Goal: Task Accomplishment & Management: Manage account settings

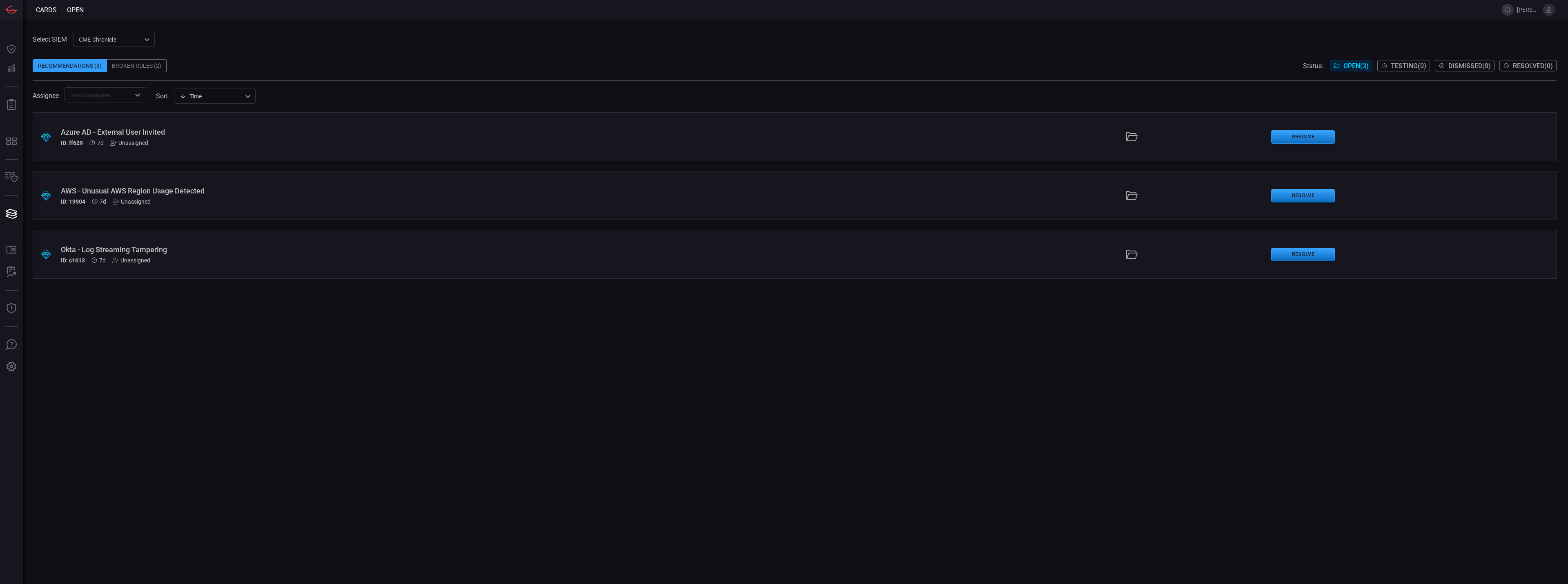
click at [124, 69] on div "Broken Rules (2)" at bounding box center [137, 65] width 60 height 13
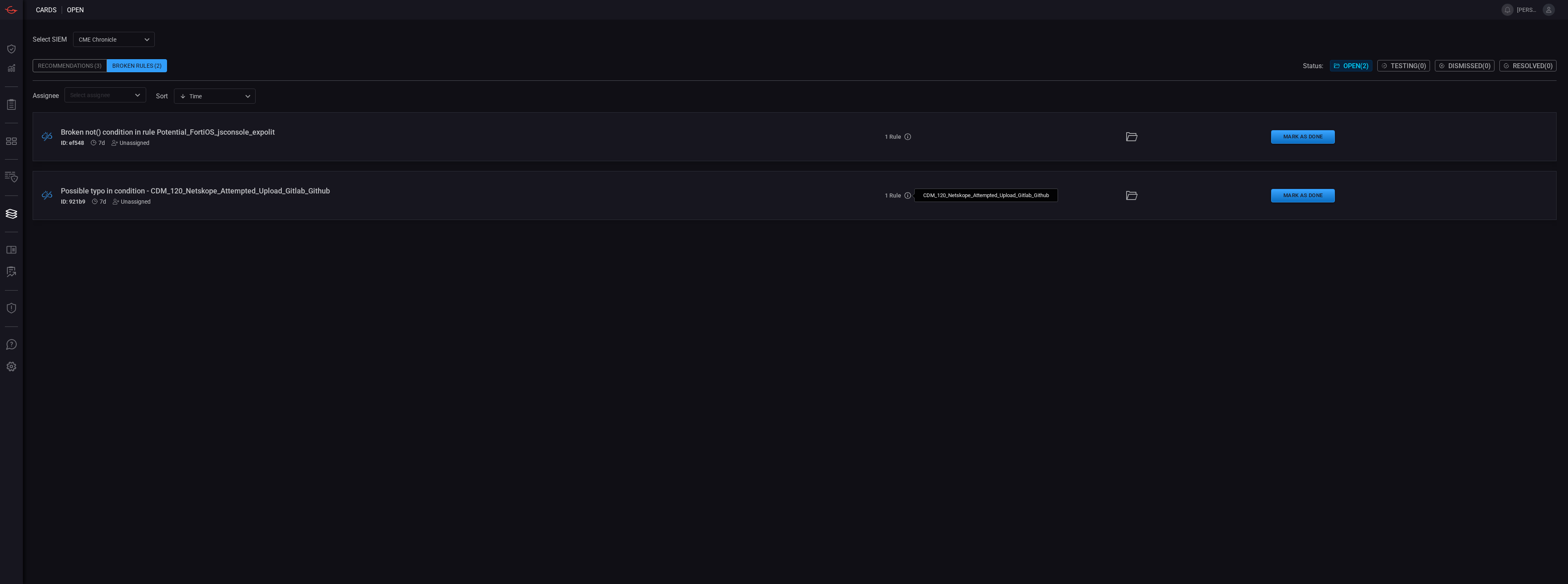
click at [909, 196] on icon at bounding box center [908, 195] width 7 height 7
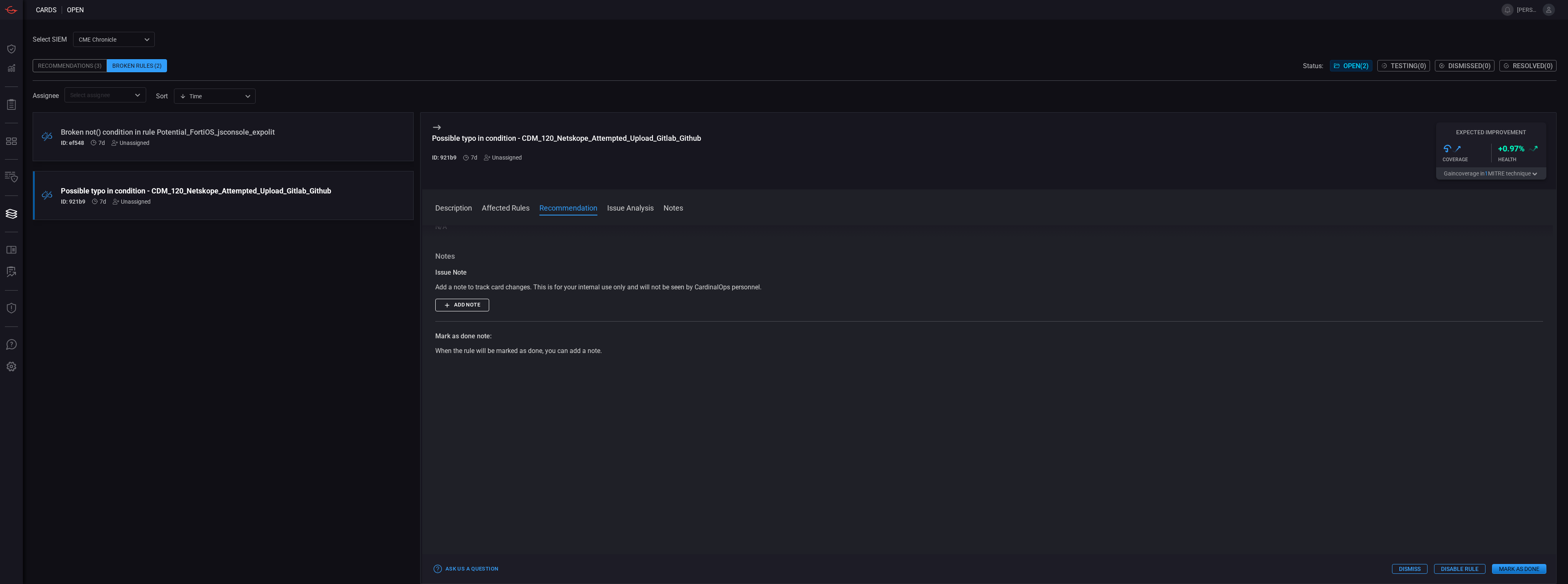
scroll to position [286, 0]
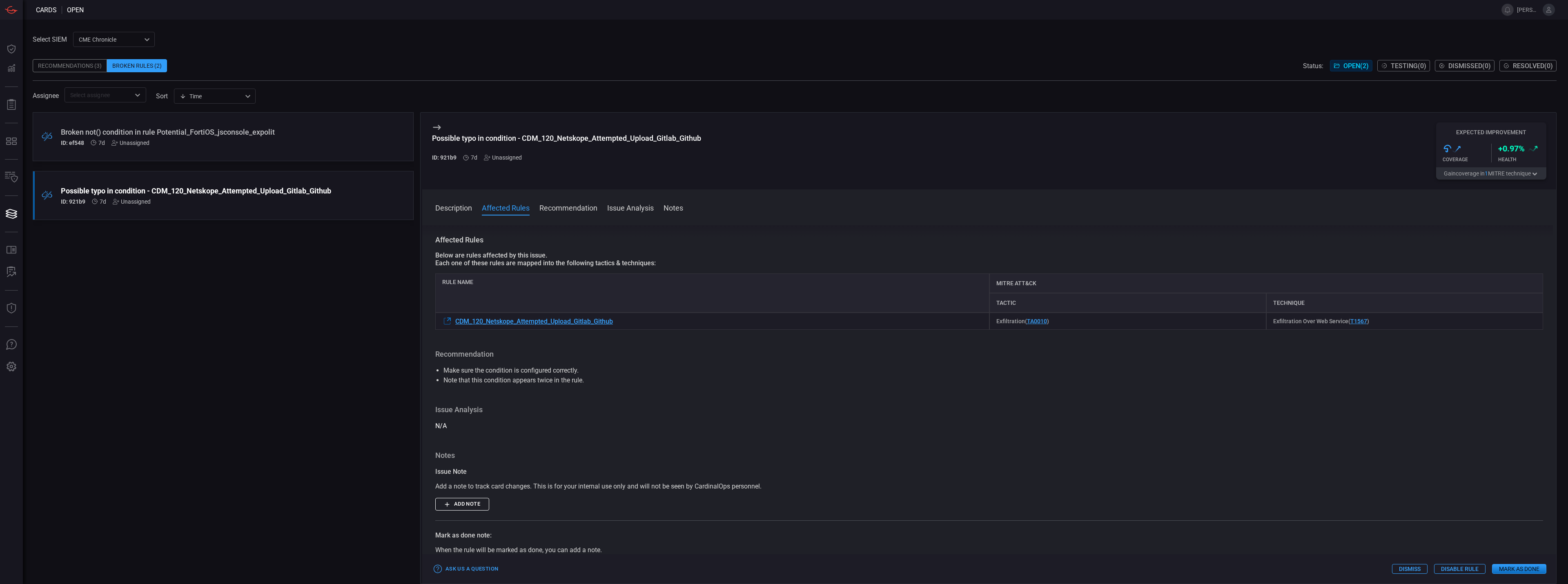
click at [571, 210] on button "Recommendation" at bounding box center [568, 207] width 58 height 10
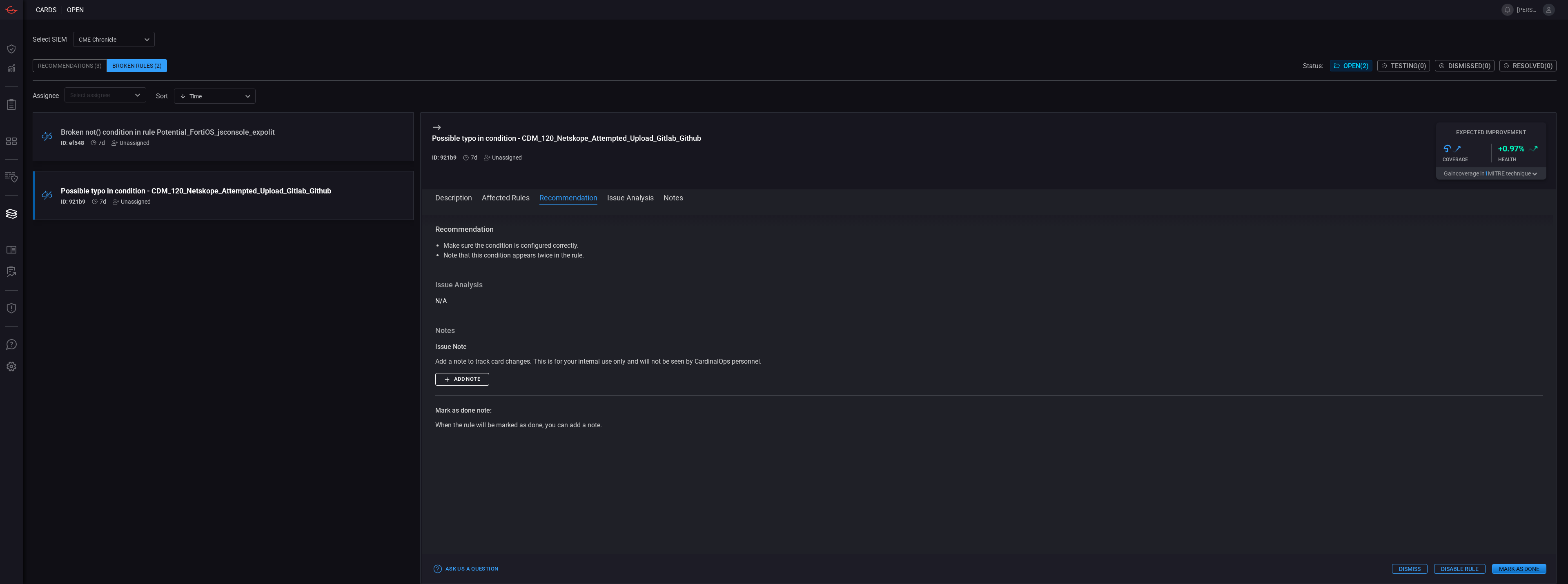
scroll to position [198, 0]
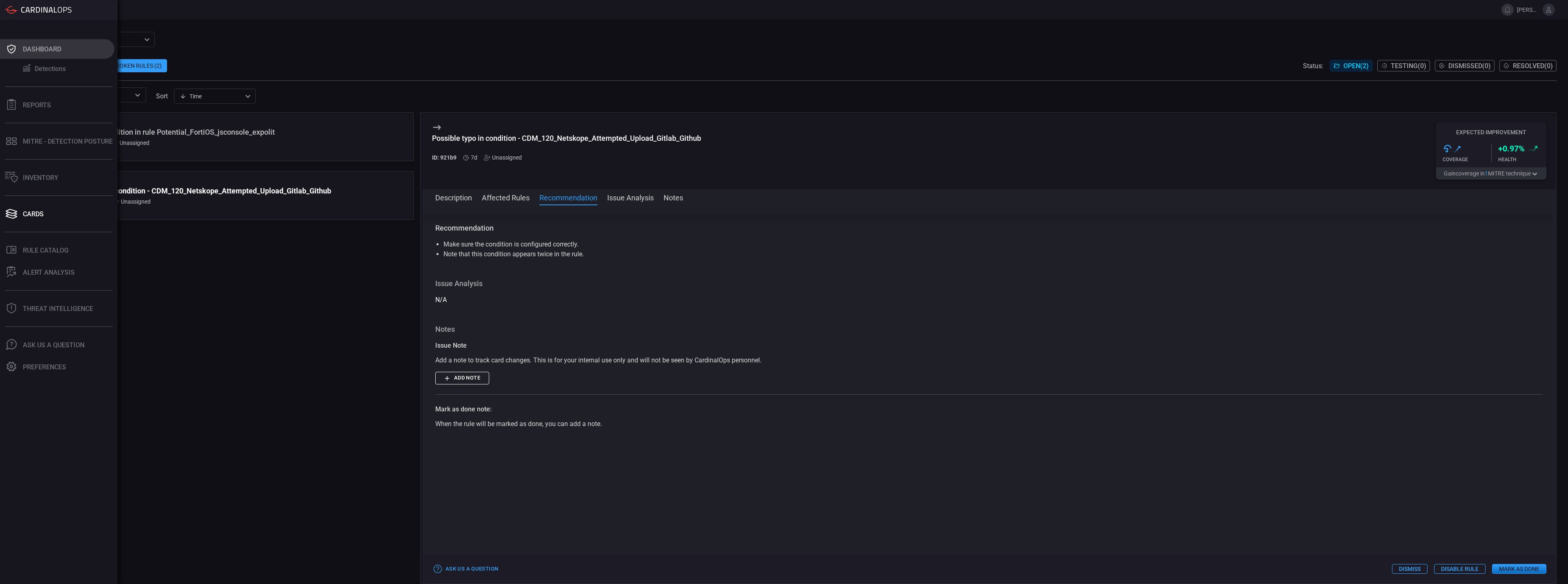
click at [37, 49] on div "Dashboard" at bounding box center [42, 49] width 38 height 8
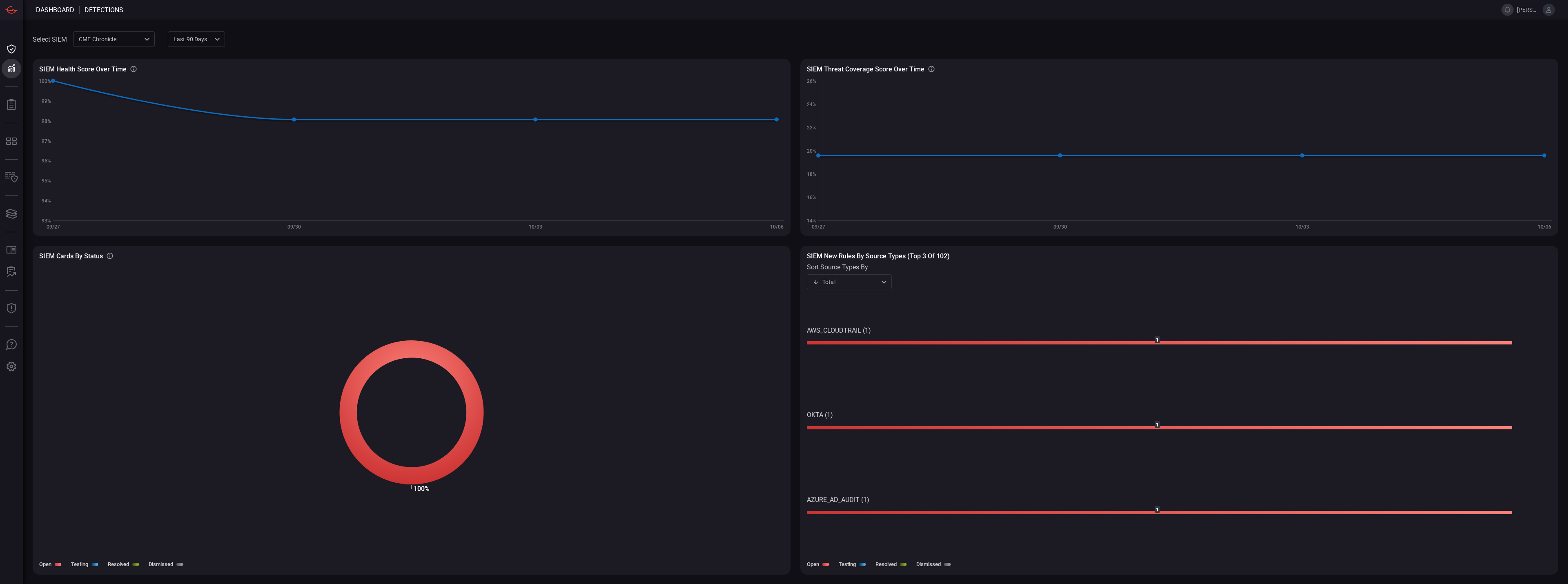
click at [1550, 15] on button at bounding box center [1549, 10] width 12 height 12
click at [1502, 137] on button "Users" at bounding box center [1494, 144] width 54 height 13
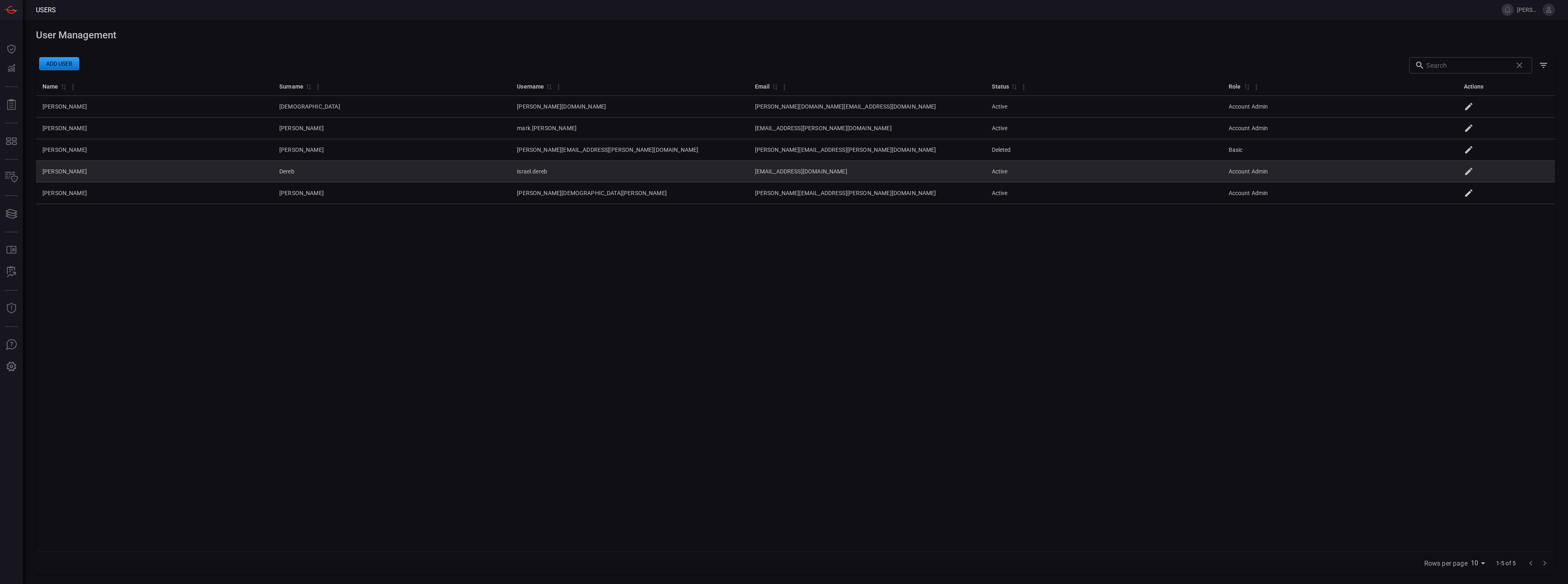
click at [1472, 174] on icon at bounding box center [1469, 172] width 7 height 7
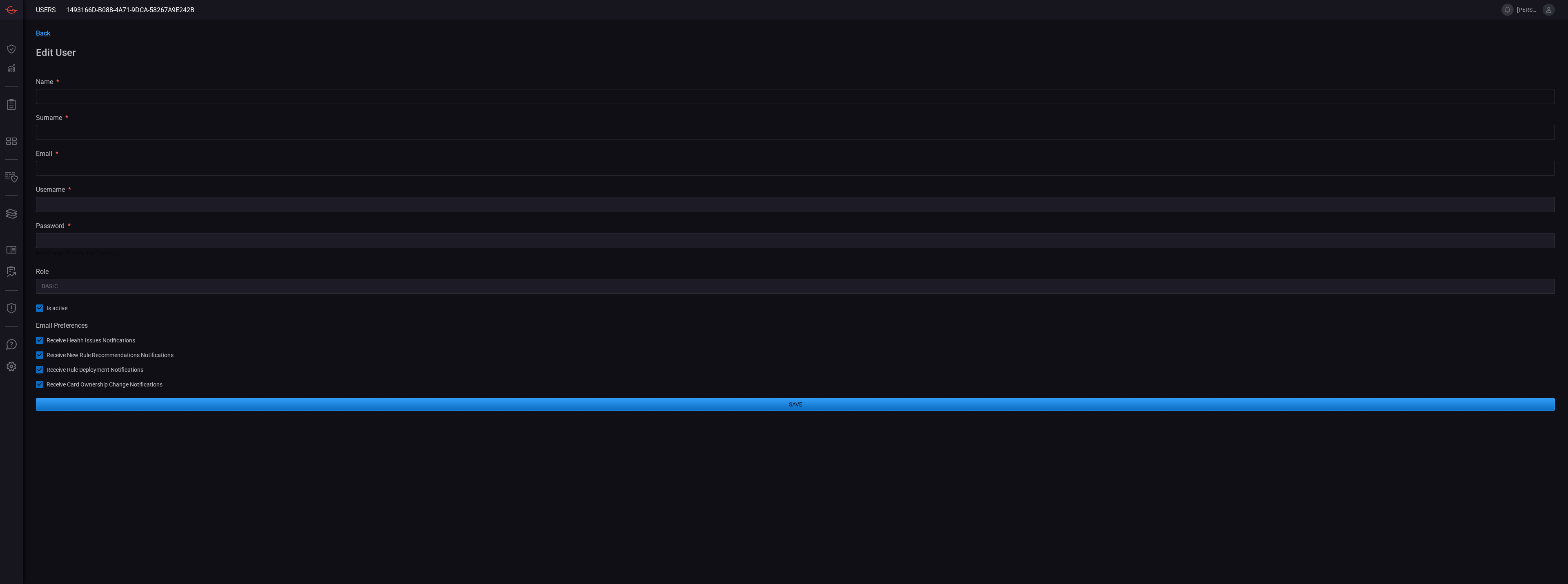
type input "Israel Dereb"
type input "Dereb"
type input "israel.dereb@cmegroup.com"
type input "israel.dereb"
type input "Account Admin"
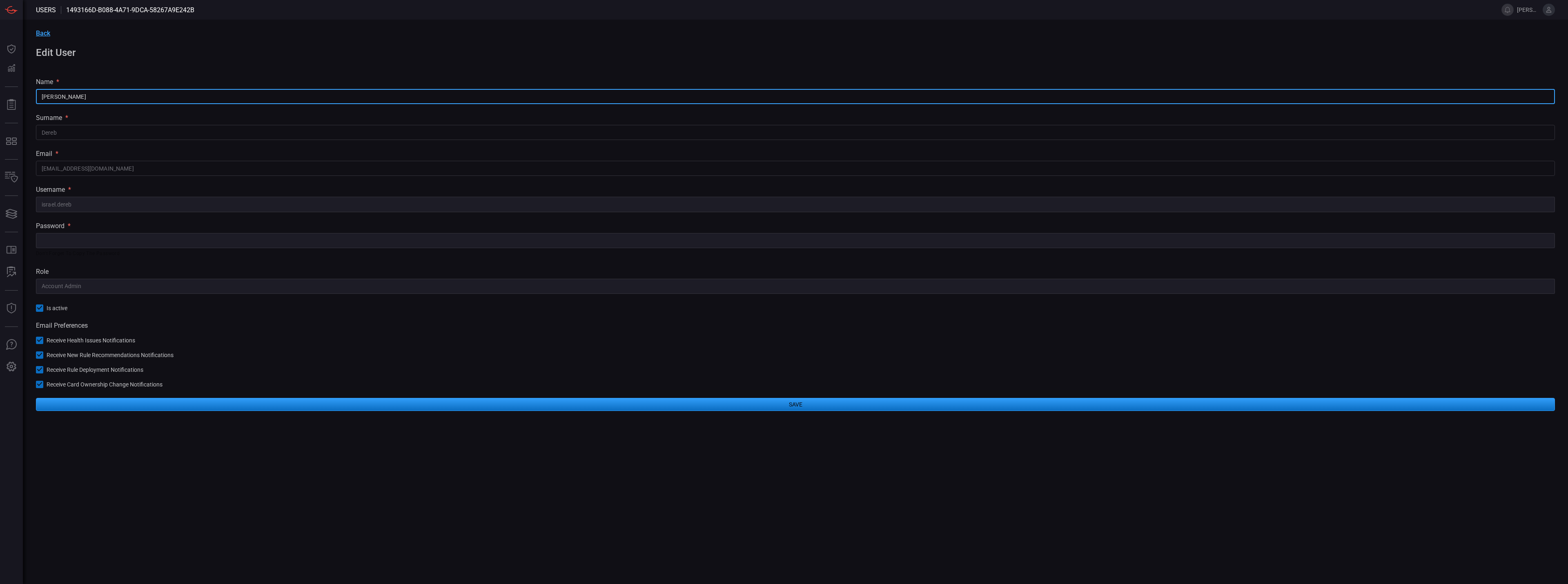
click at [102, 96] on input "Israel Dereb" at bounding box center [796, 96] width 1519 height 15
click at [96, 213] on div "Back Edit User name * Israel Dereb ​ surname * Dereb ​ email * israel.dereb@cme…" at bounding box center [796, 220] width 1545 height 401
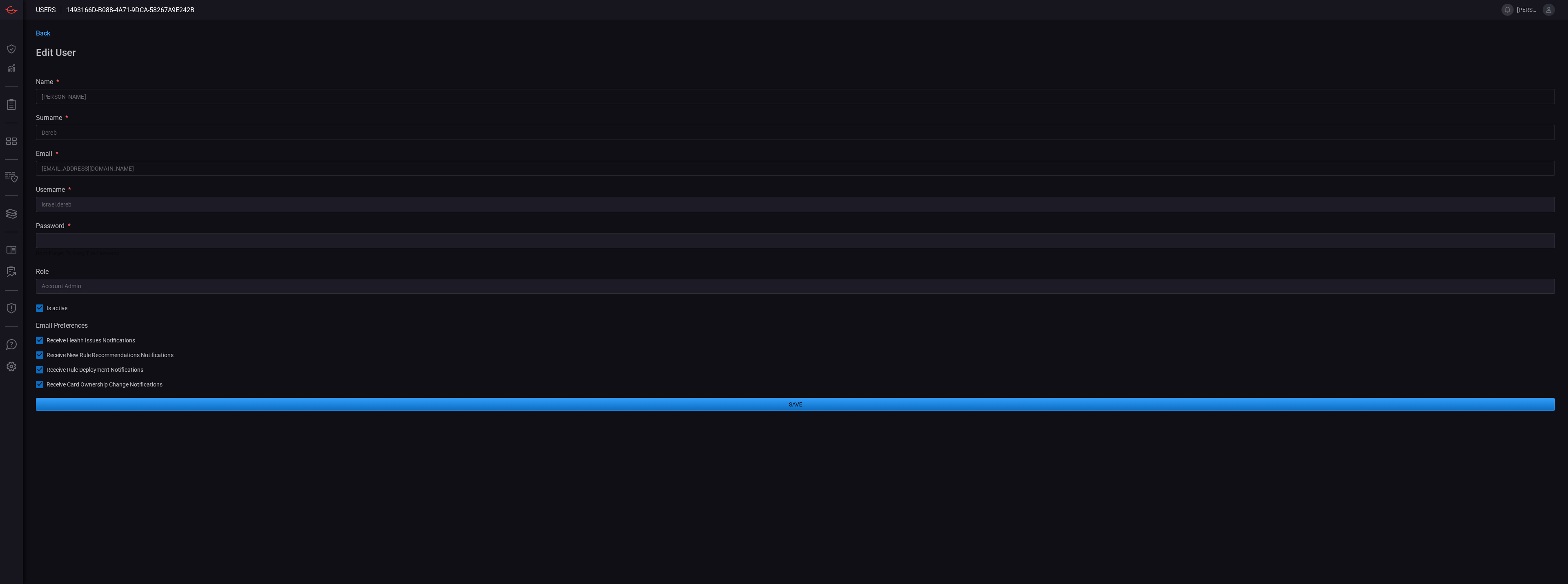
click at [43, 35] on span "Back" at bounding box center [43, 33] width 14 height 8
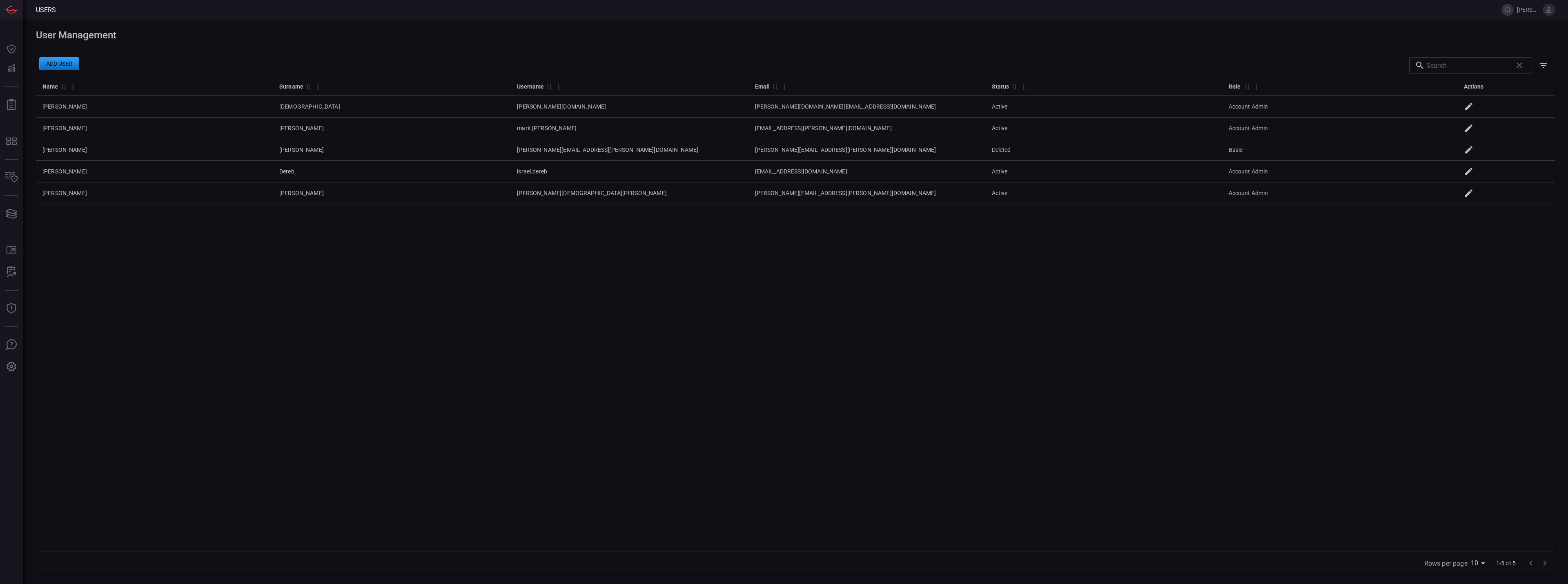
click at [1547, 13] on button at bounding box center [1549, 10] width 12 height 12
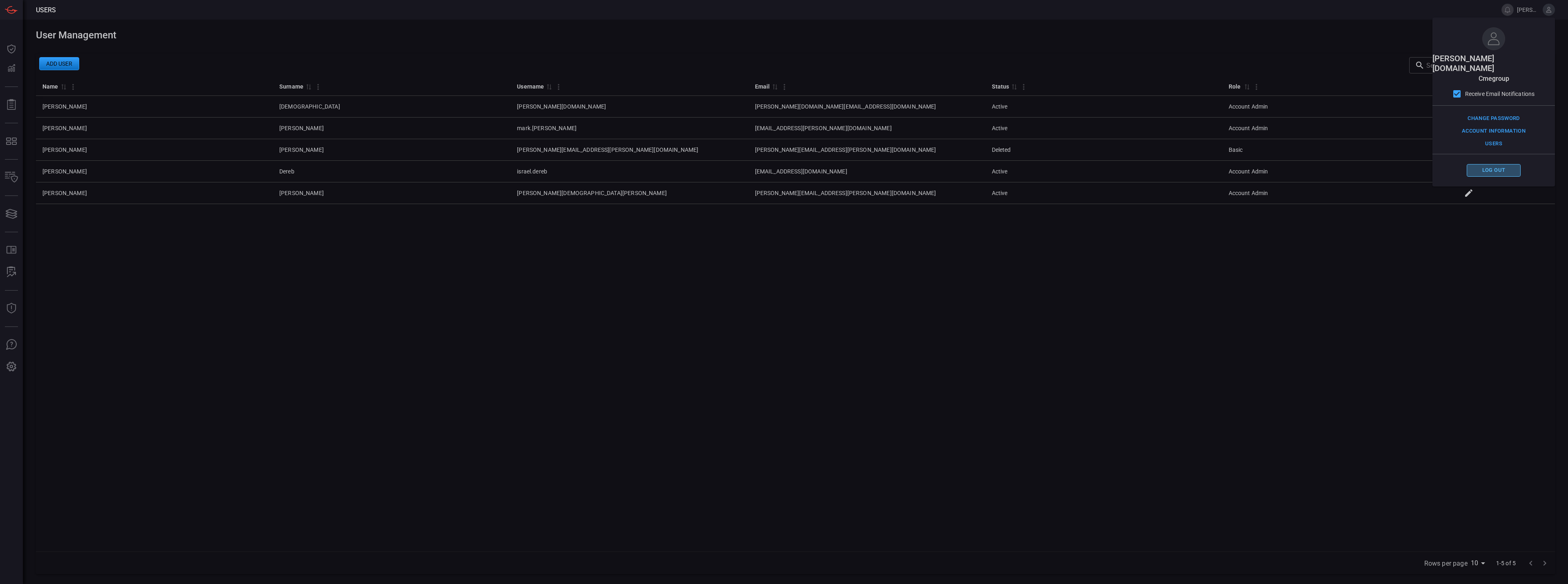
click at [1499, 164] on button "Log out" at bounding box center [1494, 170] width 54 height 13
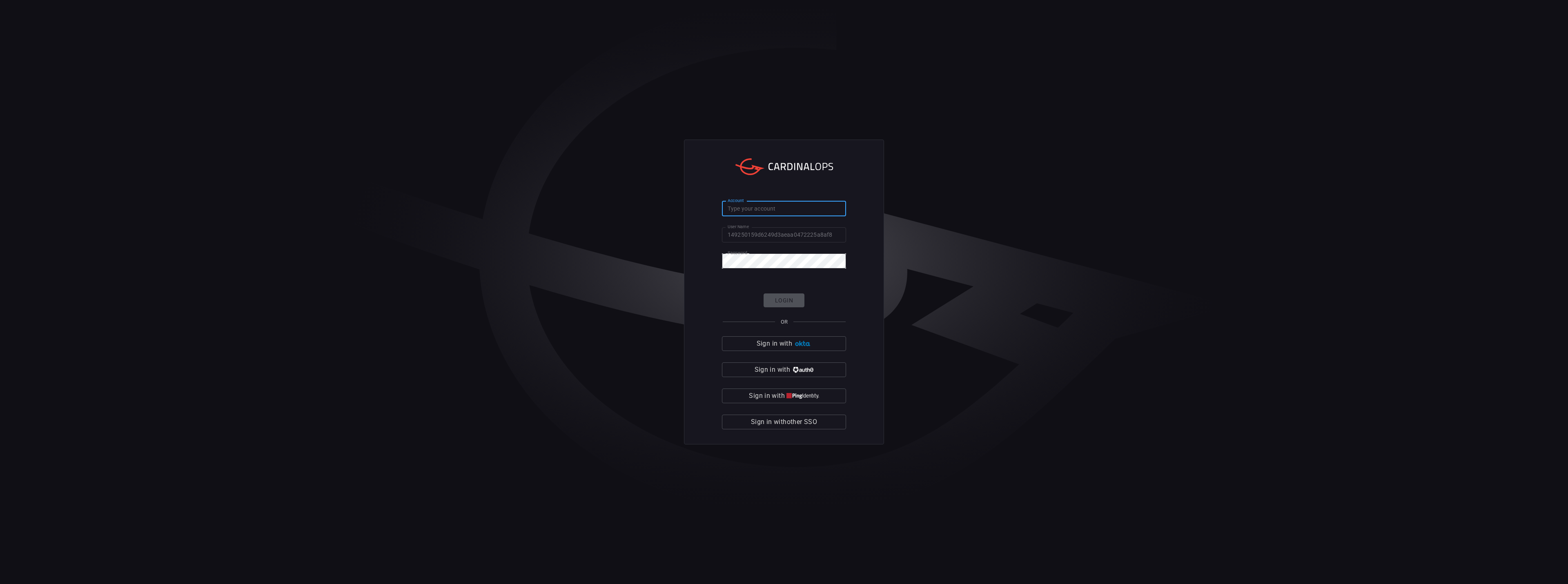
click at [780, 209] on input "Account" at bounding box center [784, 209] width 124 height 15
click at [773, 236] on input "149250159d6249d3aeaa0472225a8af8" at bounding box center [784, 235] width 124 height 15
type input "[PERSON_NAME][DOMAIN_NAME]"
click at [758, 211] on input "Account" at bounding box center [784, 209] width 124 height 15
click at [880, 228] on div "Account Account User Name brad.church User Name Password Password Login OR Sign…" at bounding box center [784, 292] width 200 height 305
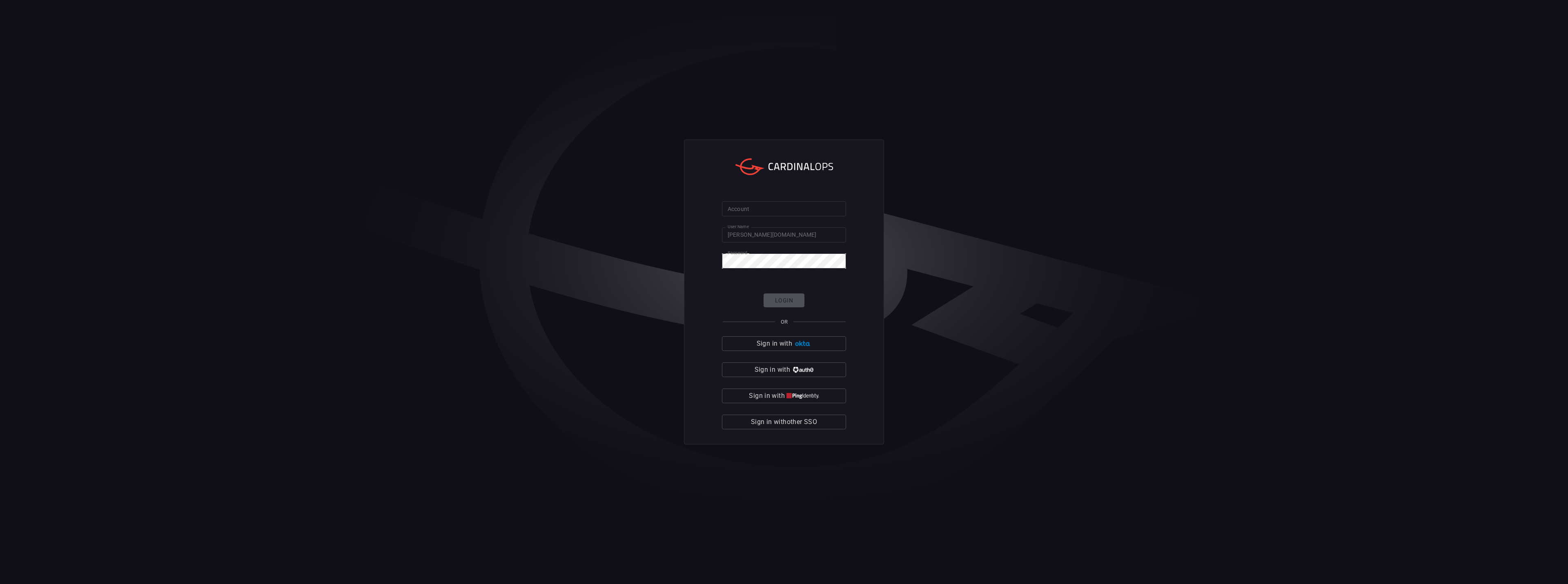
click at [797, 209] on input "Account" at bounding box center [784, 209] width 124 height 15
click at [781, 231] on input "[PERSON_NAME][DOMAIN_NAME]" at bounding box center [784, 235] width 124 height 15
click at [986, 204] on div "Account Account User Name brad.church User Name Password Password Login OR Sign…" at bounding box center [784, 292] width 1568 height 584
click at [787, 246] on form "Account Account User Name brad.church User Name Password Password Login OR Sign…" at bounding box center [784, 316] width 124 height 229
click at [788, 228] on input "[PERSON_NAME][DOMAIN_NAME]" at bounding box center [784, 235] width 124 height 15
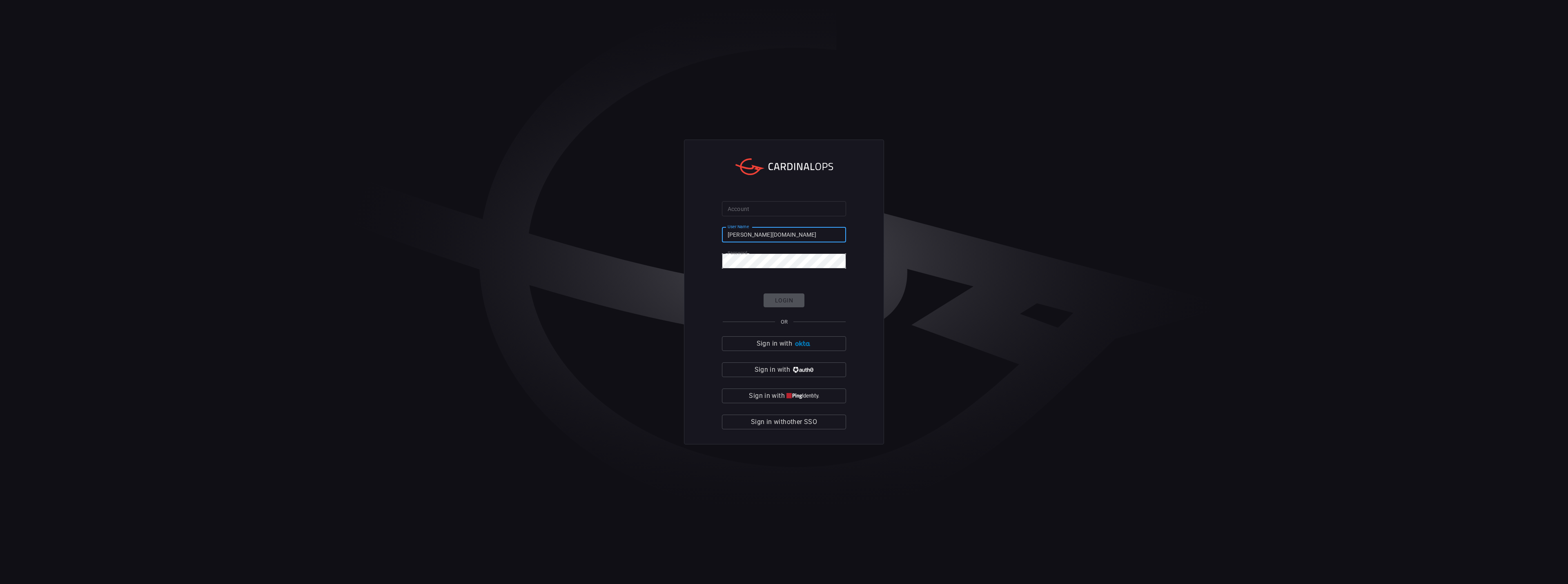
click at [780, 299] on div "Login OR Sign in with Sign in with Sign in with Sign in with other SSO" at bounding box center [784, 361] width 124 height 136
click at [774, 205] on input "Account" at bounding box center [784, 209] width 124 height 15
type input "cmegroup"
click at [785, 297] on button "Login" at bounding box center [783, 300] width 41 height 14
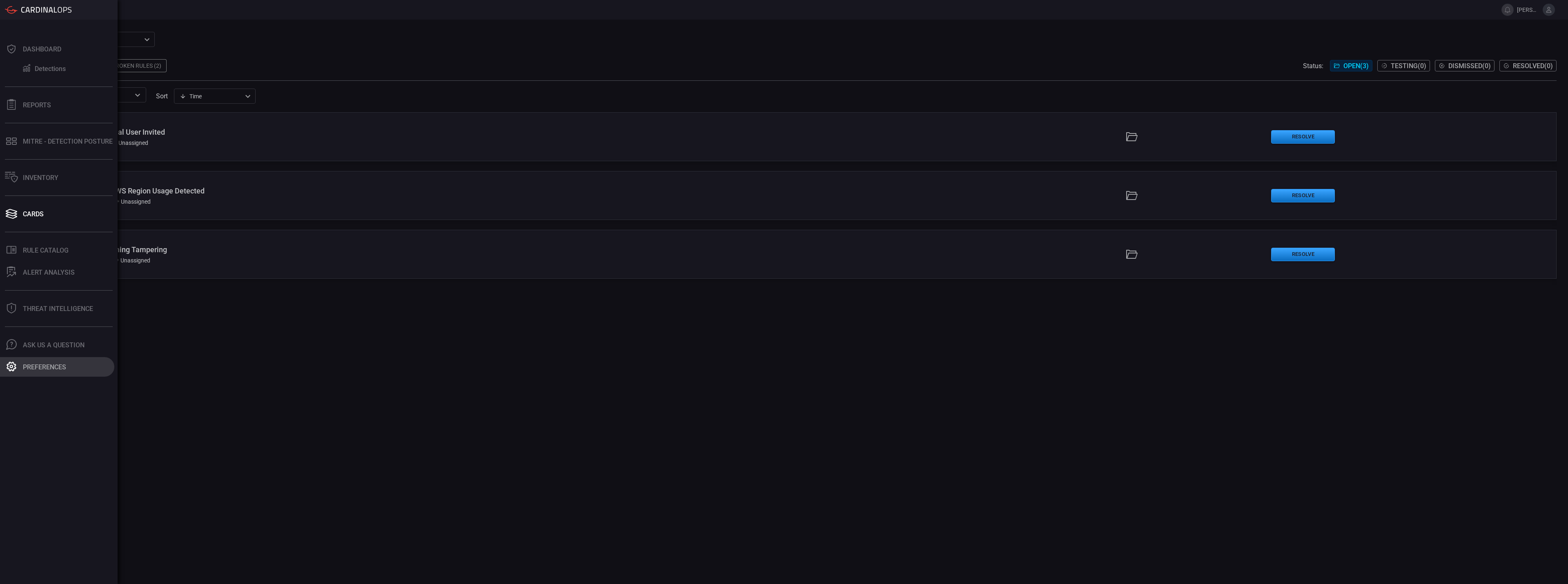
click at [31, 367] on div "Preferences" at bounding box center [44, 367] width 43 height 8
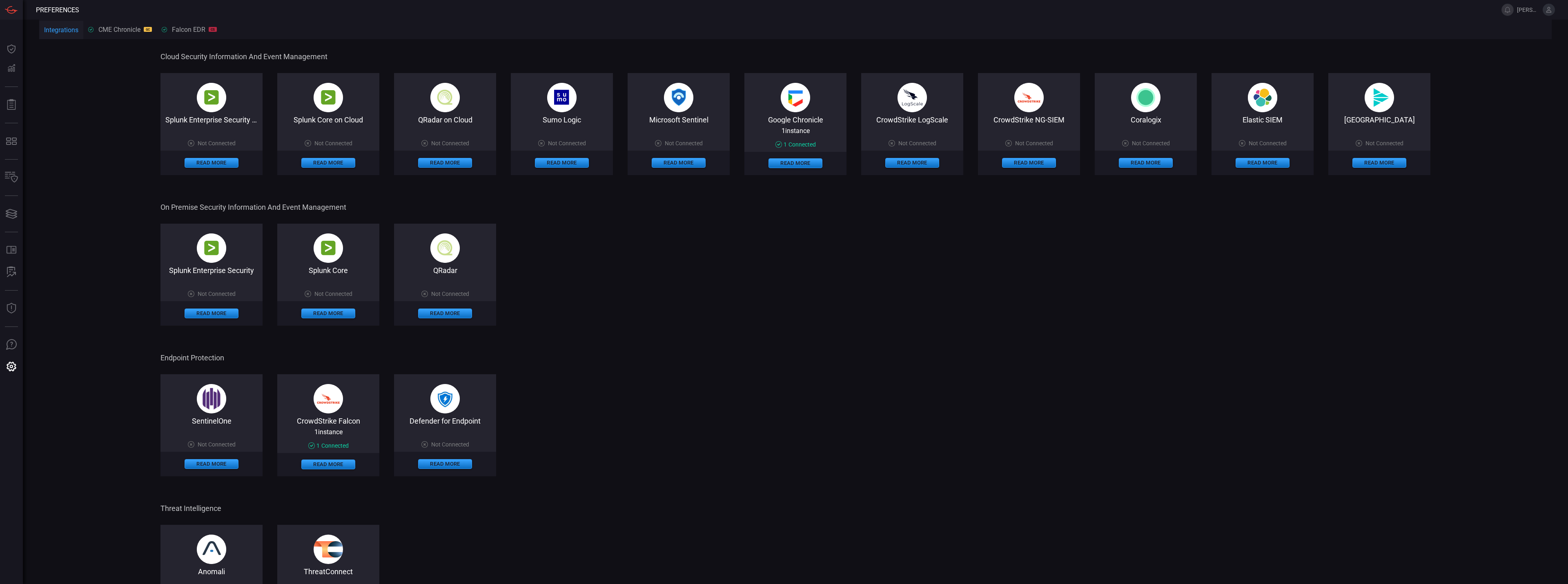
click at [1551, 10] on button at bounding box center [1549, 10] width 12 height 12
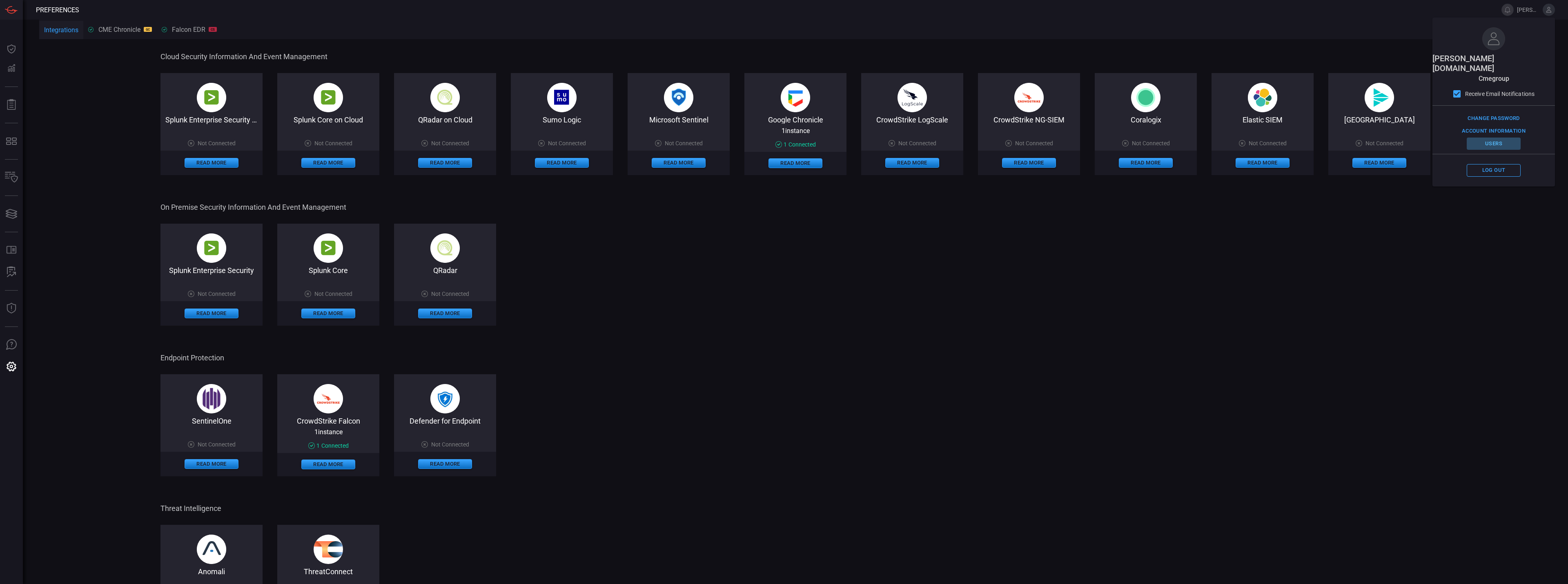
click at [1494, 137] on button "Users" at bounding box center [1494, 144] width 54 height 13
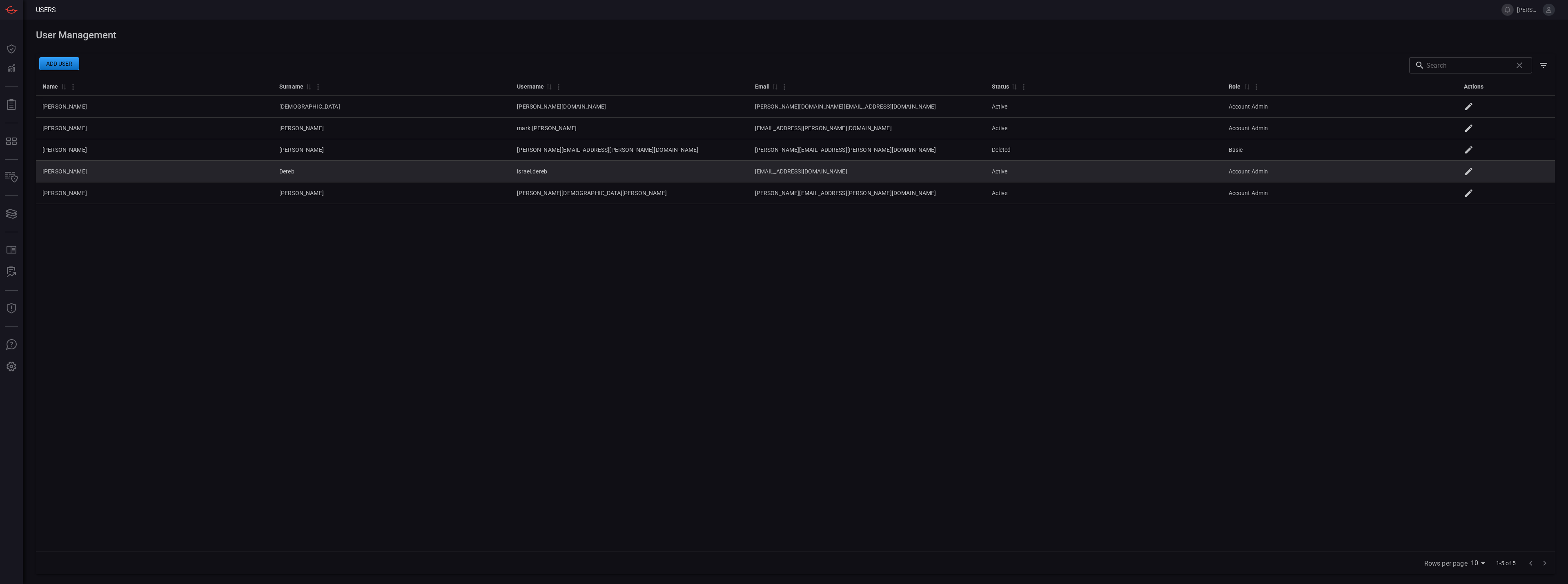
click at [749, 172] on td "israel.dereb@cmegroup.com" at bounding box center [867, 172] width 237 height 22
click at [1474, 174] on icon at bounding box center [1469, 172] width 10 height 10
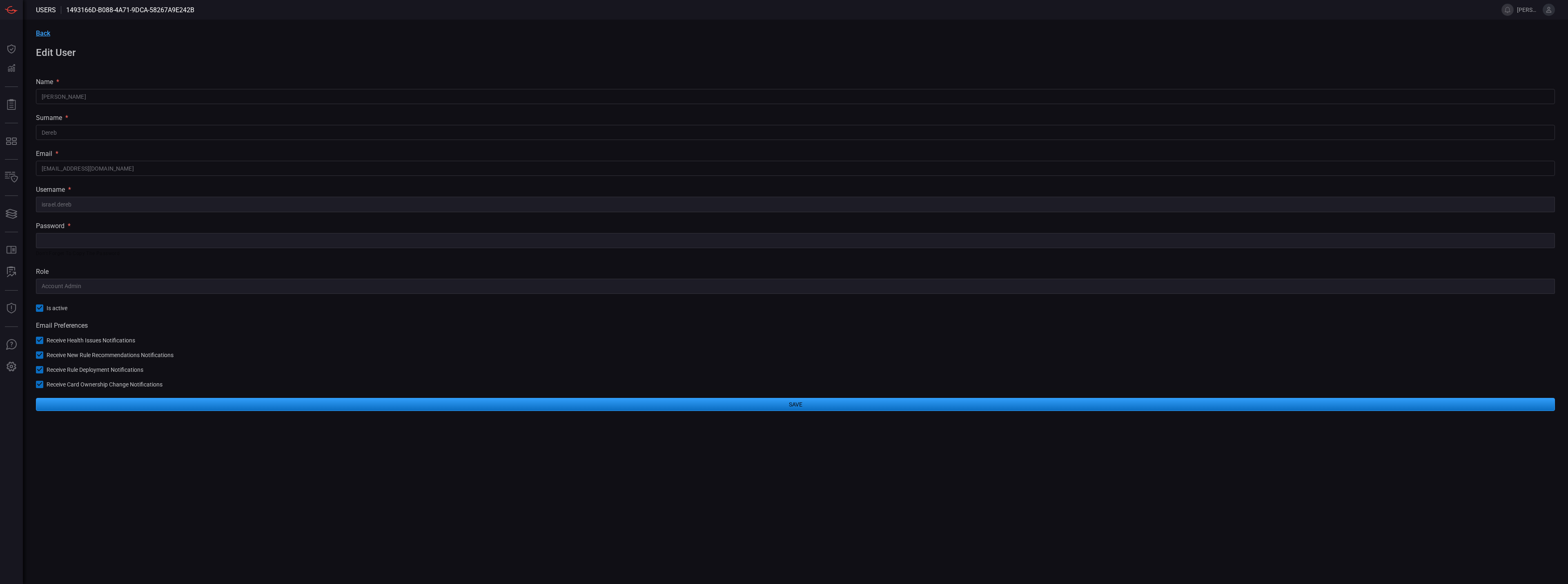
click at [39, 308] on icon at bounding box center [40, 308] width 5 height 5
click at [40, 308] on div at bounding box center [40, 308] width 7 height 7
click at [101, 231] on div "password * ​ Don't forget to copy the password" at bounding box center [796, 240] width 1519 height 36
click at [46, 33] on span "Back" at bounding box center [43, 33] width 14 height 8
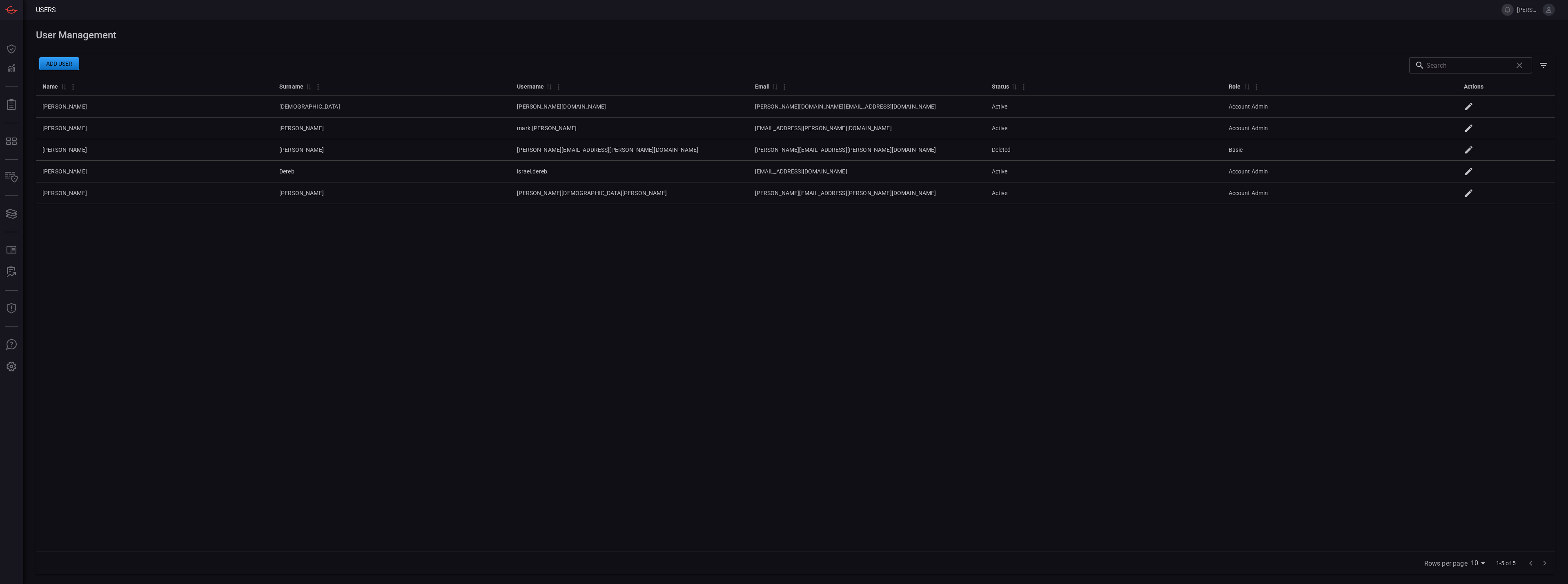
click at [65, 63] on button "Add user" at bounding box center [59, 63] width 40 height 13
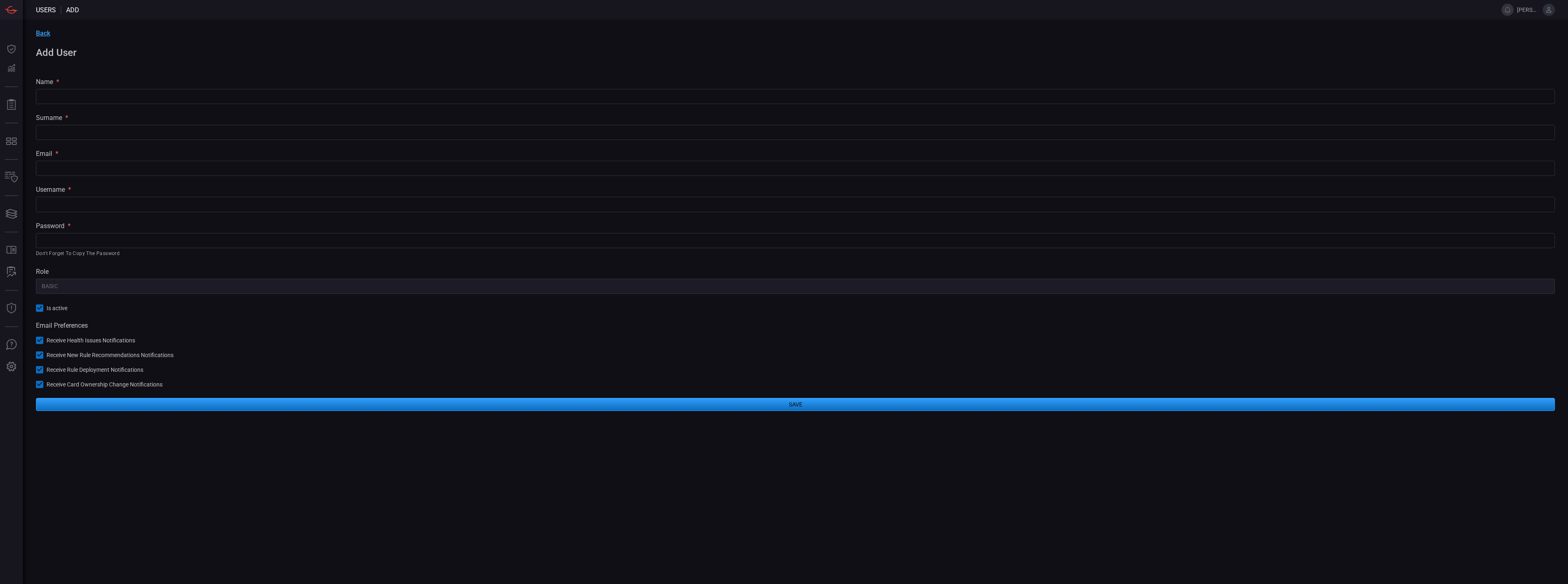
click at [57, 95] on input "text" at bounding box center [796, 96] width 1519 height 15
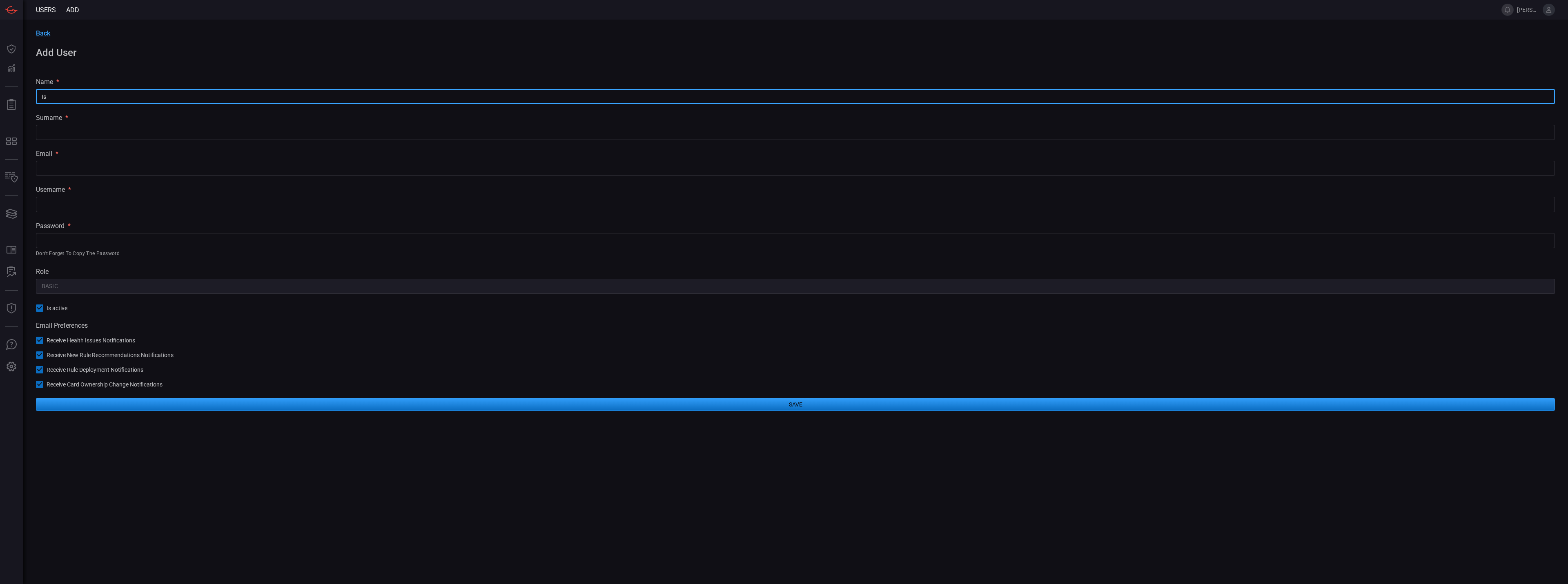
click at [56, 96] on input "Is" at bounding box center [796, 96] width 1519 height 15
type input "Israel D"
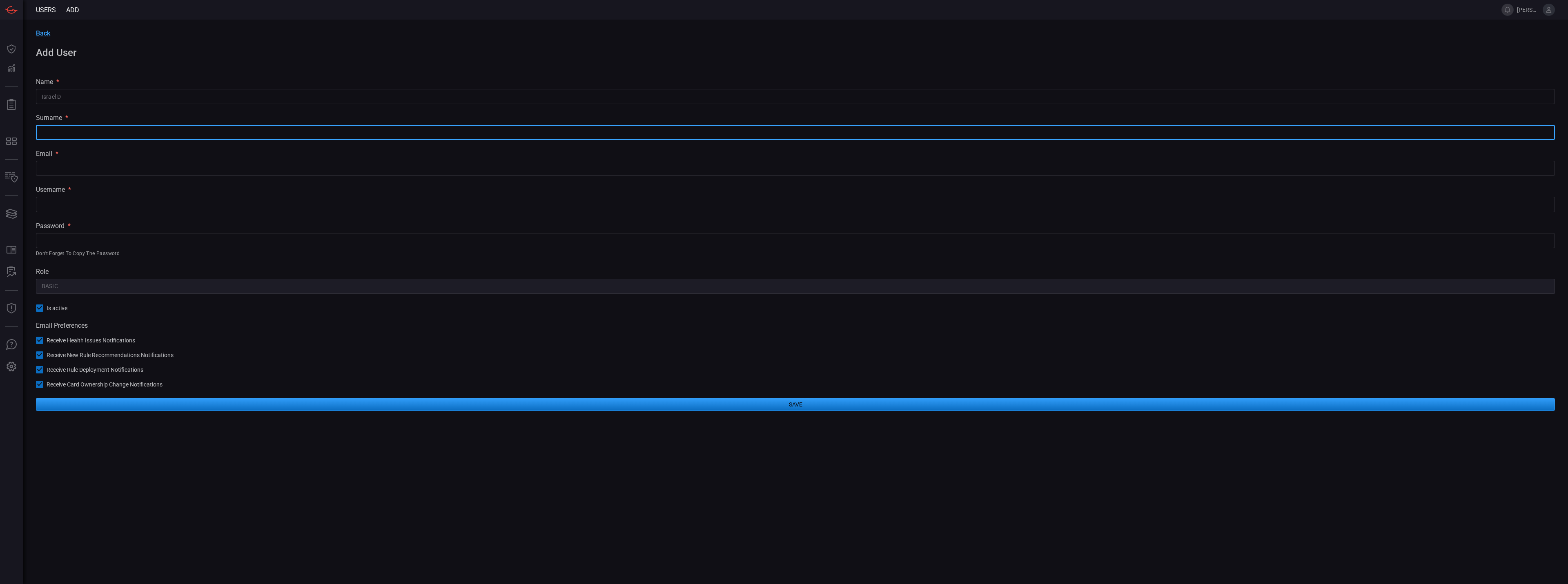
click at [89, 134] on input "text" at bounding box center [796, 132] width 1519 height 15
type input "Dereb"
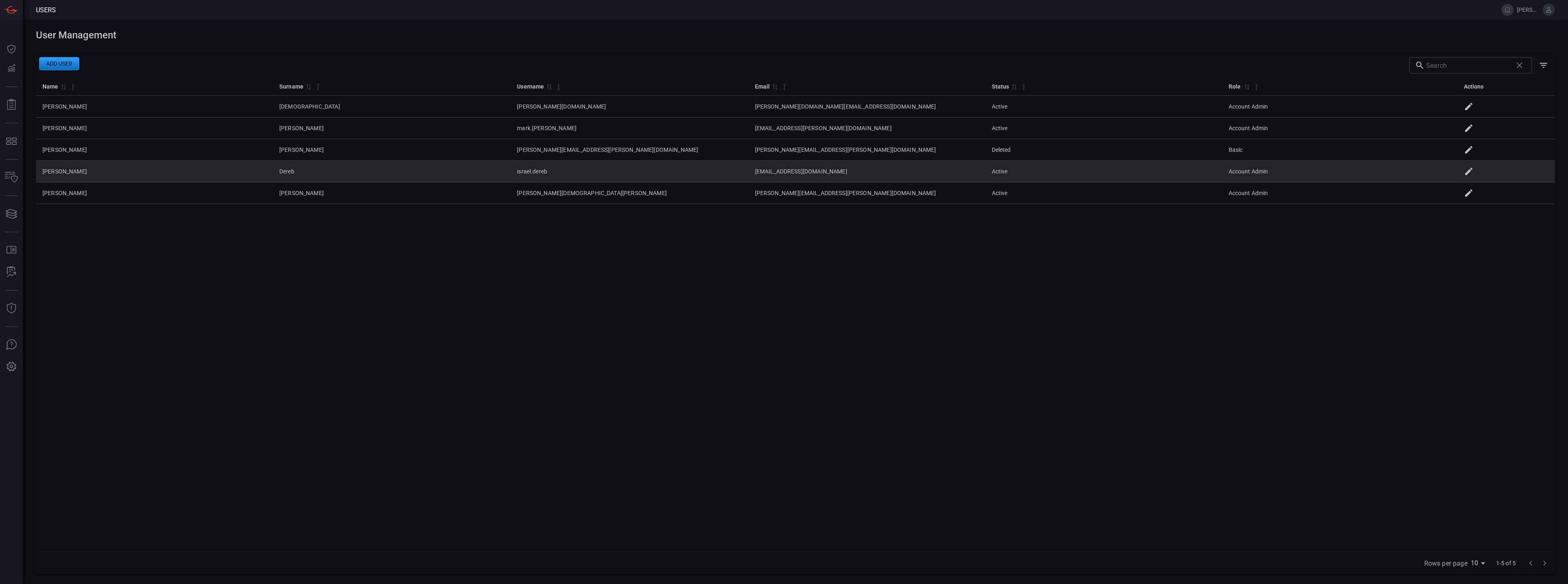
click at [1474, 173] on icon at bounding box center [1469, 172] width 10 height 10
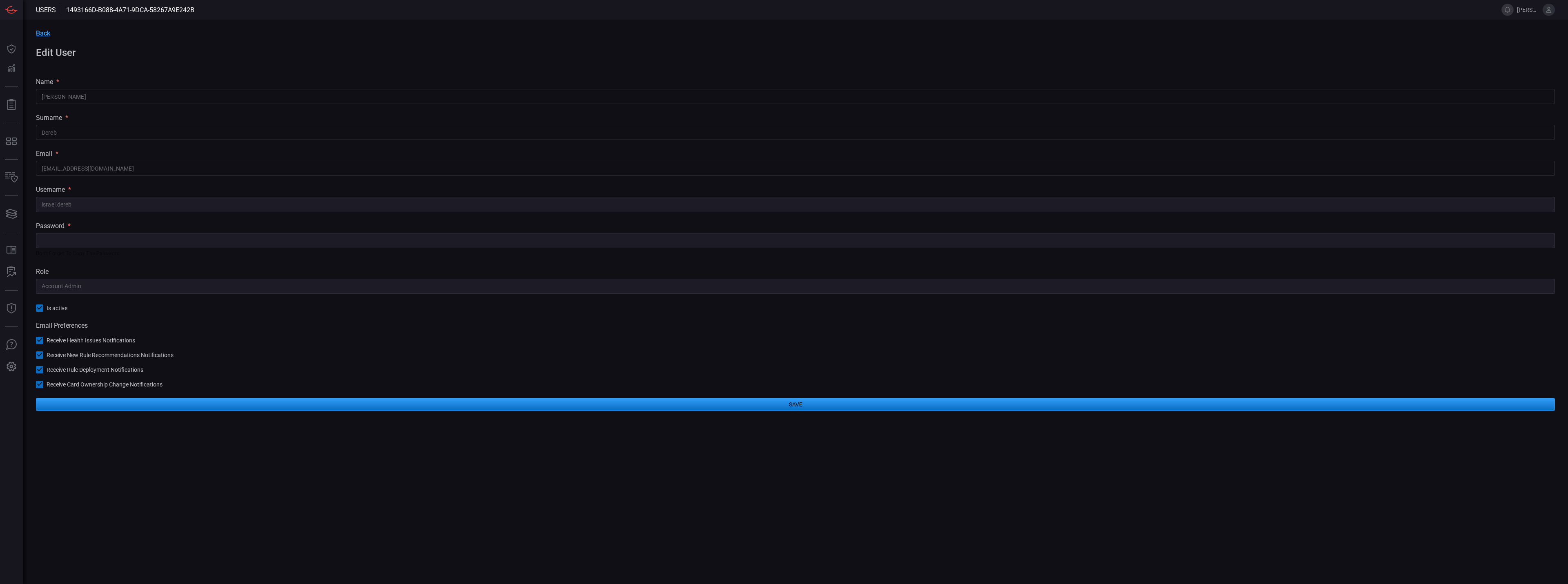
click at [40, 307] on icon at bounding box center [40, 308] width 5 height 5
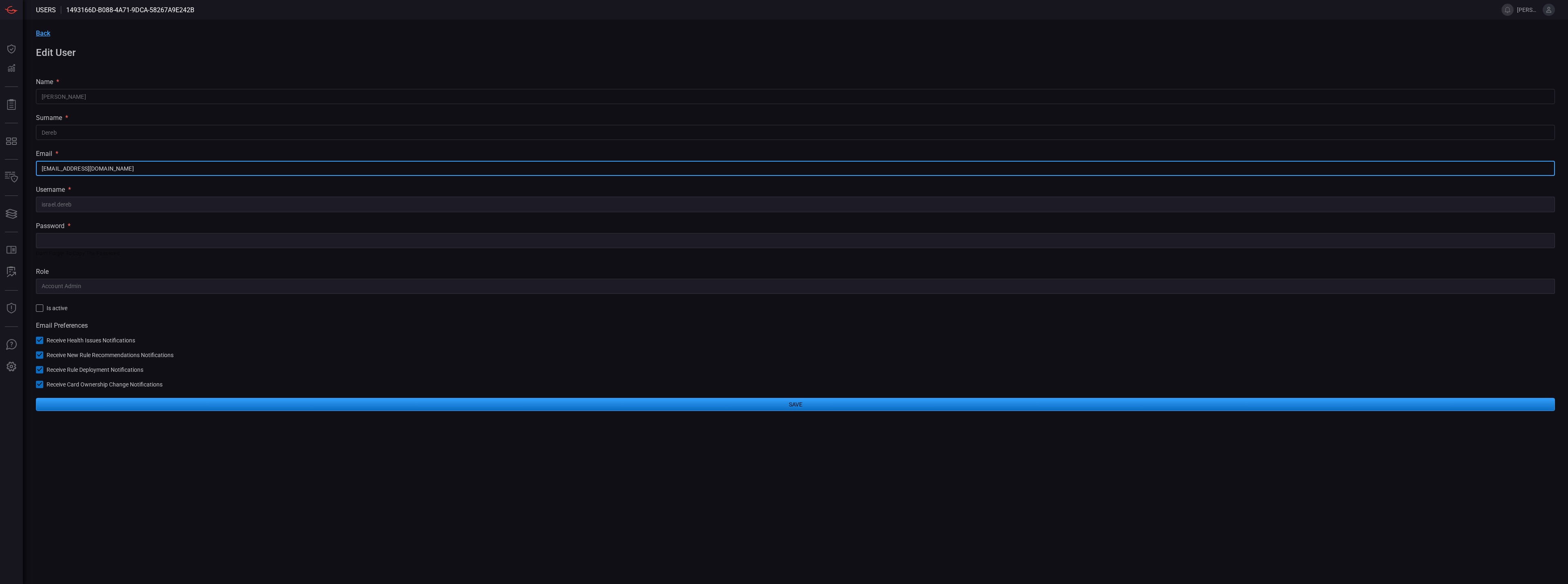
click at [138, 169] on input "israel.dereb@cmegroup.com" at bounding box center [796, 168] width 1519 height 15
type input "israel.dereb@cmegroup.com1"
click at [107, 169] on input "israel.dereb@cmegroup.com1" at bounding box center [796, 168] width 1519 height 15
click at [107, 168] on input "israel.dereb@cmegroup.com1" at bounding box center [796, 168] width 1519 height 15
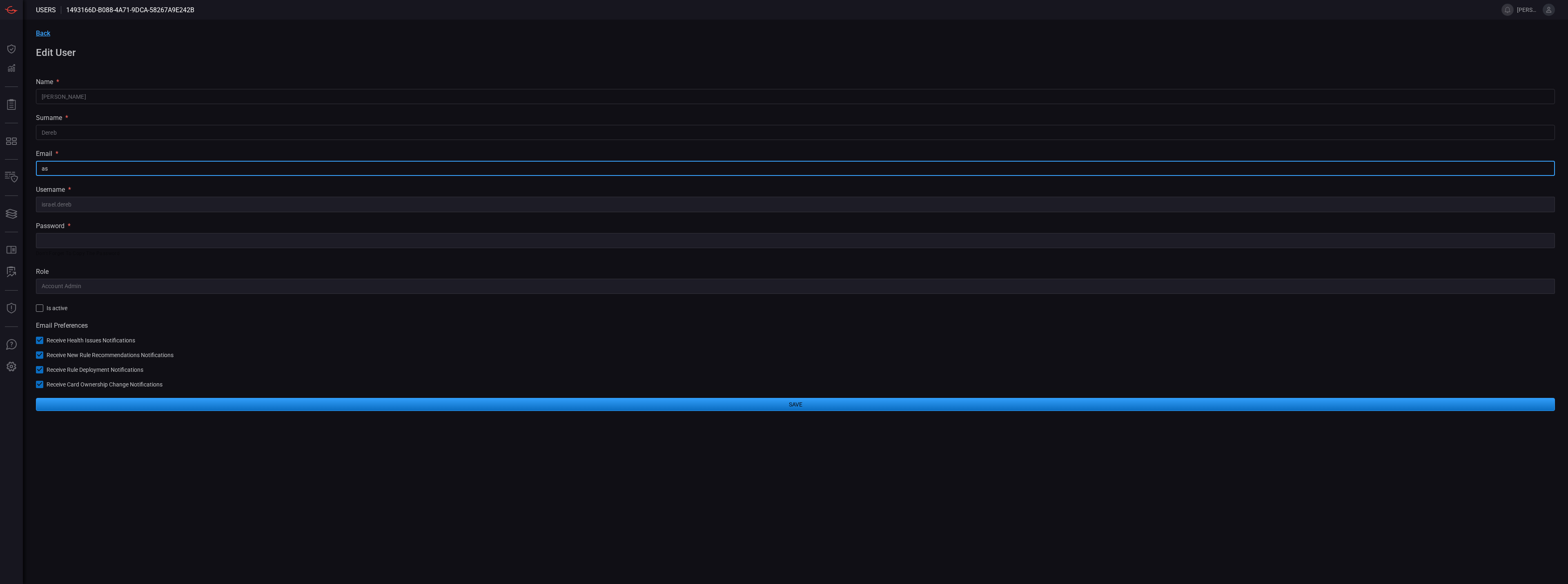
type input "a"
click at [310, 405] on button "Save" at bounding box center [796, 404] width 1519 height 13
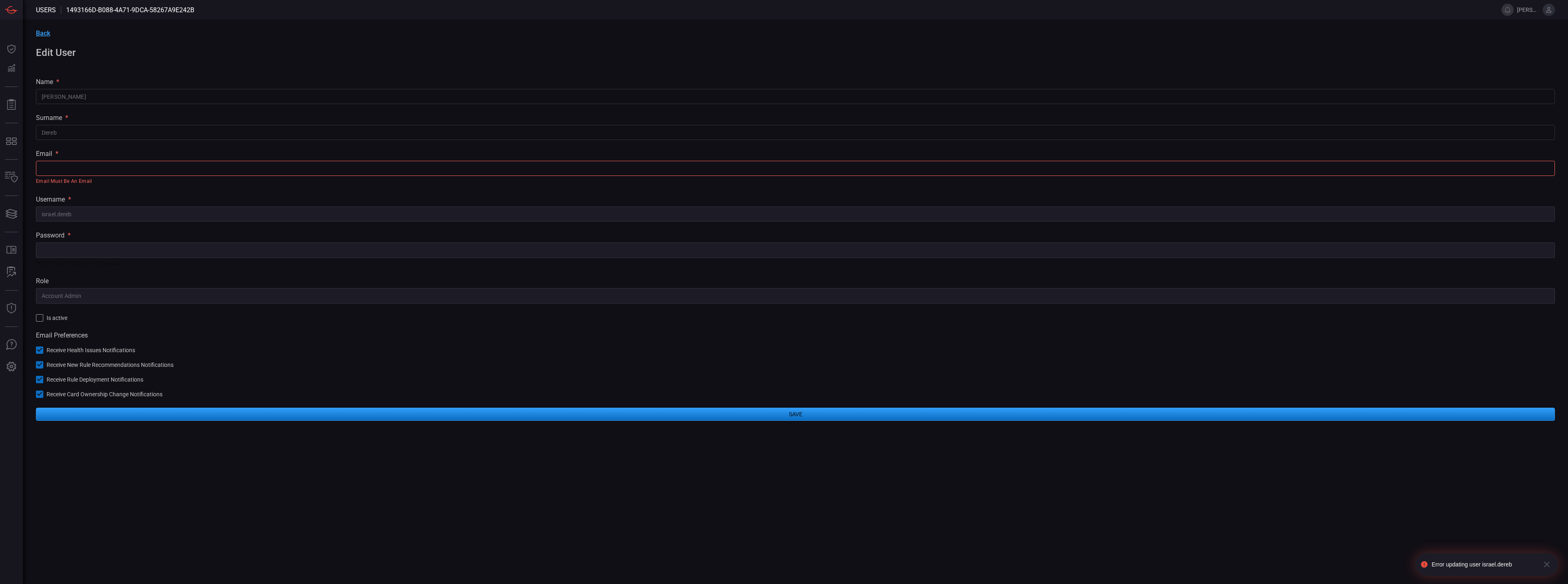
click at [205, 164] on input "text" at bounding box center [796, 168] width 1519 height 15
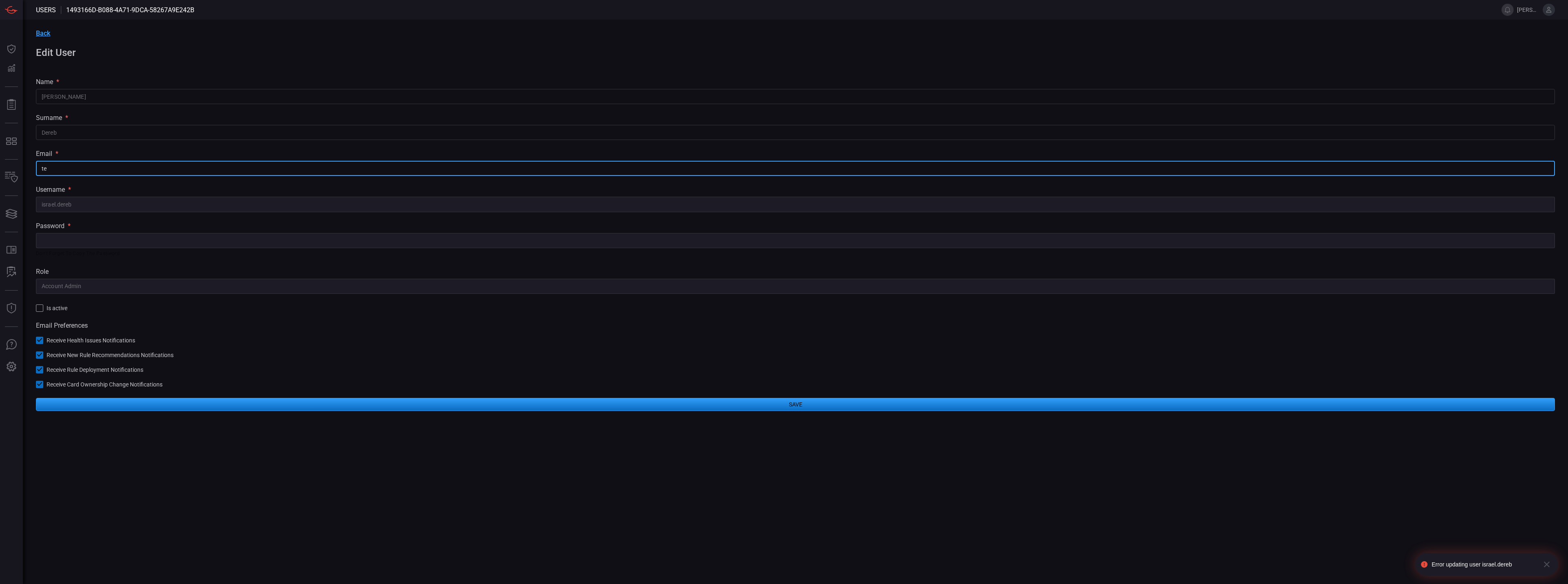
type input "t"
type input "b"
type input "i"
type input "cdm@cmegroup.com"
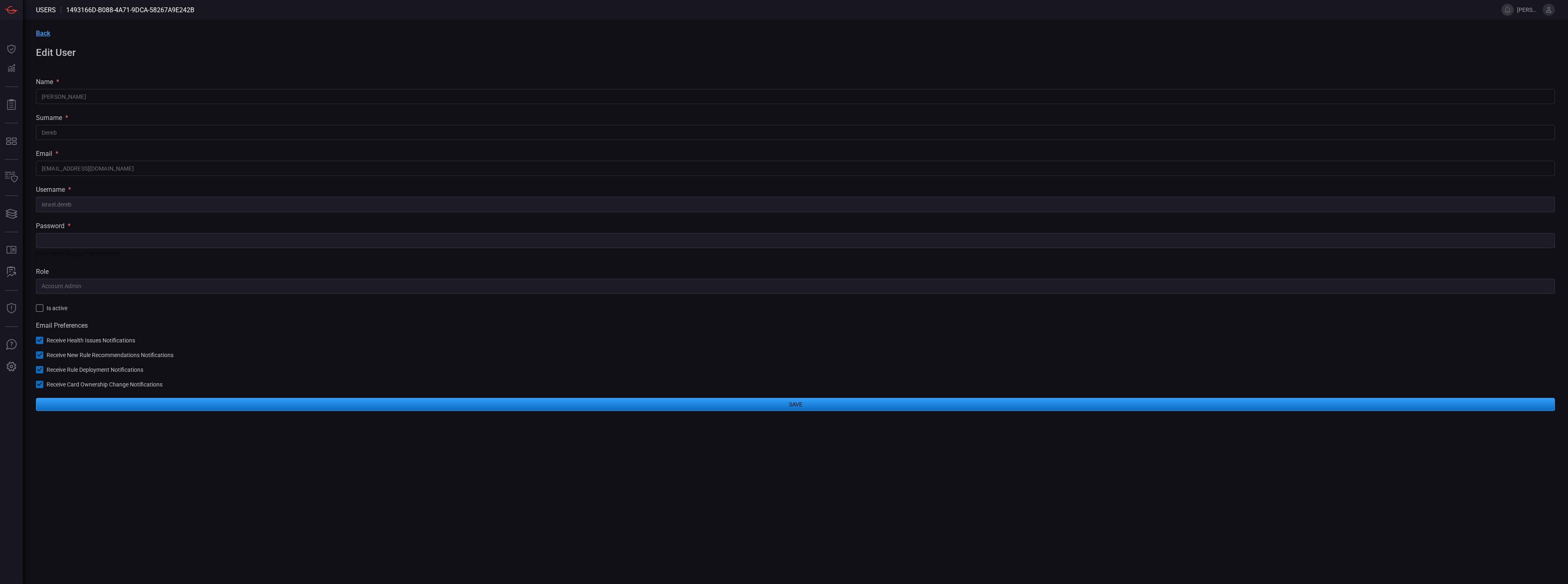
click at [40, 339] on icon at bounding box center [40, 340] width 5 height 5
click at [45, 358] on button "Receive New Rule Recommendations Notifications" at bounding box center [105, 354] width 138 height 8
click at [41, 374] on div "Email Preferences Receive Health Issues Notifications Receive New Rule Recommen…" at bounding box center [796, 355] width 1519 height 66
click at [38, 374] on div "Email Preferences Receive Health Issues Notifications Receive New Rule Recommen…" at bounding box center [796, 355] width 1519 height 66
click at [37, 387] on icon at bounding box center [40, 384] width 5 height 5
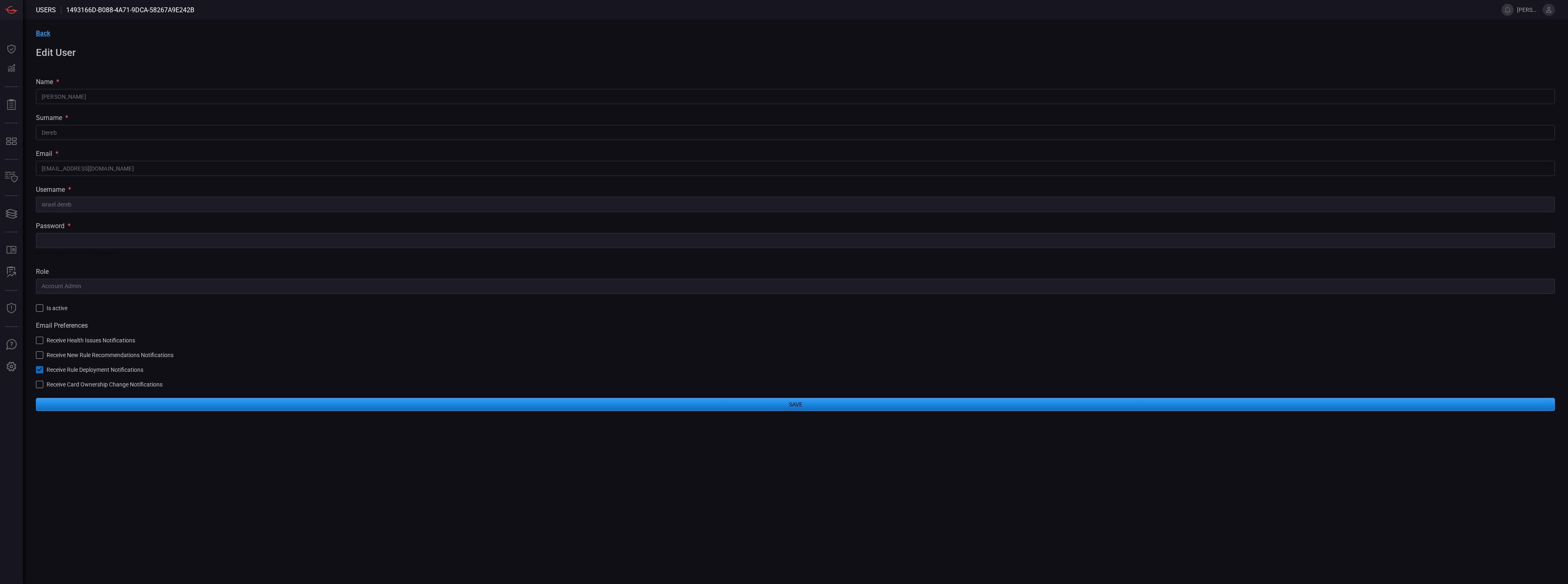
click at [35, 369] on div "Back Edit User name * Israel Dereb ​ surname * Dereb ​ email * cdm@cmegroup.com…" at bounding box center [796, 220] width 1545 height 401
click at [41, 370] on icon at bounding box center [40, 369] width 5 height 5
click at [63, 400] on button "Save" at bounding box center [796, 404] width 1519 height 13
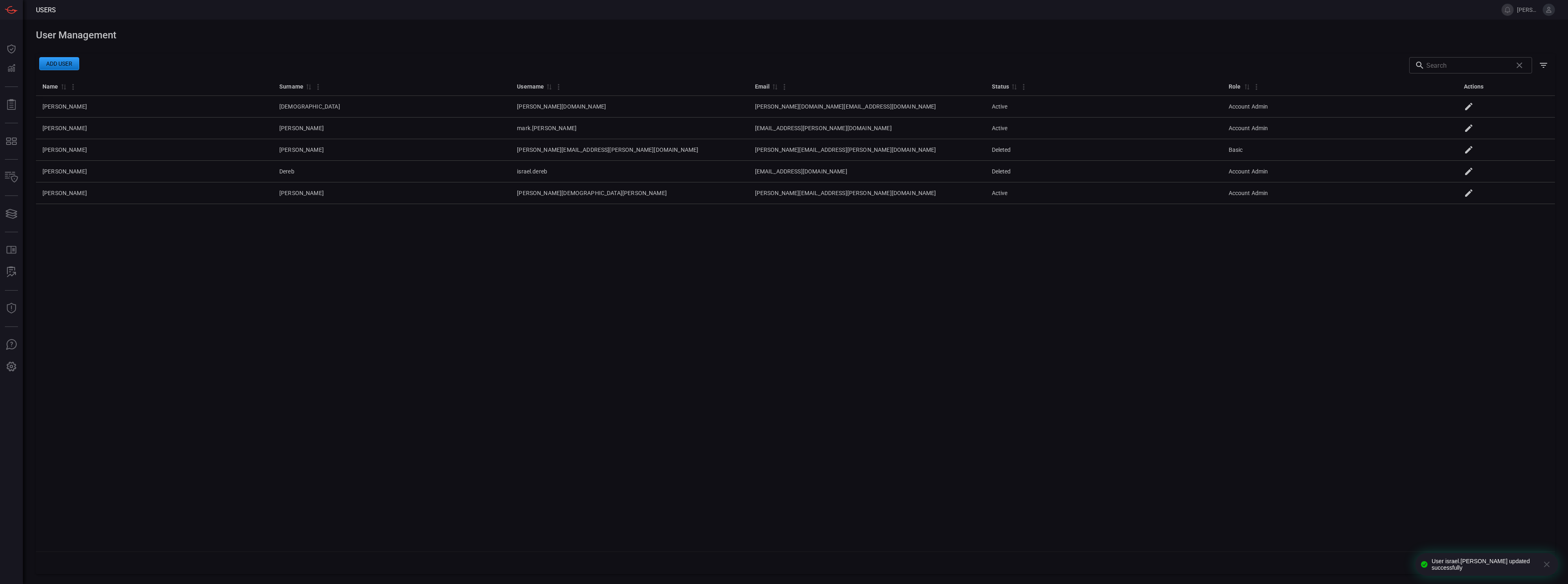
click at [60, 68] on button "Add user" at bounding box center [59, 63] width 40 height 13
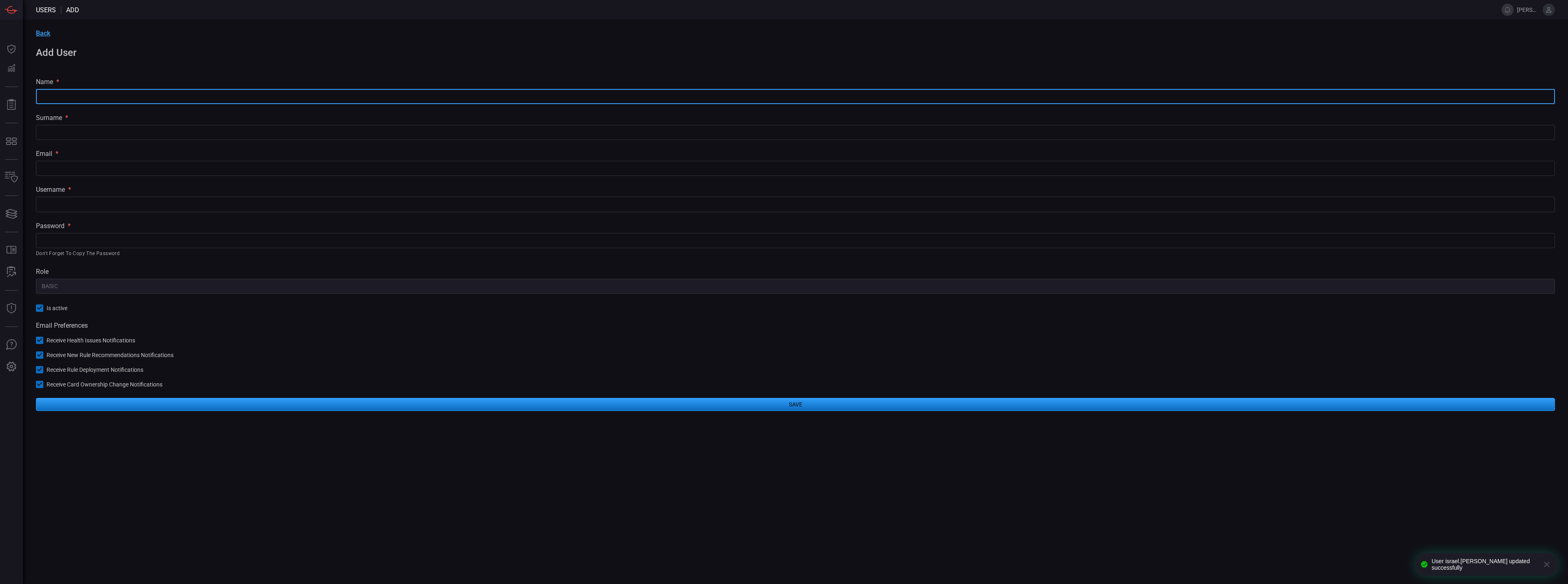
click at [60, 92] on input "text" at bounding box center [796, 96] width 1519 height 15
type input "Israel"
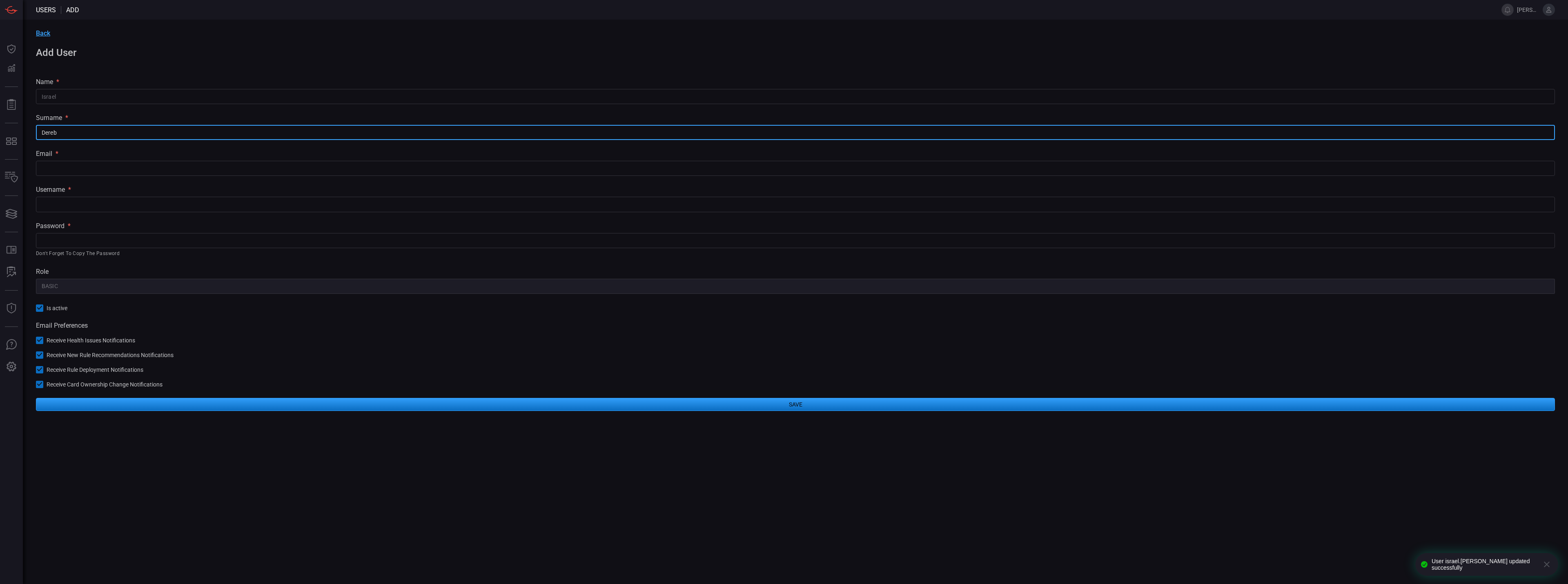
type input "Dereb"
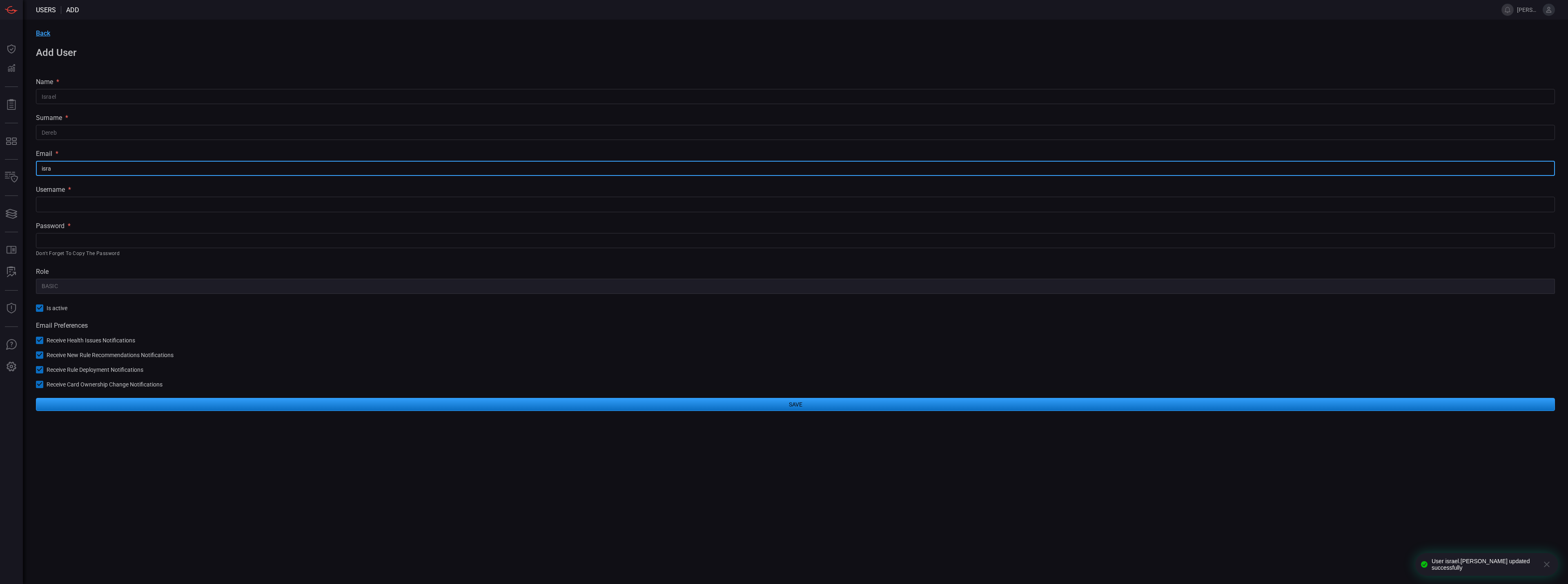
type input "israel.dereb@cmegroup.com"
click at [89, 210] on input "text" at bounding box center [796, 204] width 1519 height 15
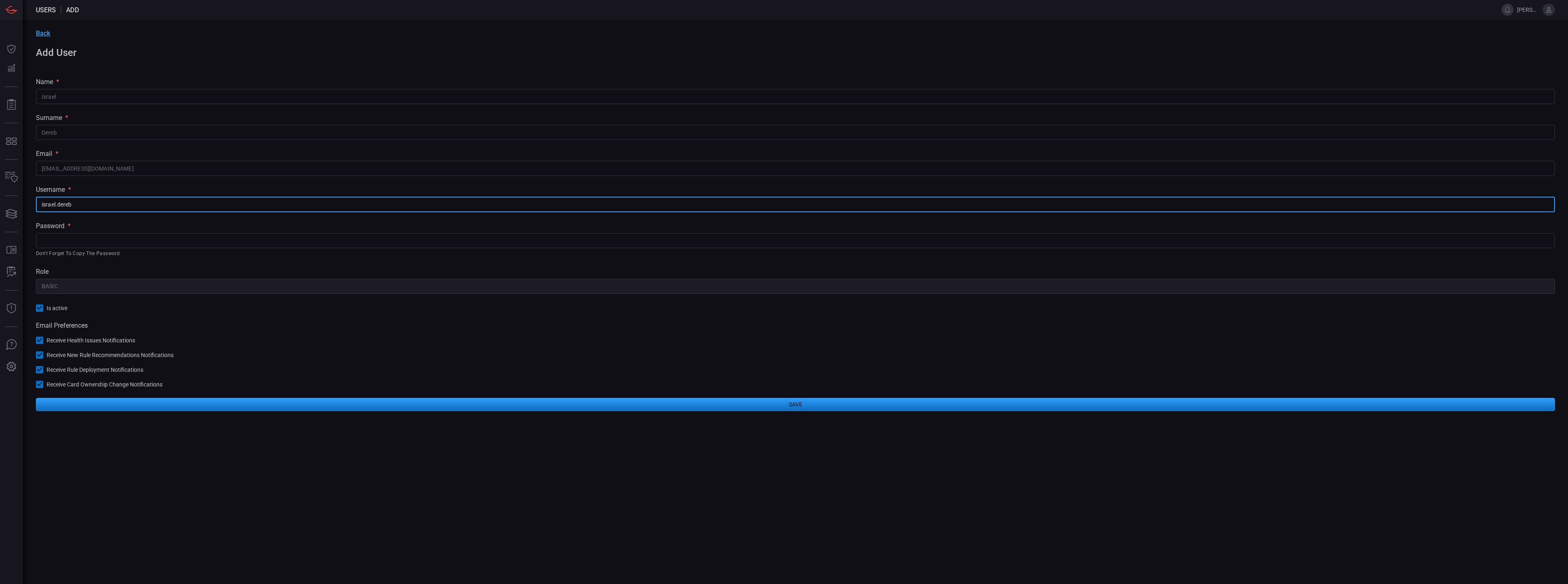
type input "israel.dereb"
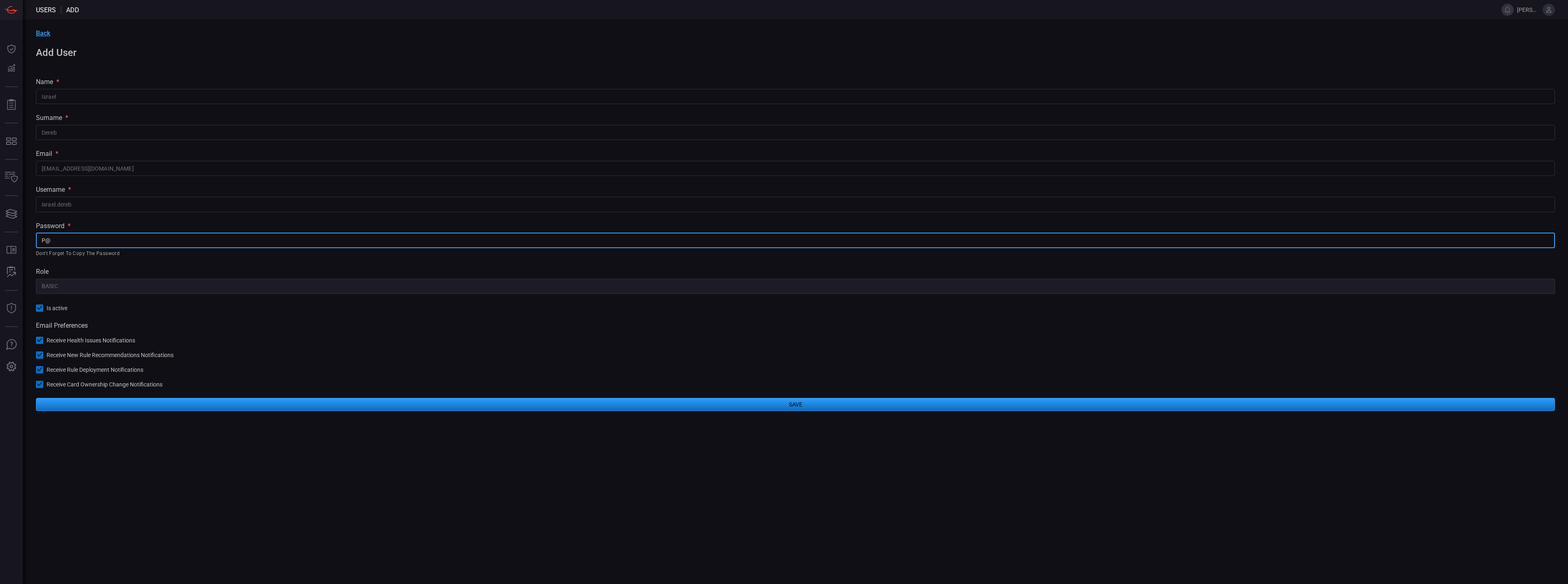
type input "P"
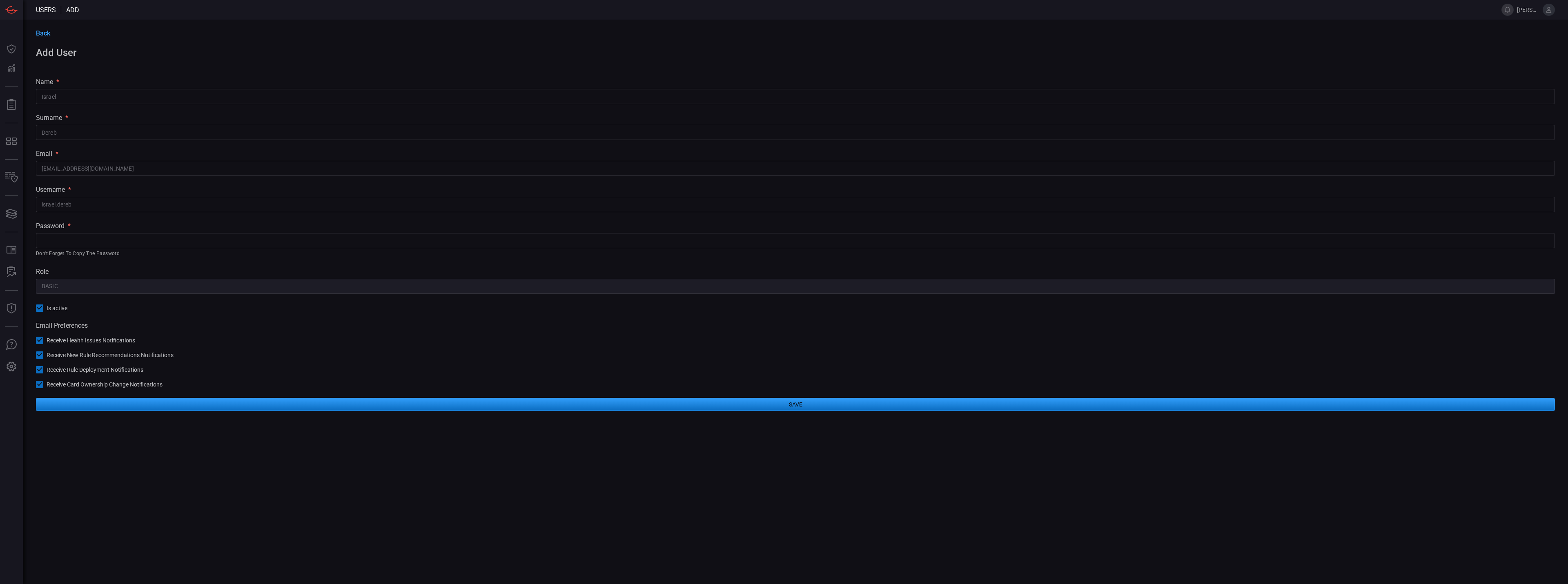
click at [120, 238] on input "text" at bounding box center [796, 240] width 1519 height 15
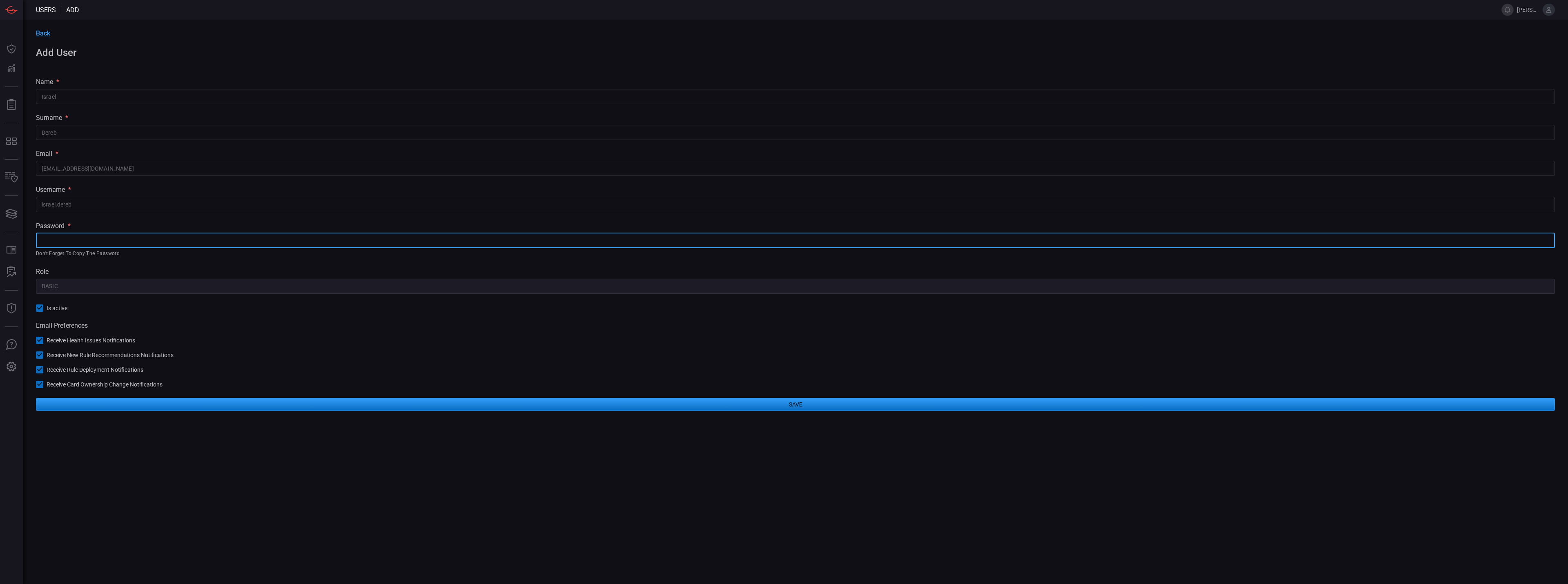
paste input "P@s25s81!$@C"
type input "P@s25s81!$@C"
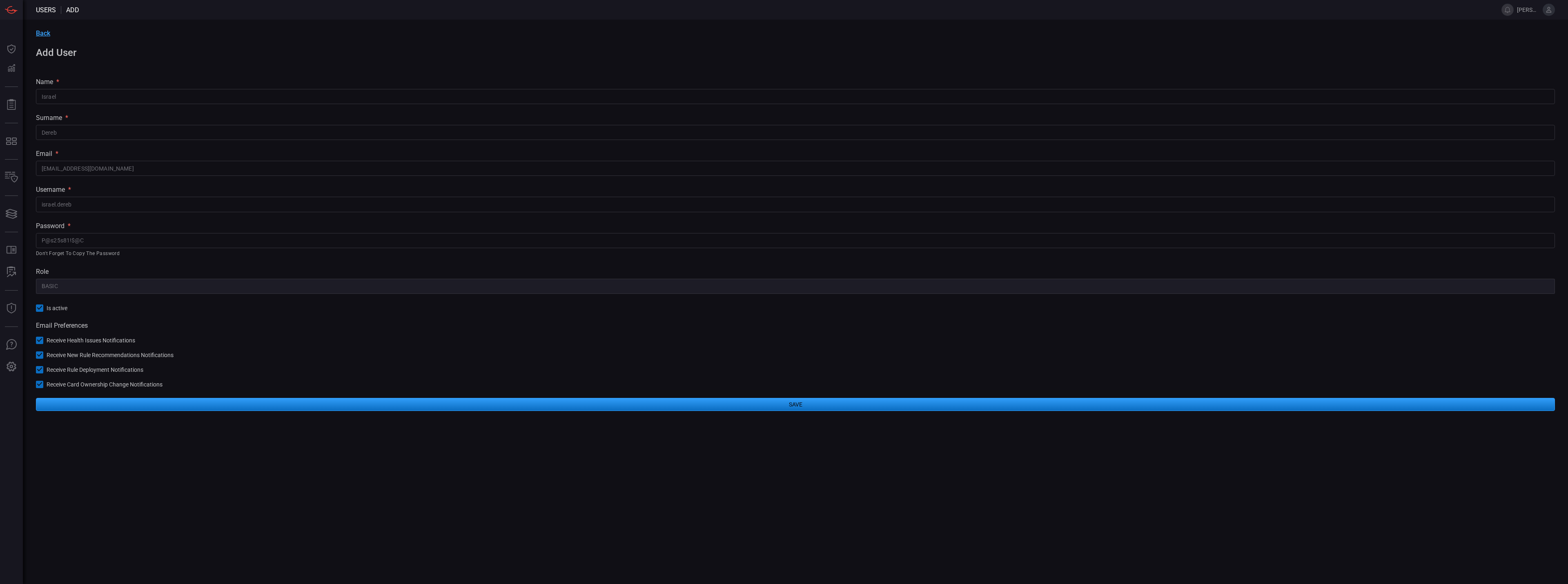
click at [210, 406] on button "Save" at bounding box center [796, 404] width 1519 height 13
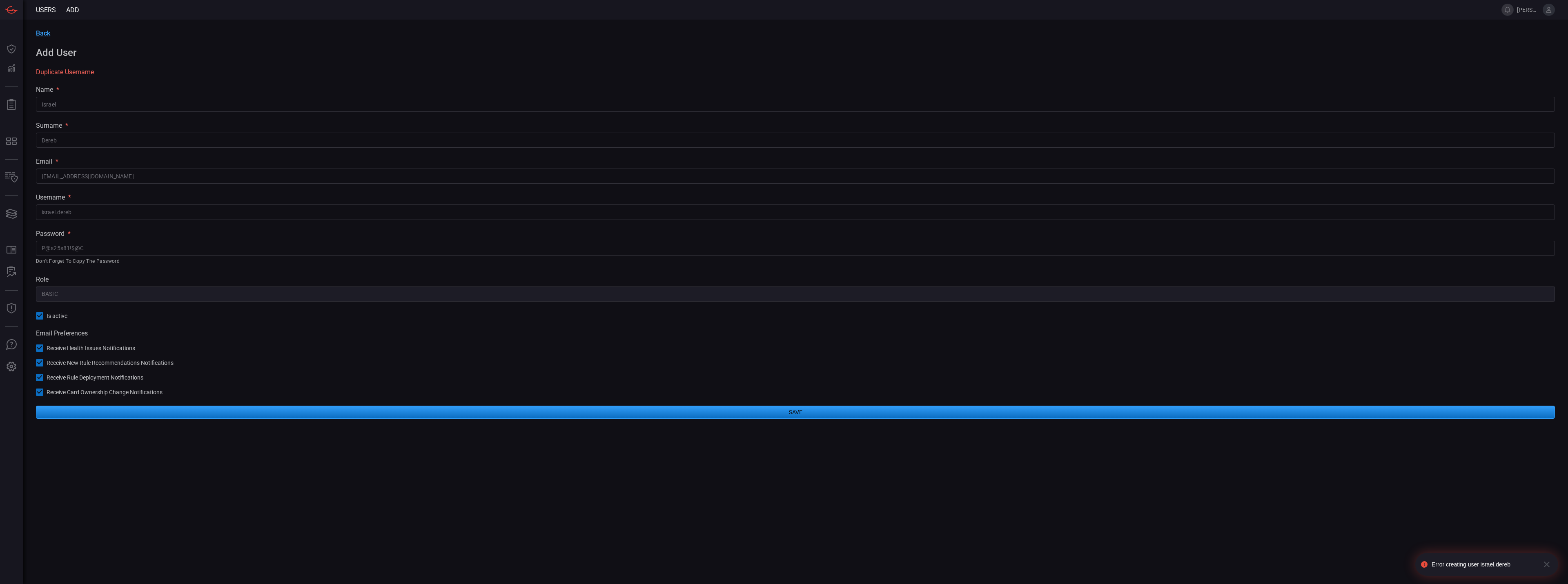
click at [40, 31] on span "Back" at bounding box center [43, 33] width 14 height 8
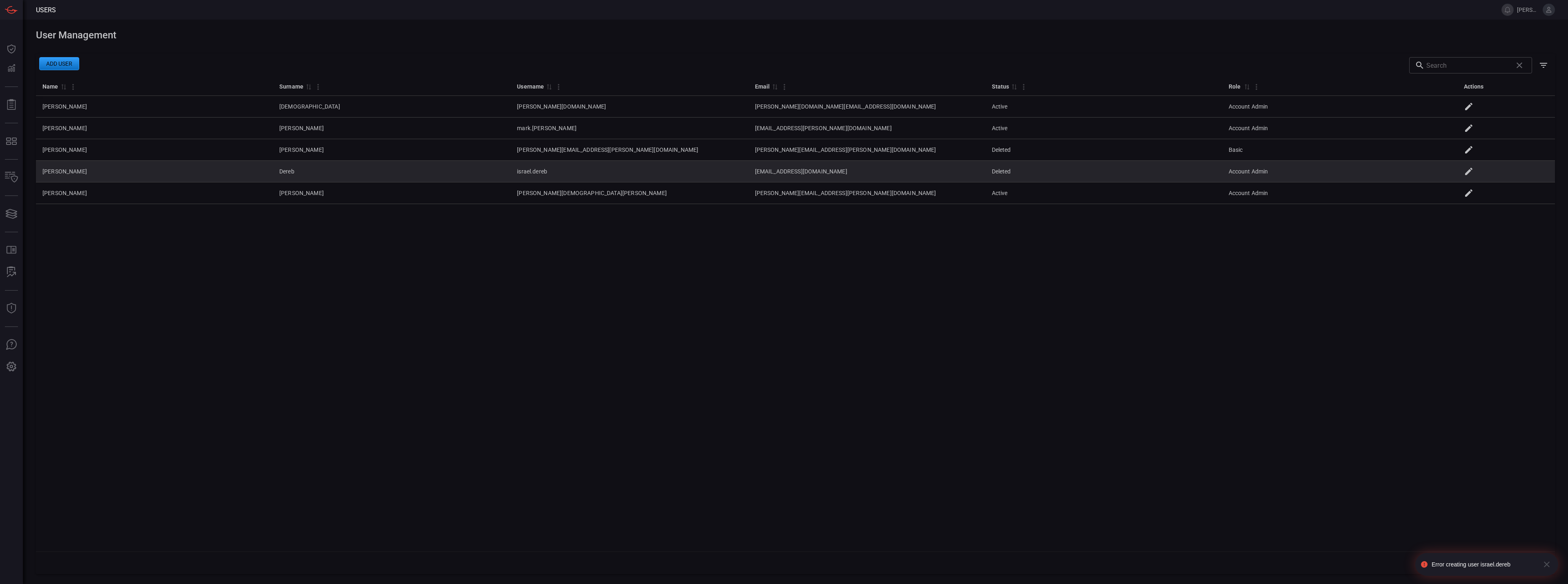
click at [1474, 173] on icon at bounding box center [1469, 172] width 10 height 10
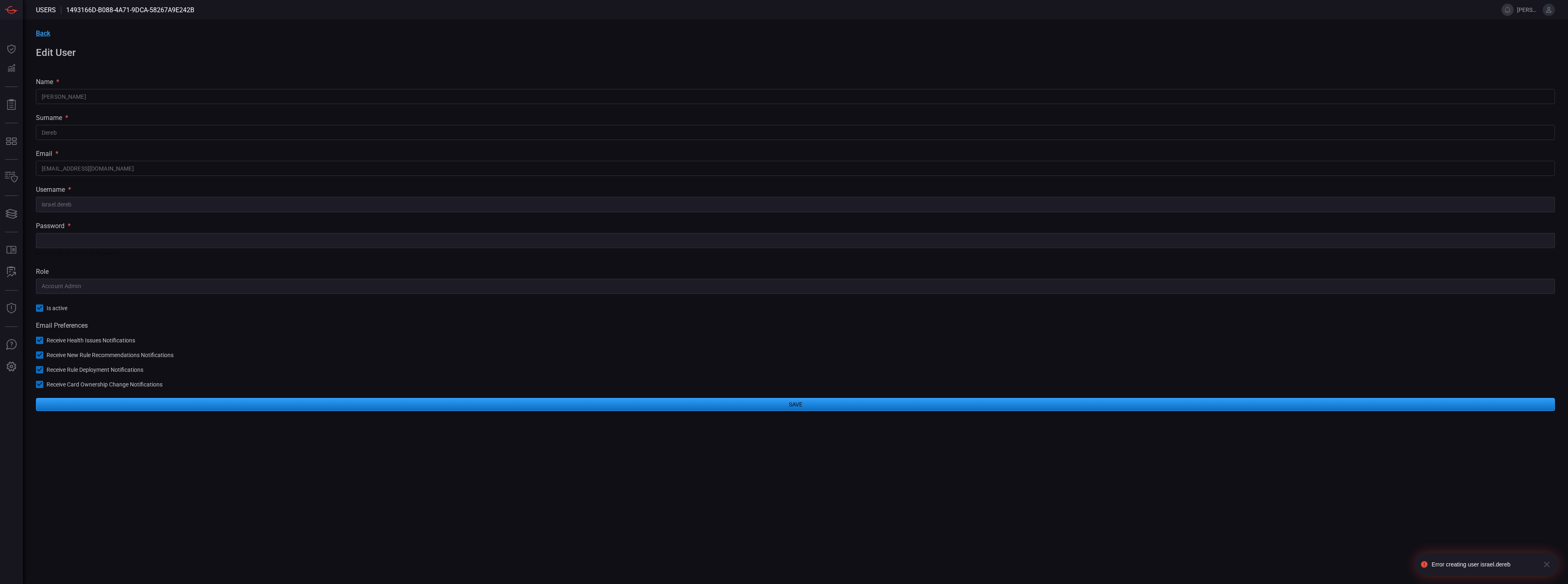
type input "cdm@cmegroup.com"
click at [77, 94] on input "Israel Dereb" at bounding box center [796, 96] width 1519 height 15
click at [44, 34] on span "Back" at bounding box center [43, 33] width 14 height 8
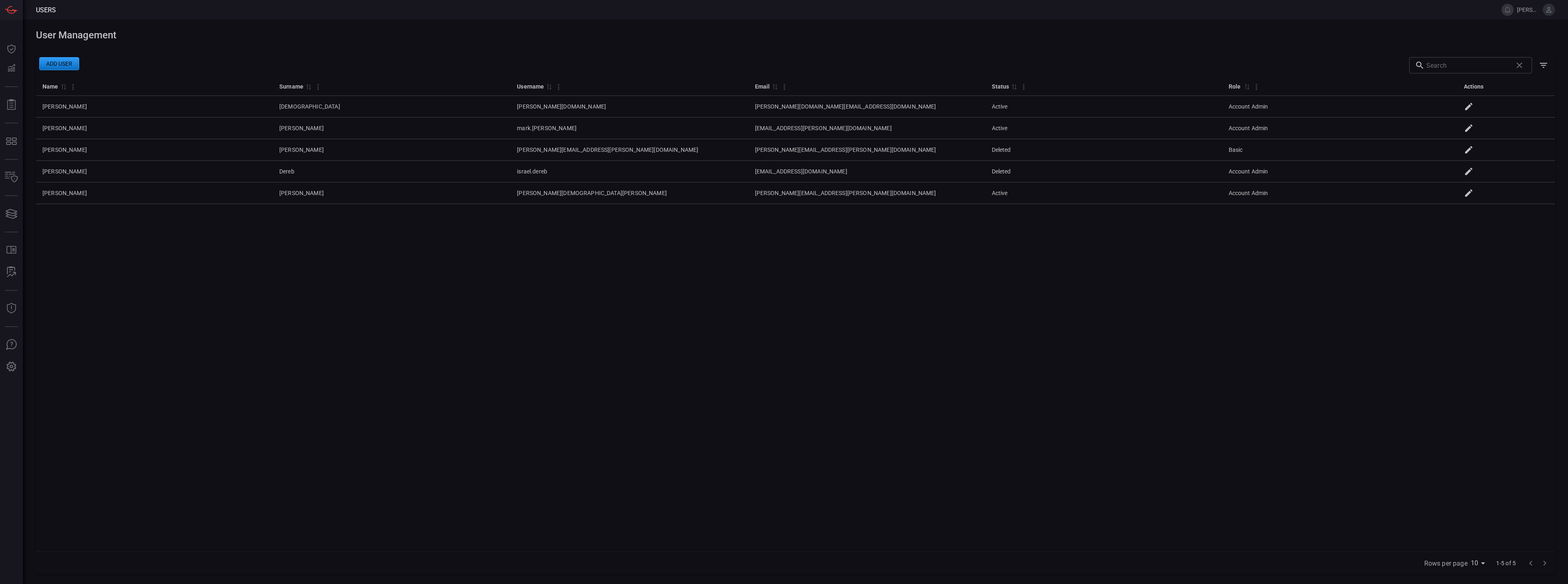
click at [51, 65] on button "Add user" at bounding box center [59, 63] width 40 height 13
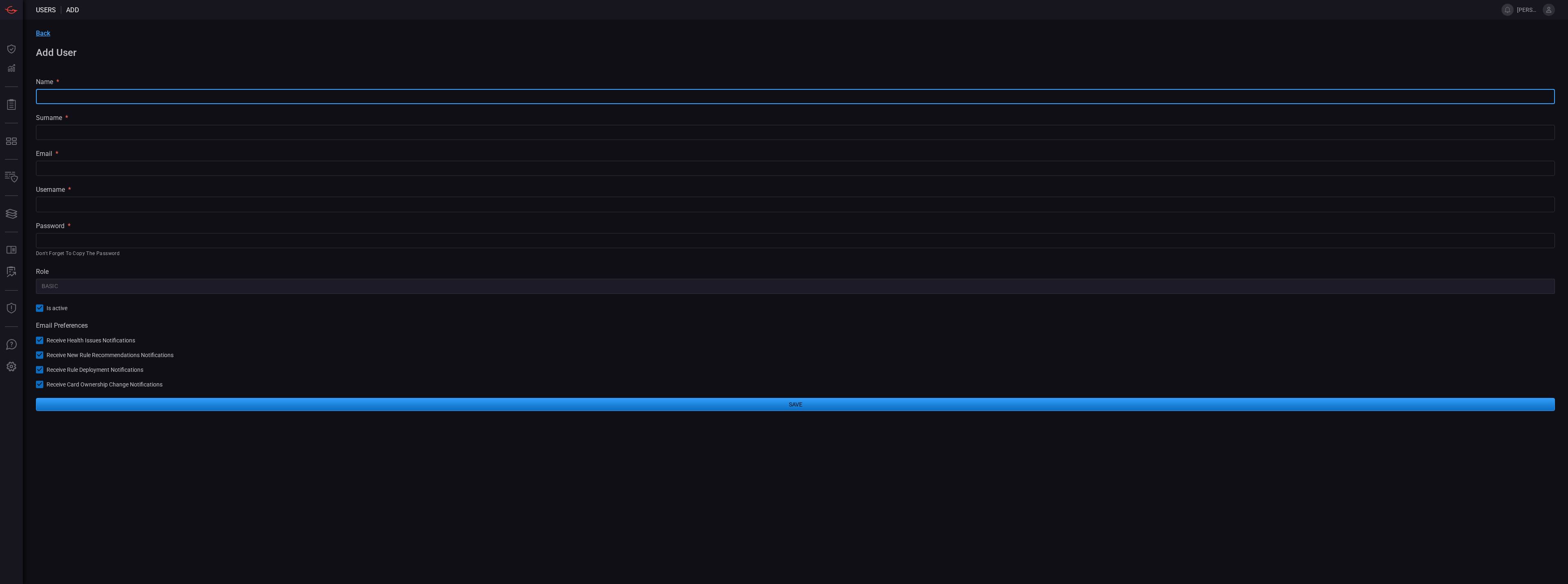
click at [133, 94] on input "text" at bounding box center [796, 96] width 1519 height 15
type input "Israel"
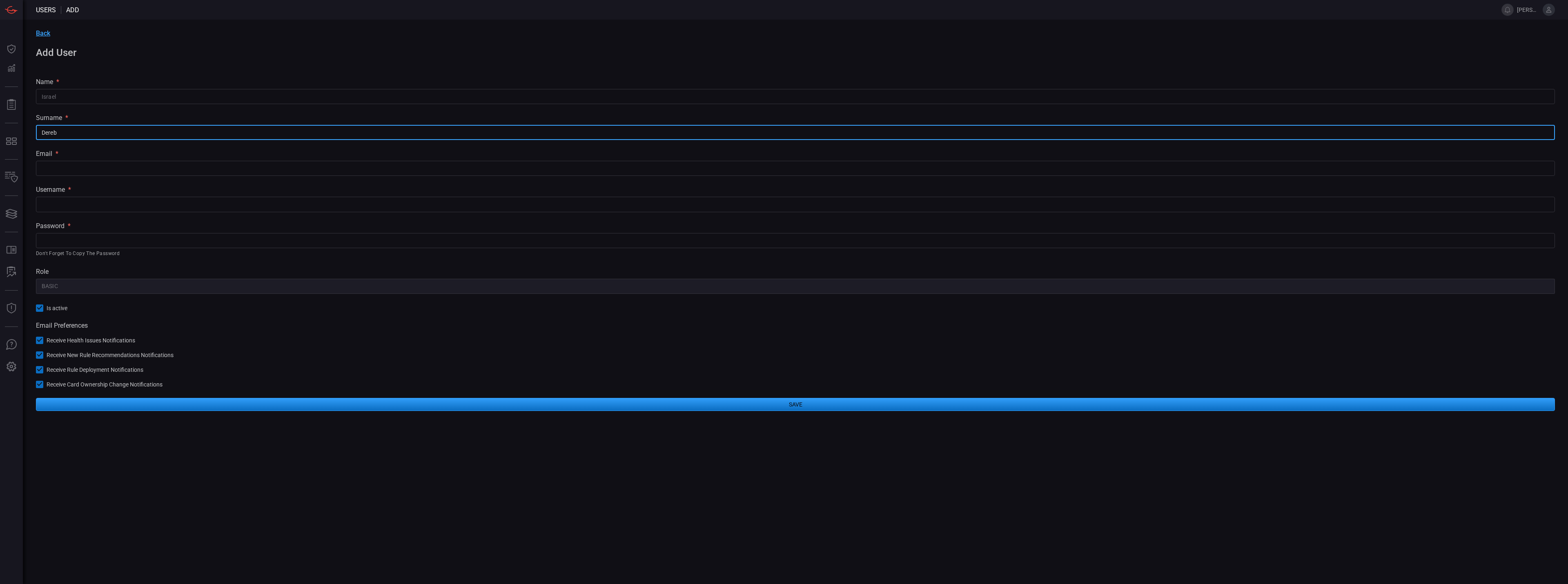
type input "Dereb"
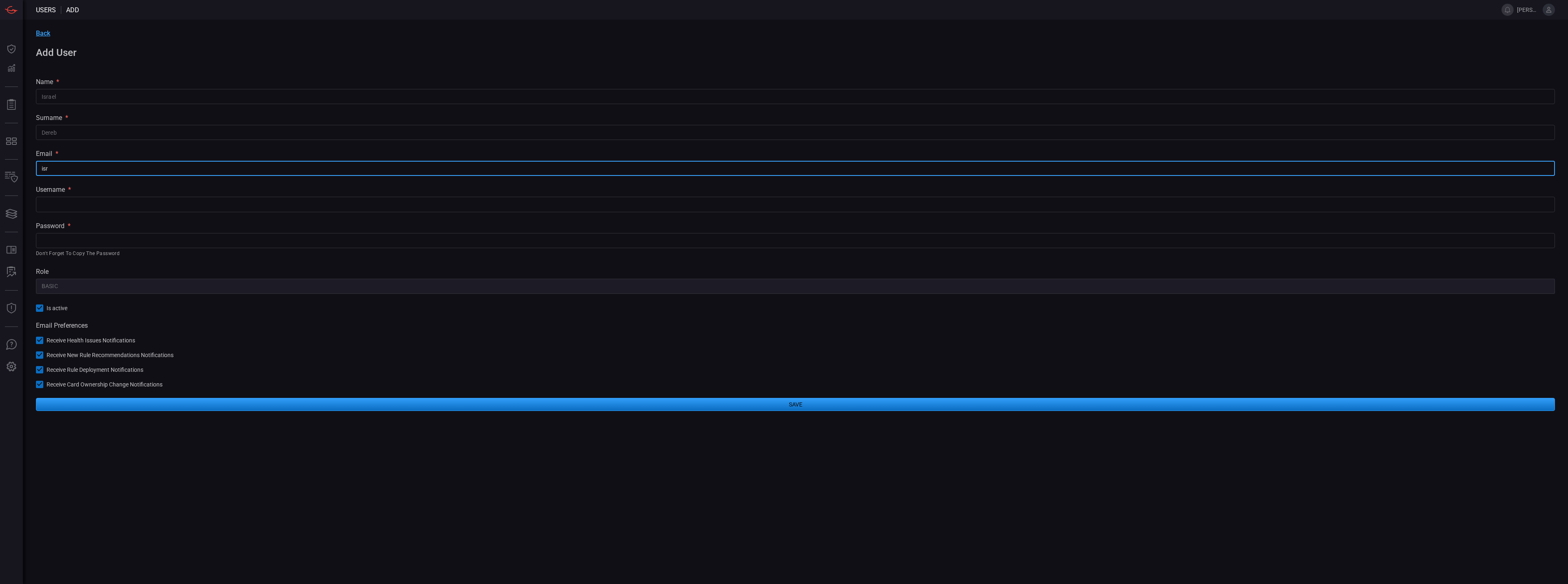
type input "israel.dereb@cmegroup.com"
click at [136, 199] on input "text" at bounding box center [796, 204] width 1519 height 15
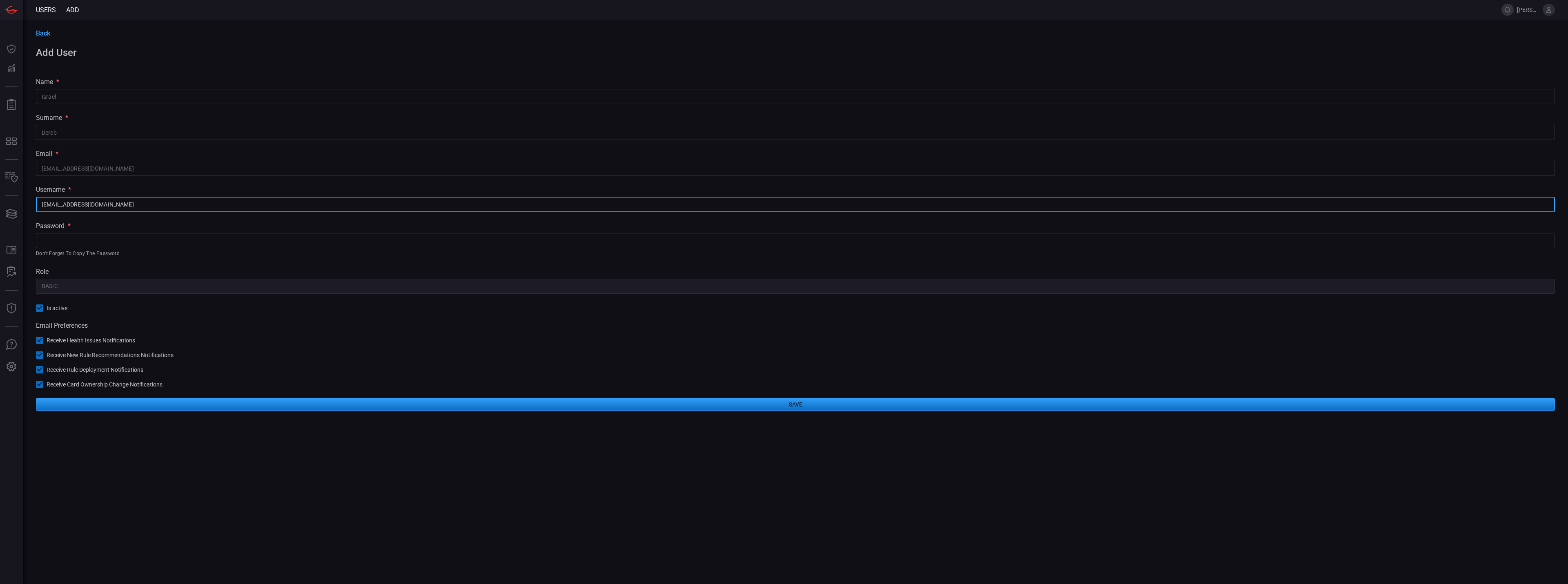
type input "israel.dereb@cmegroup.com"
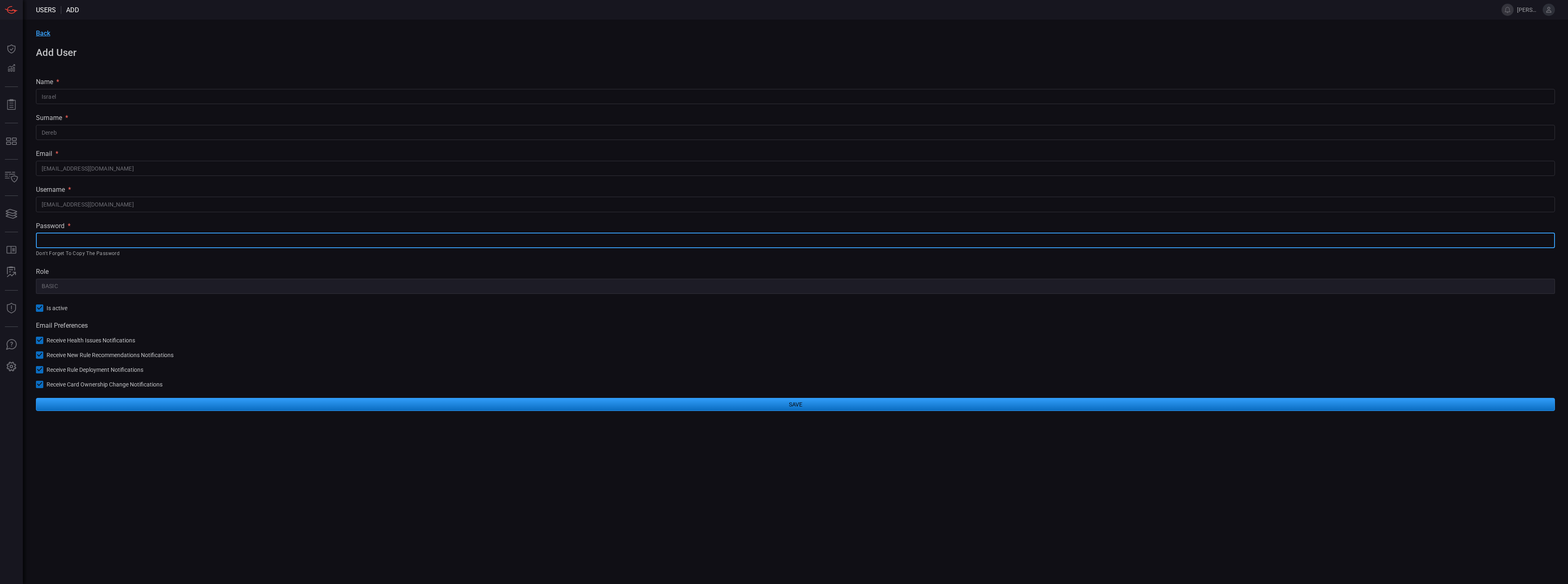
paste input "P@s25s81!$@C"
type input "P@s25s81!$@C"
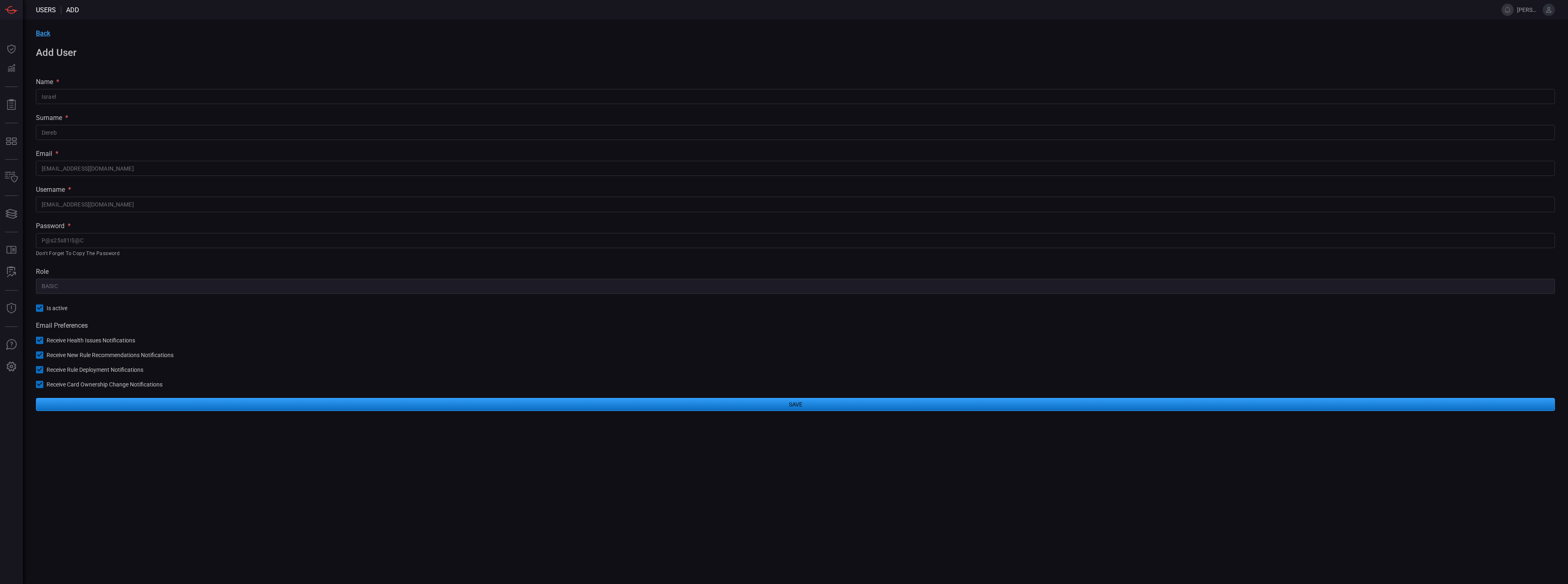
click at [131, 407] on button "Save" at bounding box center [796, 404] width 1519 height 13
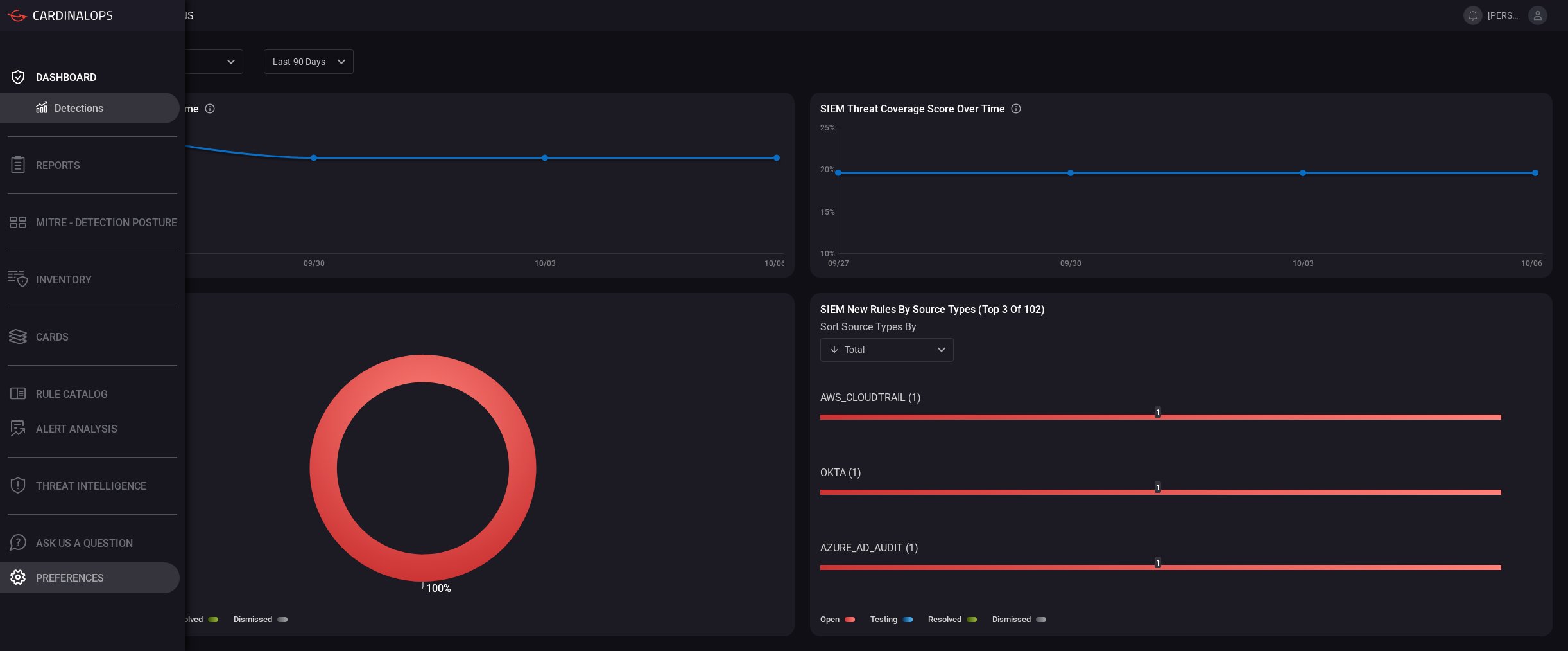
click at [10, 584] on icon at bounding box center [17, 576] width 16 height 16
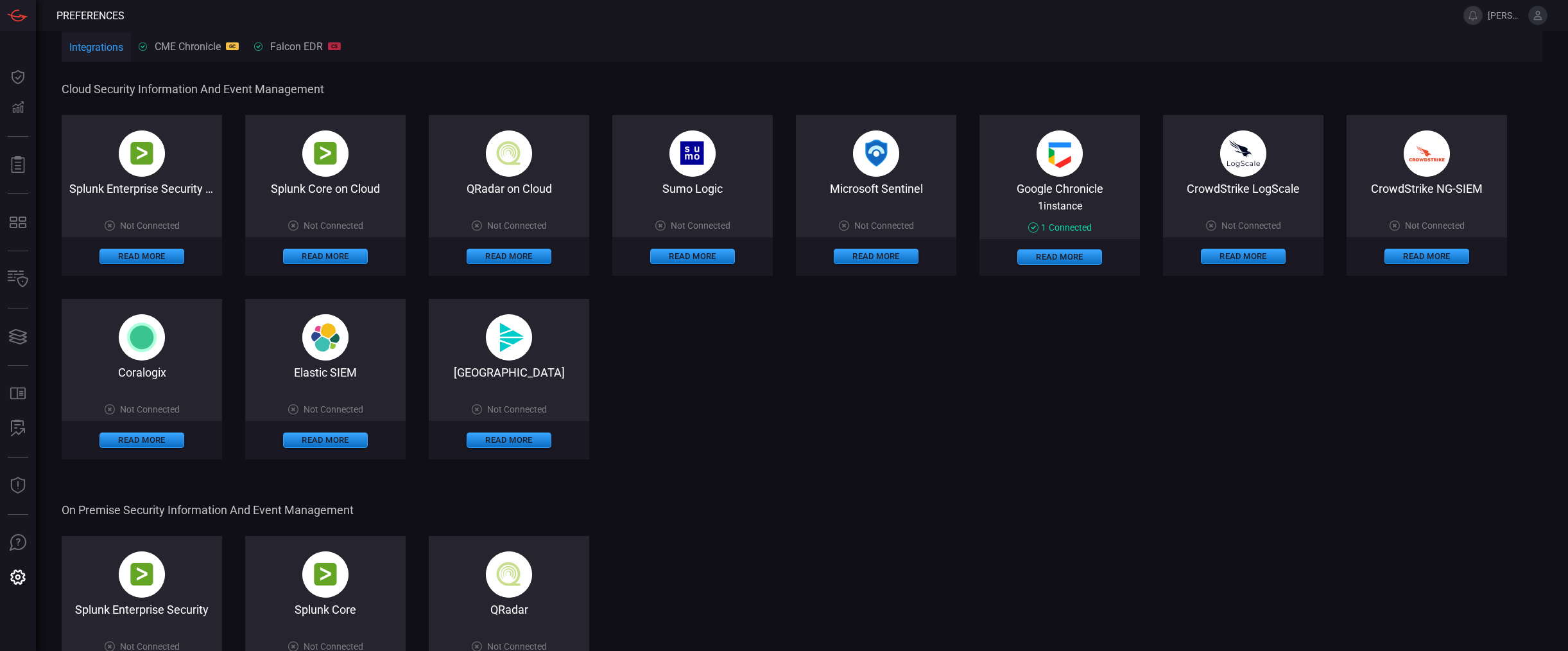
click at [1080, 174] on div "Google Chronicle 1 instance 1 Connected Read More" at bounding box center [1060, 195] width 161 height 161
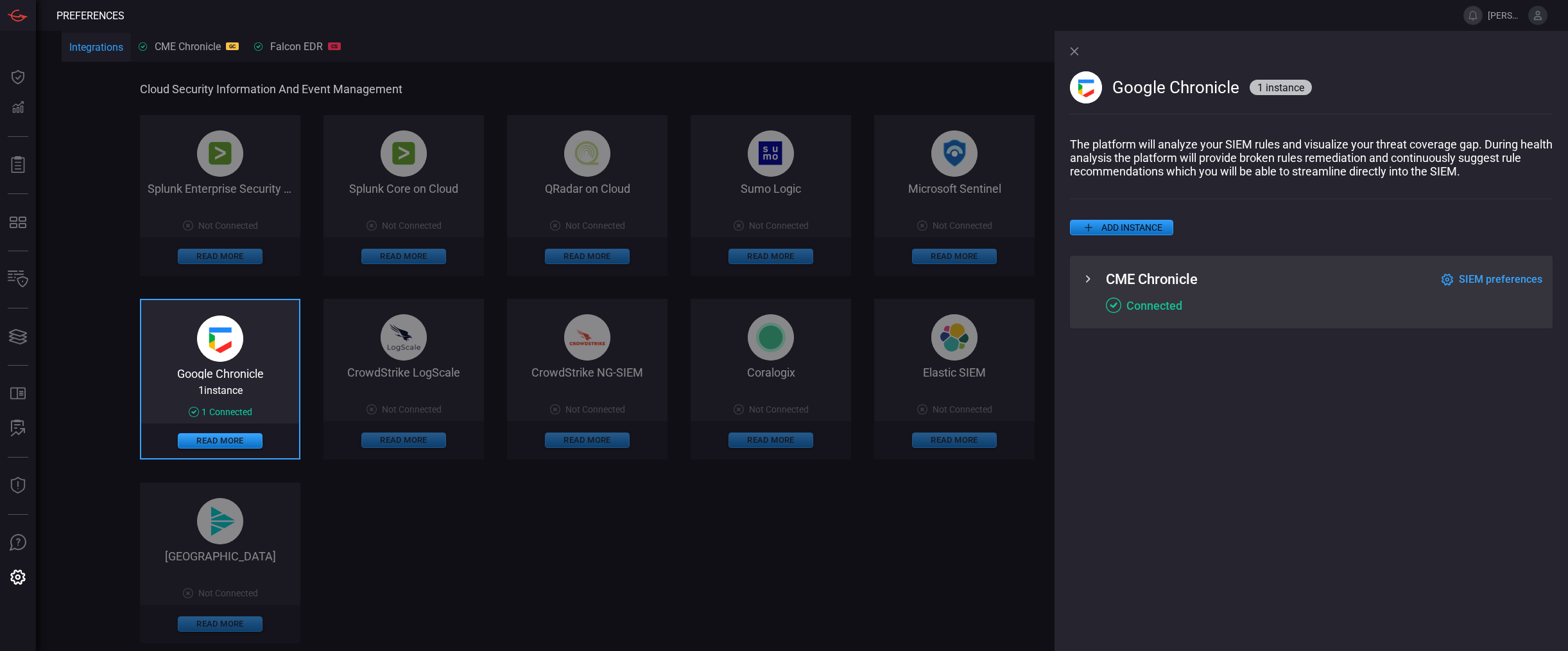
click at [1523, 280] on span "SIEM preferences" at bounding box center [1500, 279] width 83 height 12
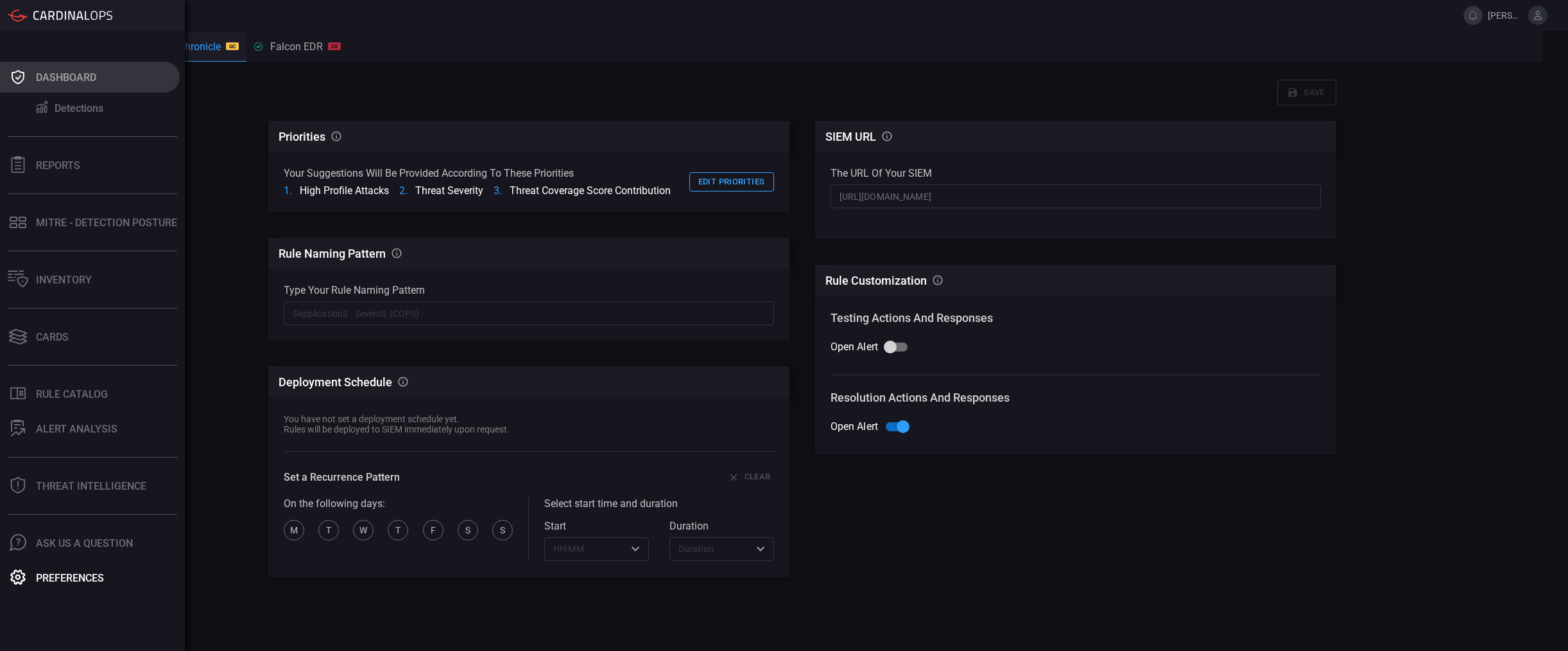
click at [25, 78] on icon at bounding box center [17, 77] width 20 height 18
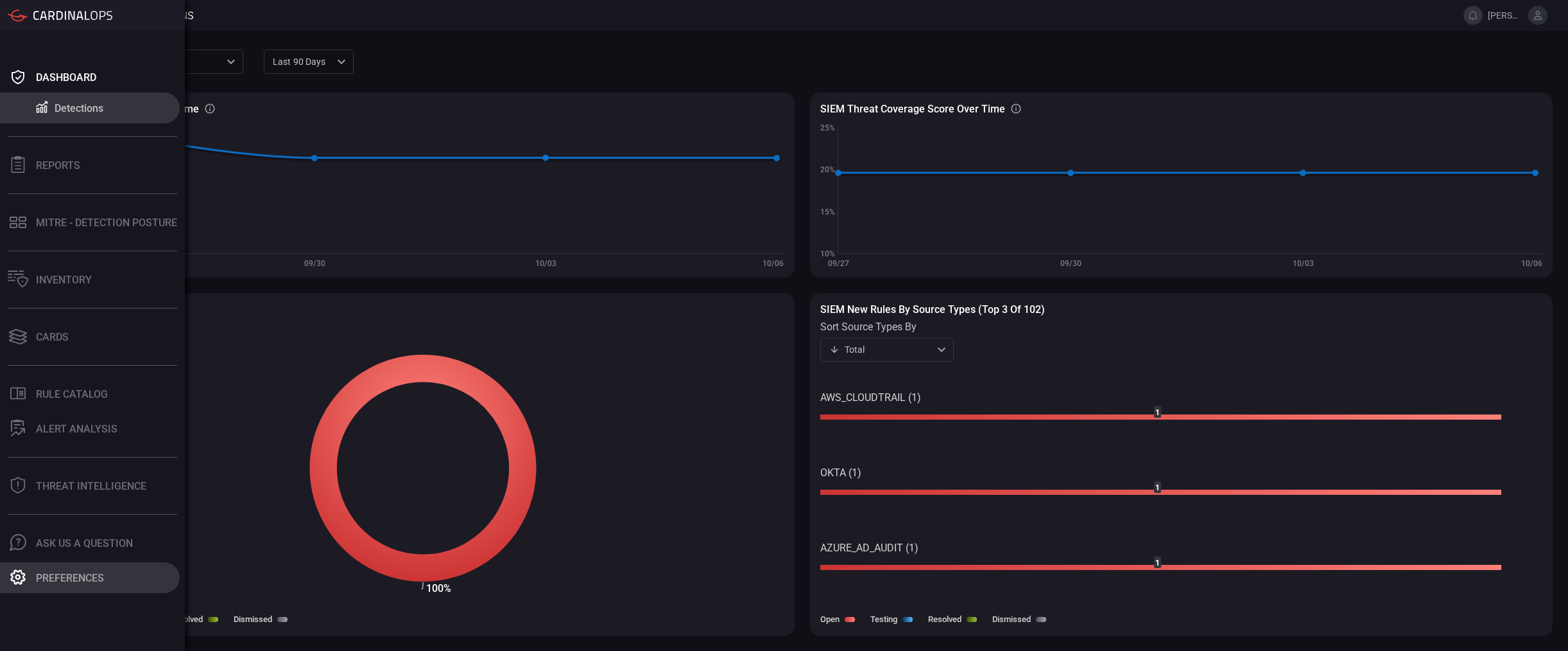
click at [30, 572] on button "Preferences" at bounding box center [90, 577] width 180 height 31
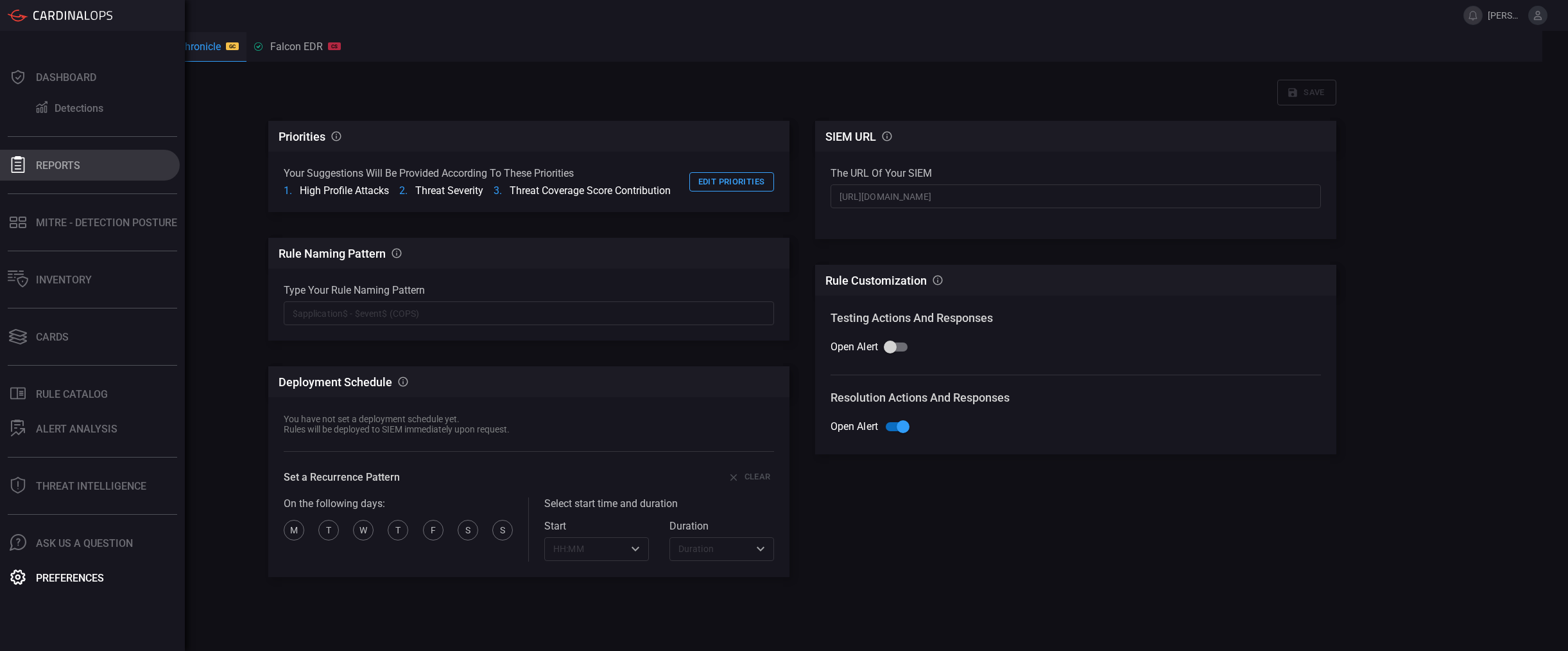
click at [50, 170] on div "Reports" at bounding box center [58, 165] width 44 height 12
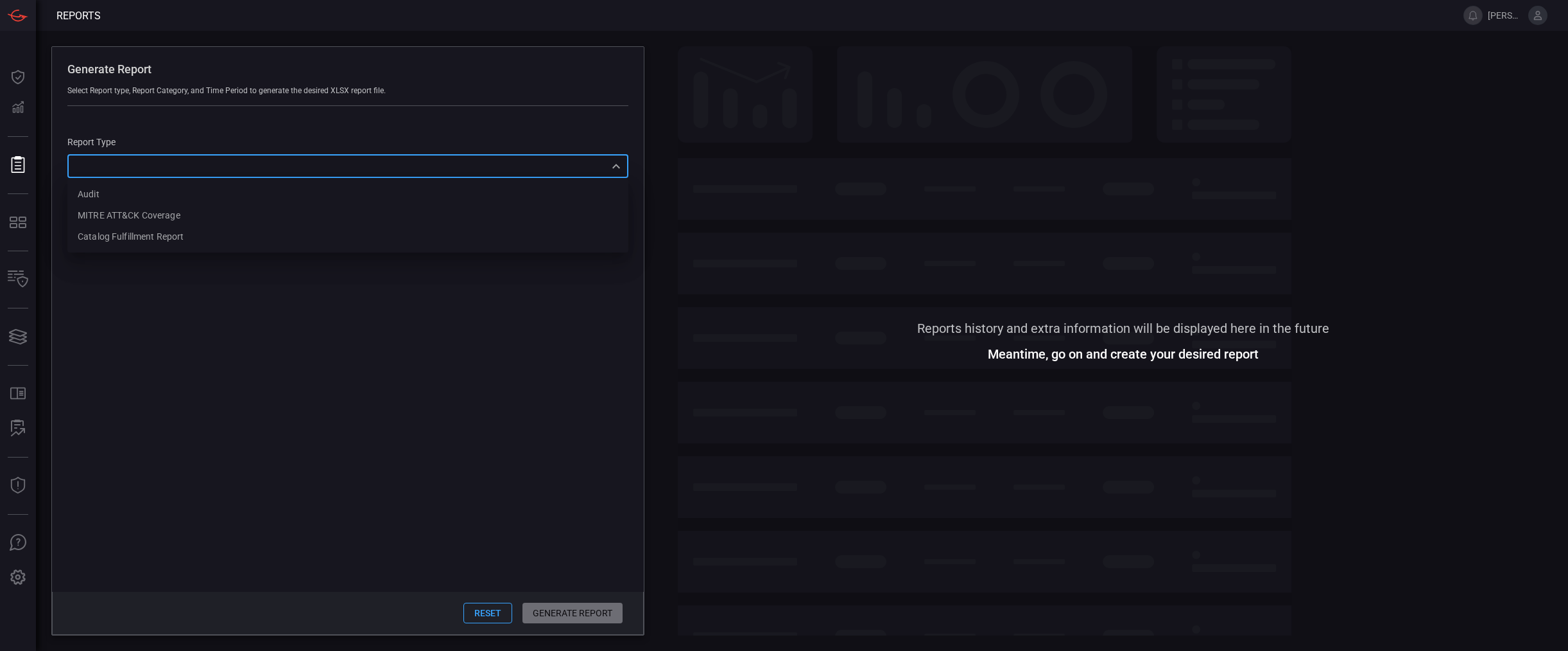
click at [198, 161] on div "​ Audit MITRE ATT&CK Coverage Catalog fulfillment report ​" at bounding box center [347, 166] width 561 height 24
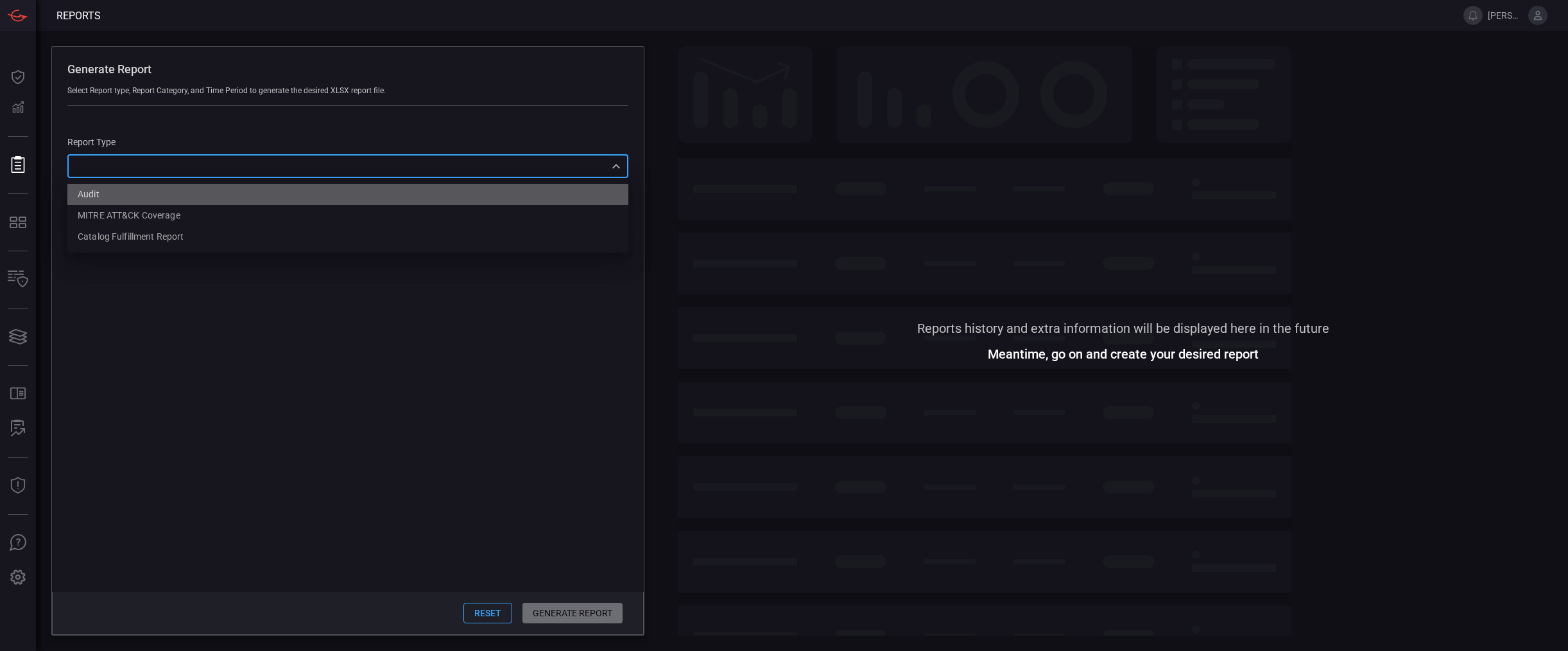
click at [165, 198] on li "Audit" at bounding box center [347, 194] width 561 height 21
type input "Audit"
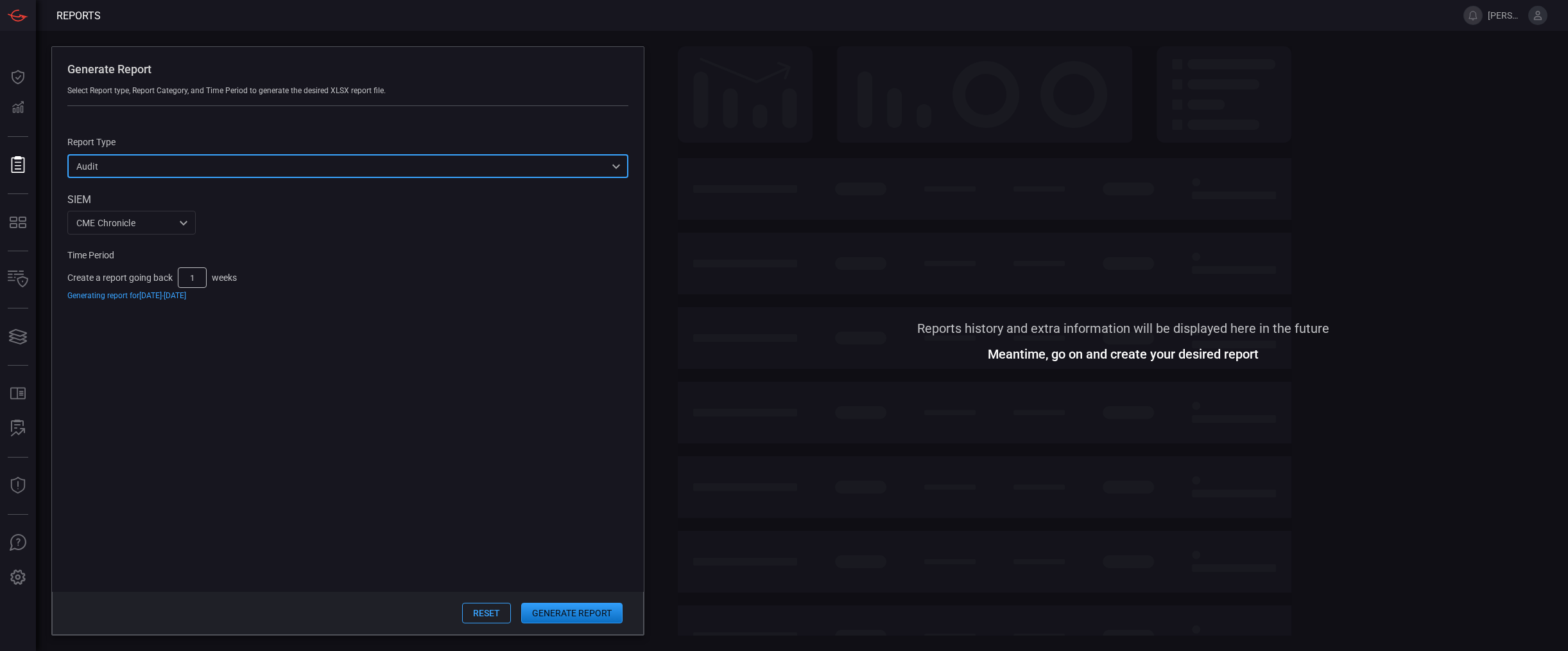
click at [552, 609] on button "Generate Report" at bounding box center [572, 612] width 101 height 20
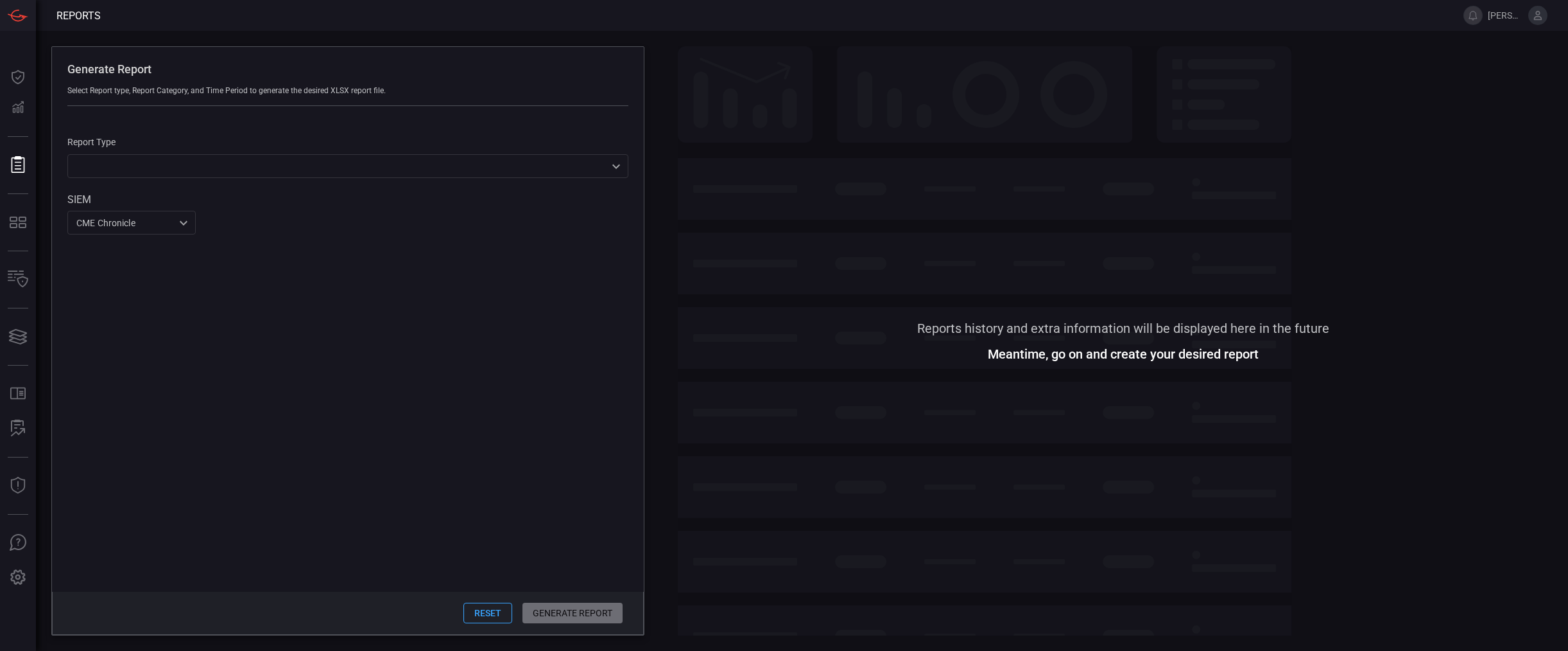
click at [1528, 20] on span "[PERSON_NAME][DOMAIN_NAME]" at bounding box center [1517, 15] width 59 height 19
click at [1535, 16] on icon at bounding box center [1537, 15] width 11 height 11
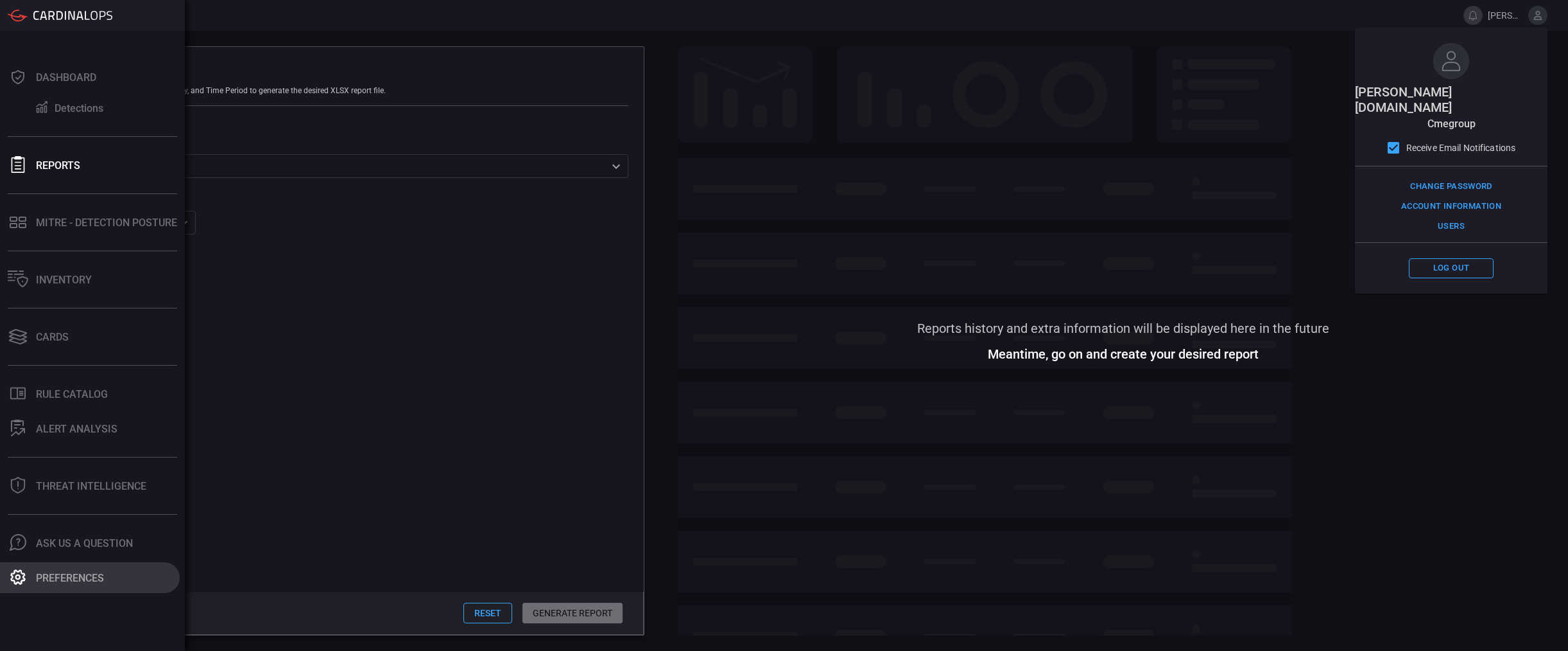
click at [50, 582] on div "Preferences" at bounding box center [70, 577] width 68 height 12
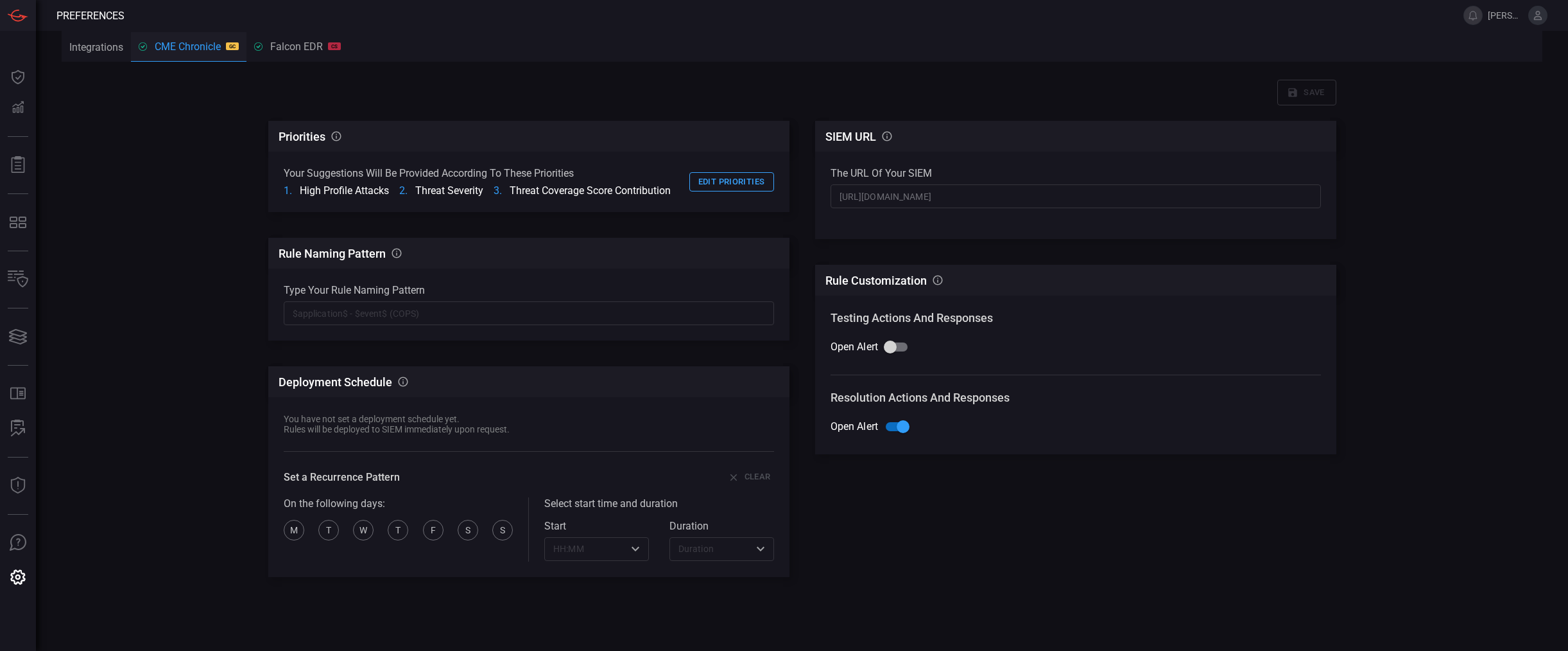
click at [120, 38] on button "Integrations" at bounding box center [96, 47] width 69 height 31
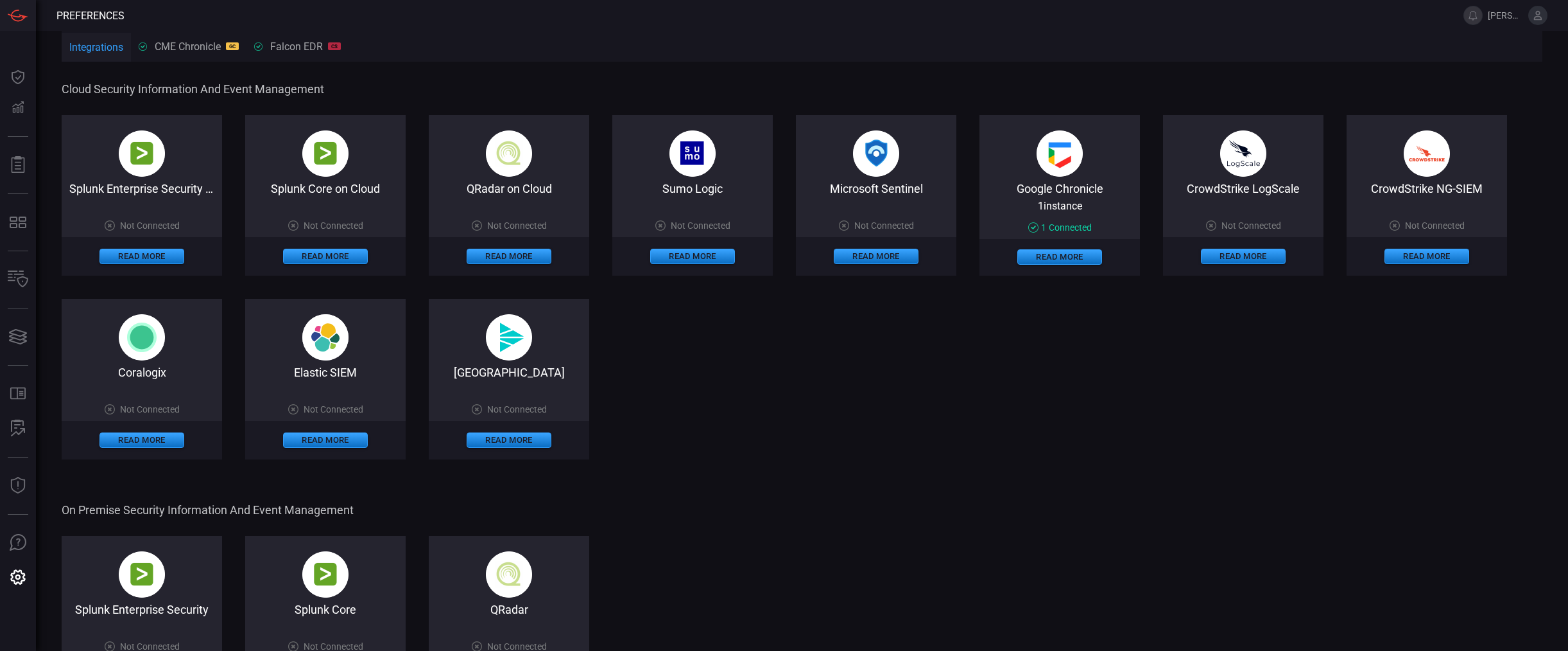
click at [1046, 177] on div "Google Chronicle 1 instance 1 Connected Read More" at bounding box center [1060, 195] width 161 height 161
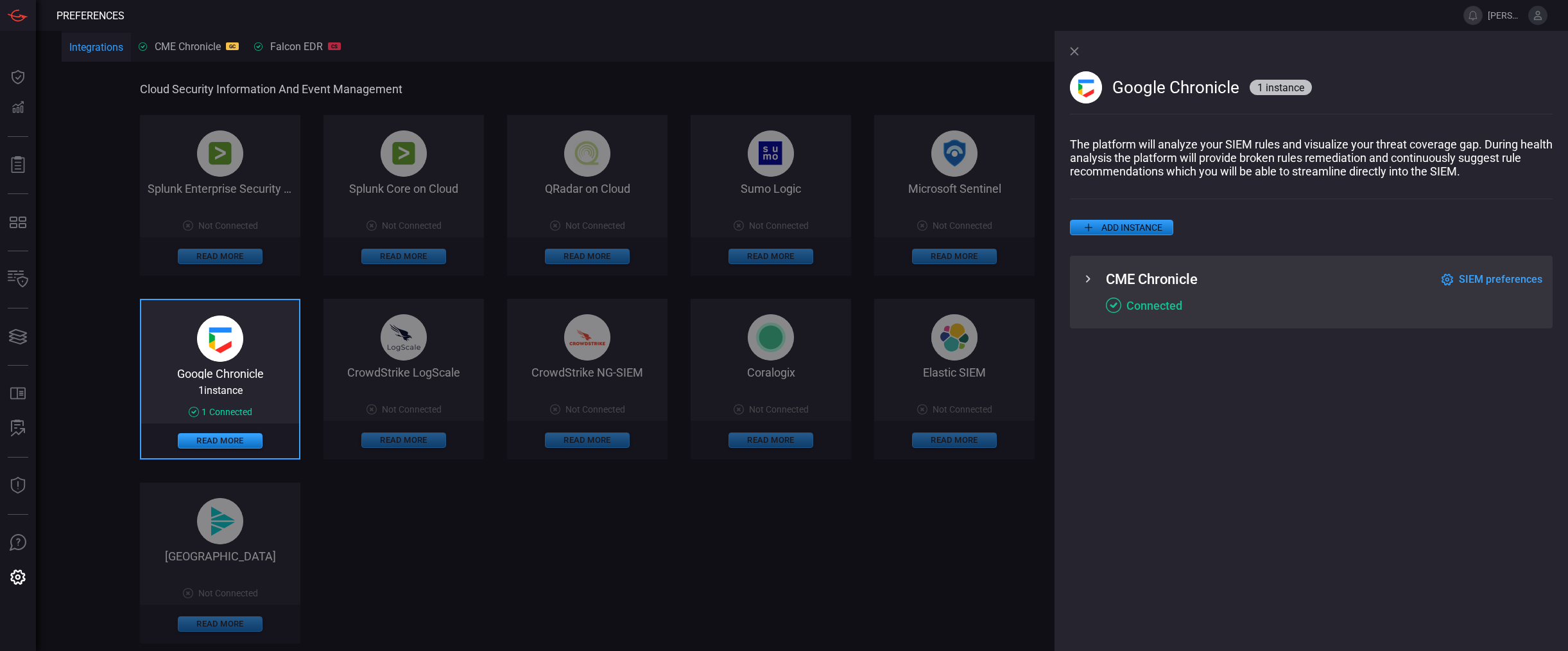
click at [219, 393] on span "1 instance" at bounding box center [220, 390] width 44 height 12
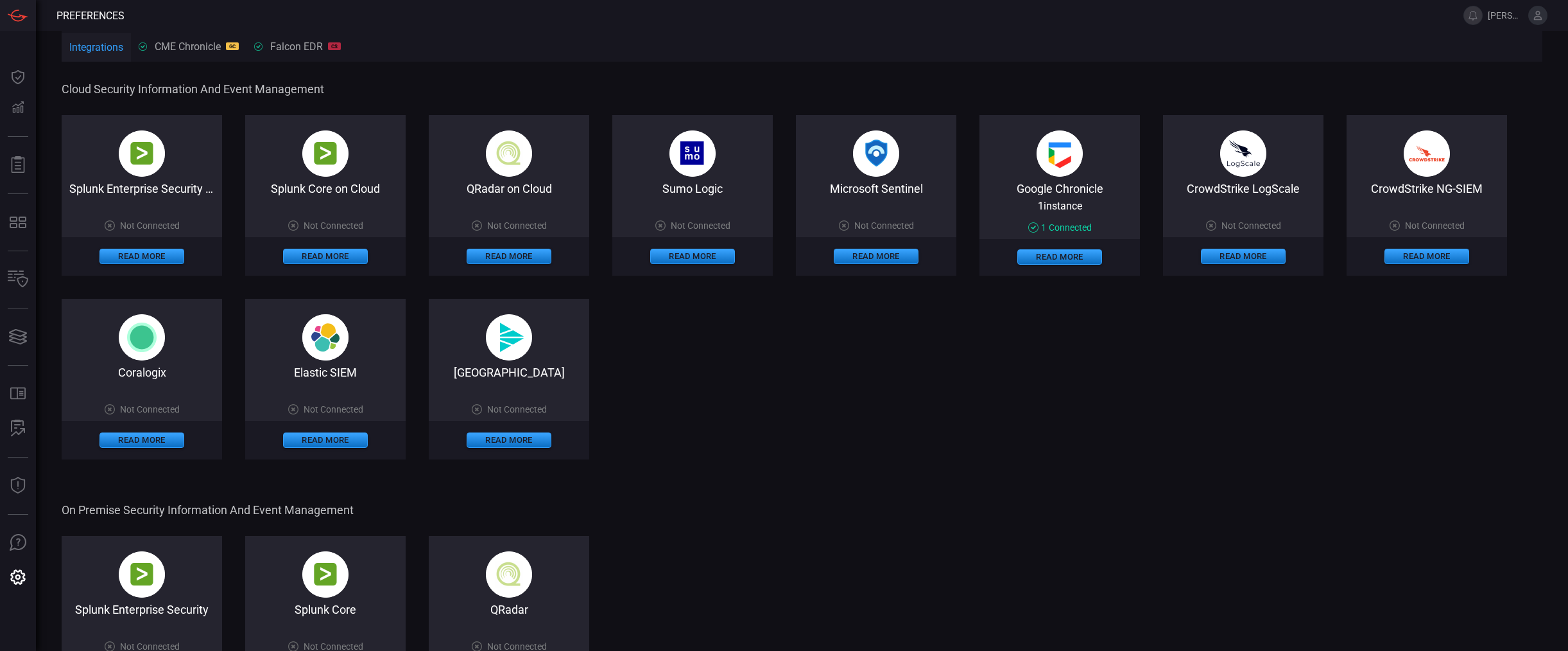
click at [1091, 167] on div "Google Chronicle 1 instance 1 Connected Read More" at bounding box center [1060, 195] width 161 height 161
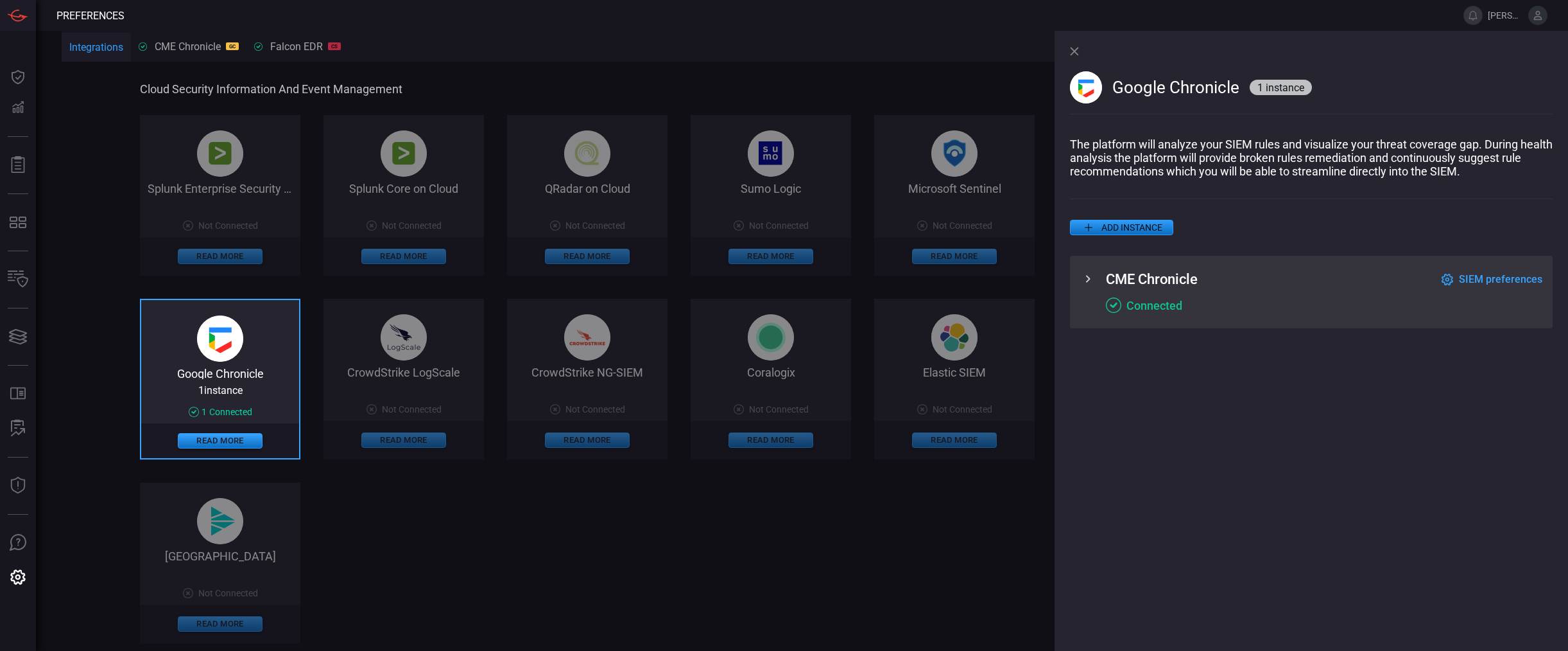
click at [1513, 284] on span "SIEM preferences" at bounding box center [1500, 279] width 83 height 12
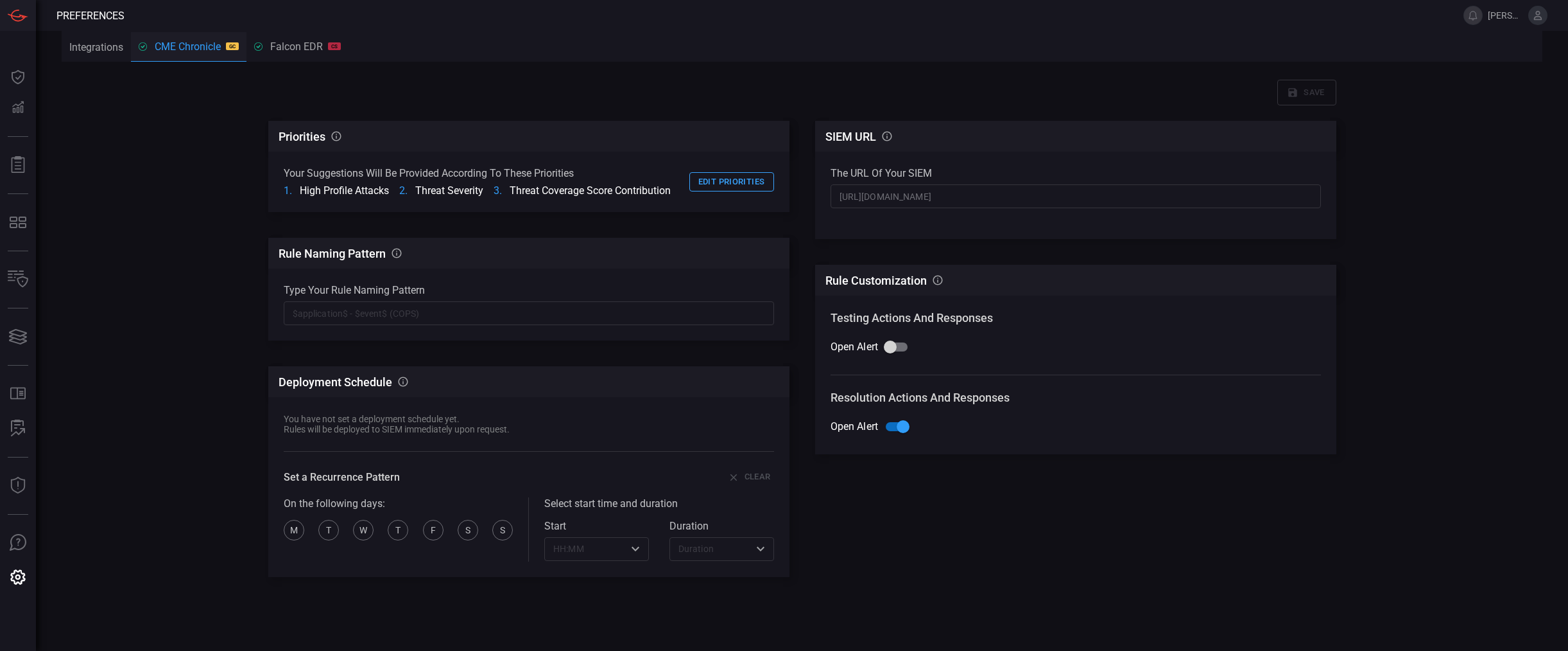
click at [316, 50] on div "Falcon EDR CS" at bounding box center [298, 46] width 87 height 12
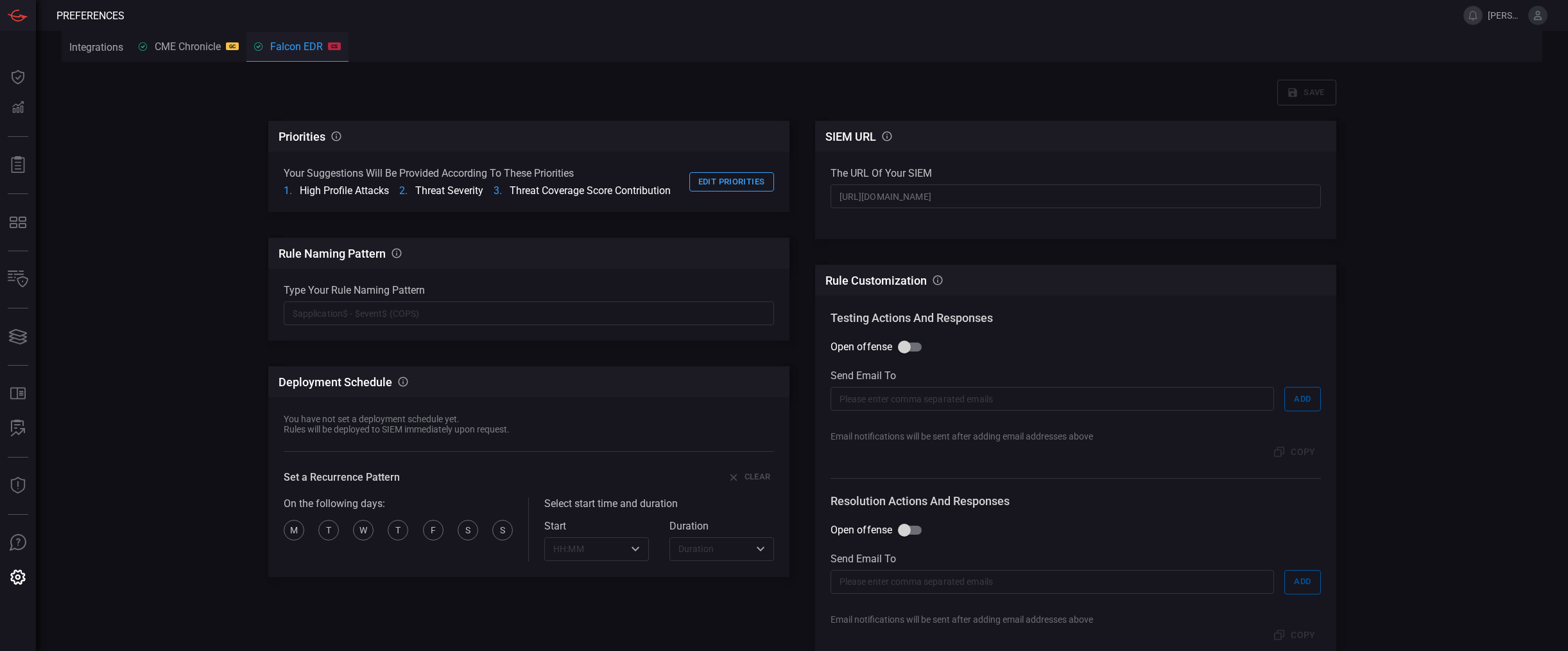
click at [203, 38] on button "CME Chronicle GC Google Chronicle" at bounding box center [188, 46] width 116 height 31
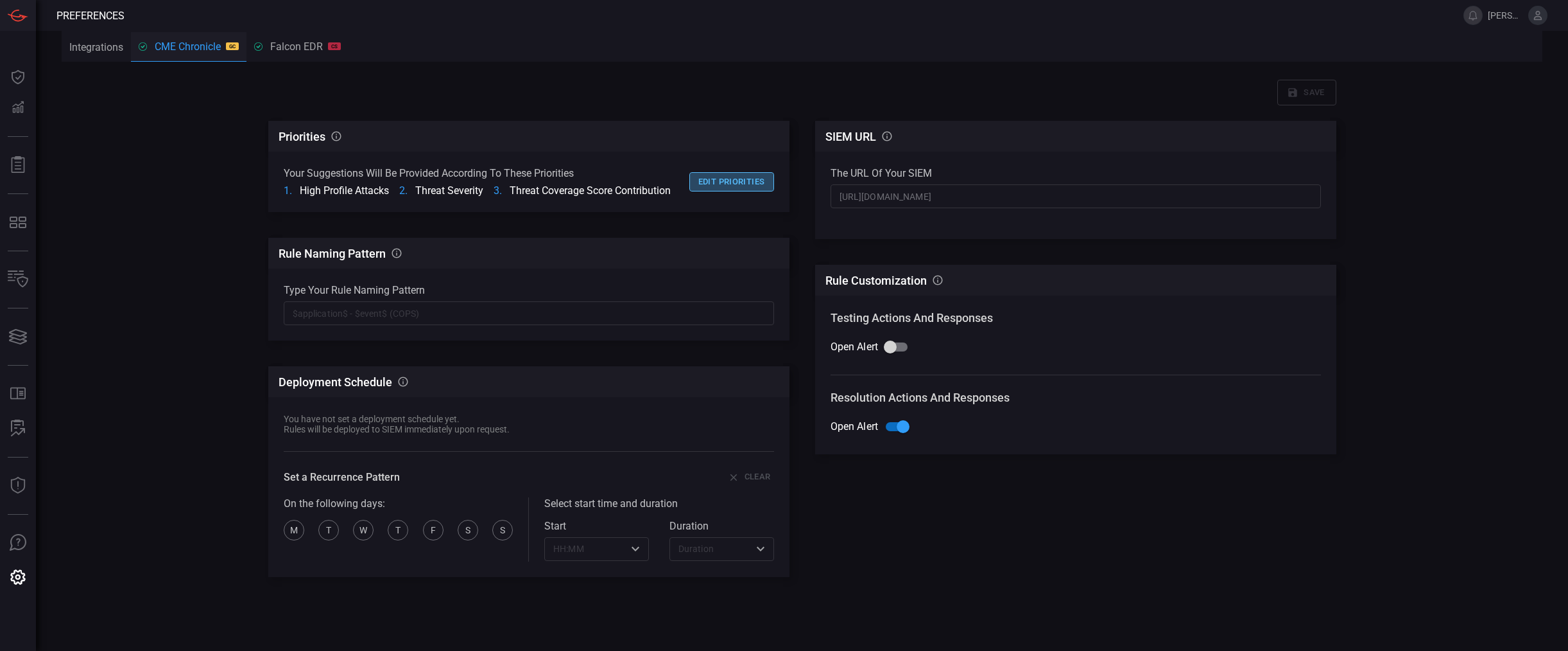
click at [741, 177] on button "Edit priorities" at bounding box center [731, 182] width 85 height 20
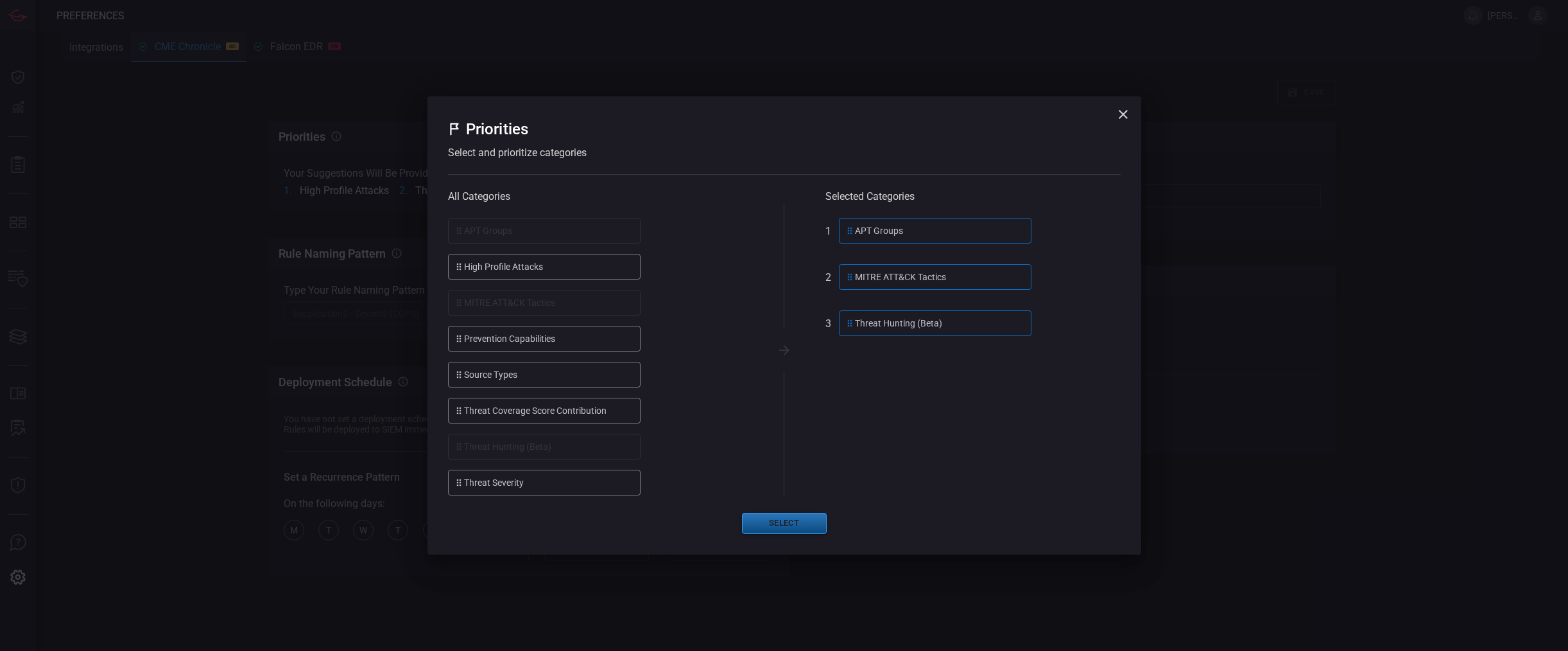
click at [767, 519] on button "Select" at bounding box center [784, 523] width 85 height 21
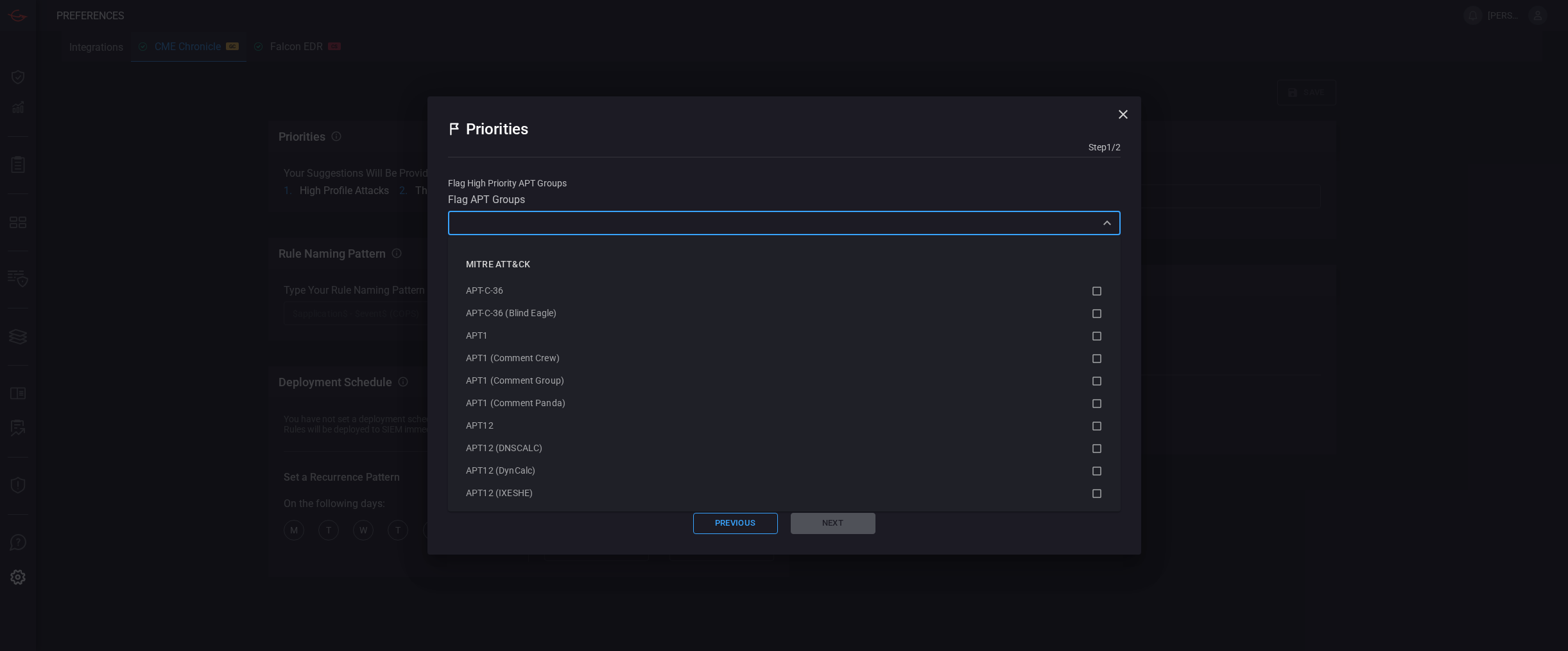
click at [606, 227] on input "text" at bounding box center [773, 222] width 644 height 16
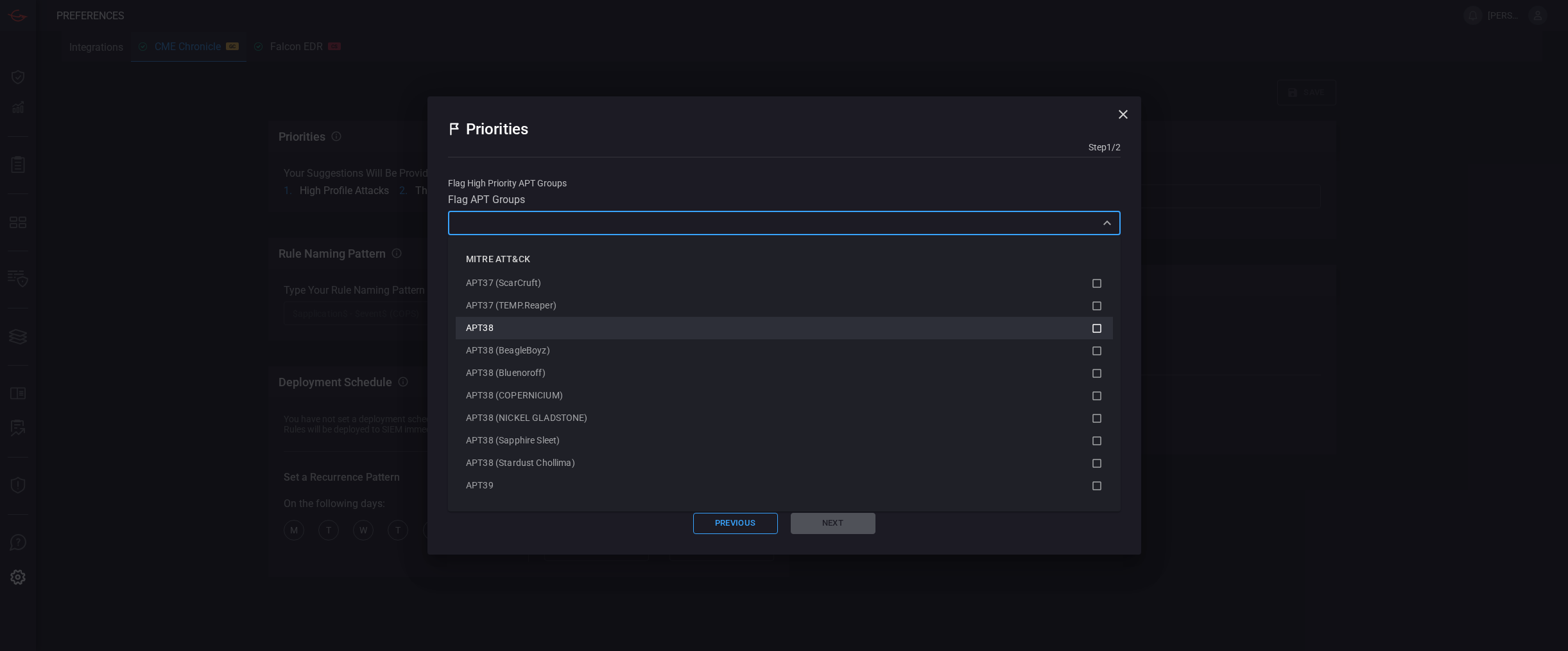
scroll to position [1734, 0]
click at [516, 339] on div "APT38" at bounding box center [778, 332] width 625 height 13
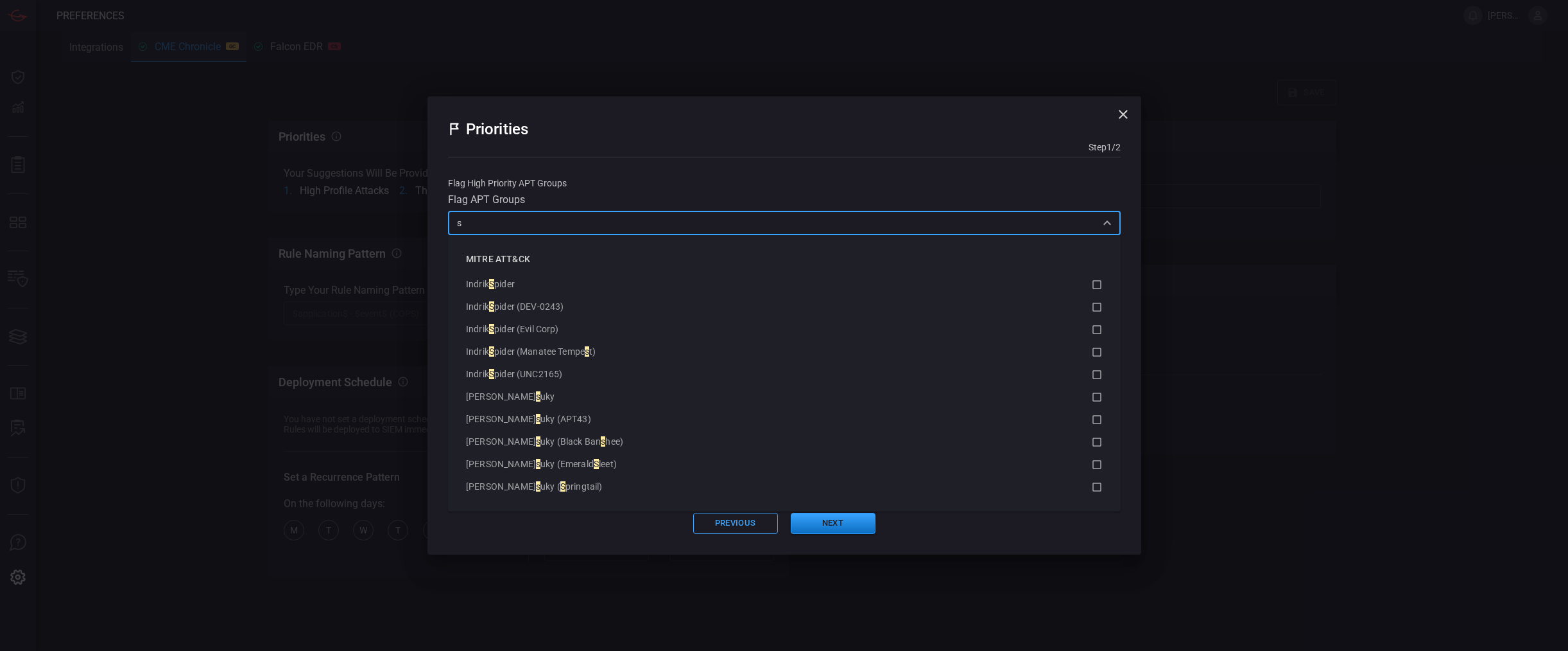
scroll to position [0, 0]
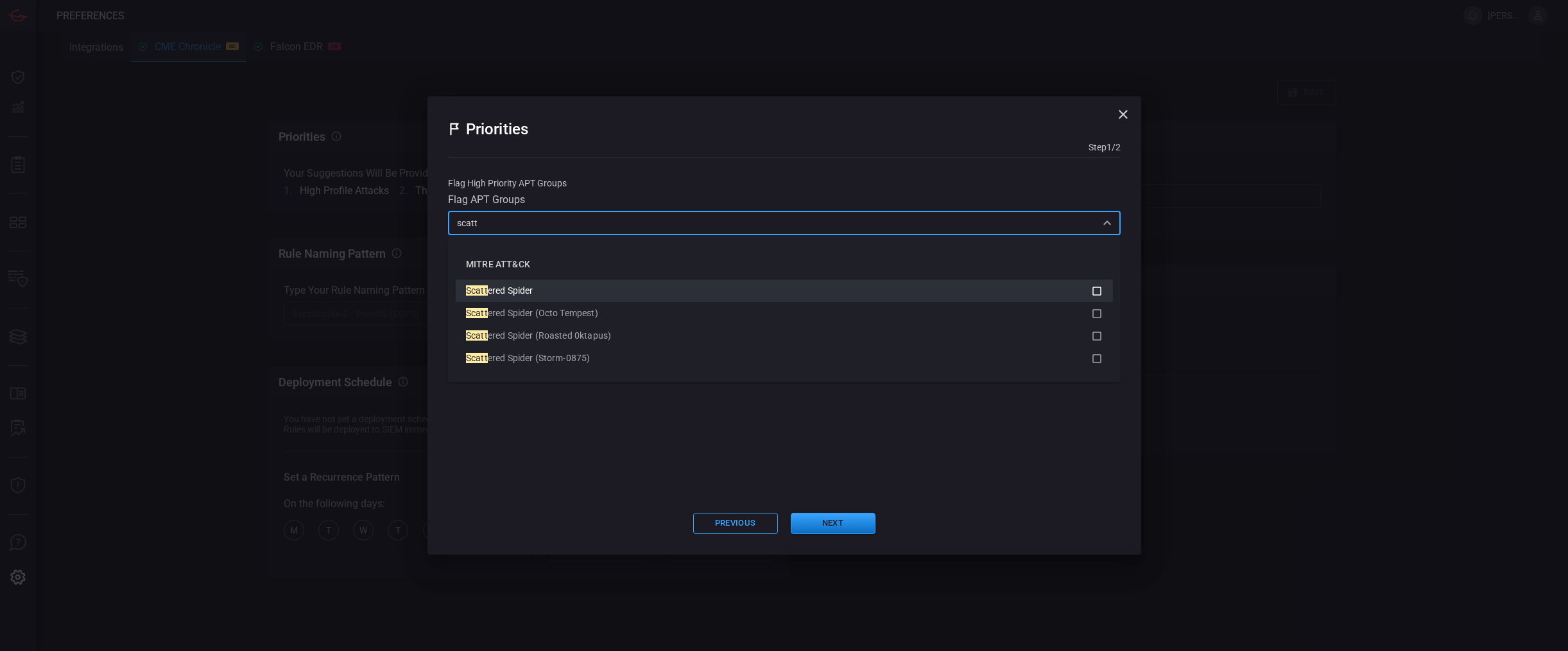
click at [592, 290] on div "Scatt ered Spider" at bounding box center [778, 291] width 625 height 13
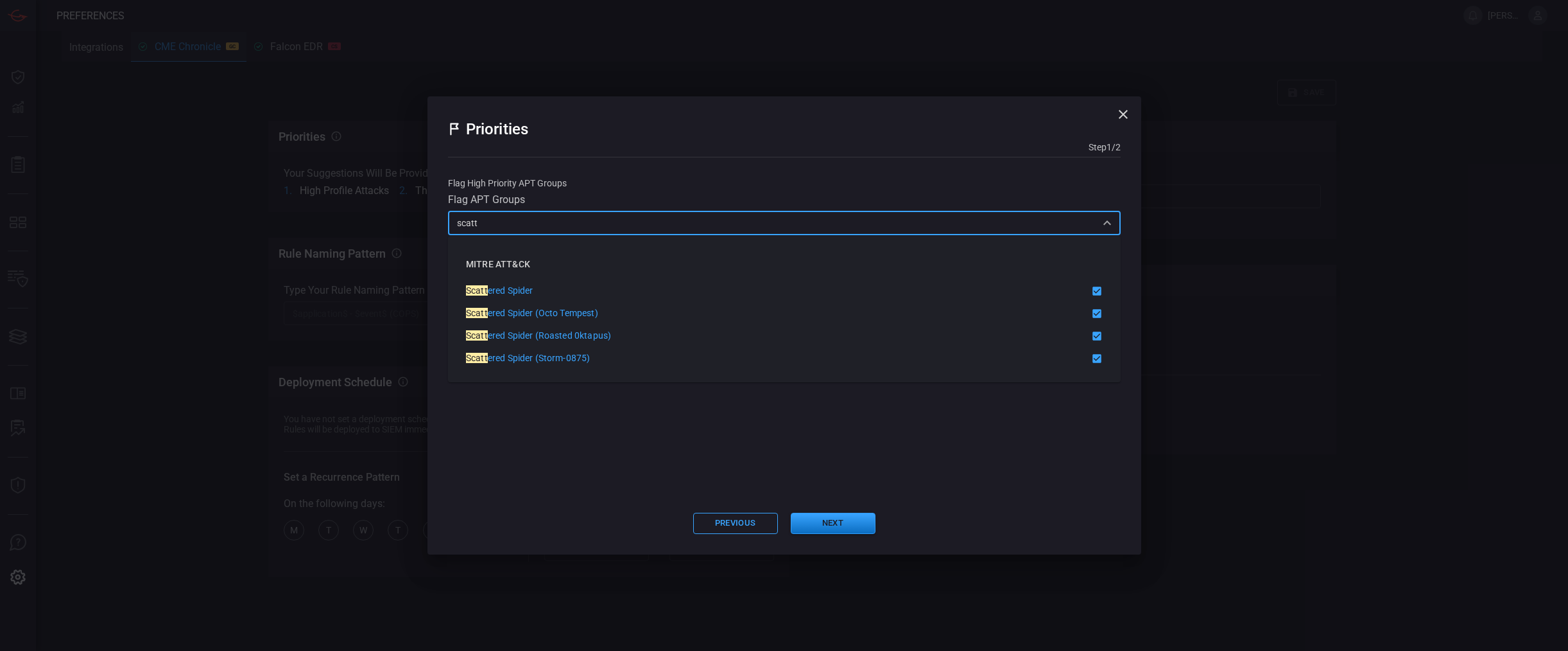
click at [591, 224] on input "scatt" at bounding box center [773, 222] width 644 height 16
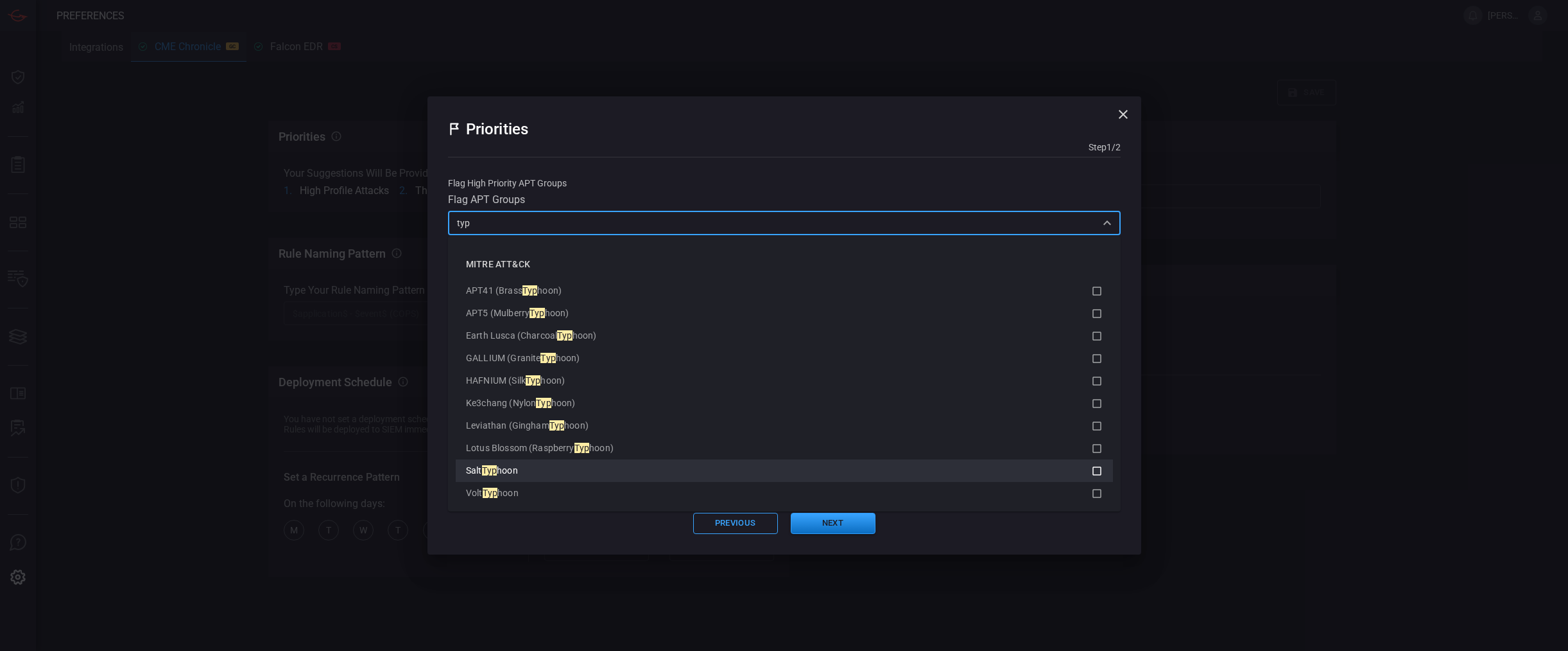
click at [545, 477] on div "Salt Typ hoon" at bounding box center [778, 470] width 625 height 13
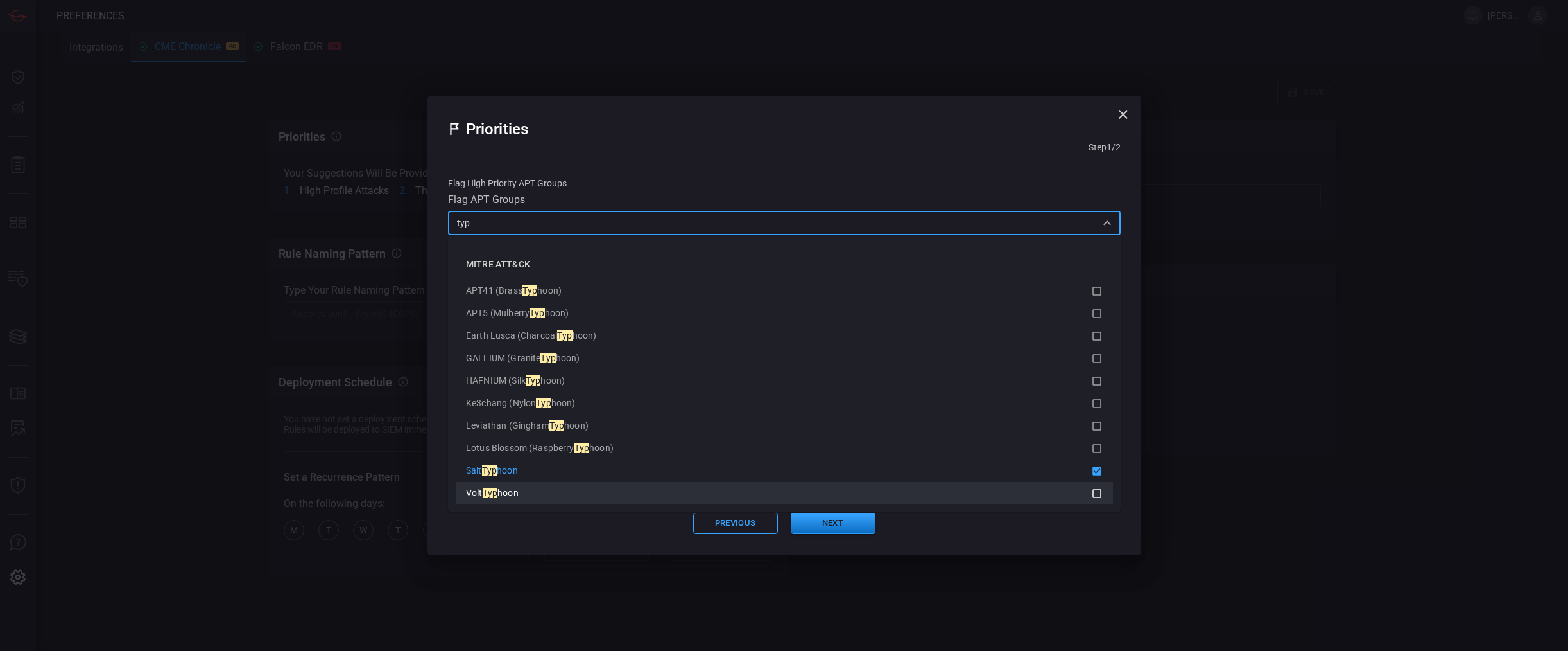
click at [530, 503] on li "Volt Typ hoon" at bounding box center [784, 492] width 657 height 22
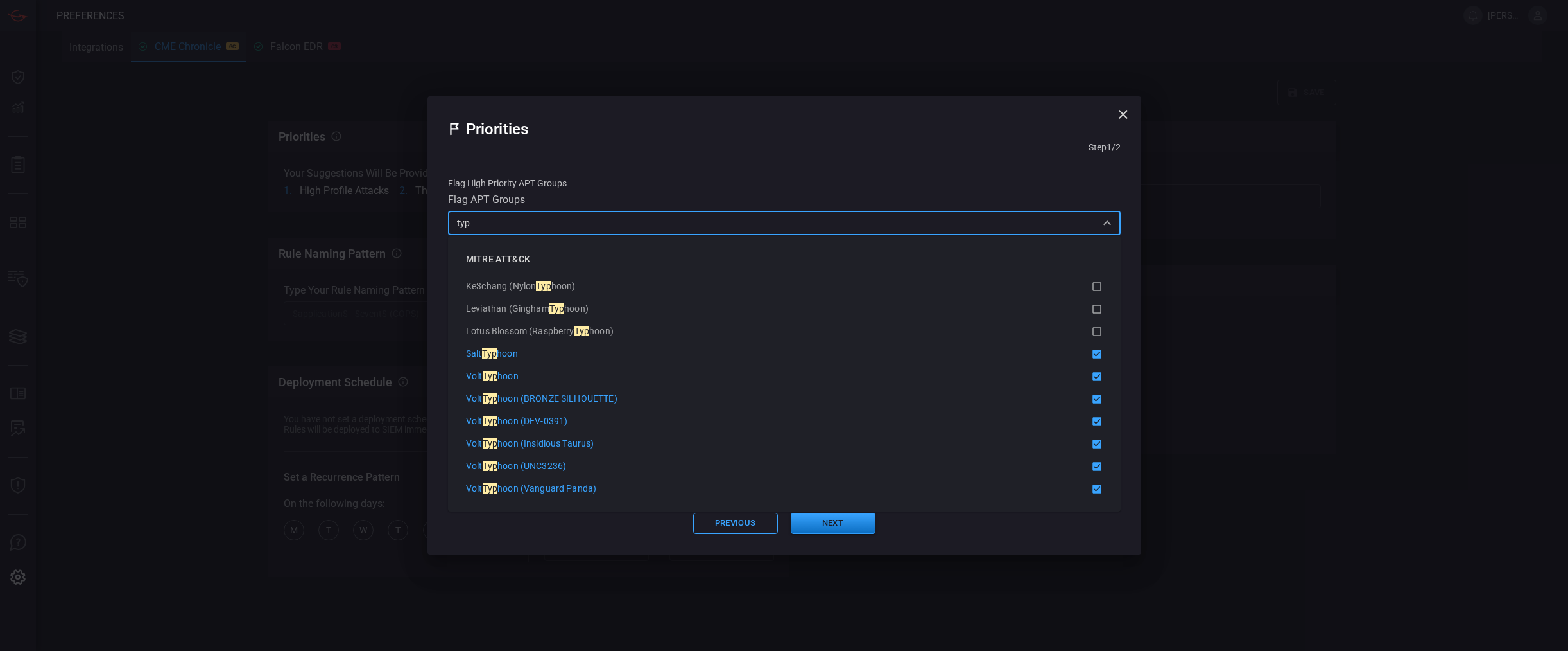
scroll to position [128, 0]
click at [584, 220] on input "typ" at bounding box center [773, 222] width 644 height 16
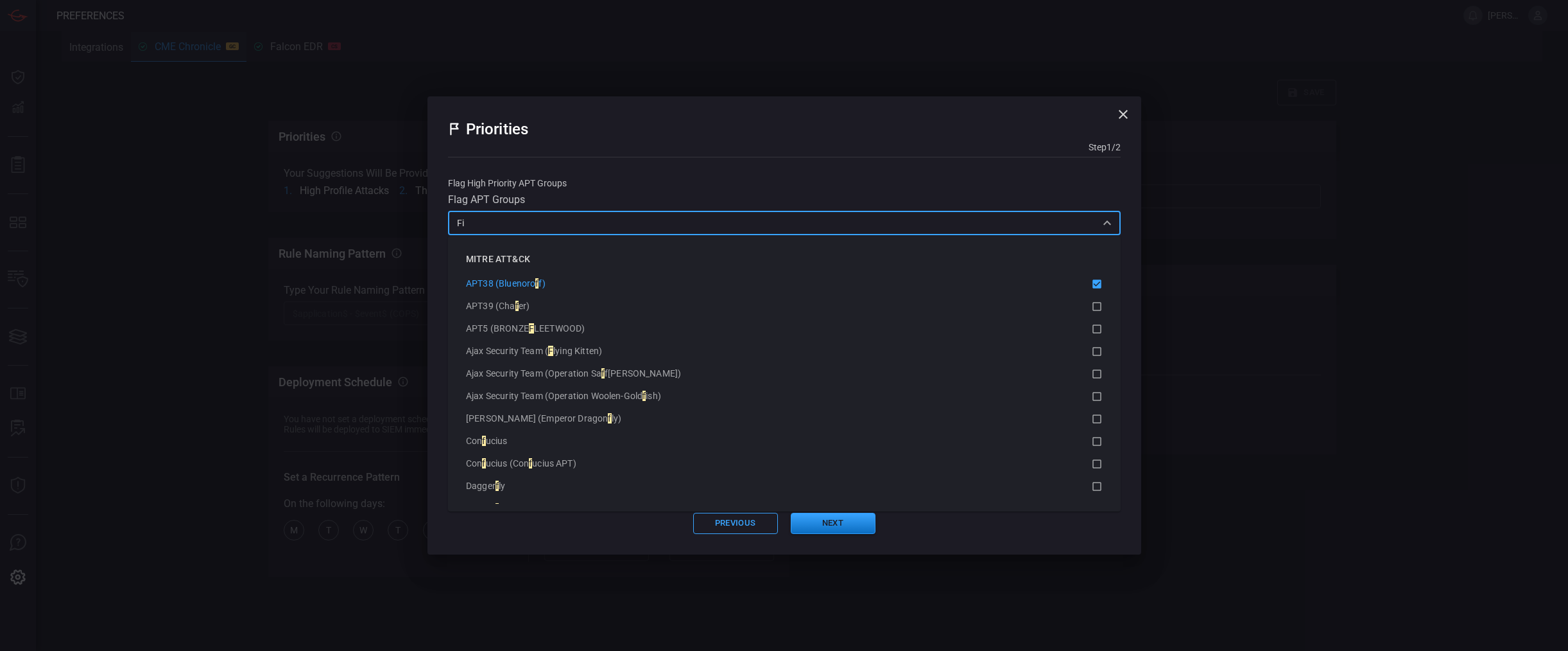
scroll to position [0, 0]
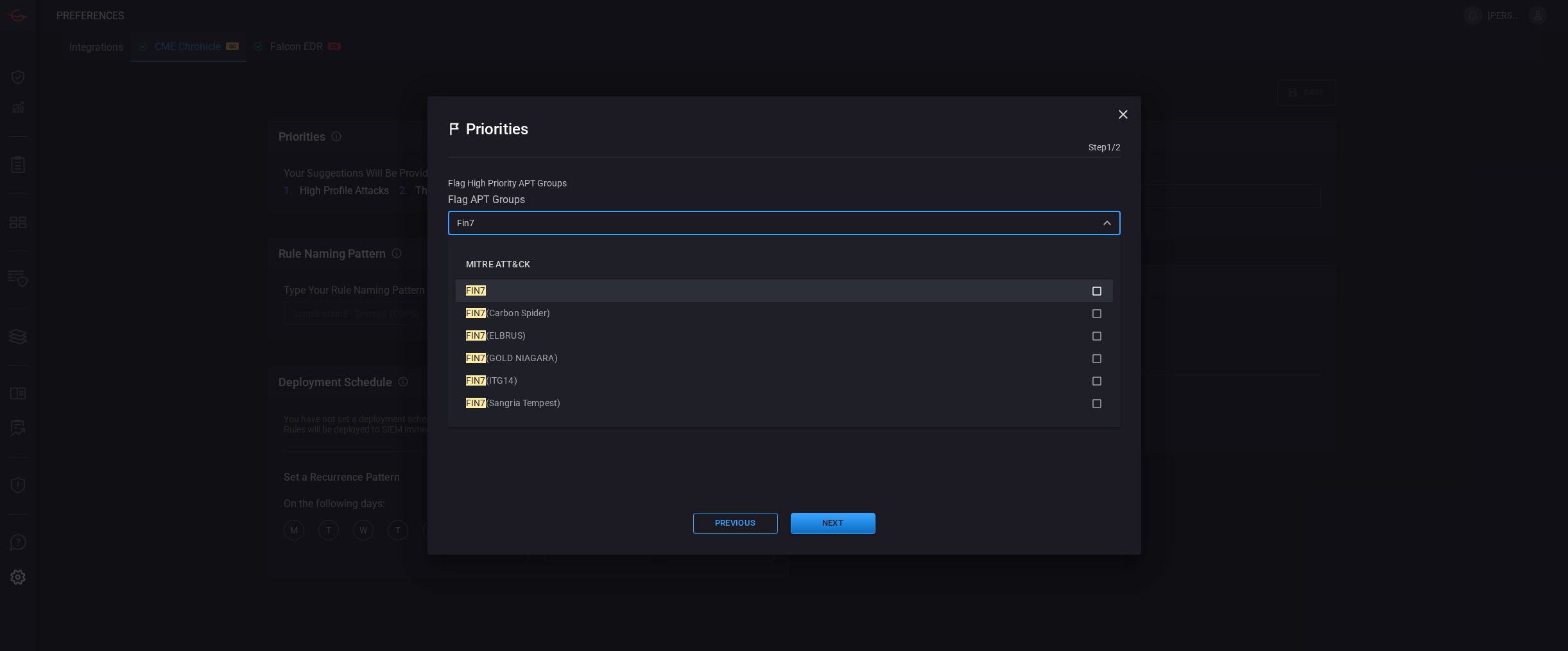
click at [514, 285] on div "FIN7" at bounding box center [778, 291] width 625 height 13
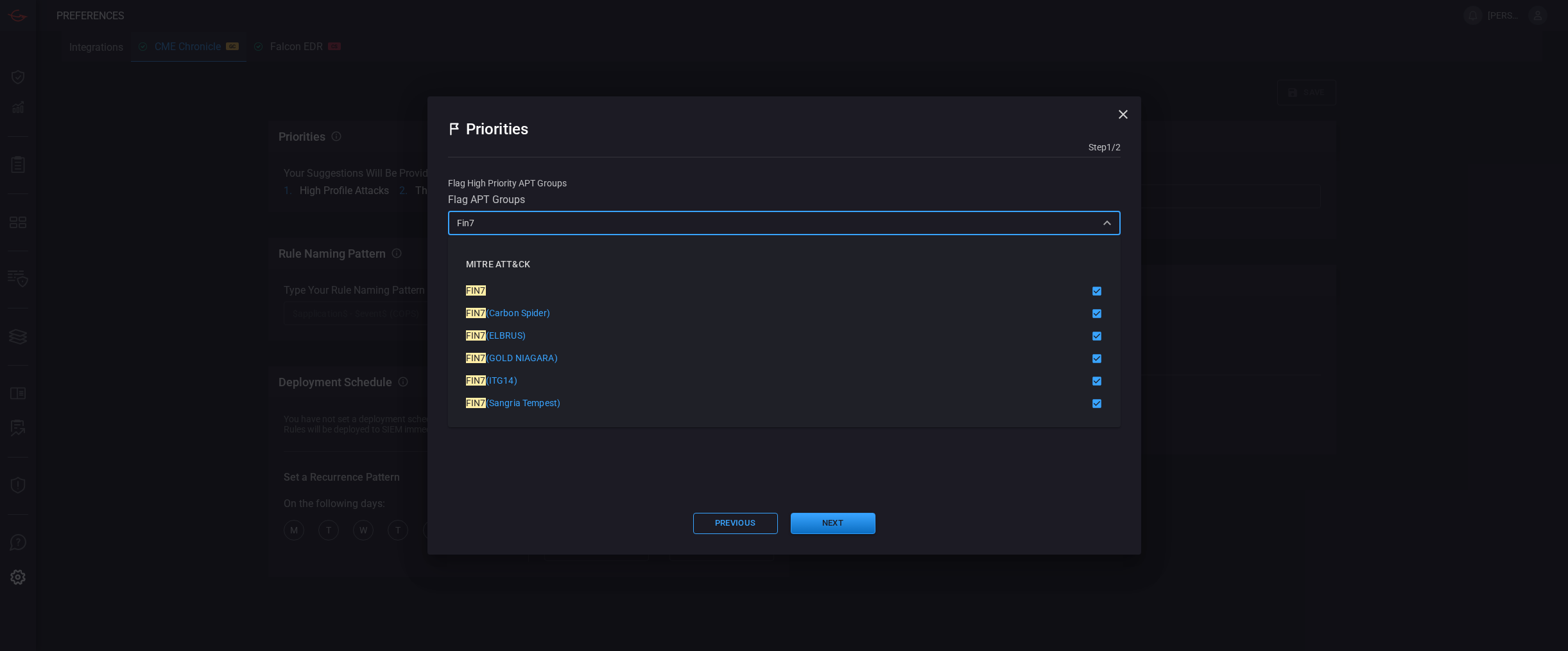
click at [547, 226] on input "Fin7" at bounding box center [773, 222] width 644 height 16
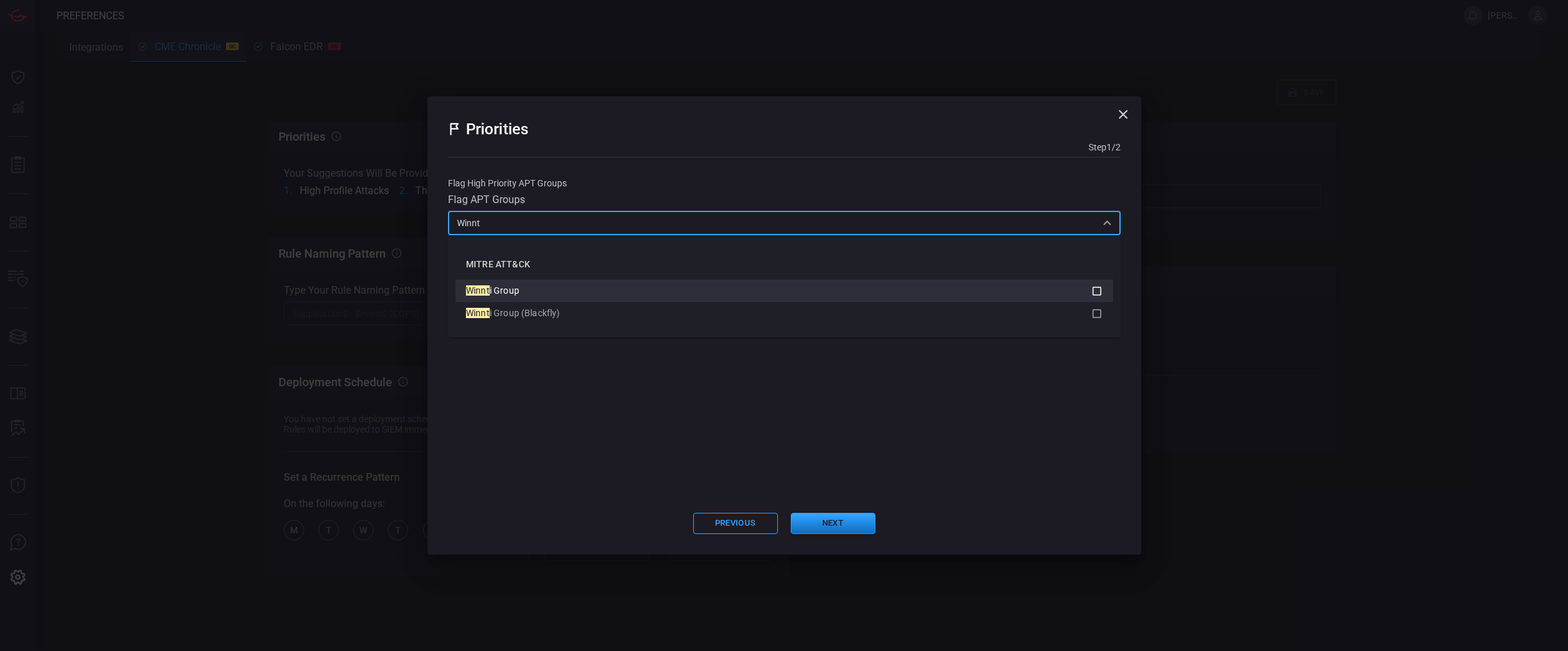
click at [530, 288] on div "Winnt i Group" at bounding box center [778, 291] width 625 height 13
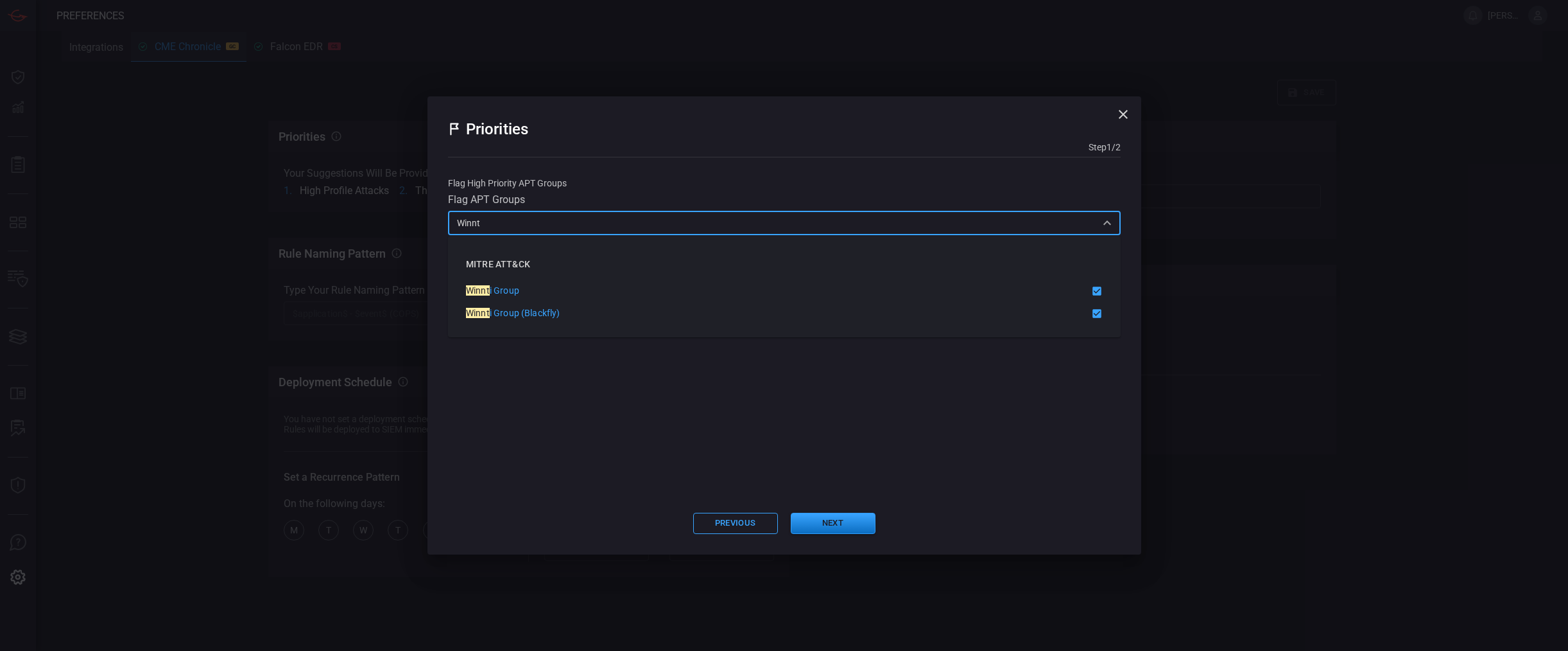
click at [707, 217] on input "Winnt" at bounding box center [773, 222] width 644 height 16
type input "Winnt"
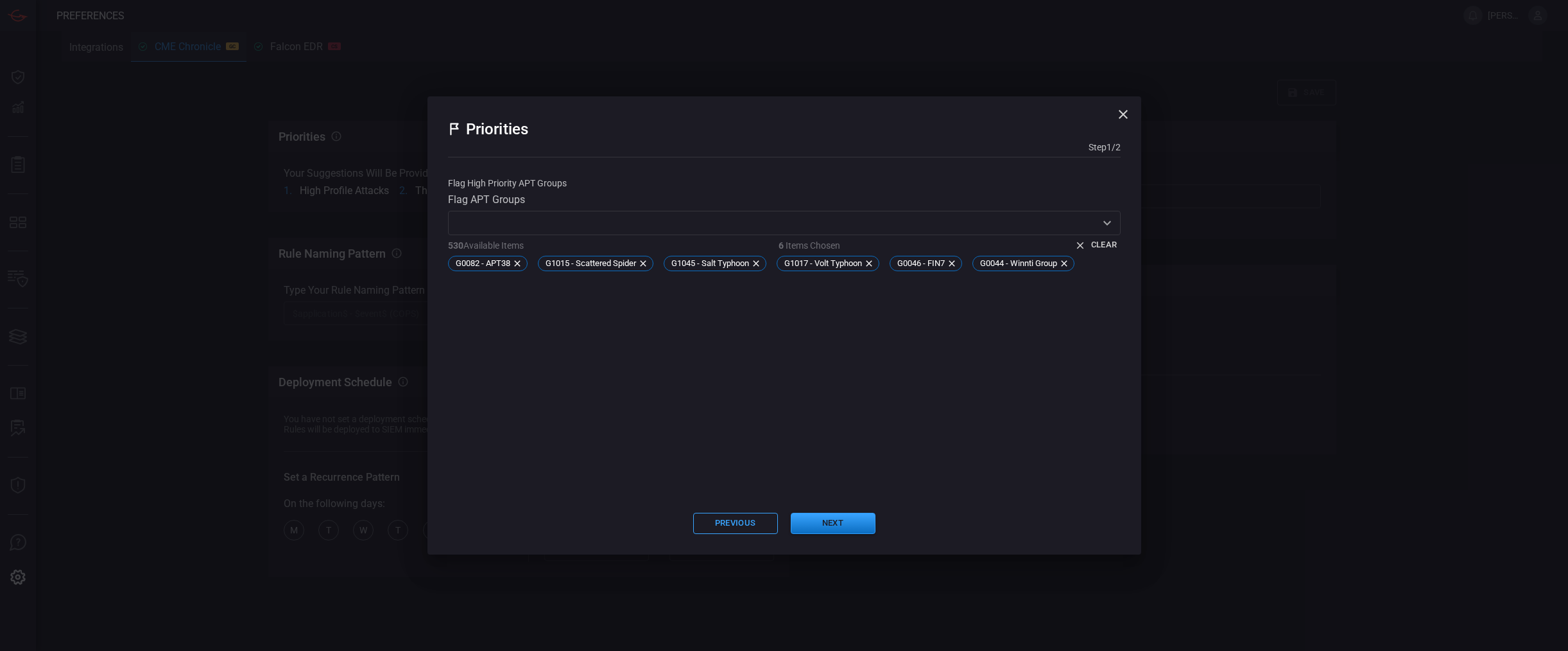
drag, startPoint x: 834, startPoint y: 206, endPoint x: 826, endPoint y: 212, distance: 10.0
click at [830, 208] on div "Flag APT Groups ​ 530 Available Items 6 Items Chosen Clear G0082 - APT38 G1015 …" at bounding box center [784, 235] width 673 height 82
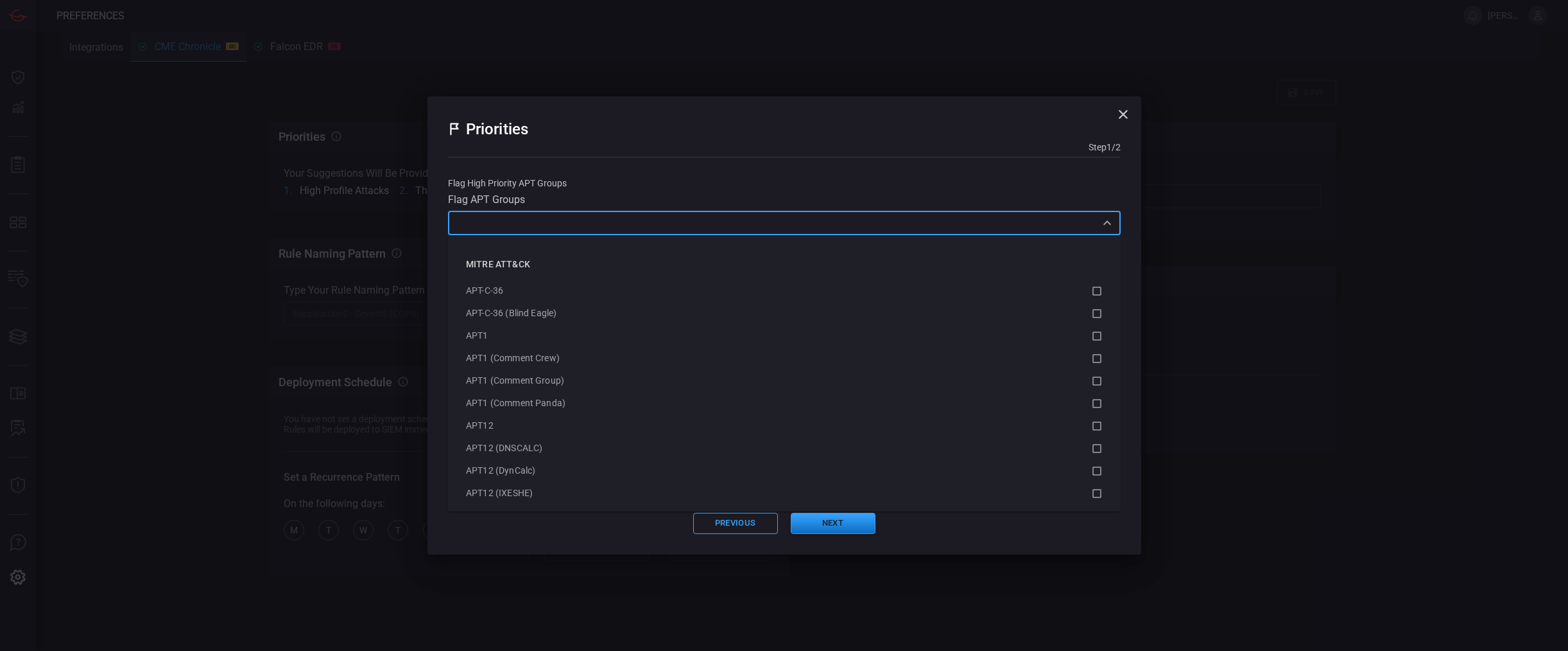
click at [1007, 219] on input "text" at bounding box center [773, 222] width 644 height 16
click at [803, 355] on div "Deep Panda" at bounding box center [778, 351] width 625 height 13
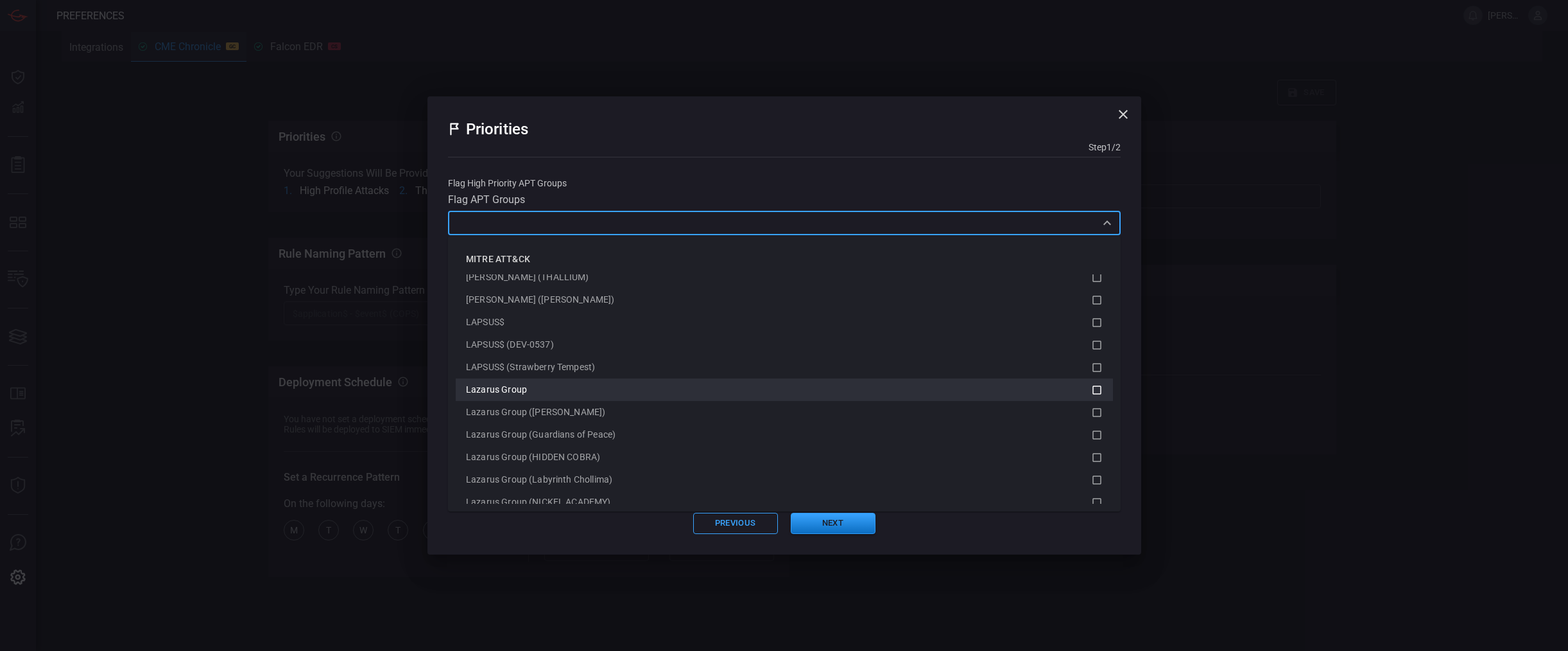
click at [773, 399] on li "Lazarus Group" at bounding box center [784, 389] width 657 height 22
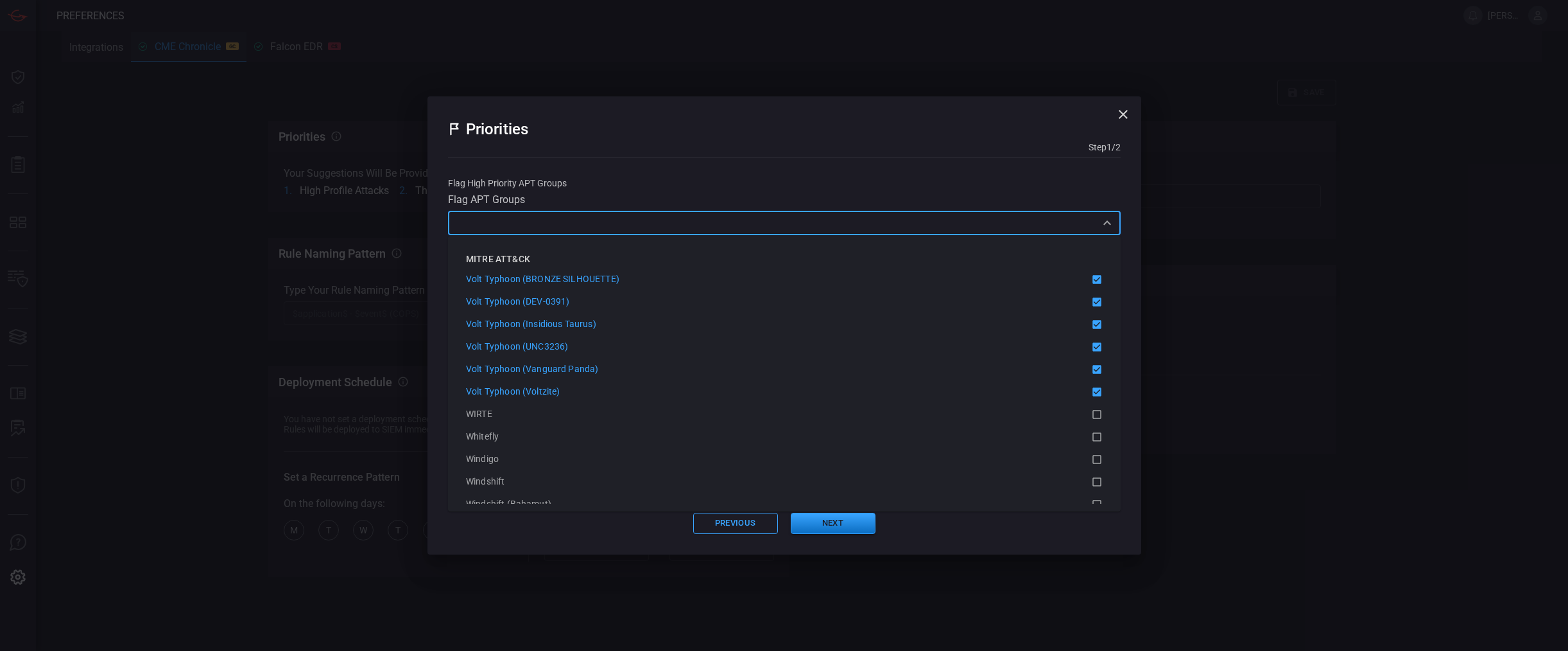
scroll to position [11079, 0]
click at [822, 520] on button "Next" at bounding box center [832, 523] width 85 height 21
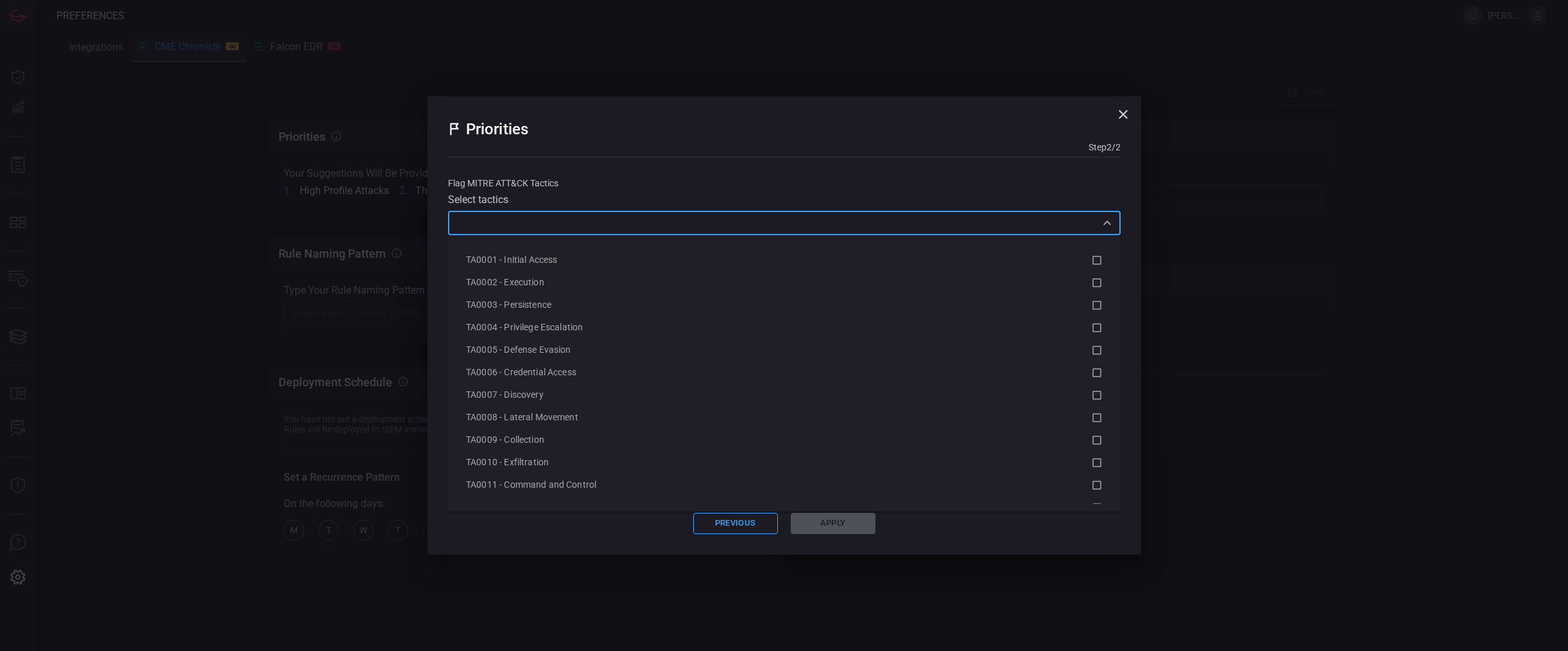
click at [822, 225] on input "text" at bounding box center [773, 222] width 644 height 16
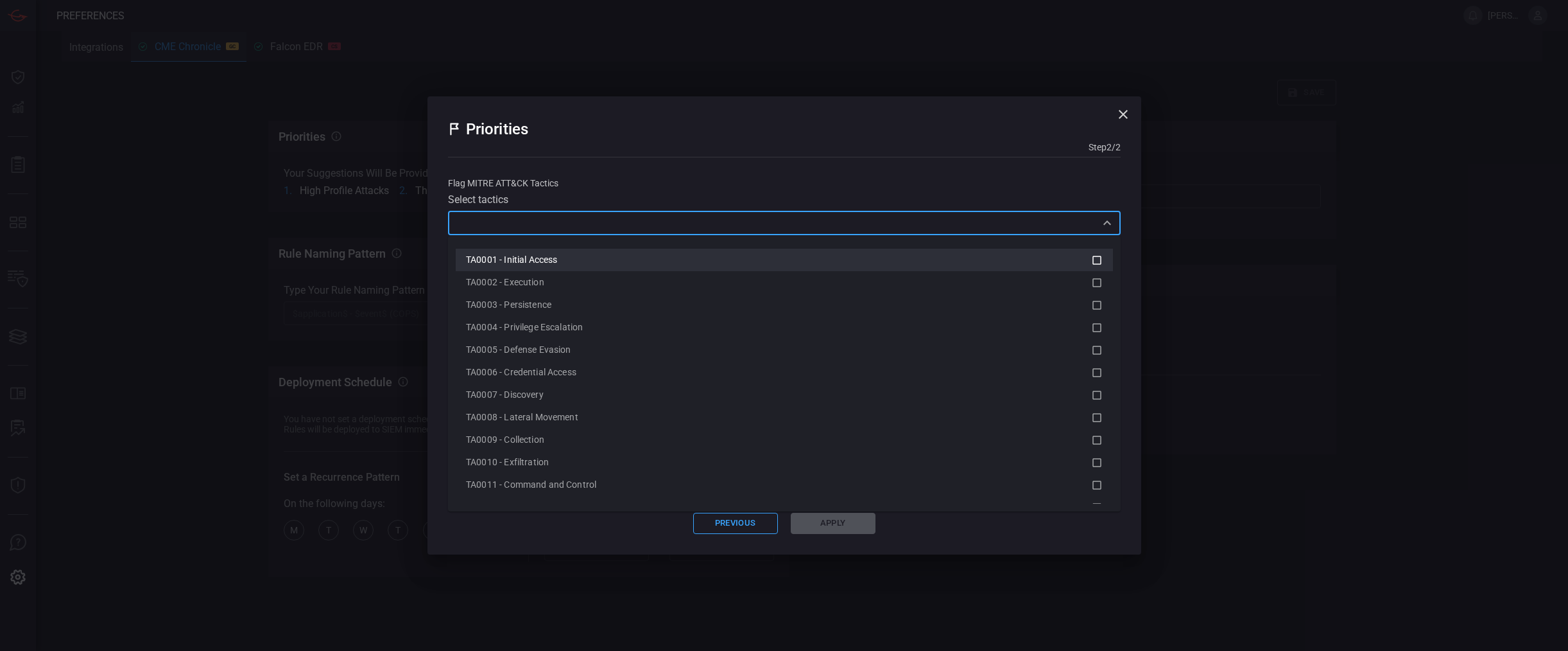
click at [604, 265] on div "TA0001 - Initial Access" at bounding box center [778, 259] width 625 height 13
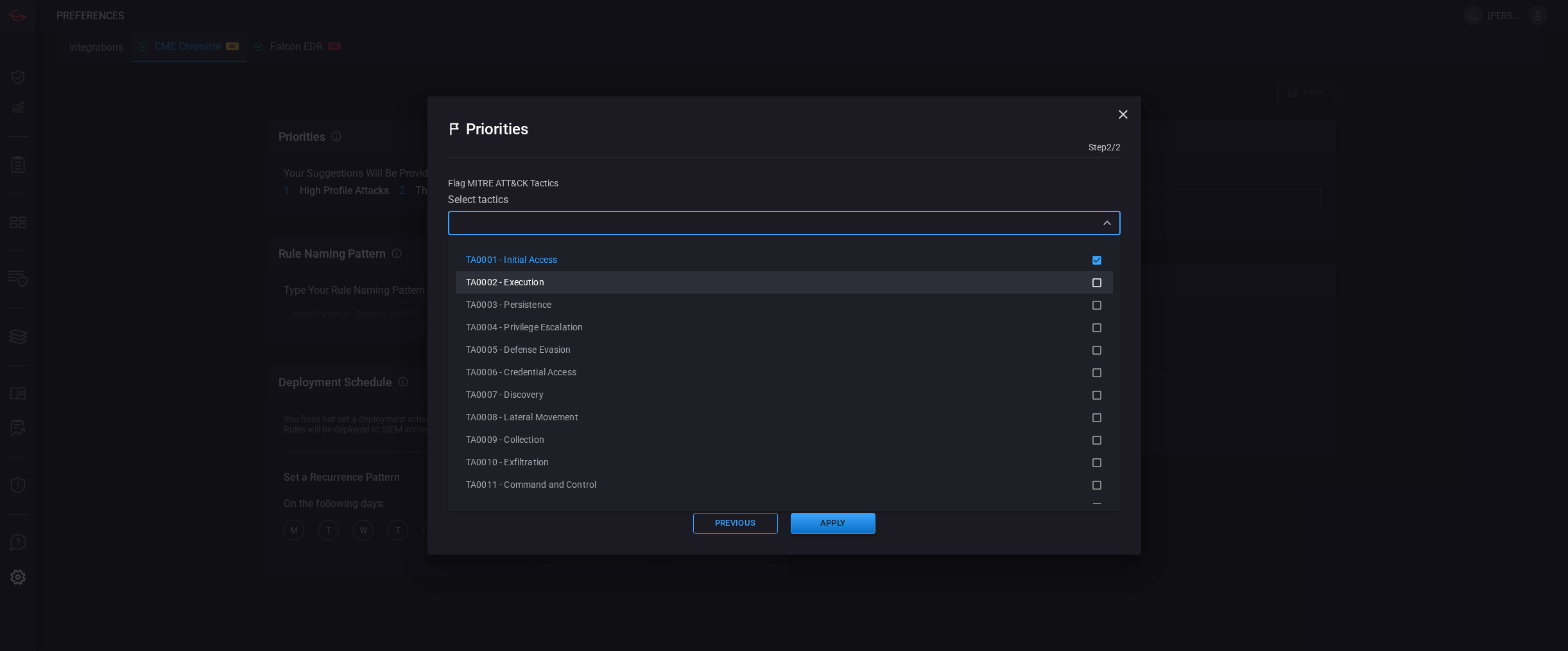
click at [582, 305] on div "TA0003 - Persistence" at bounding box center [778, 304] width 625 height 13
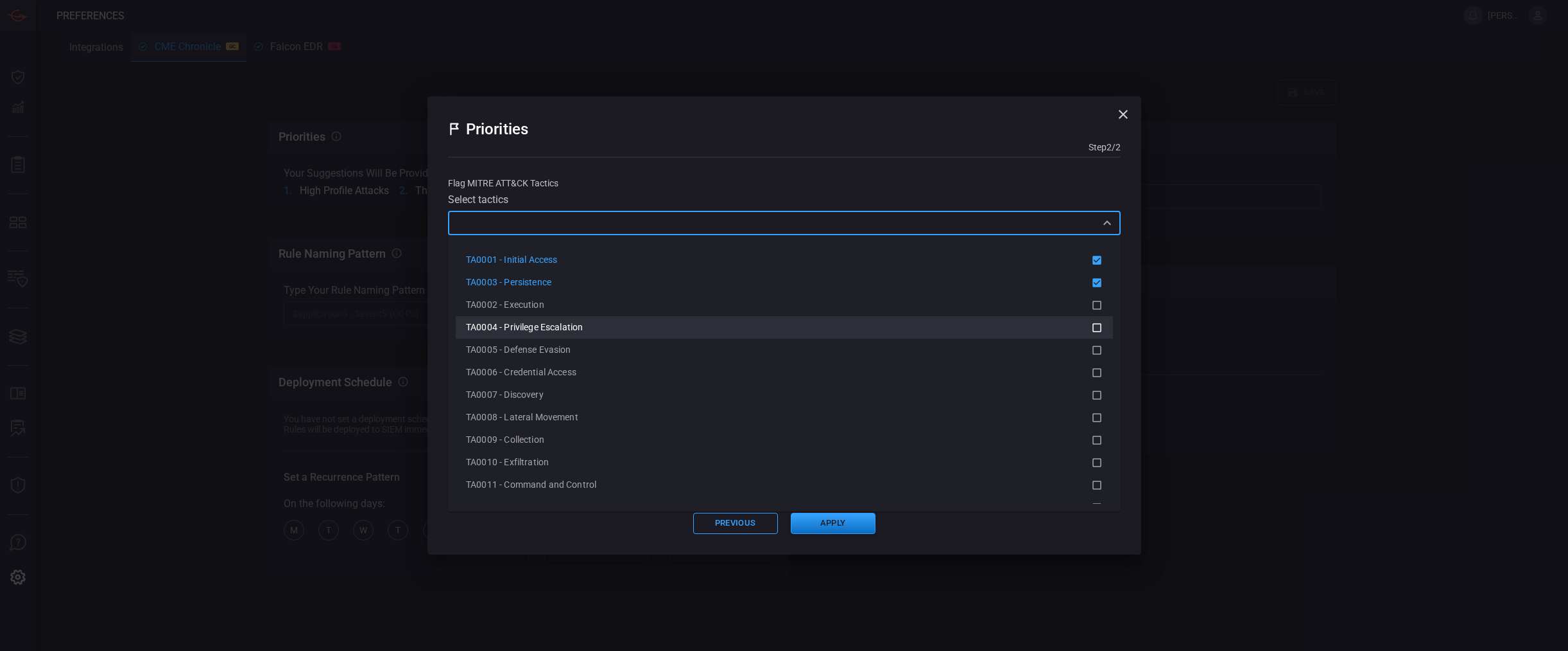
click at [579, 320] on div "TA0004 - Privilege Escalation" at bounding box center [784, 327] width 636 height 15
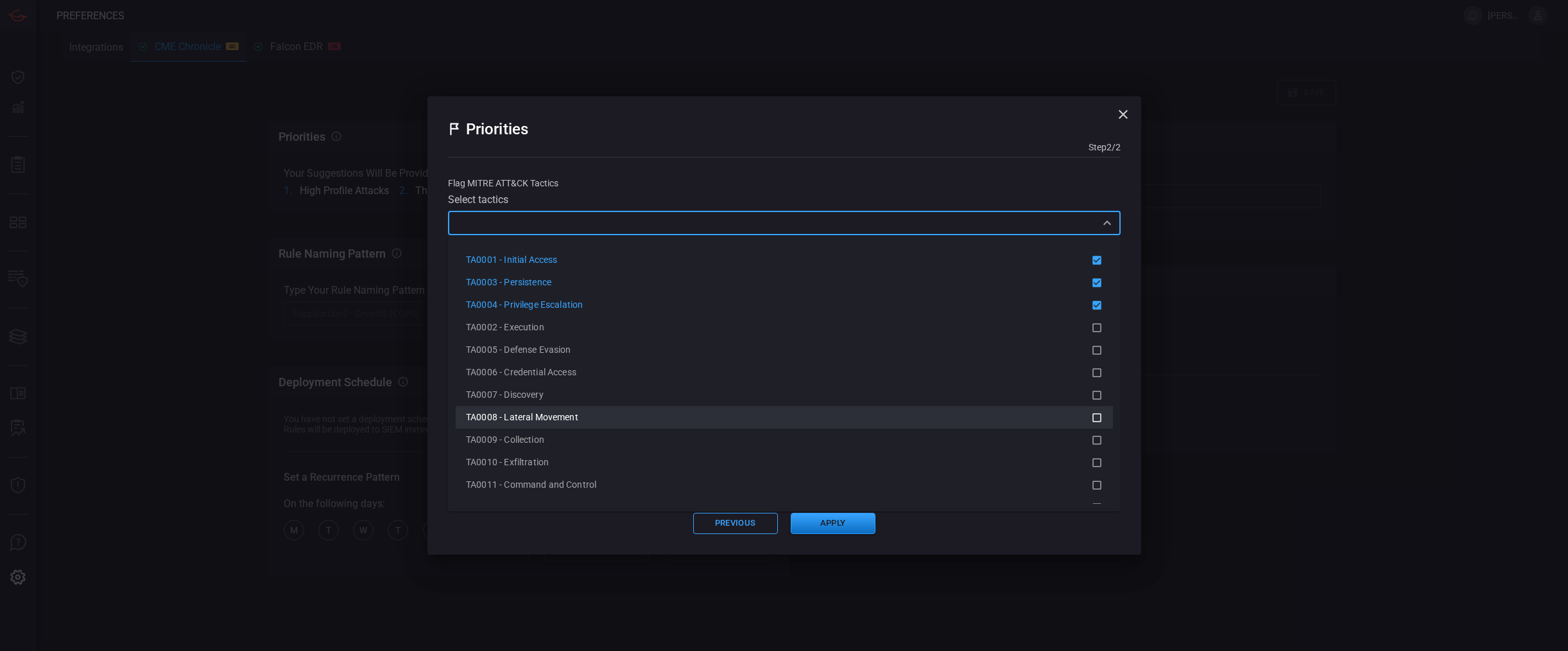
click at [577, 413] on span "TA0008 - Lateral Movement" at bounding box center [521, 416] width 112 height 11
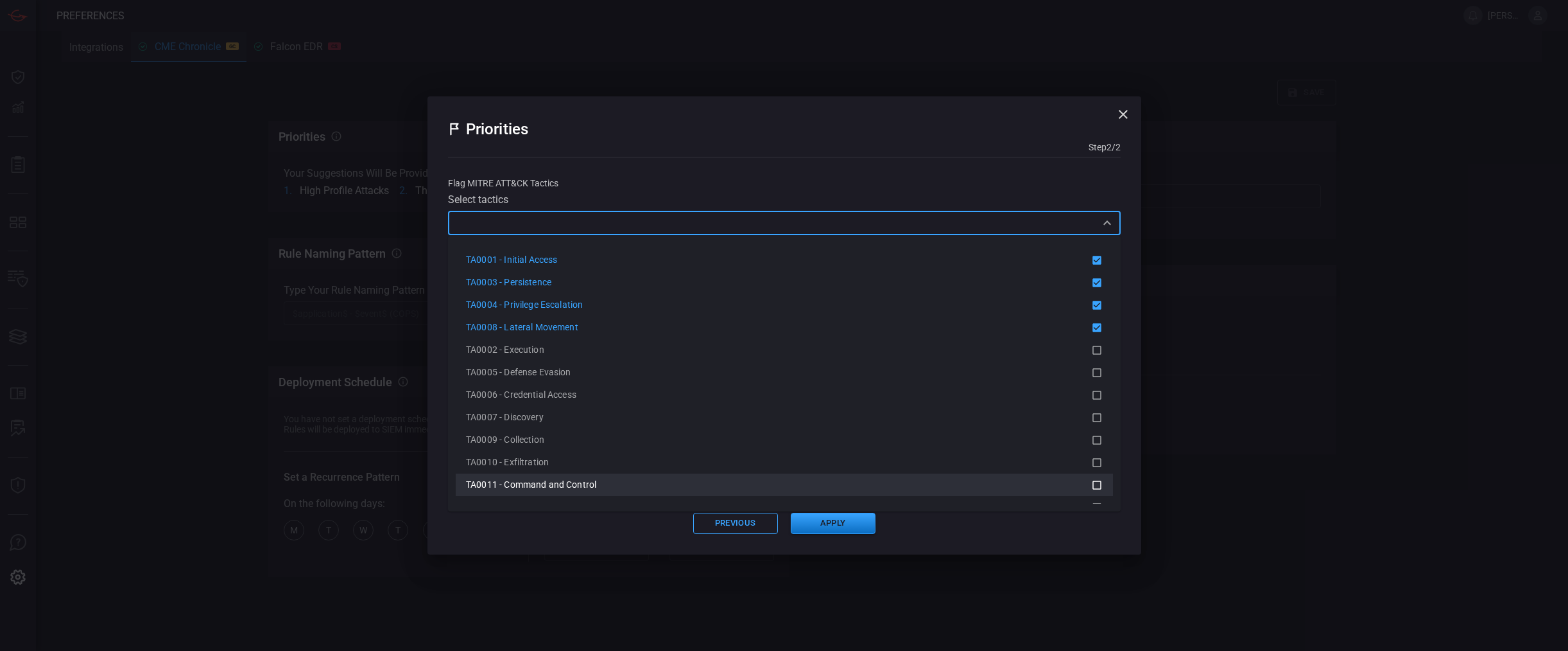
click at [585, 486] on span "TA0011 - Command and Control" at bounding box center [531, 483] width 130 height 11
click at [554, 480] on div "TA0010 - Exfiltration" at bounding box center [778, 484] width 625 height 13
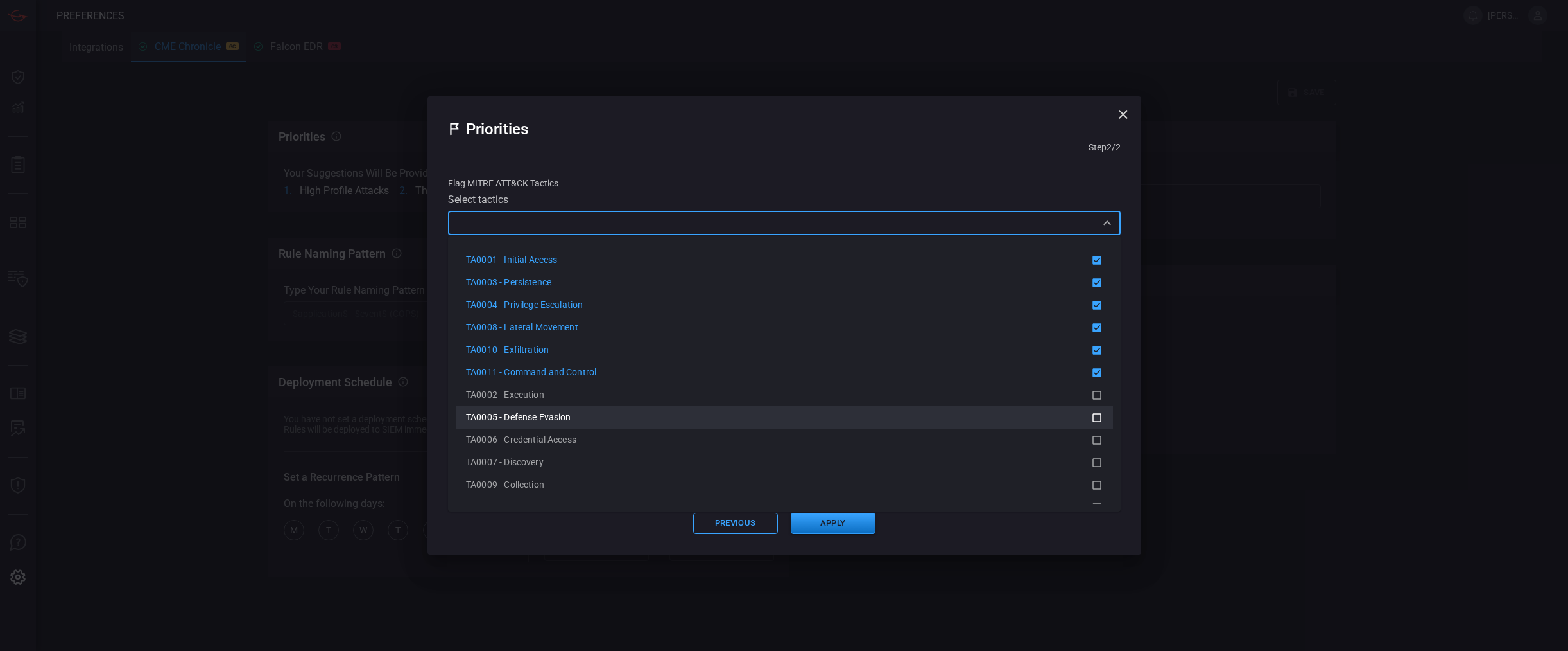
click at [558, 427] on li "TA0005 - Defense Evasion" at bounding box center [784, 416] width 657 height 22
click at [548, 408] on li "TA0002 - Execution" at bounding box center [784, 416] width 657 height 22
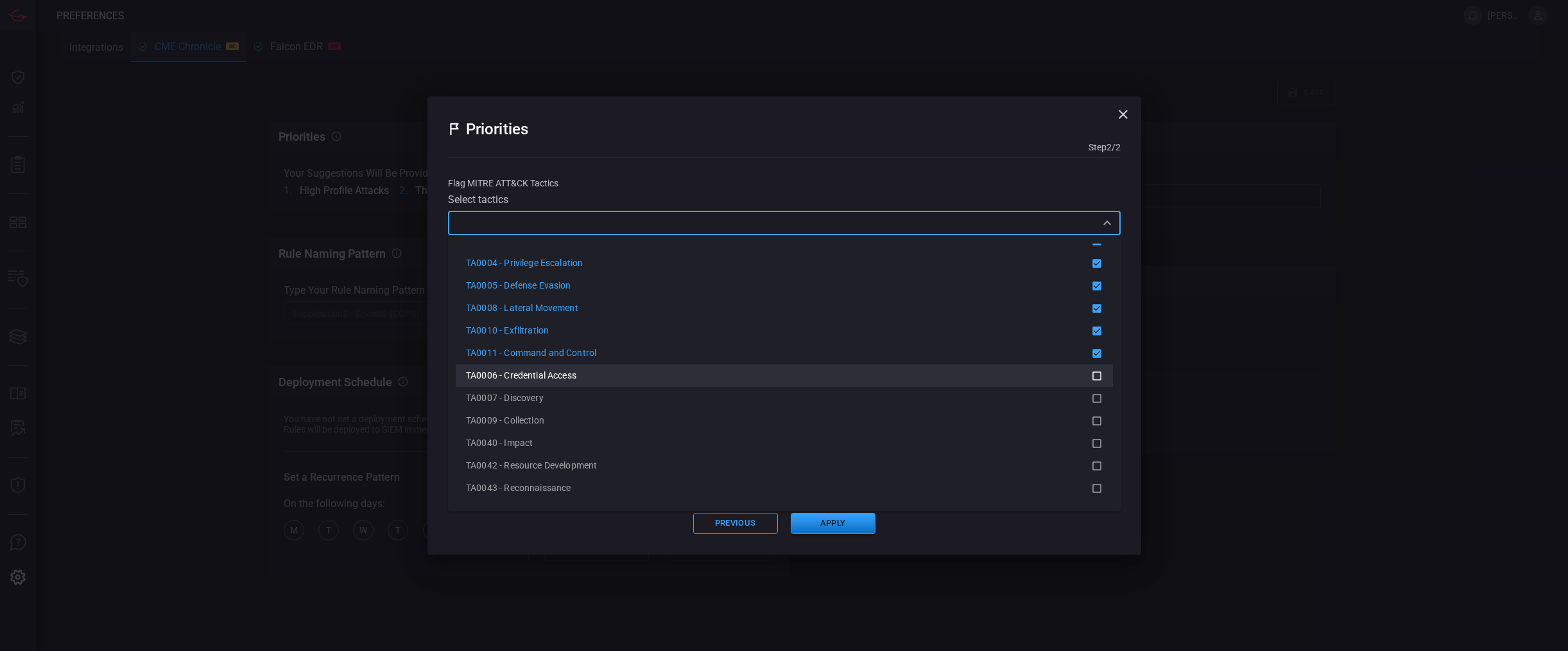
click at [585, 373] on div "TA0006 - Credential Access" at bounding box center [778, 375] width 625 height 13
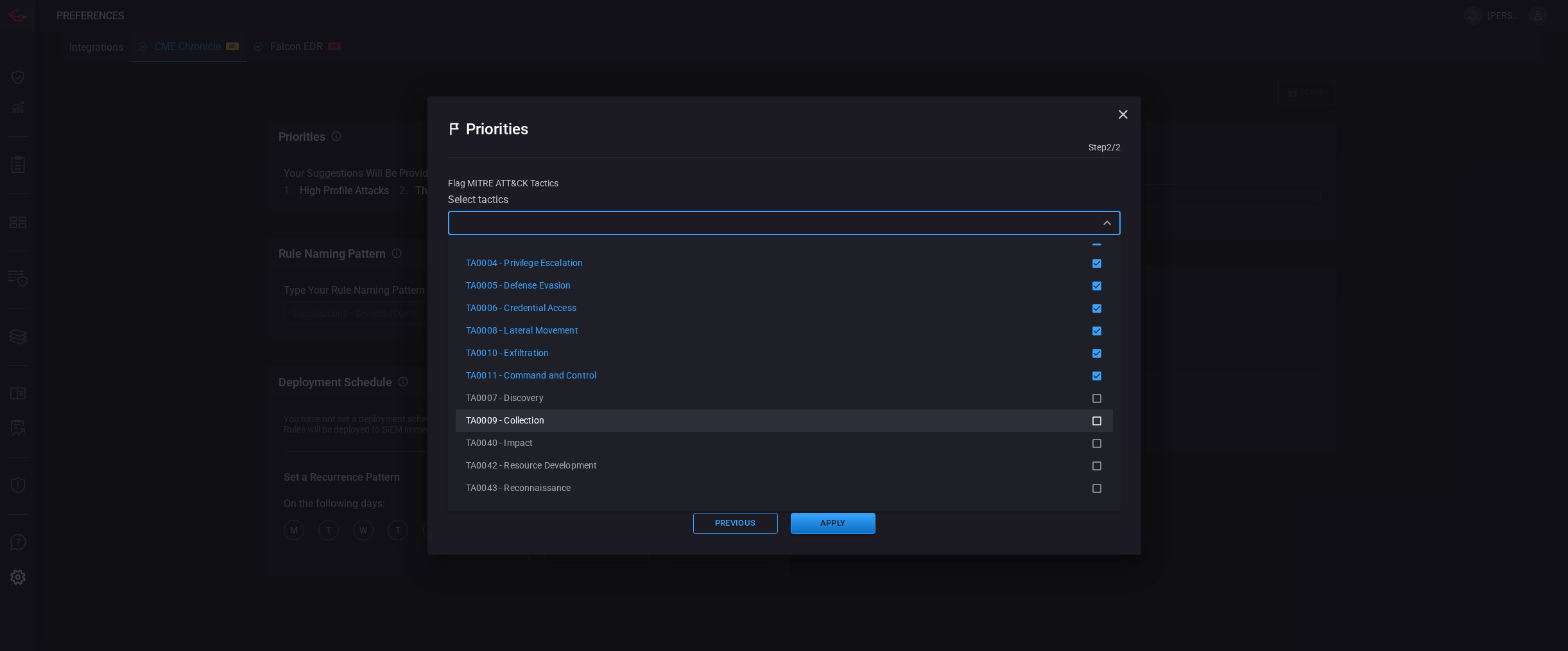
scroll to position [65, 0]
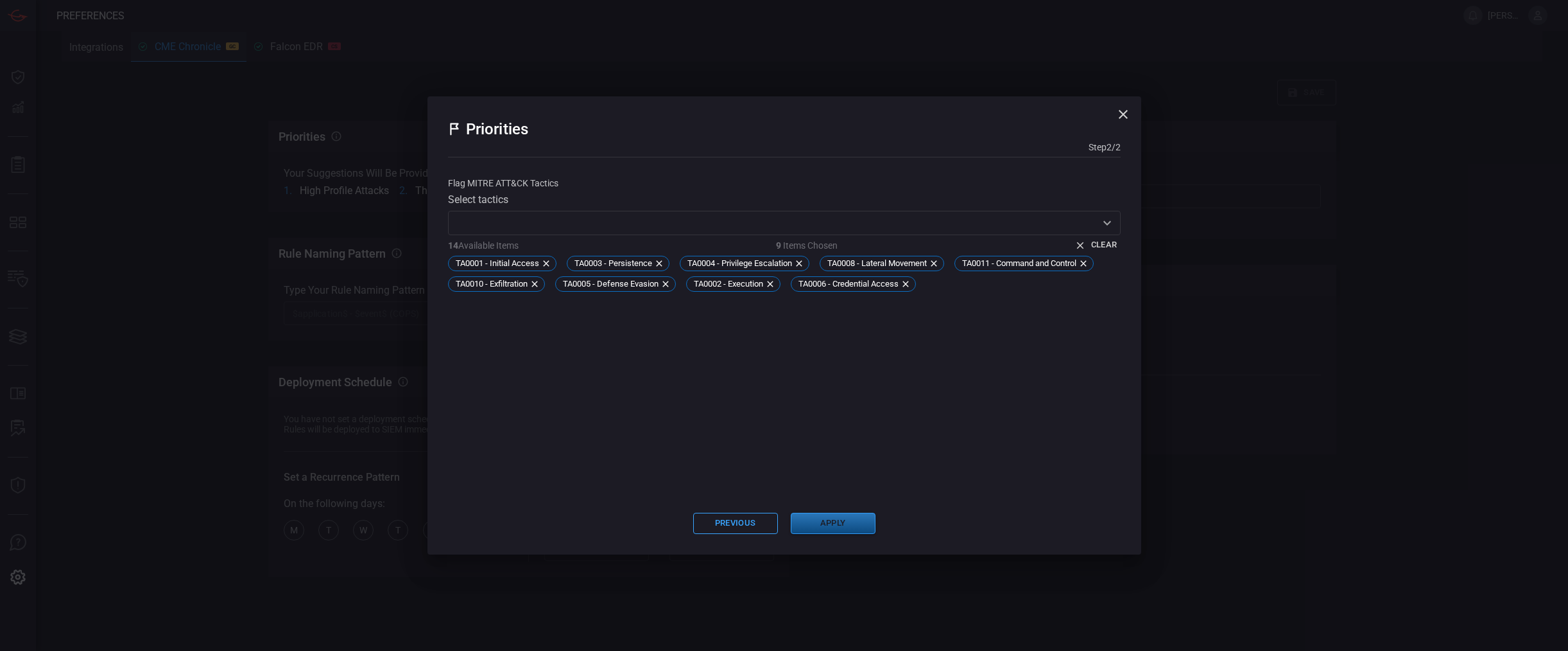
click at [837, 526] on button "Apply" at bounding box center [832, 523] width 85 height 21
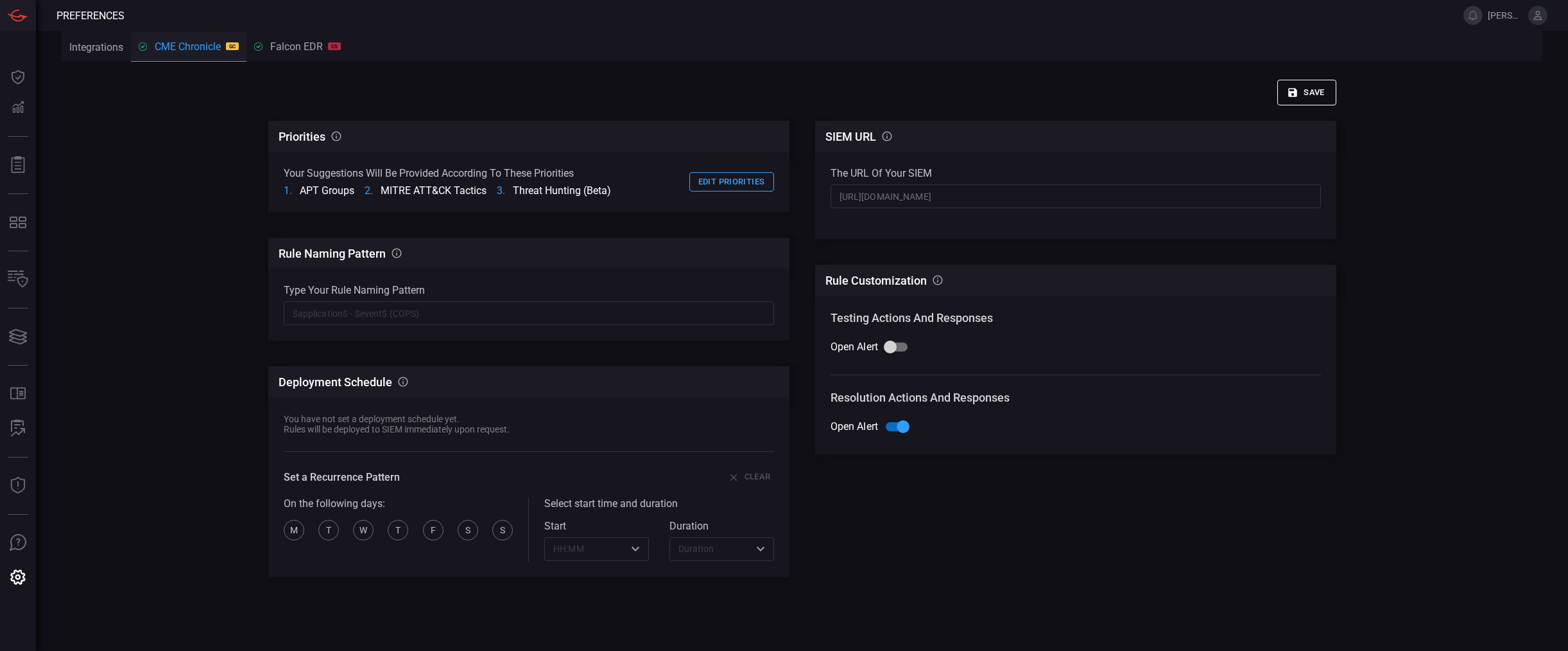
click at [1324, 82] on button "Save" at bounding box center [1307, 92] width 59 height 26
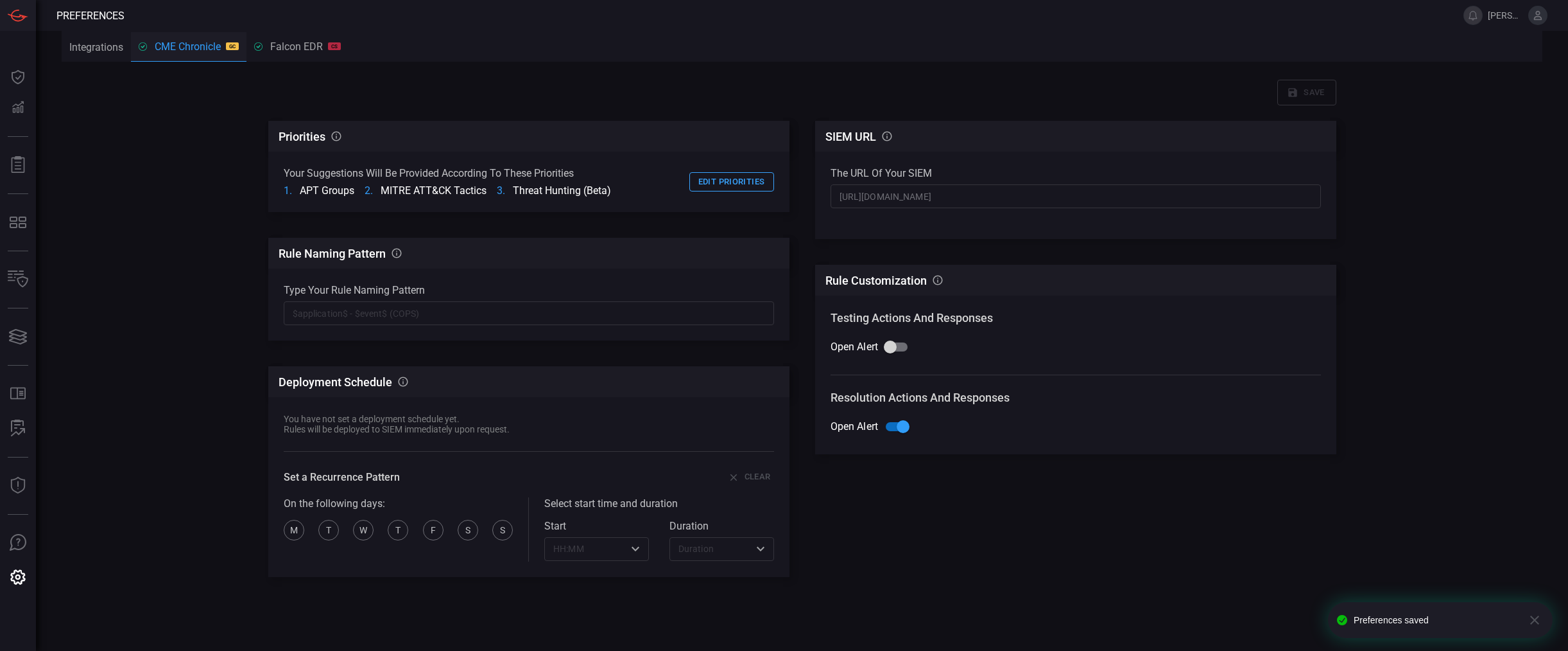
click at [277, 50] on div "Falcon EDR CS" at bounding box center [298, 46] width 87 height 12
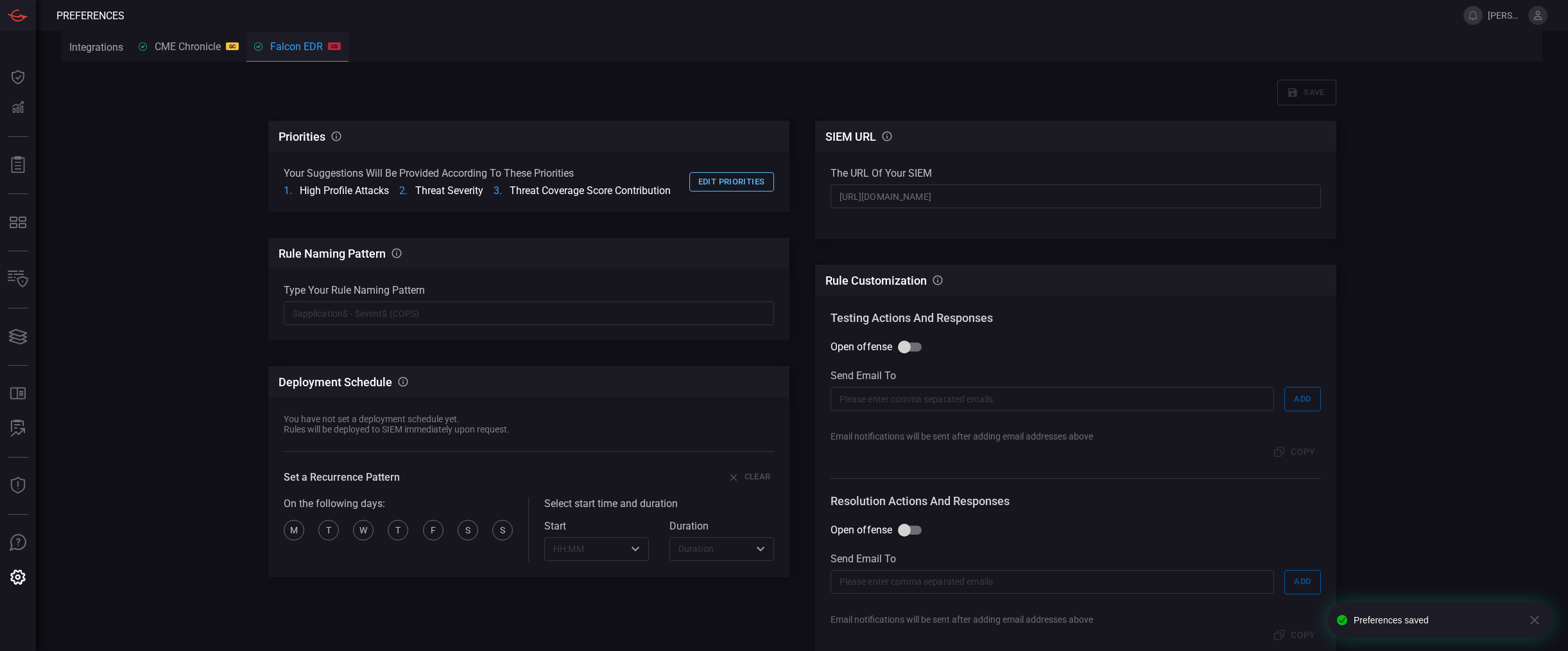
click at [745, 177] on button "Edit priorities" at bounding box center [731, 182] width 85 height 20
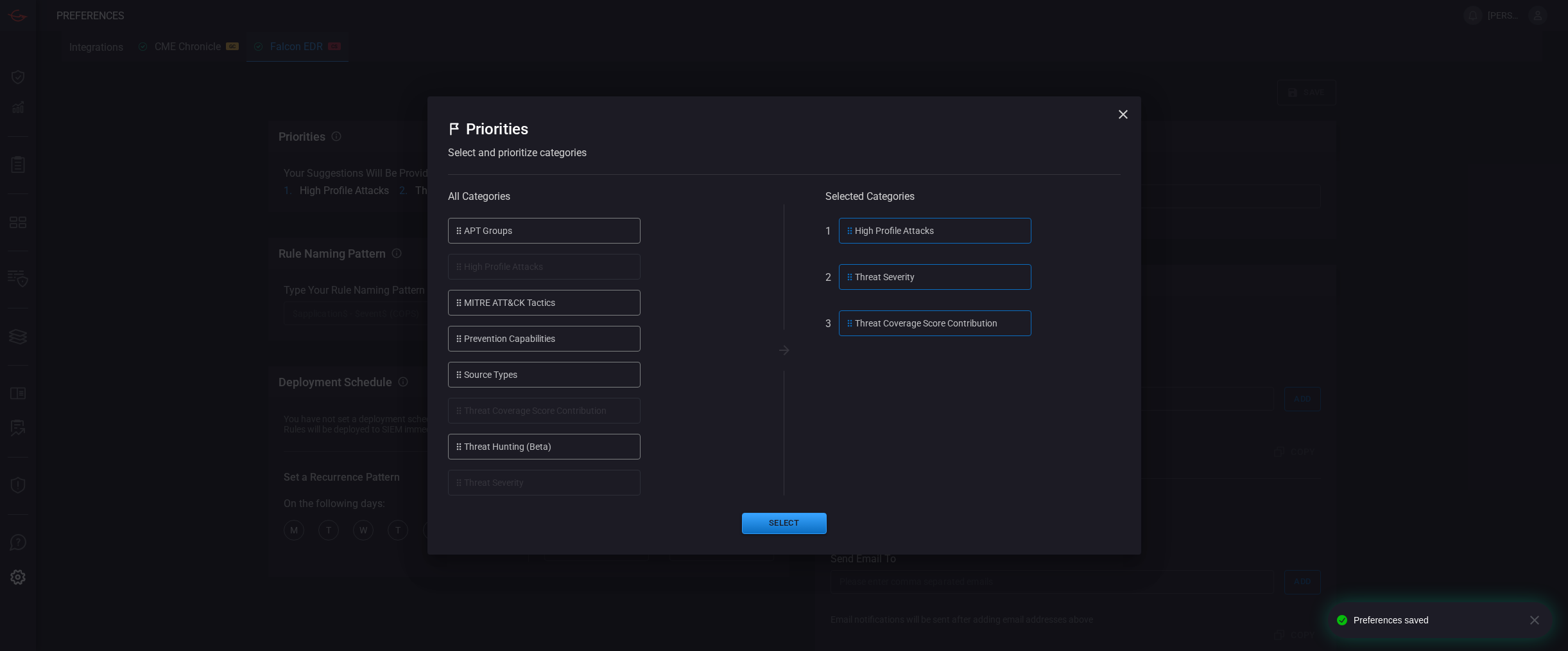
click at [912, 232] on div "High Profile Attacks" at bounding box center [935, 230] width 192 height 26
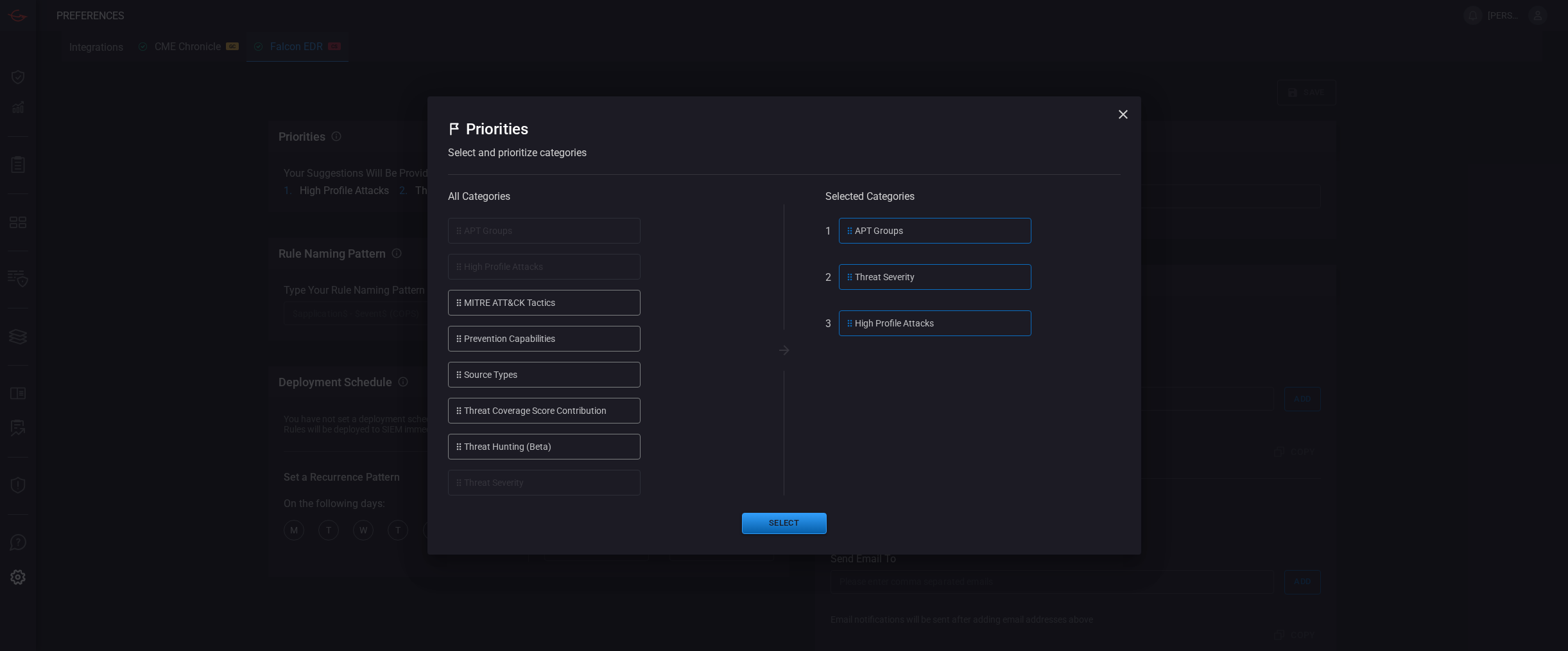
click at [801, 518] on button "Select" at bounding box center [784, 523] width 85 height 21
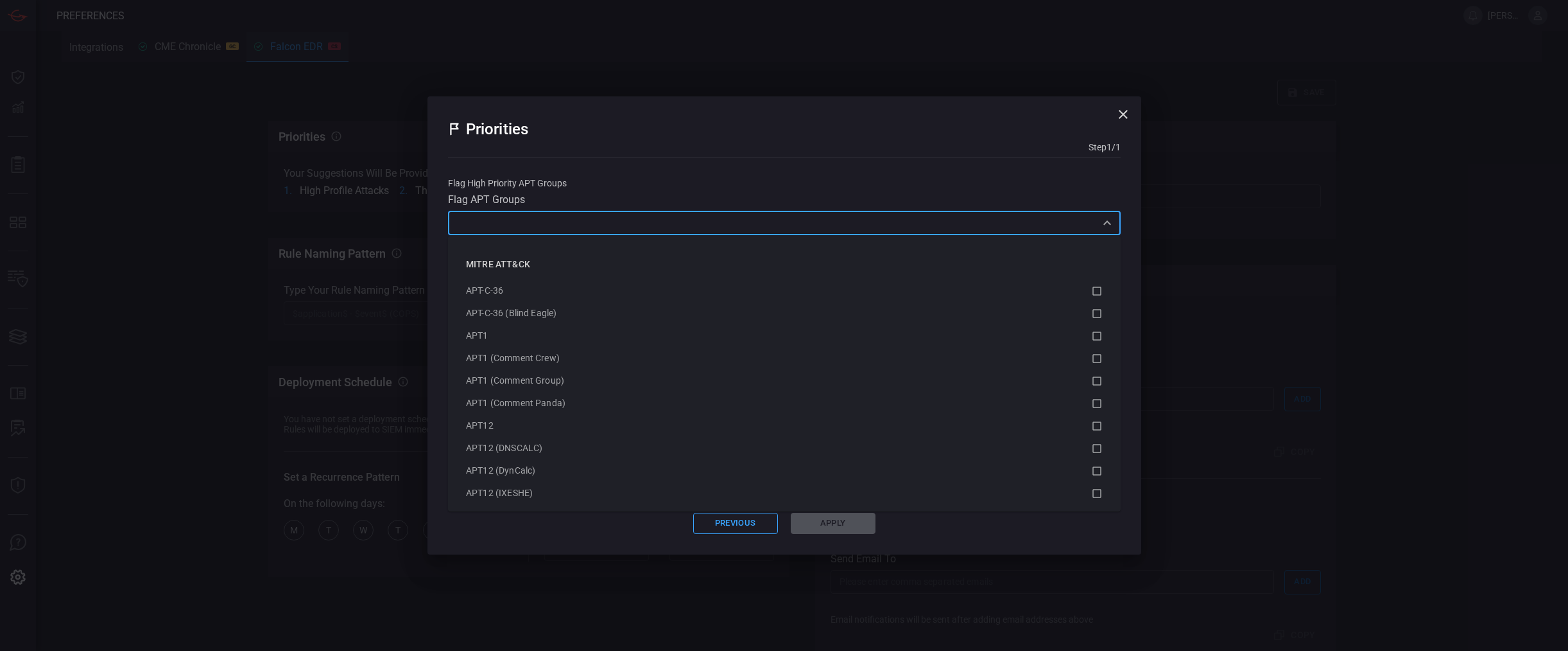
click at [545, 225] on input "text" at bounding box center [773, 222] width 644 height 16
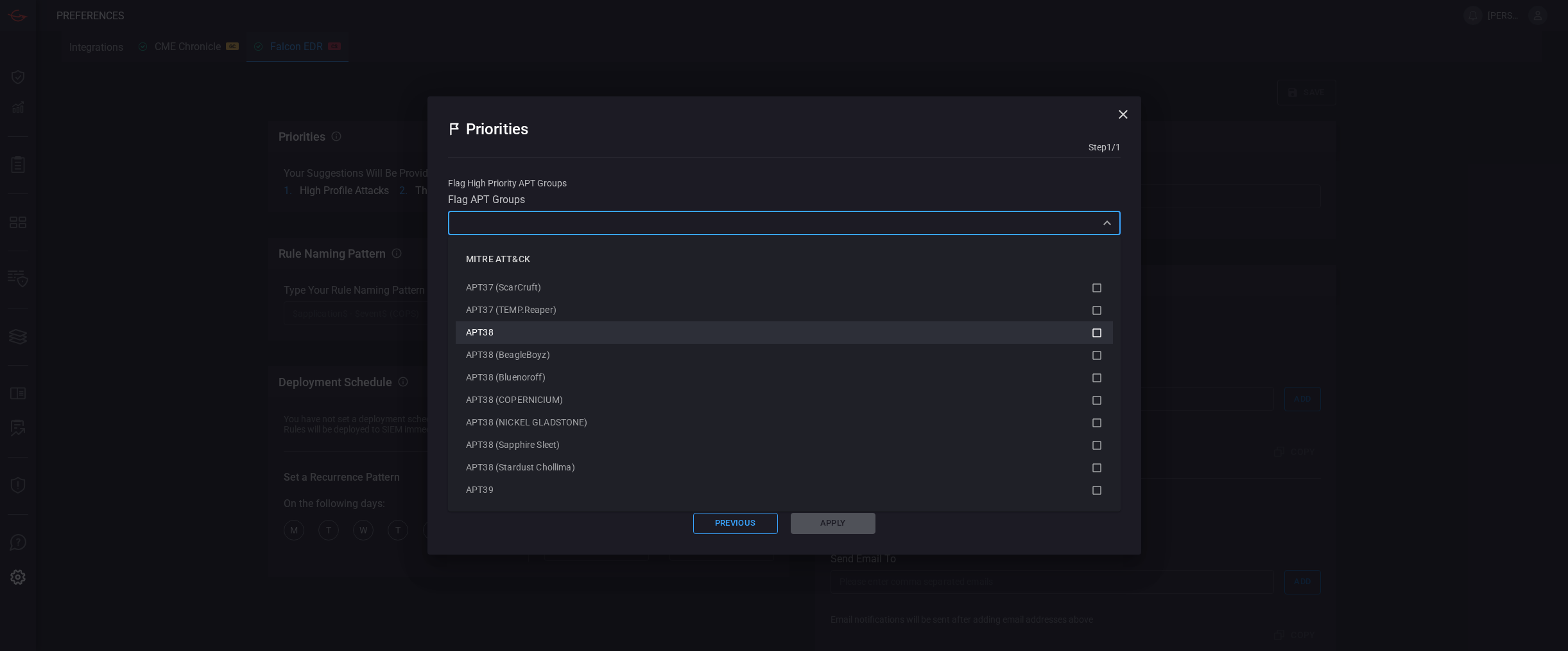
click at [547, 341] on li "APT38" at bounding box center [784, 331] width 657 height 22
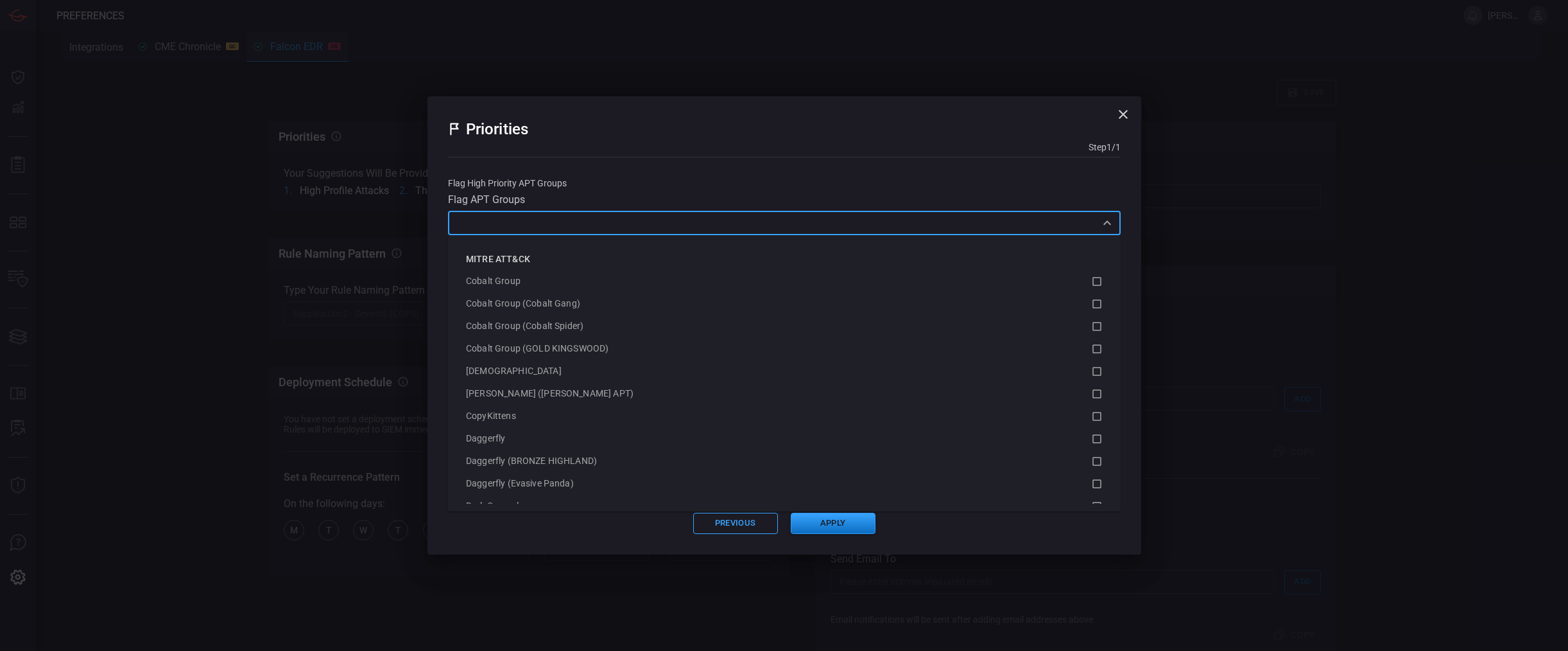
scroll to position [3339, 0]
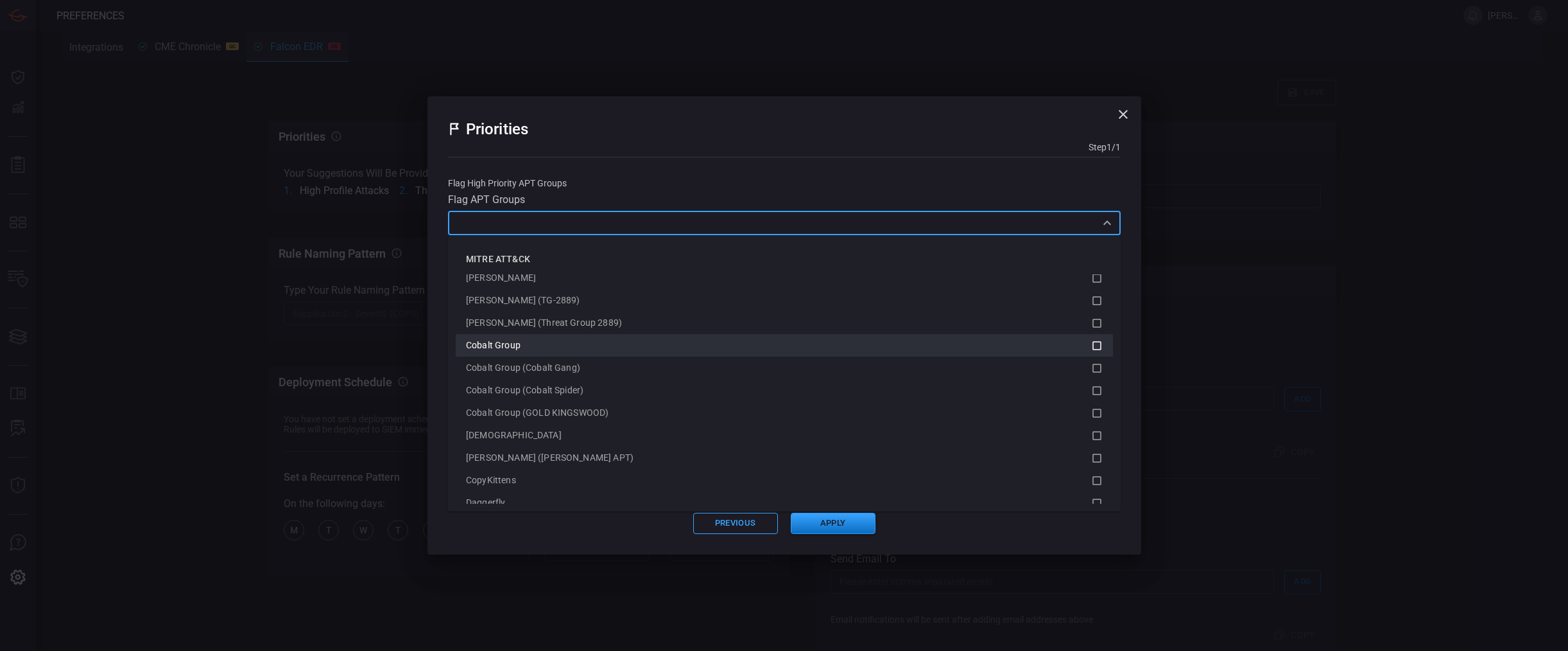
click at [739, 341] on div "Cobalt Group" at bounding box center [778, 346] width 625 height 13
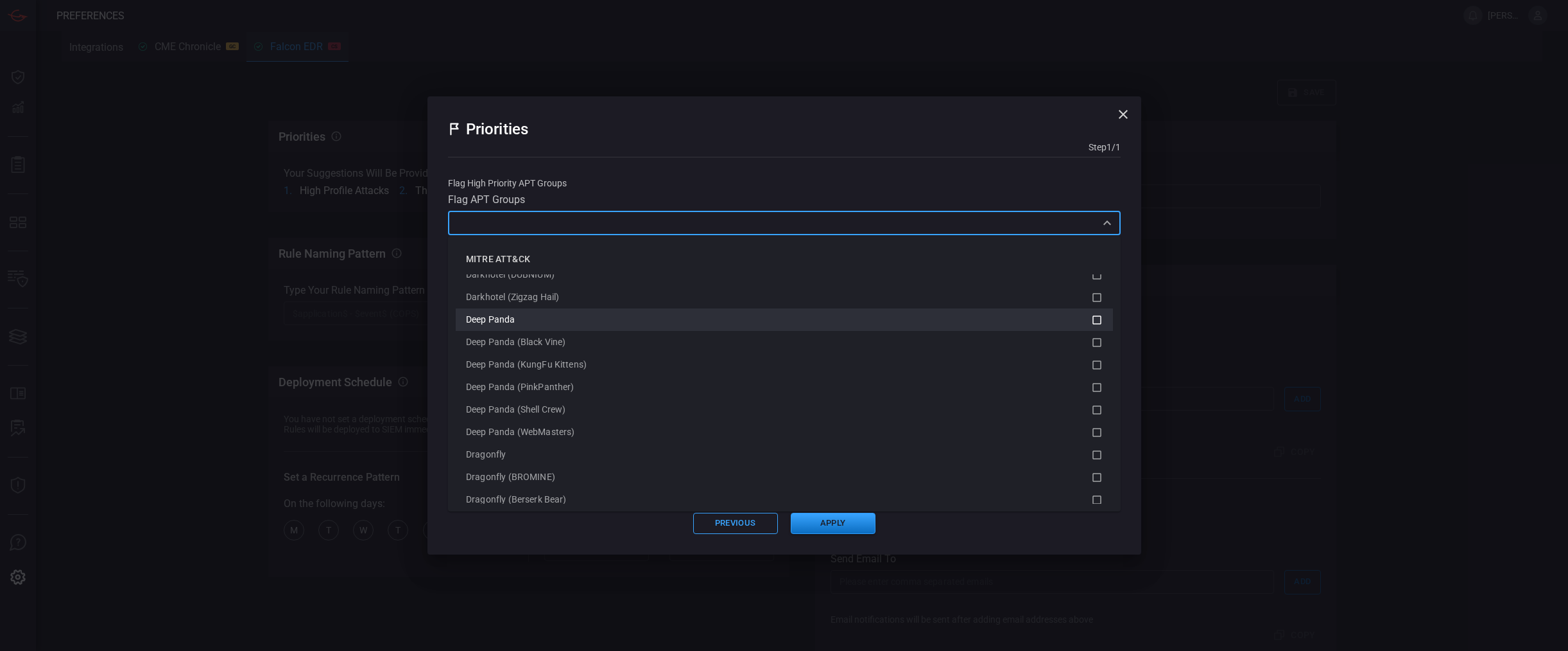
click at [732, 315] on div "Deep Panda" at bounding box center [778, 320] width 625 height 13
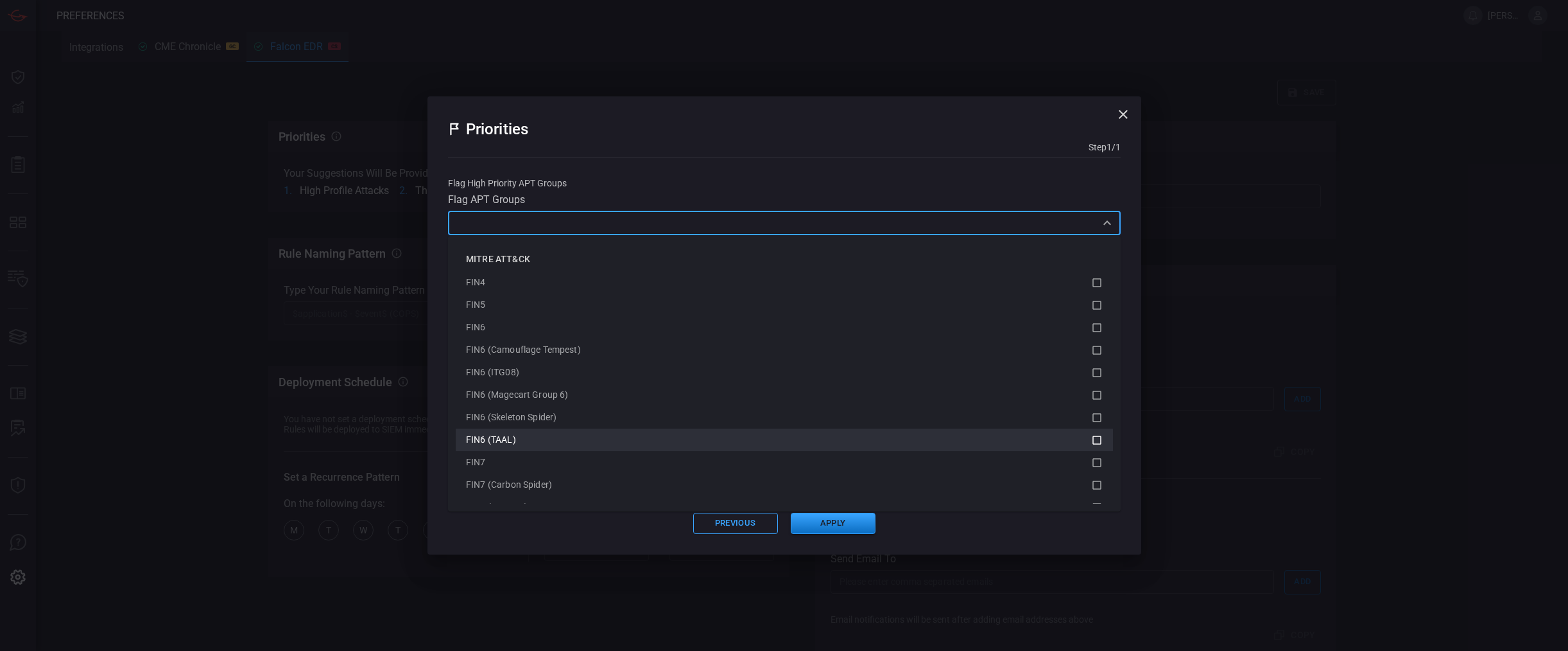
scroll to position [4624, 0]
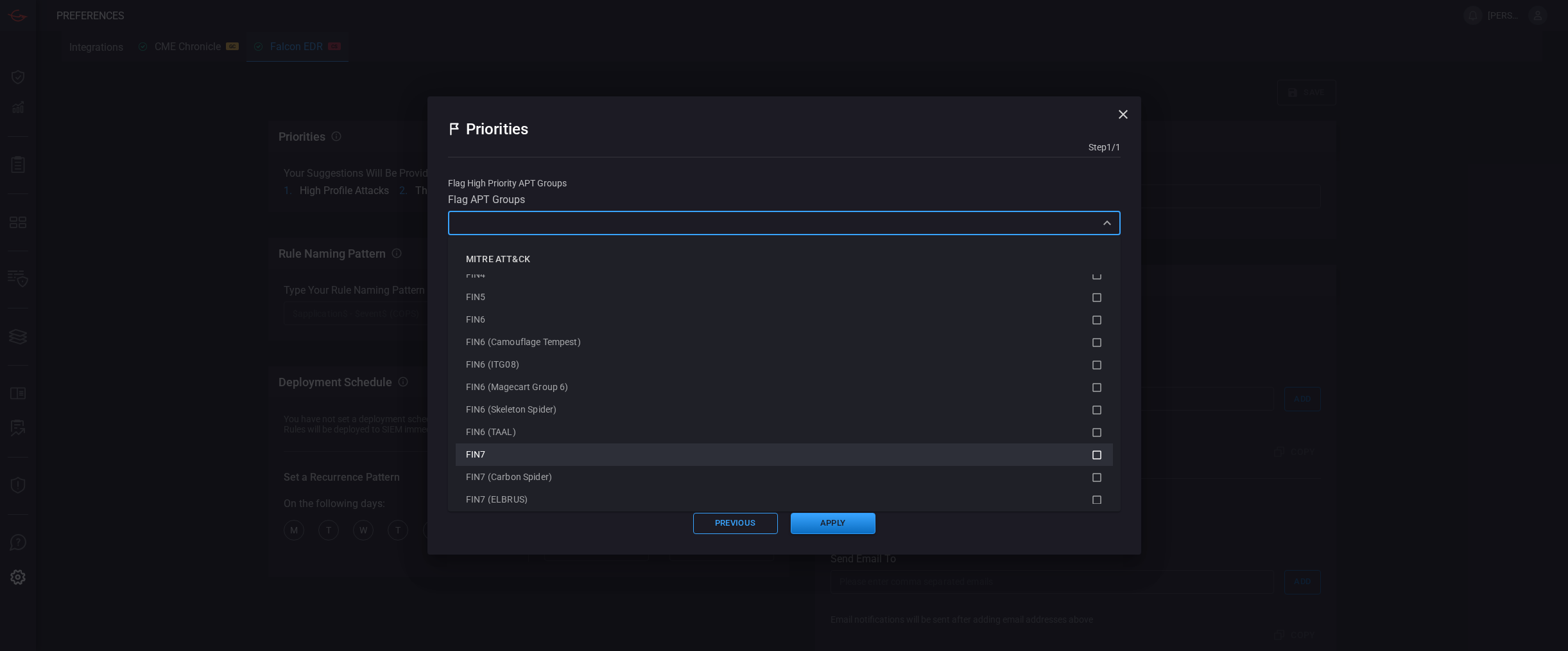
click at [678, 459] on div "FIN7" at bounding box center [778, 455] width 625 height 13
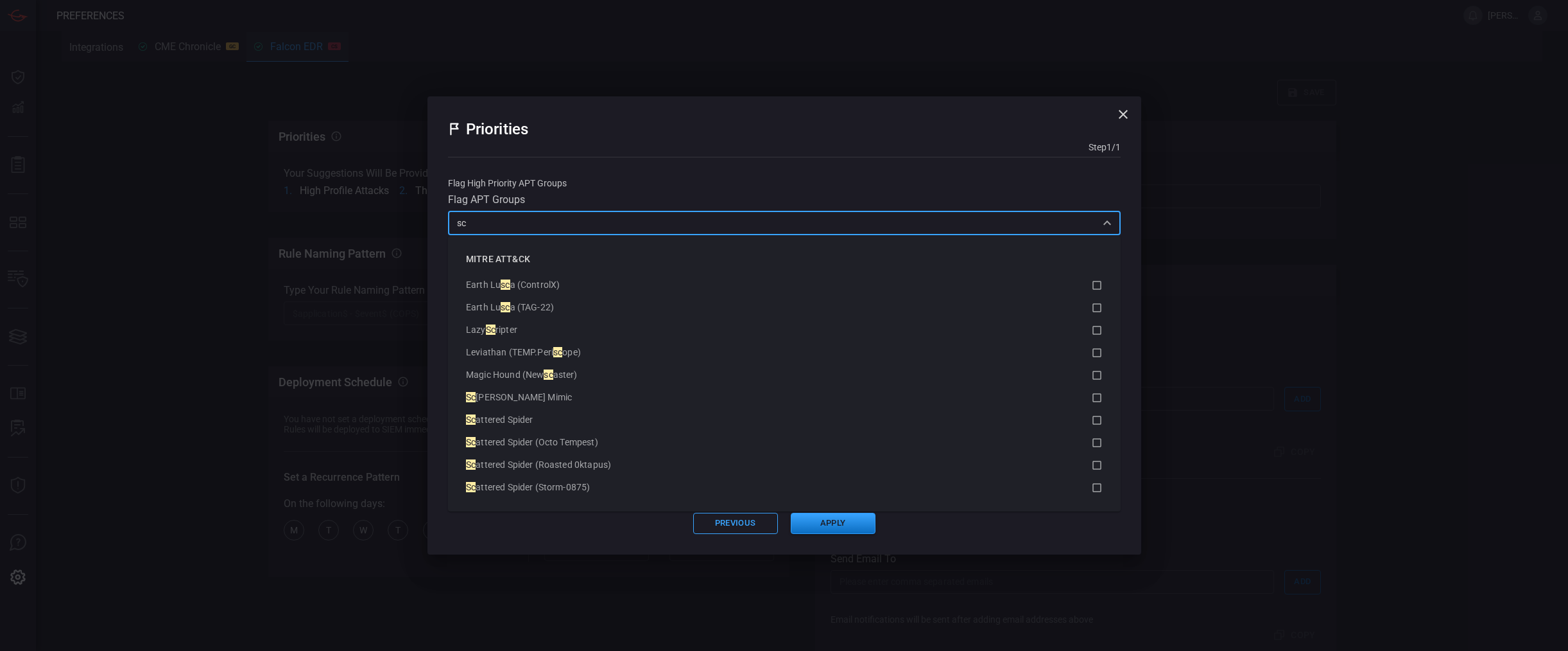
scroll to position [0, 0]
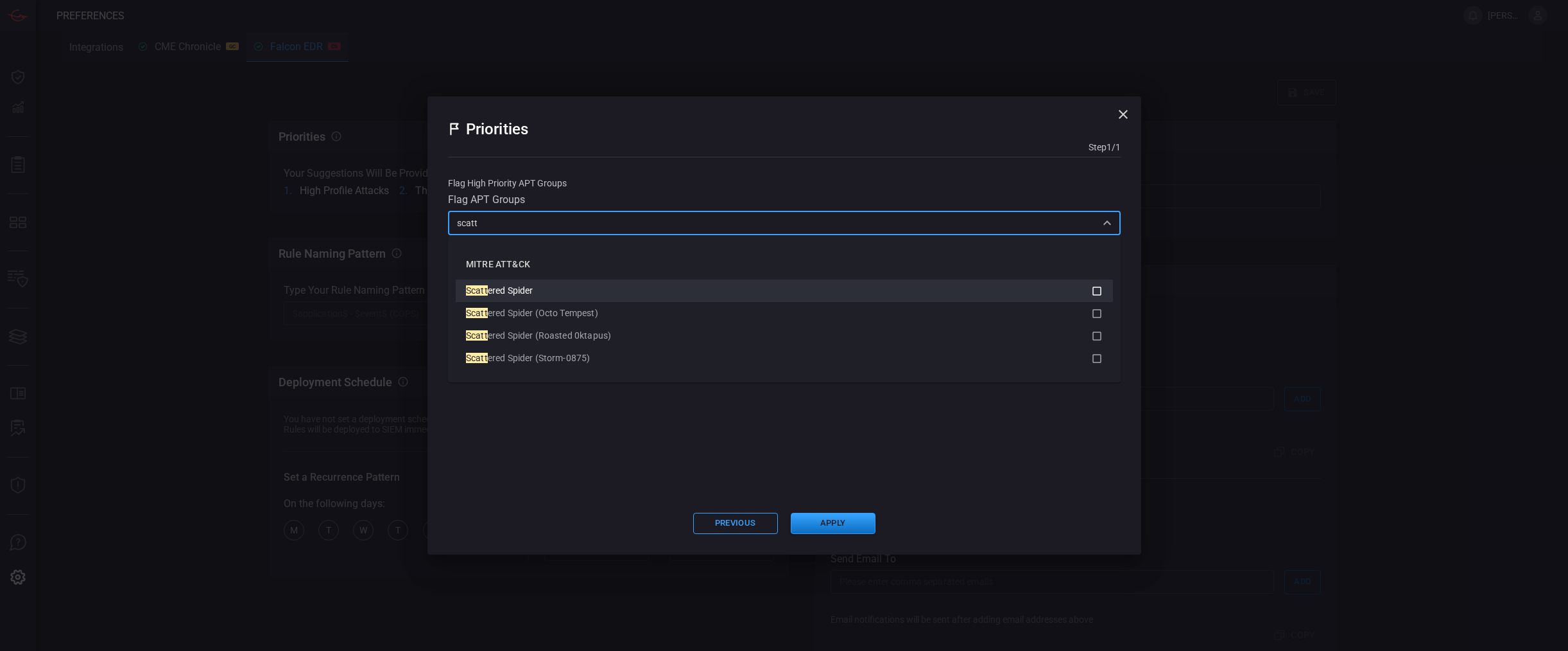
click at [634, 292] on div "Scatt ered Spider" at bounding box center [778, 291] width 625 height 13
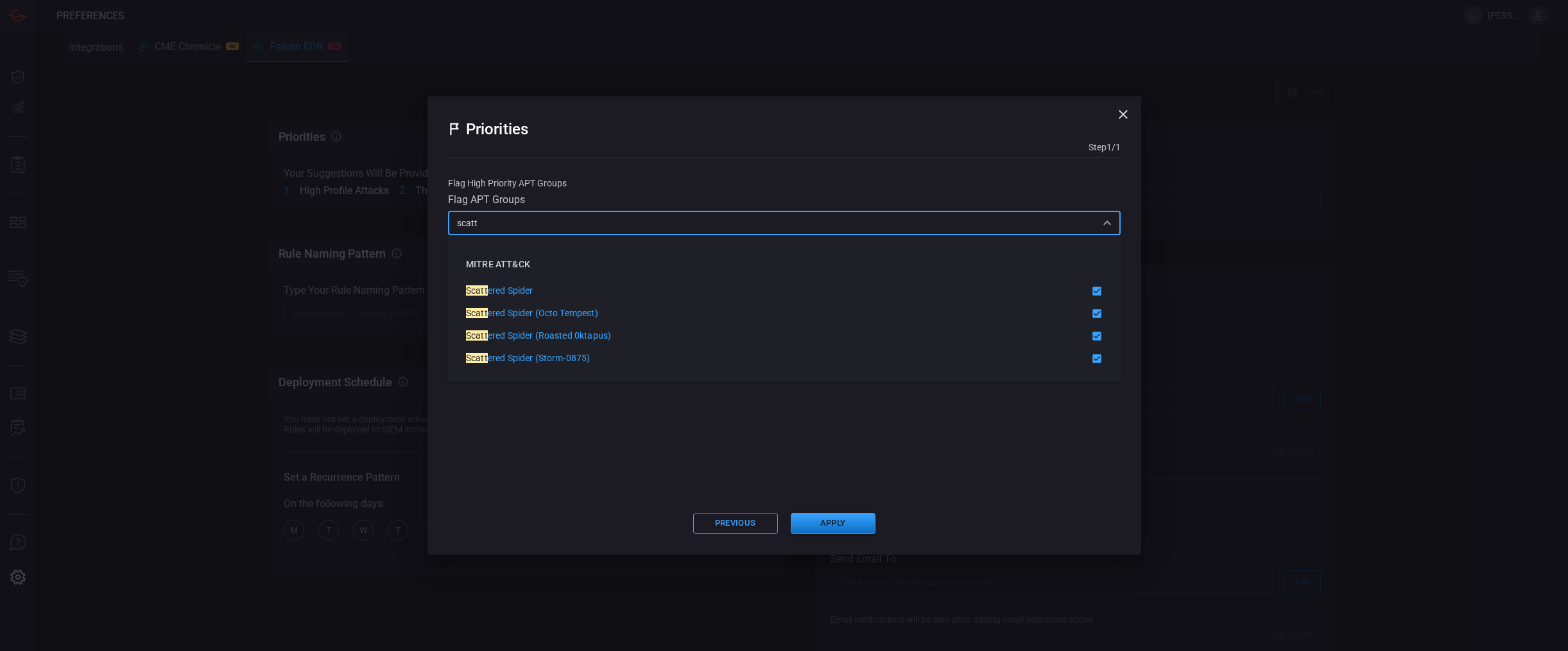
click at [634, 225] on input "scatt" at bounding box center [773, 222] width 644 height 16
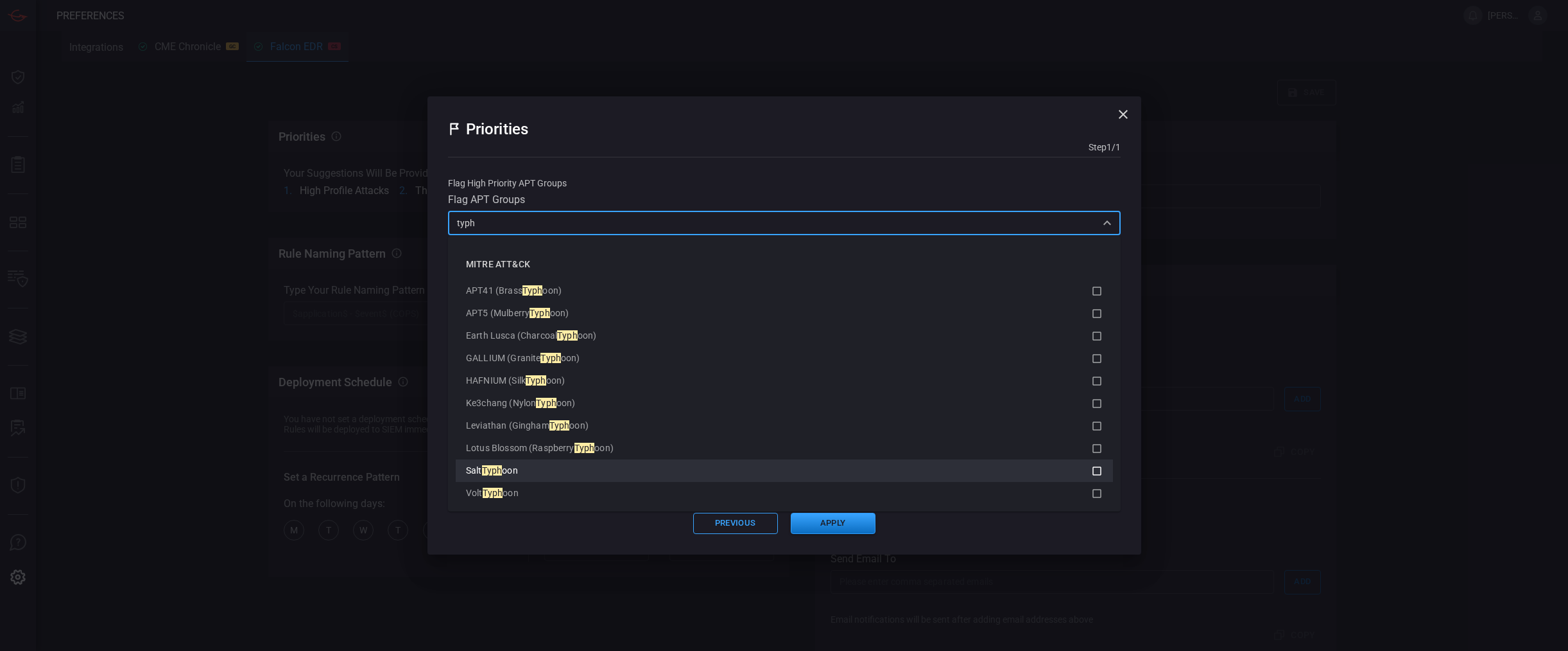
click at [510, 469] on span "oon" at bounding box center [510, 470] width 15 height 11
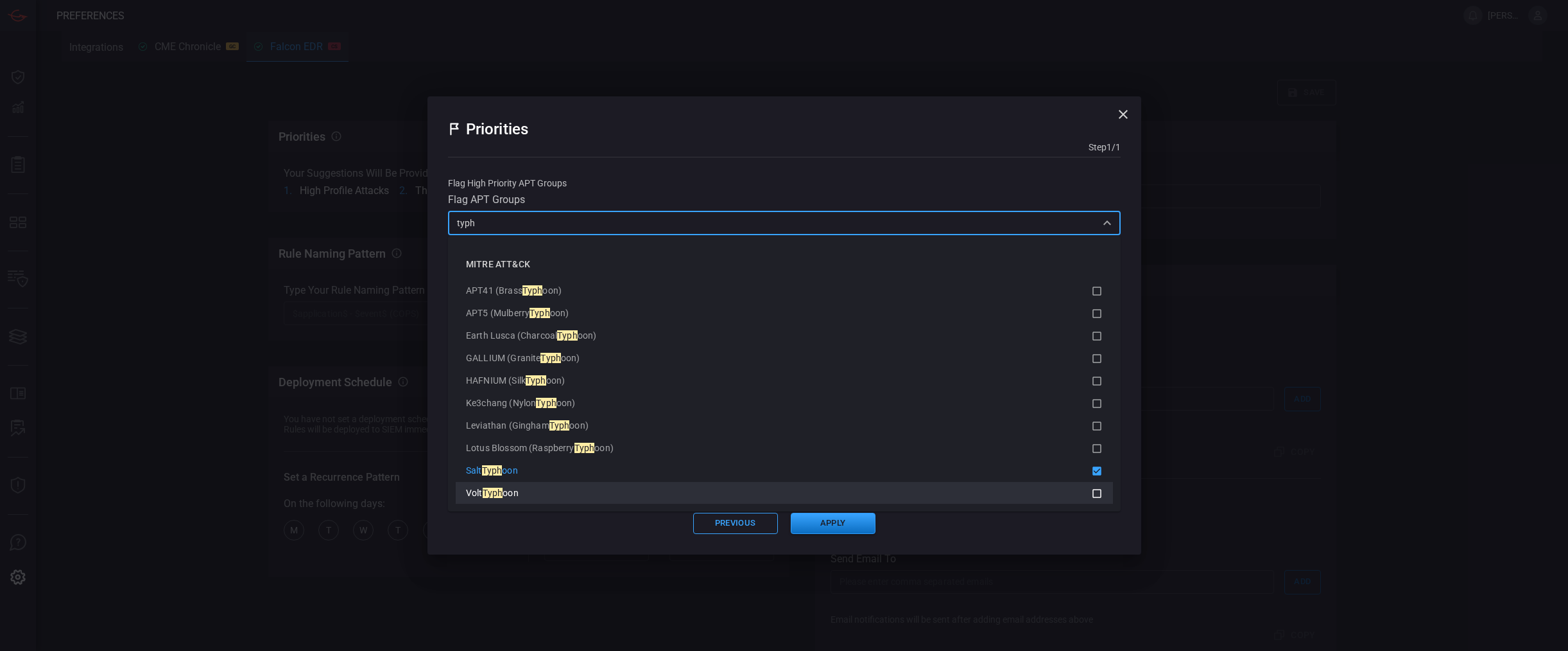
click at [521, 501] on li "Volt Typh oon" at bounding box center [784, 492] width 657 height 22
click at [674, 228] on input "typh" at bounding box center [773, 222] width 644 height 16
type input "typh"
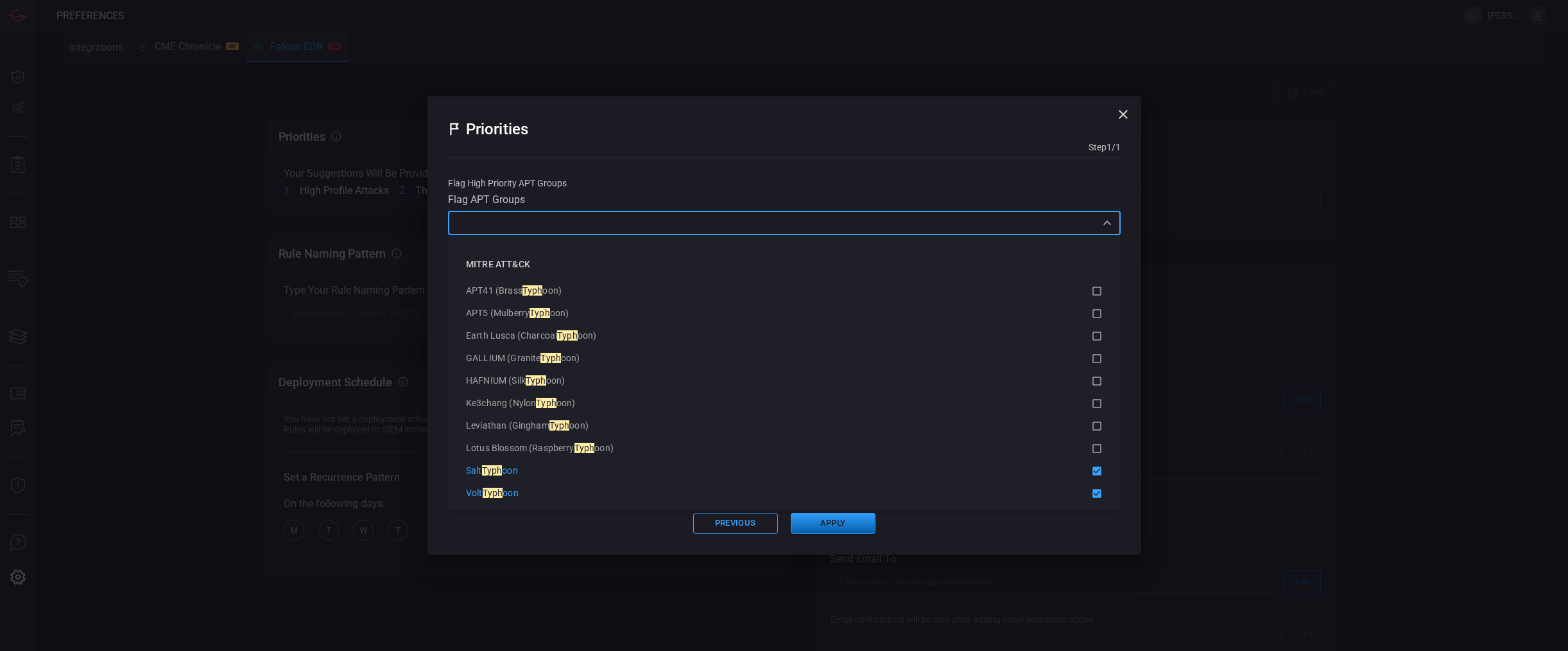
click at [854, 533] on button "Apply" at bounding box center [832, 523] width 85 height 21
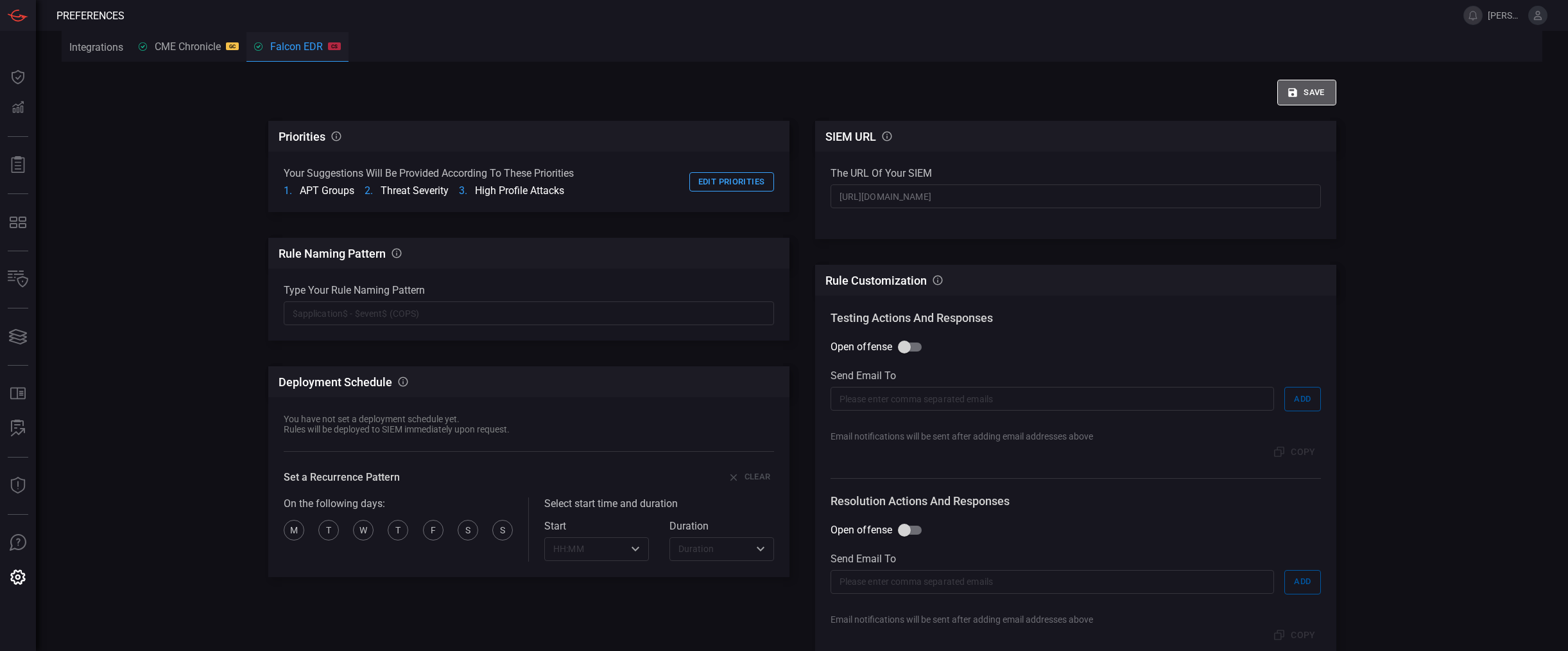
click at [1301, 104] on button "Save" at bounding box center [1307, 92] width 59 height 26
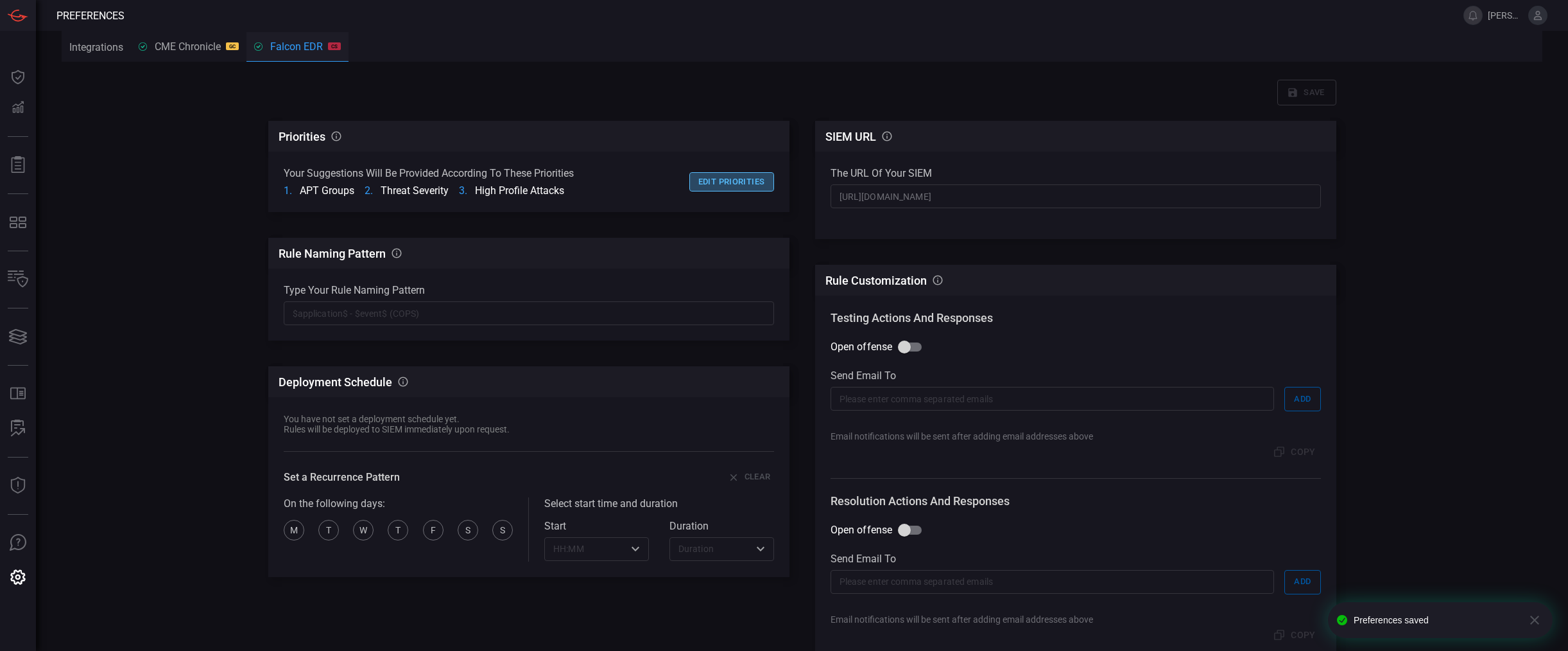
click at [738, 185] on button "Edit priorities" at bounding box center [731, 182] width 85 height 20
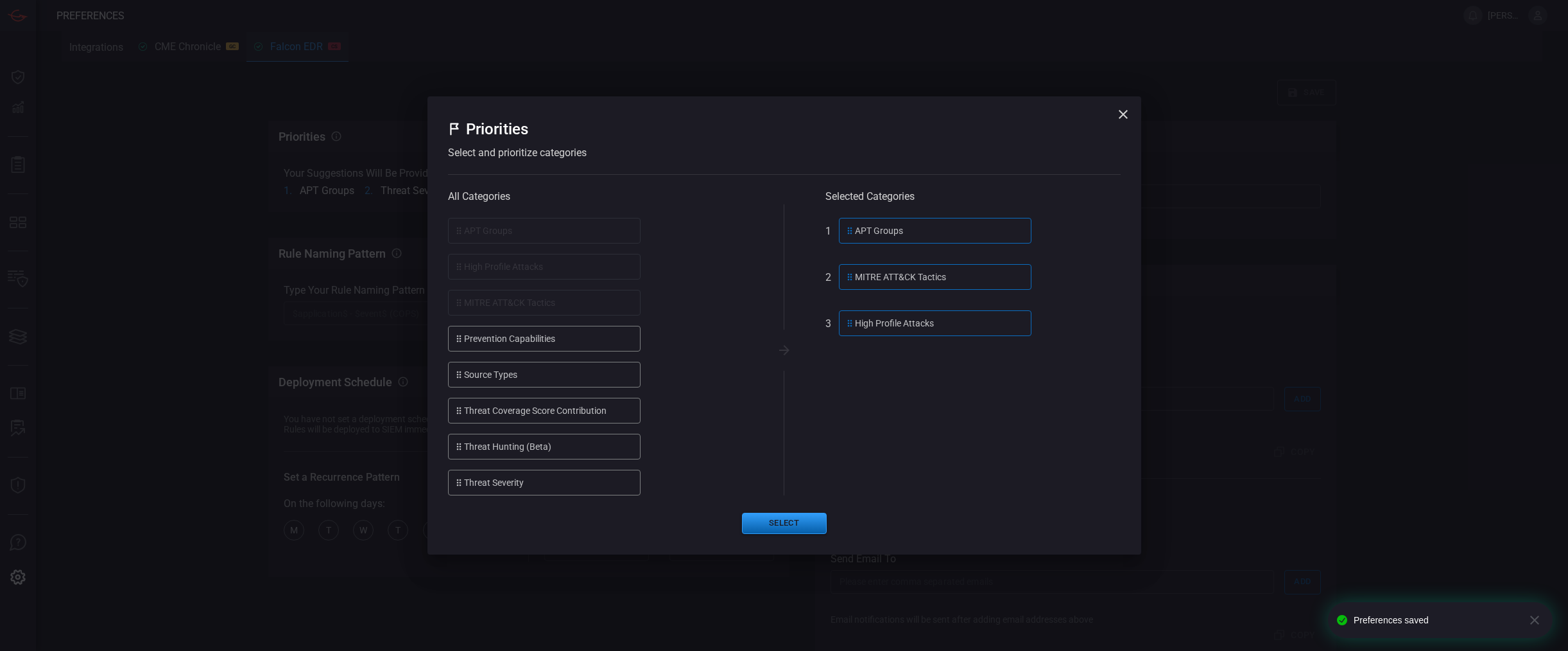
click at [806, 524] on button "Select" at bounding box center [784, 523] width 85 height 21
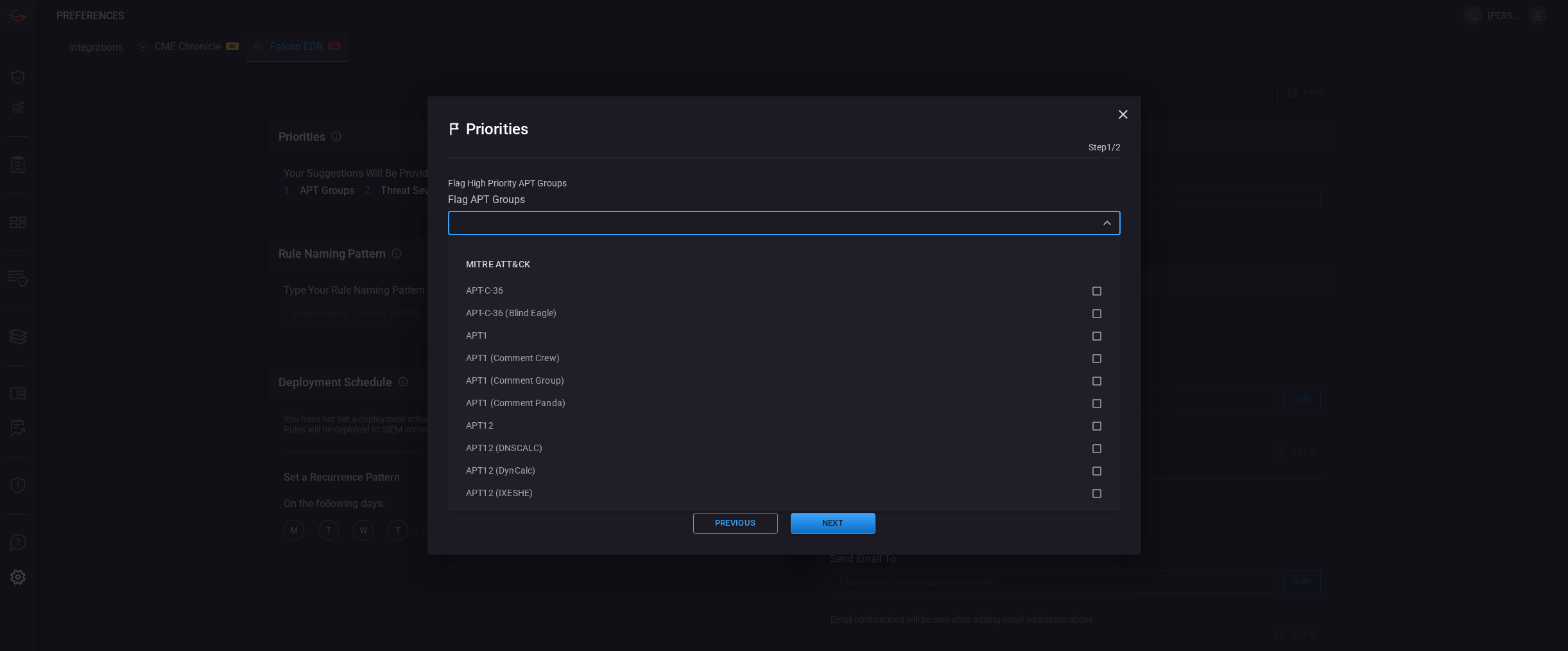
click at [655, 227] on input "text" at bounding box center [773, 222] width 644 height 16
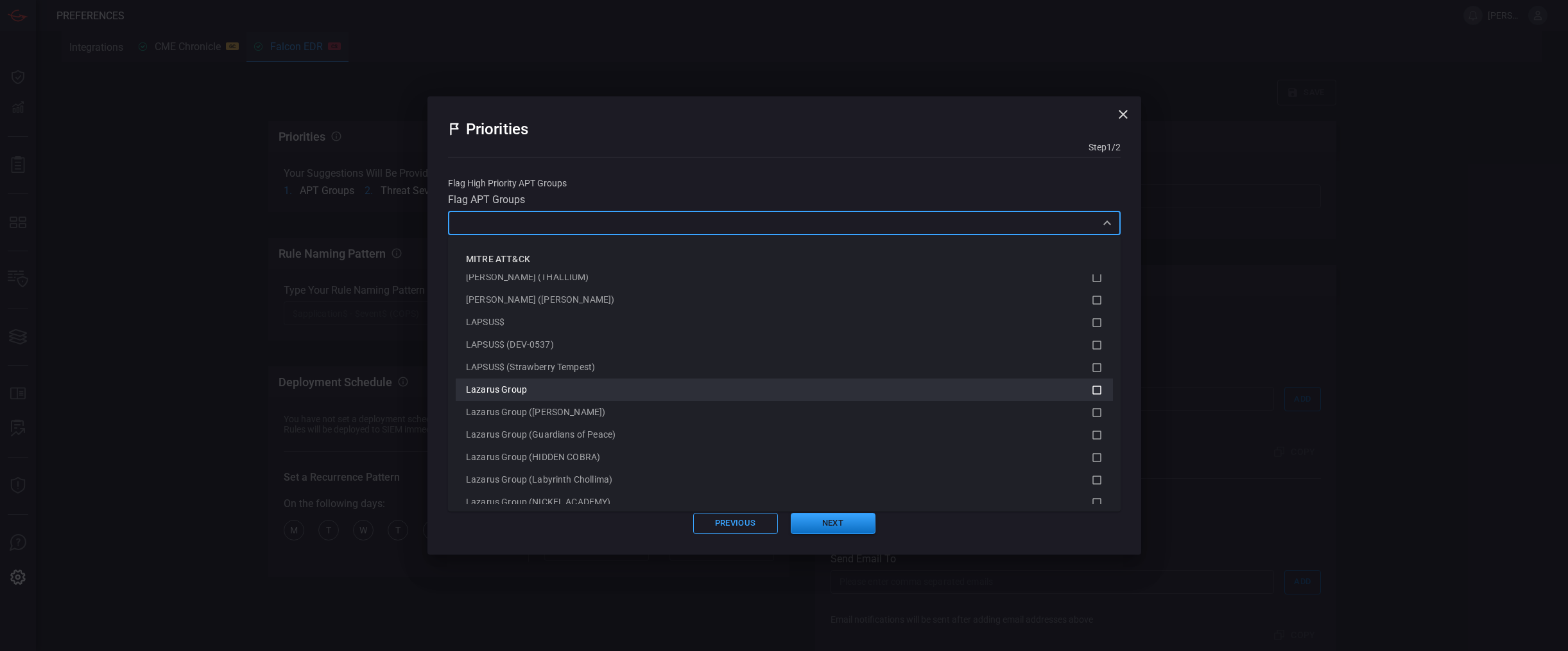
click at [847, 392] on div "Lazarus Group" at bounding box center [778, 390] width 625 height 13
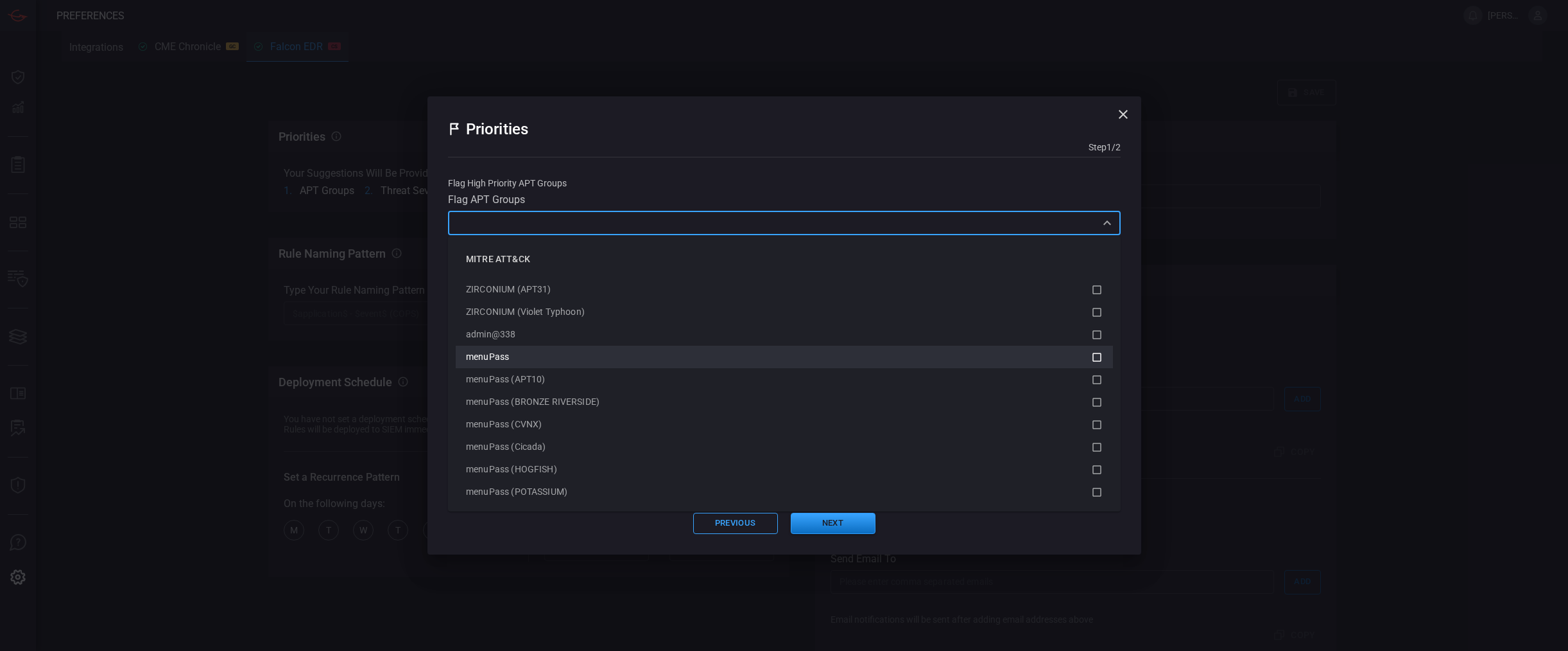
scroll to position [11694, 0]
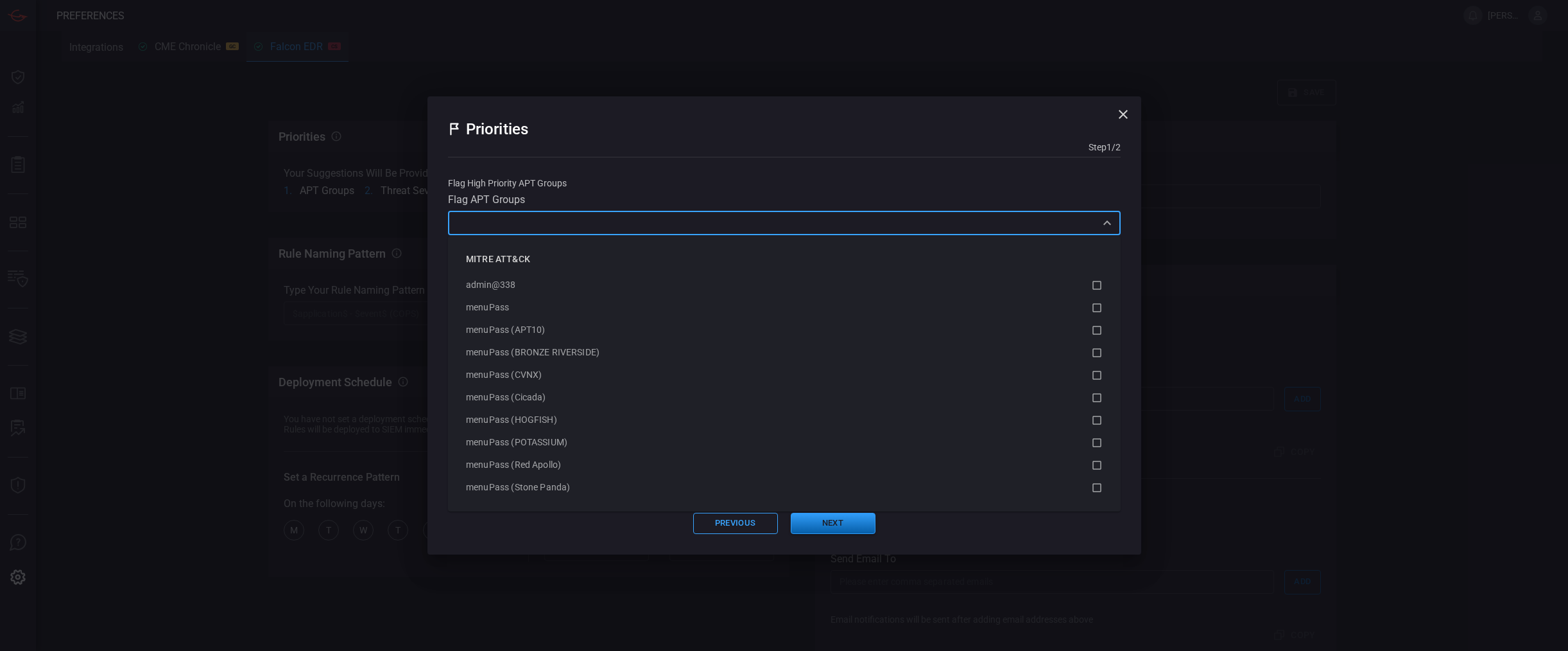
click at [837, 518] on button "Next" at bounding box center [832, 523] width 85 height 21
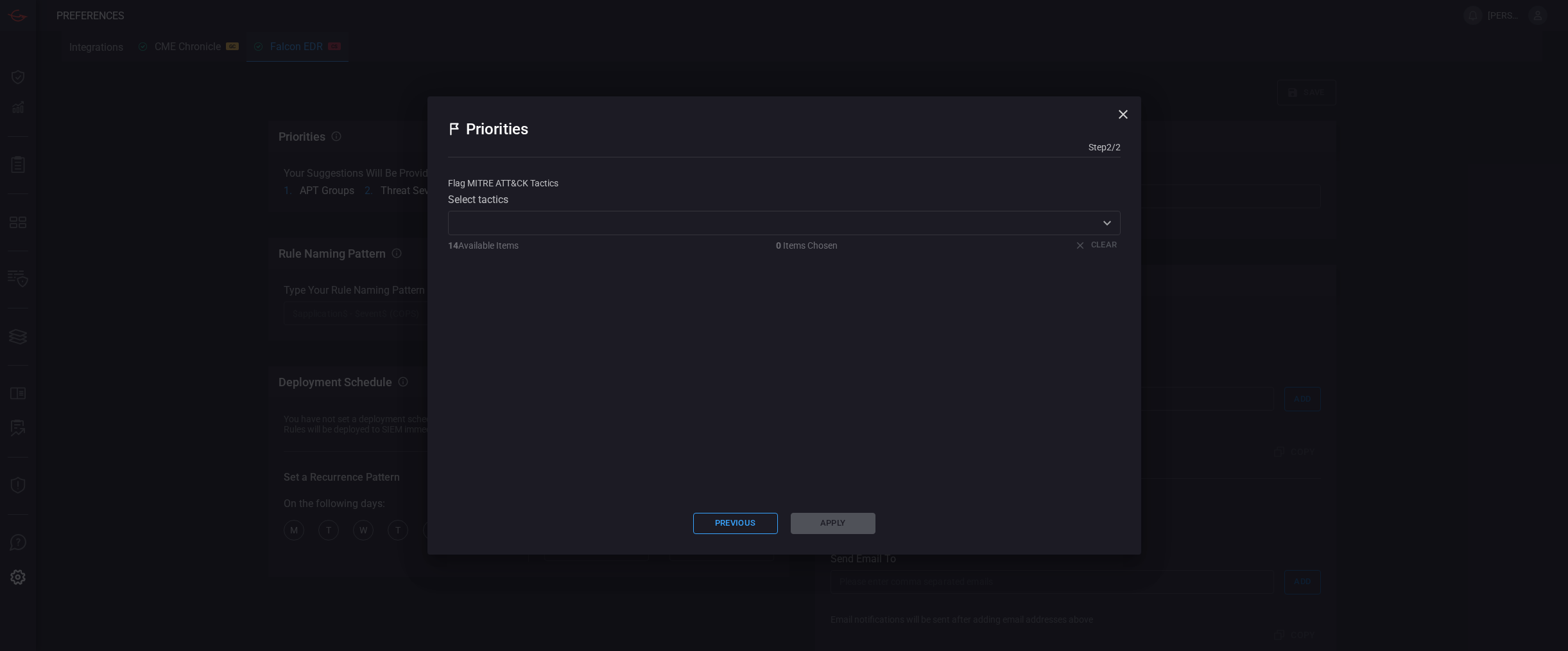
click at [707, 236] on div "Select tactics ​ 14 Available Items 0 Items Chosen Clear" at bounding box center [784, 224] width 673 height 61
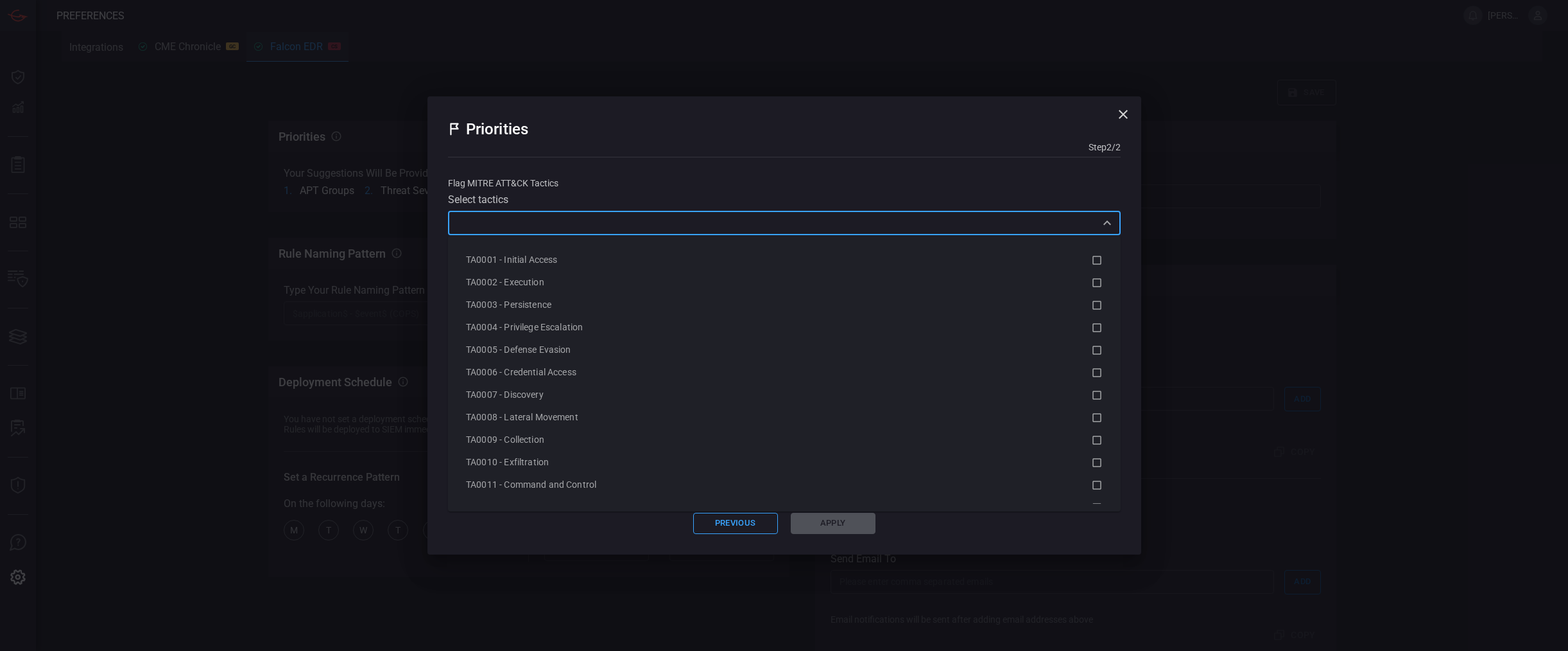
click at [707, 230] on input "text" at bounding box center [773, 222] width 644 height 16
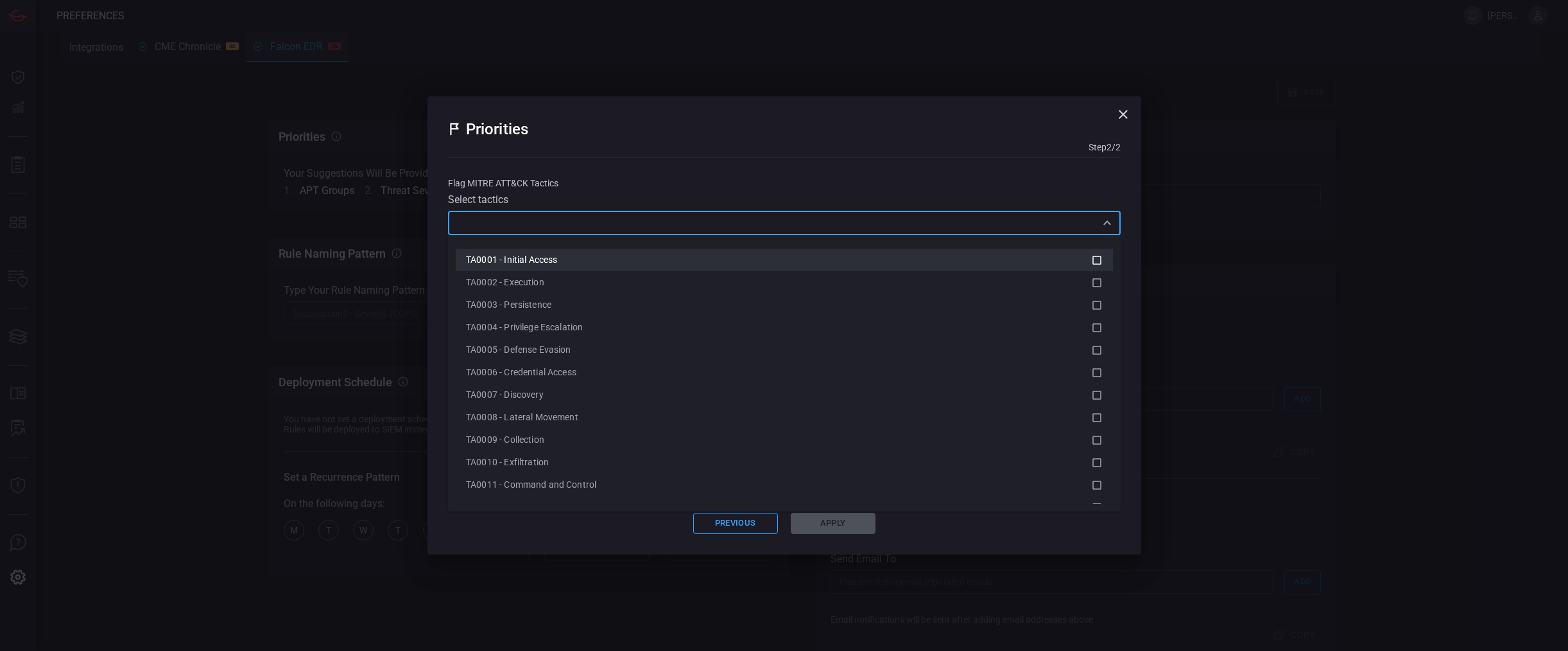
click at [623, 265] on div "TA0001 - Initial Access" at bounding box center [778, 259] width 625 height 13
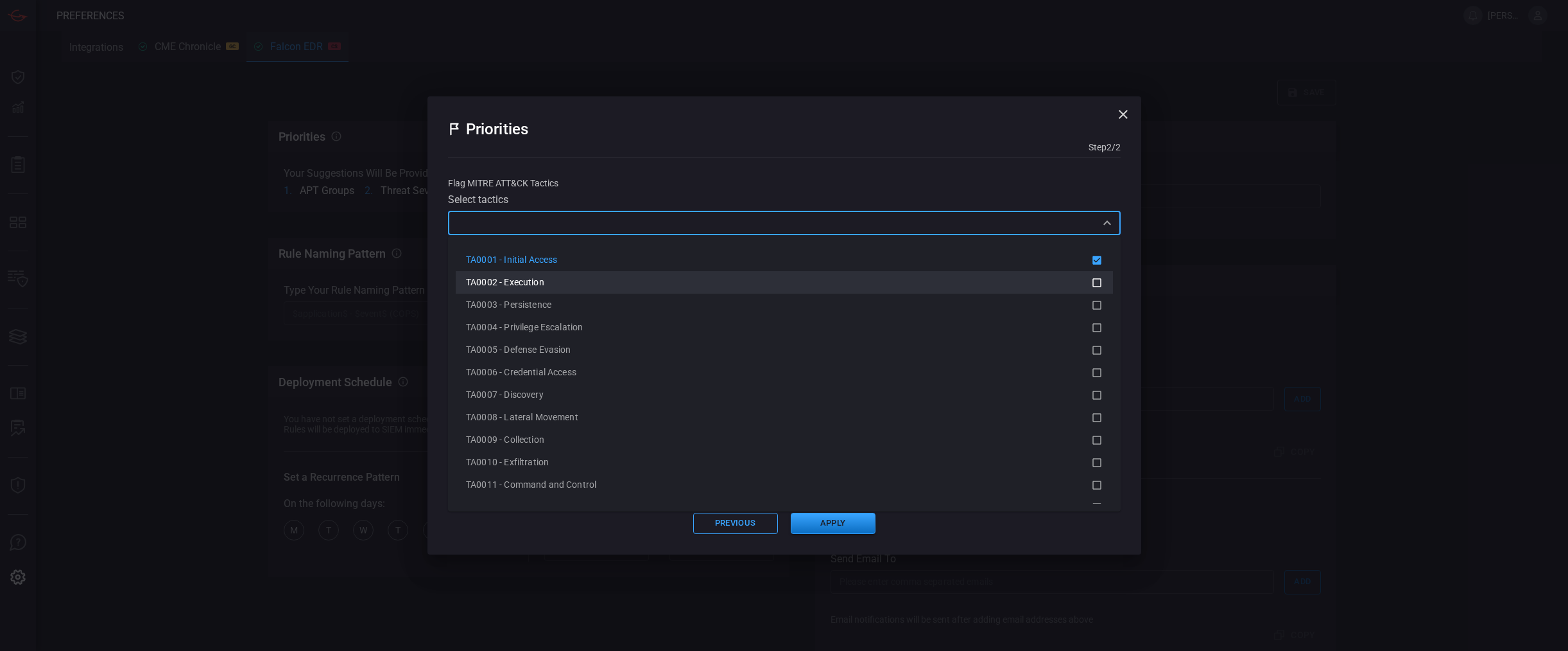
click at [658, 286] on div "TA0002 - Execution" at bounding box center [778, 282] width 625 height 13
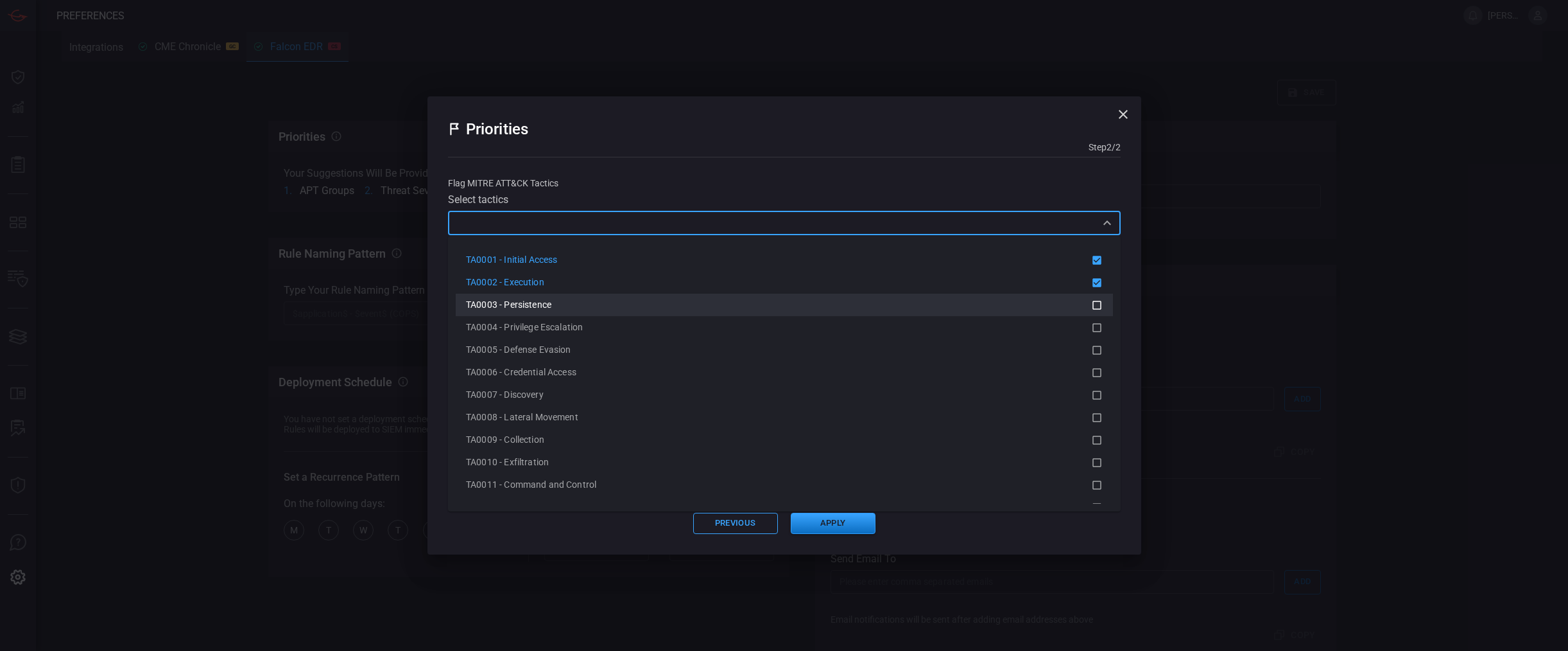
click at [636, 305] on div "TA0003 - Persistence" at bounding box center [778, 304] width 625 height 13
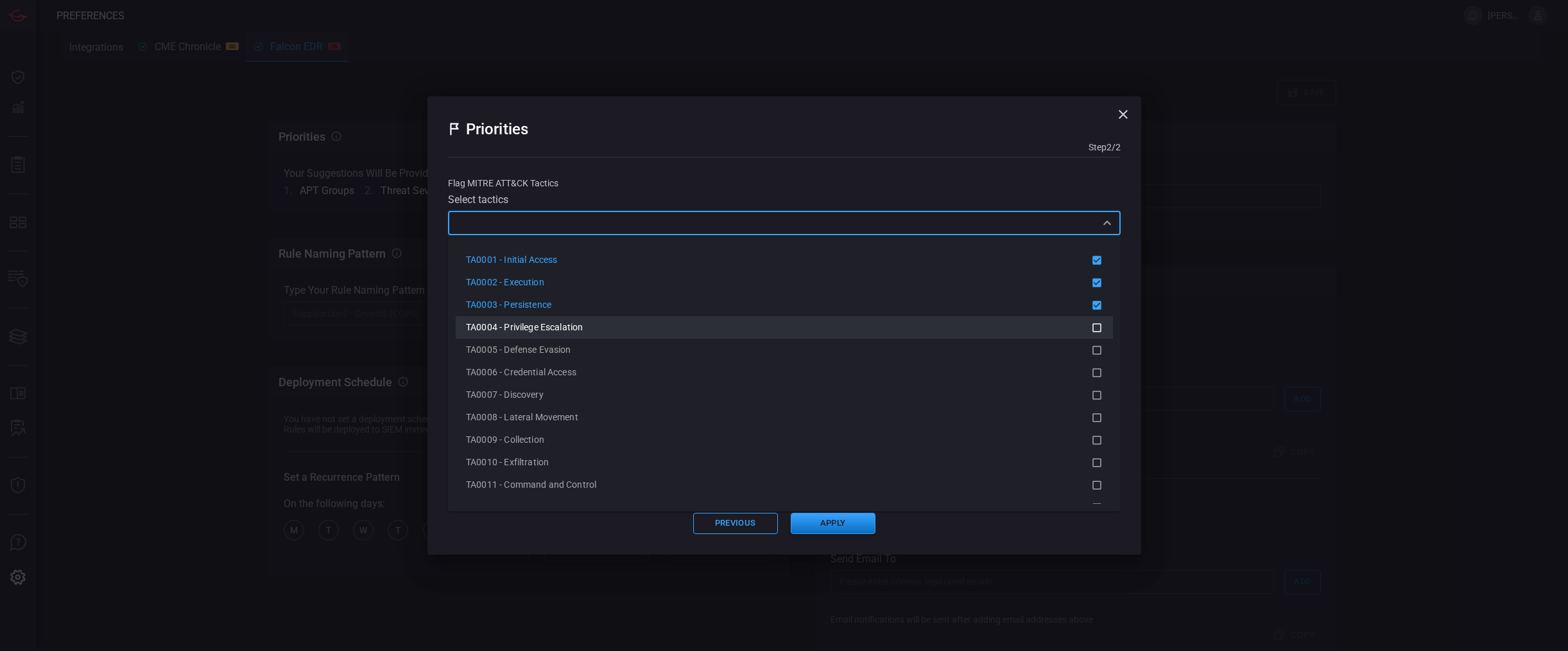
click at [632, 331] on div "TA0004 - Privilege Escalation" at bounding box center [778, 327] width 625 height 13
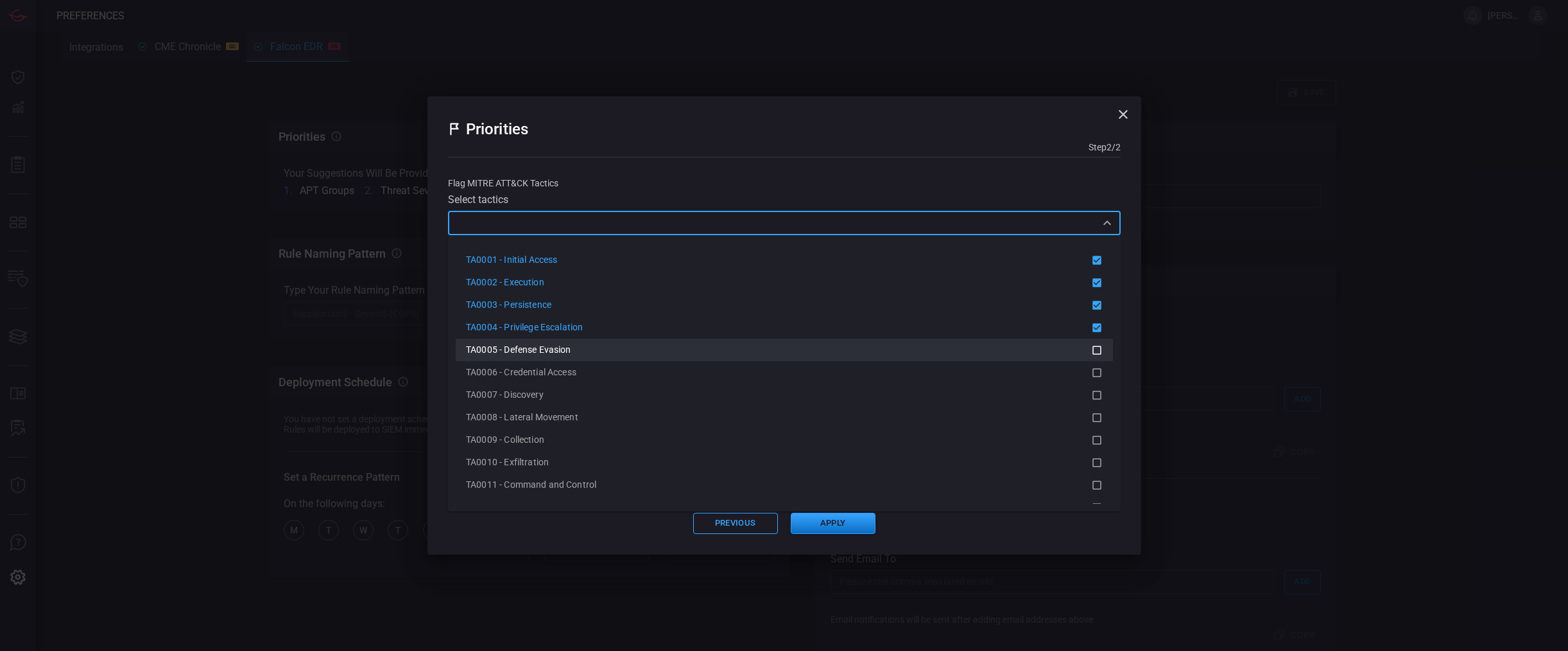
click at [625, 350] on div "TA0005 - Defense Evasion" at bounding box center [778, 349] width 625 height 13
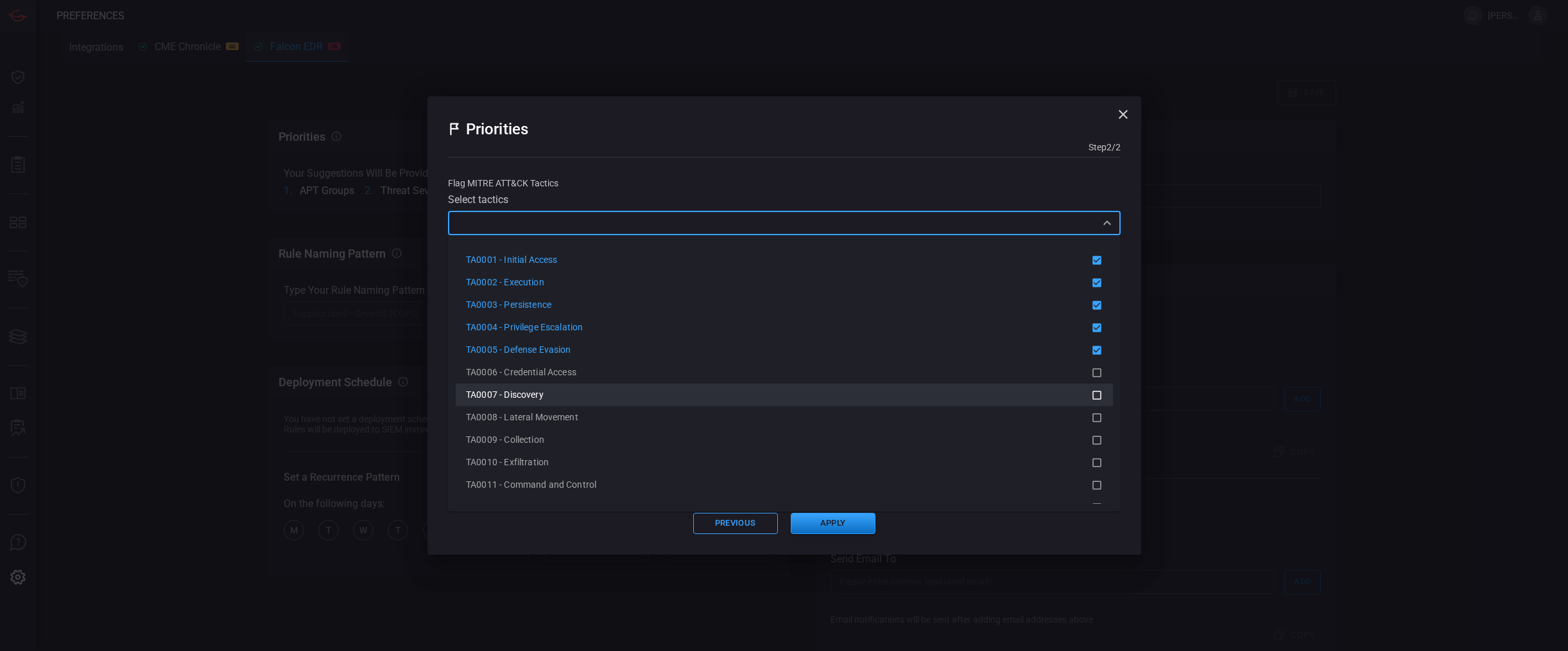
click at [586, 409] on li "TA0008 - Lateral Movement" at bounding box center [784, 416] width 657 height 22
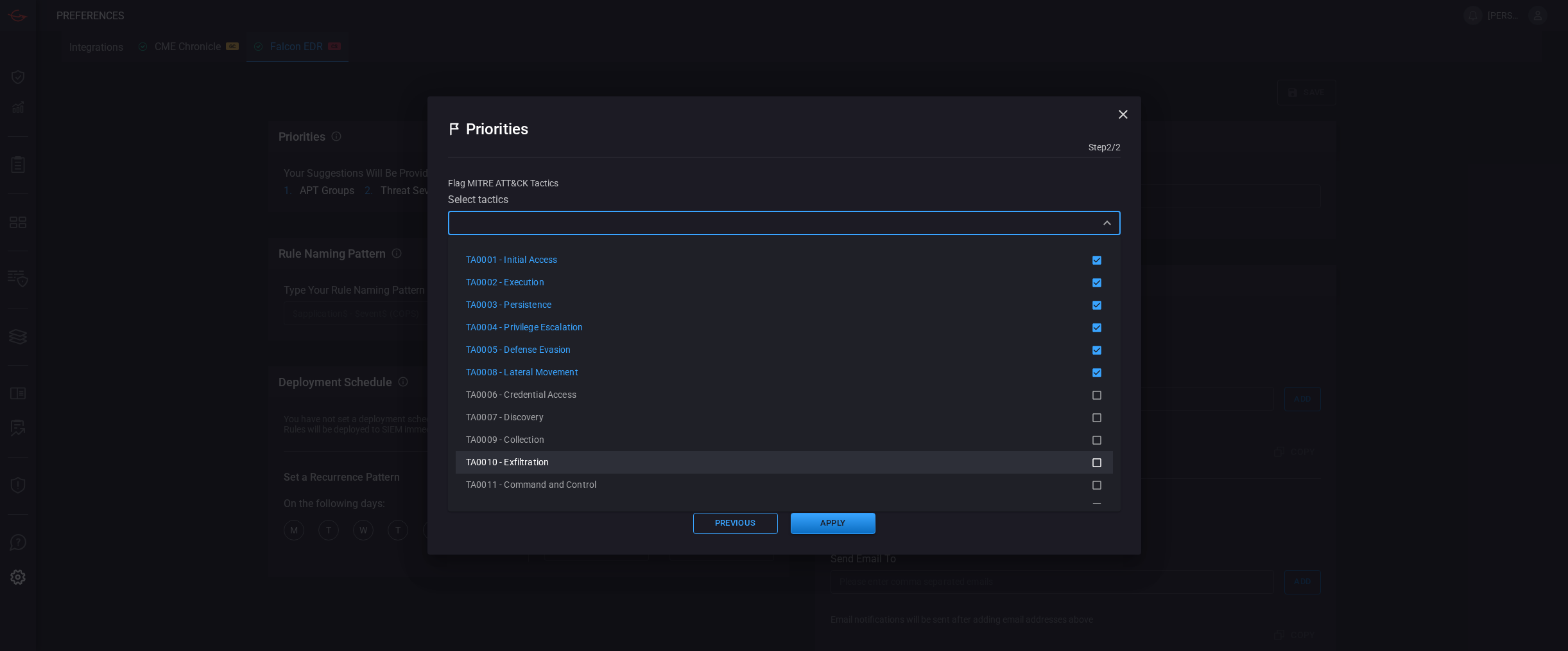
click at [585, 457] on div "TA0010 - Exfiltration" at bounding box center [778, 462] width 625 height 13
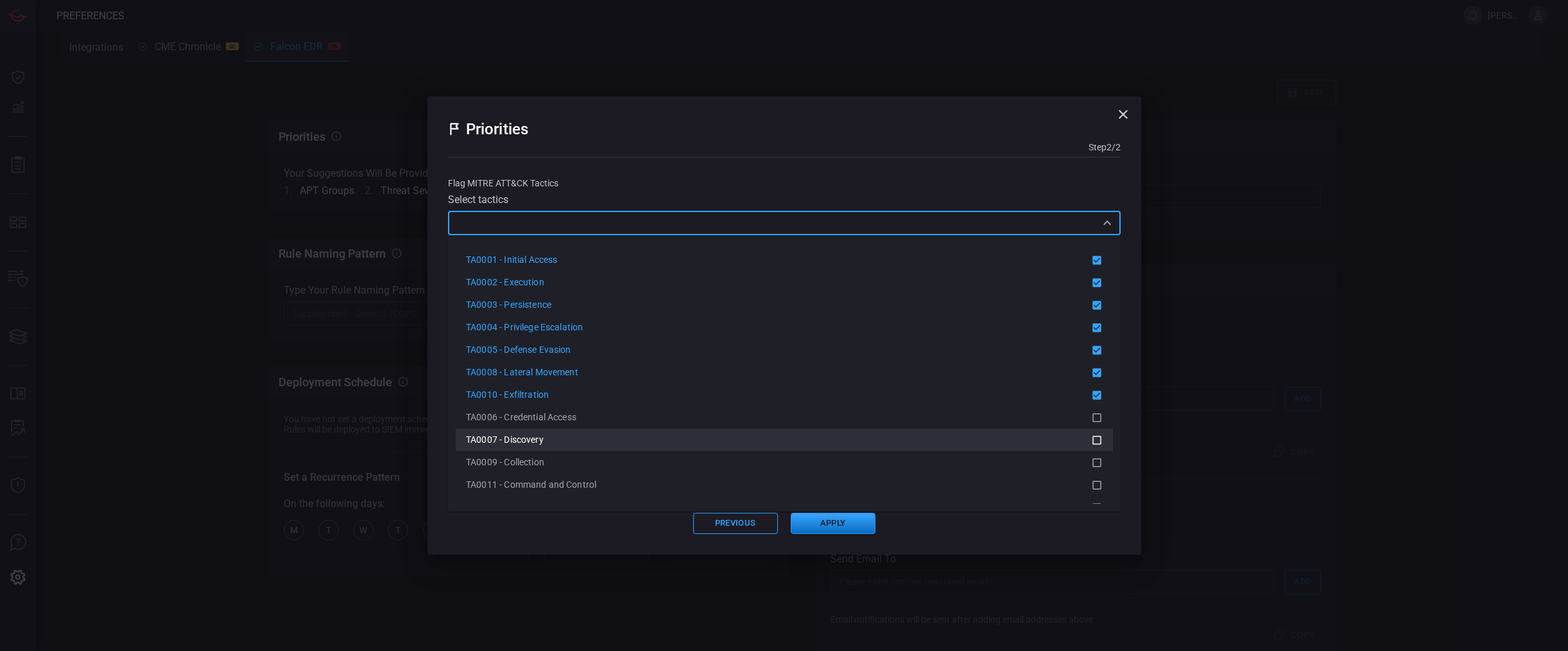
scroll to position [65, 0]
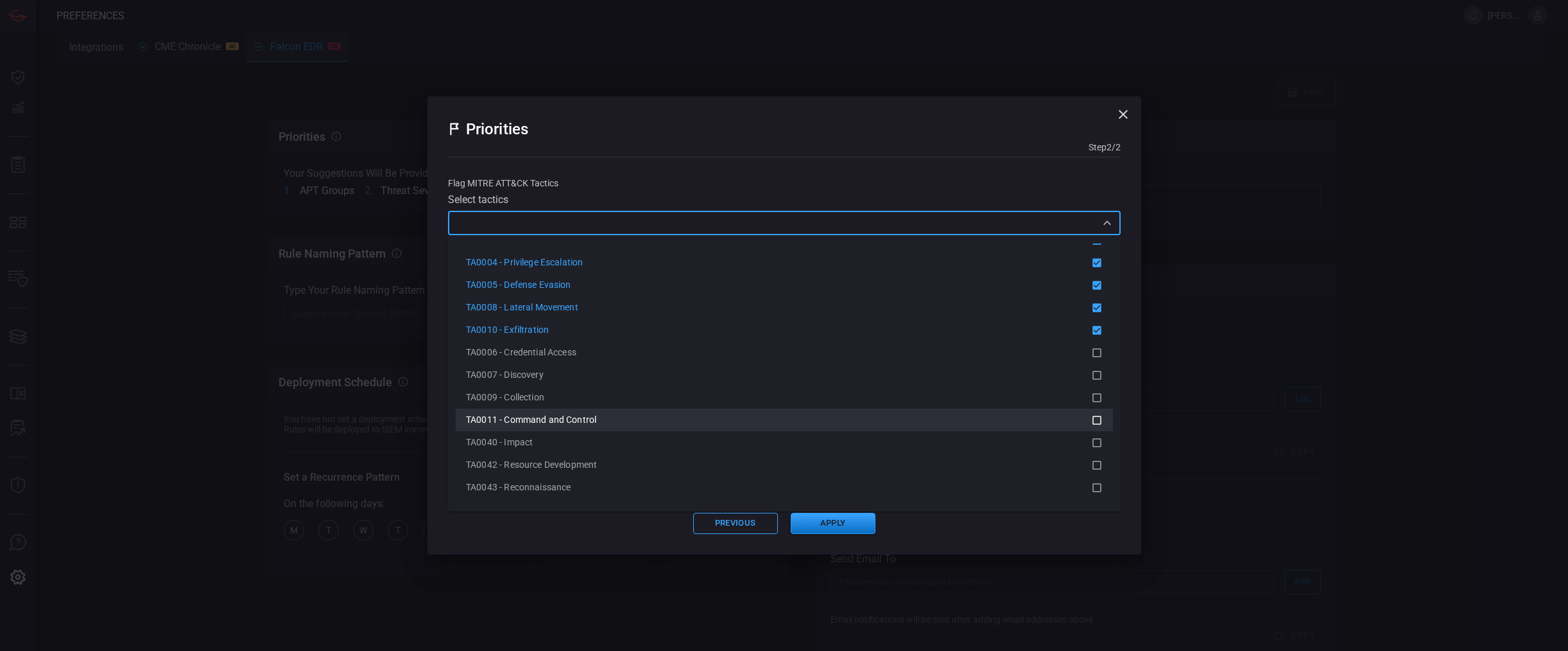
click at [625, 418] on div "TA0011 - Command and Control" at bounding box center [778, 419] width 625 height 13
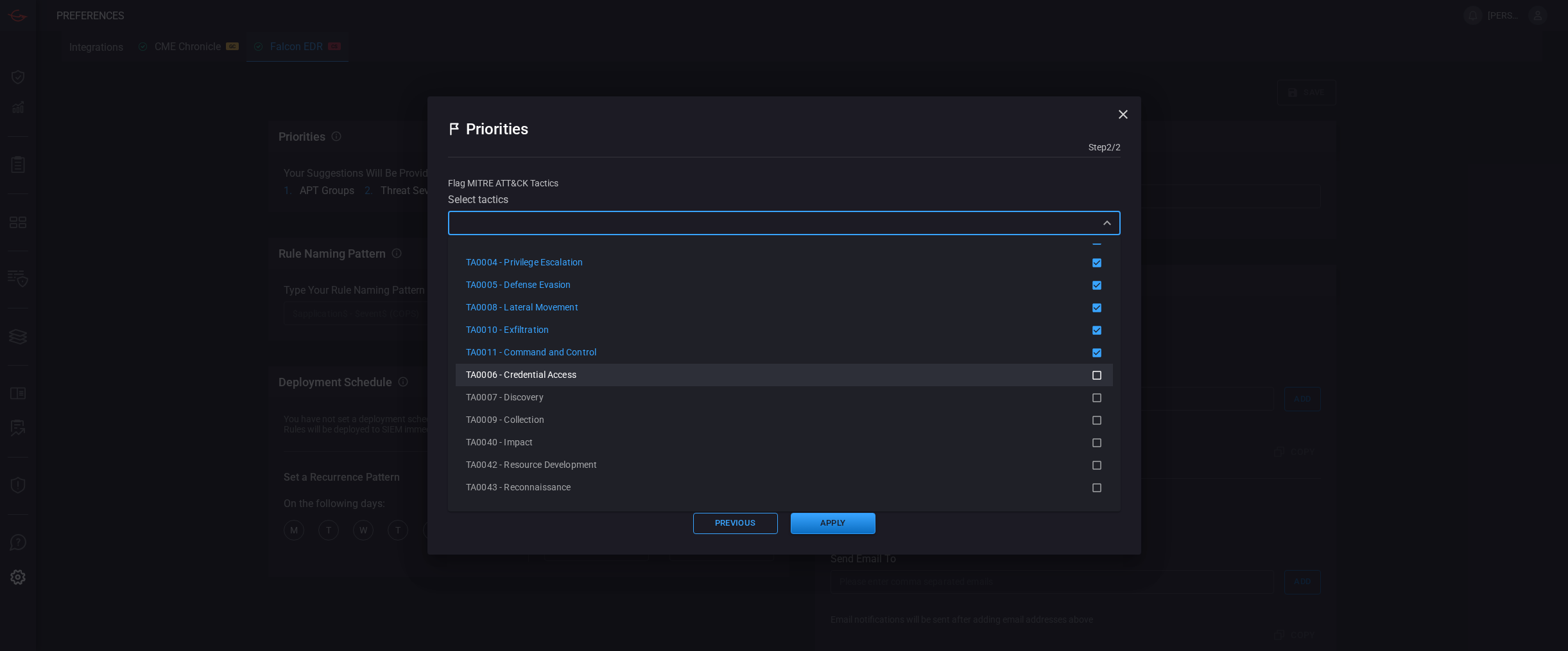
click at [617, 382] on div "TA0006 - Credential Access" at bounding box center [784, 375] width 636 height 15
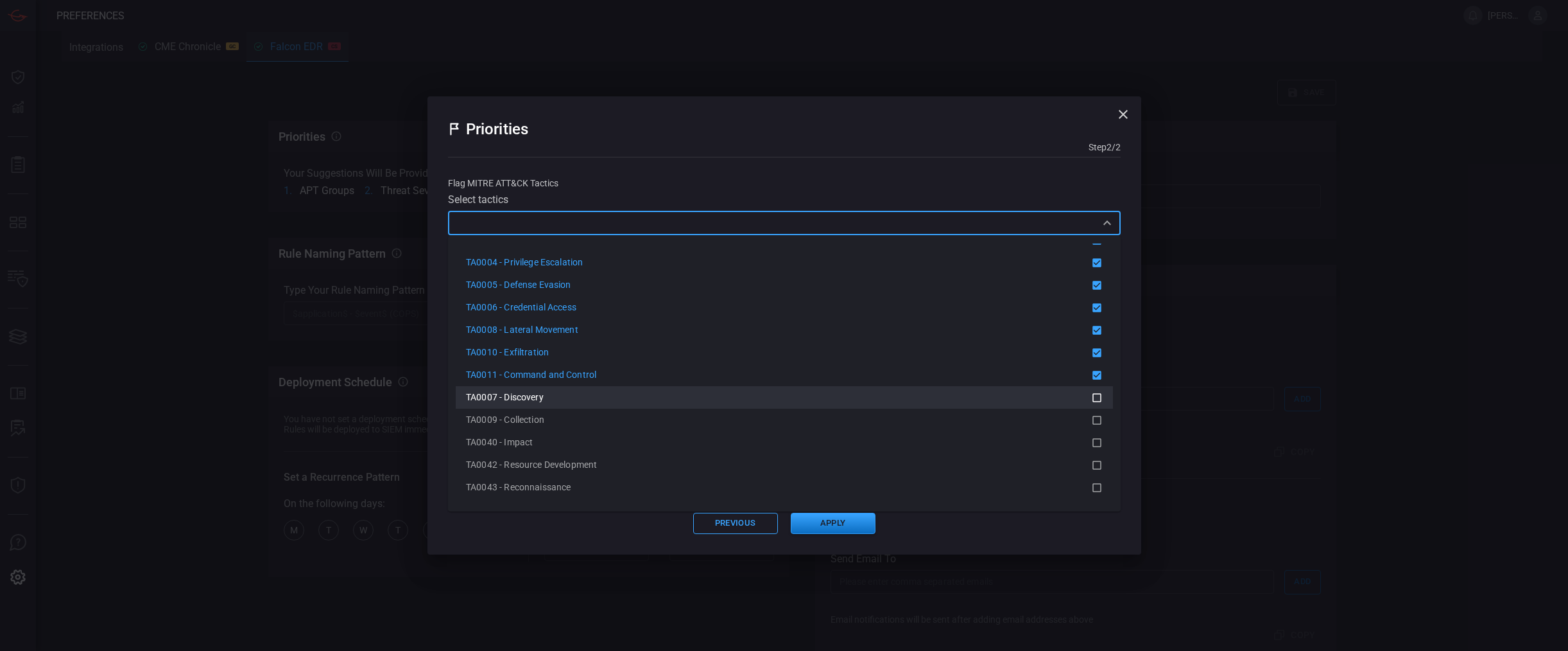
click at [701, 407] on li "TA0007 - Discovery" at bounding box center [784, 396] width 657 height 22
click at [813, 532] on button "Apply" at bounding box center [832, 523] width 85 height 21
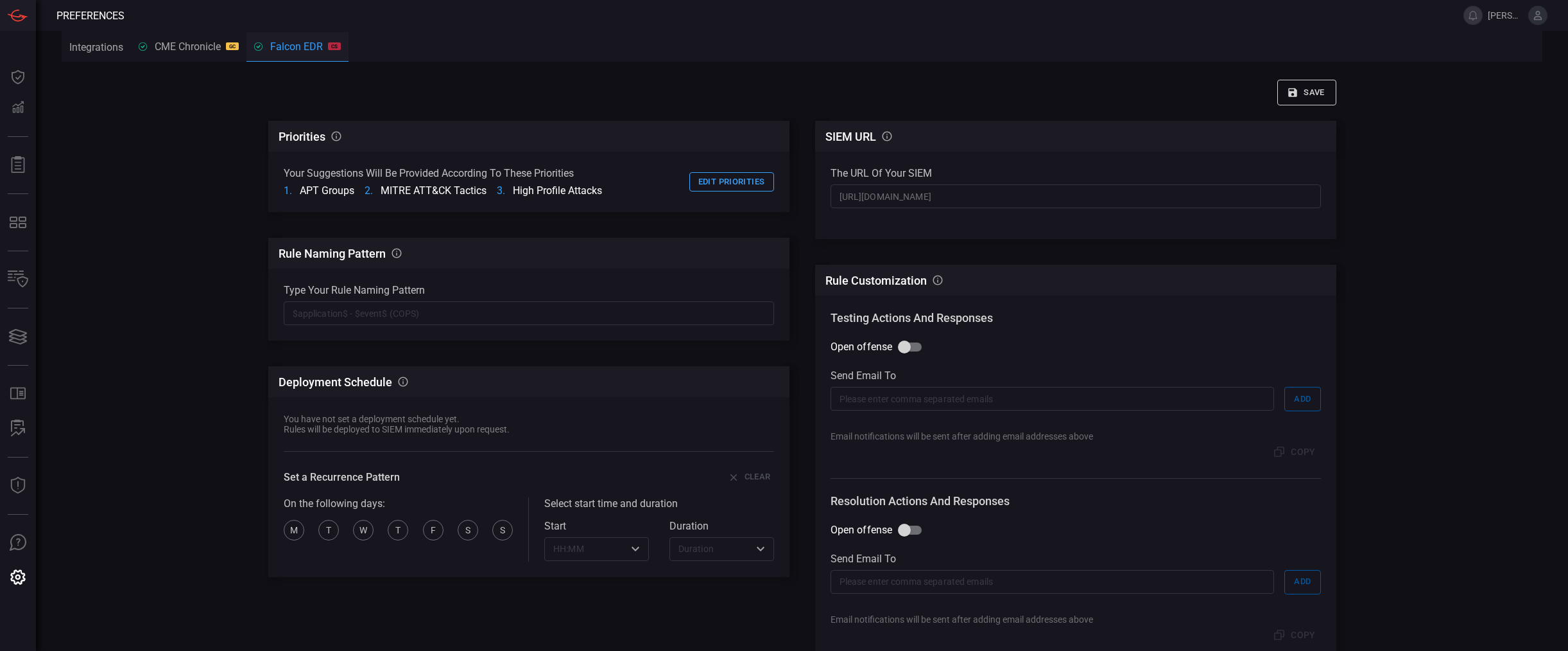
click at [1312, 77] on div "Save Priorities CardinalOps will prioritize rule recommendations according to t…" at bounding box center [802, 374] width 1068 height 621
click at [1312, 100] on button "Save" at bounding box center [1307, 92] width 59 height 26
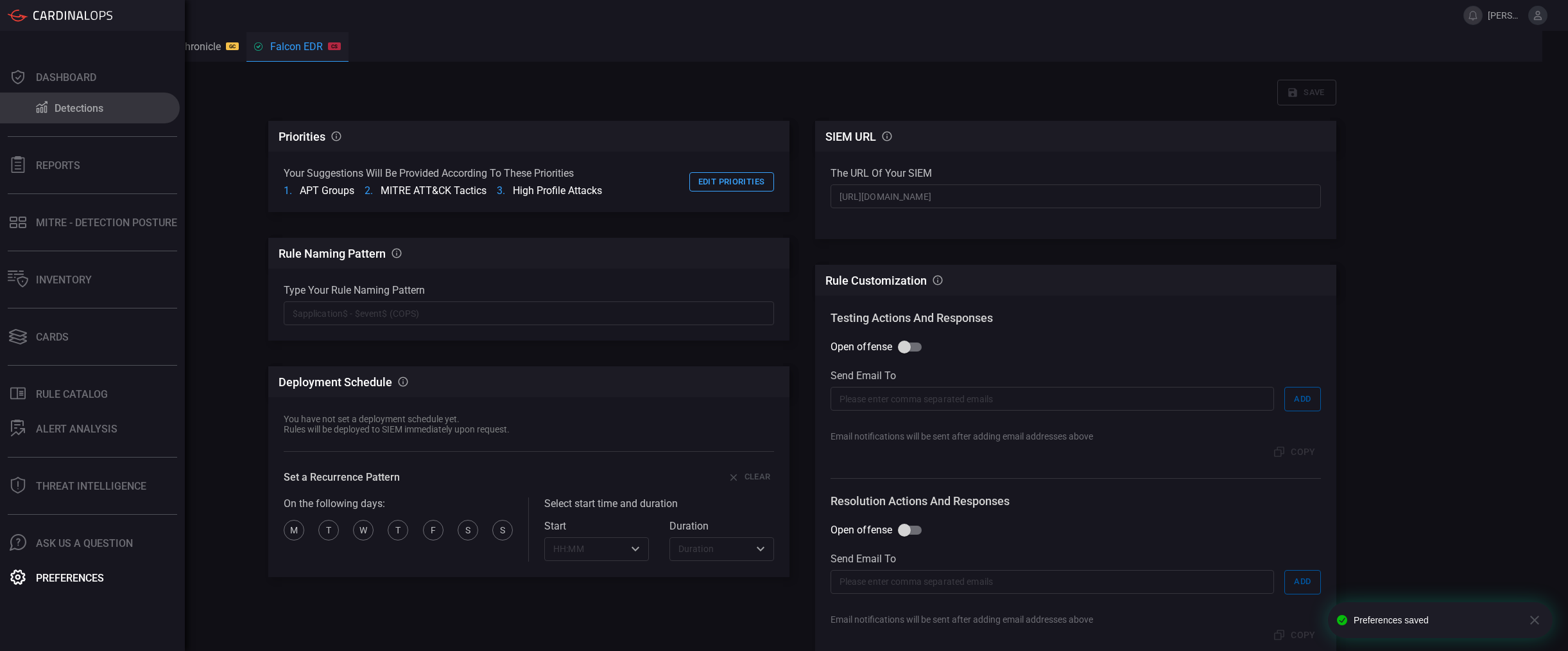
click at [67, 102] on div "Detections" at bounding box center [78, 108] width 49 height 12
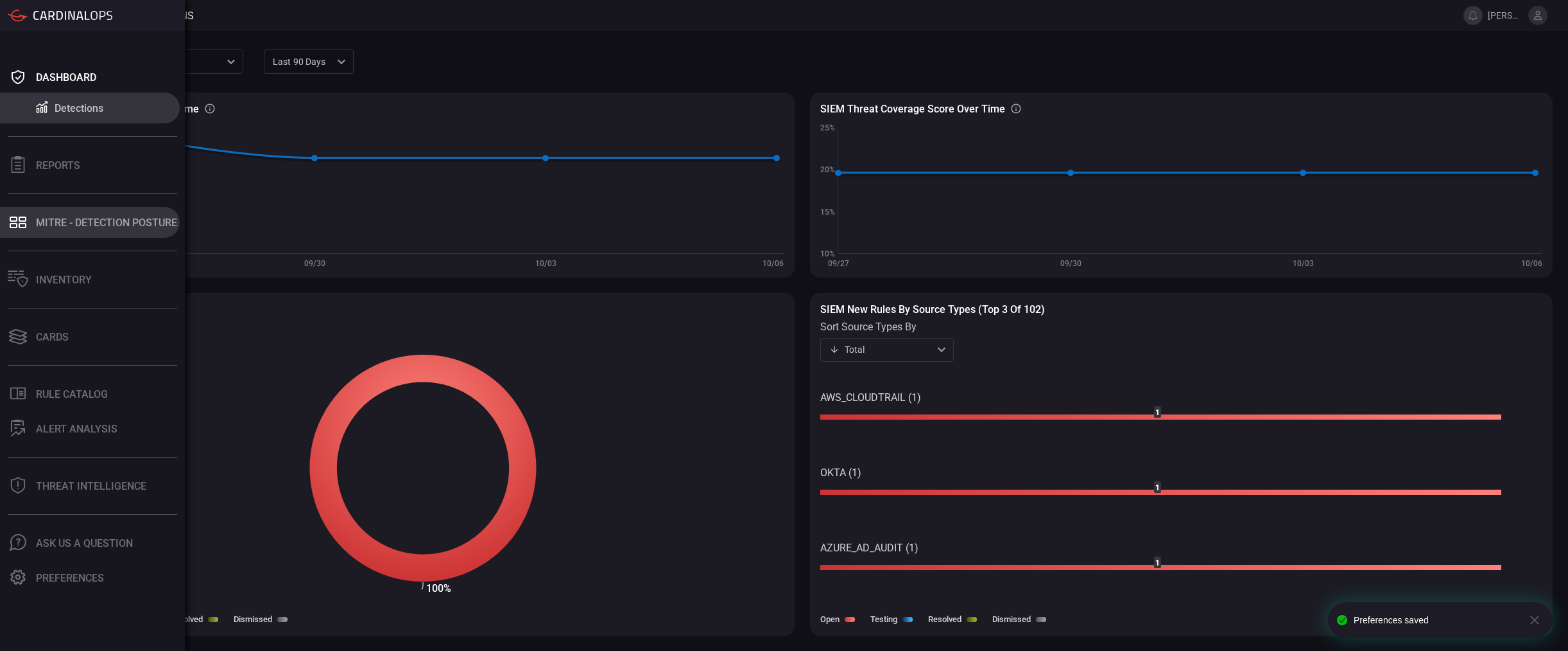
click at [89, 231] on button "MITRE - Detection Posture" at bounding box center [90, 222] width 180 height 31
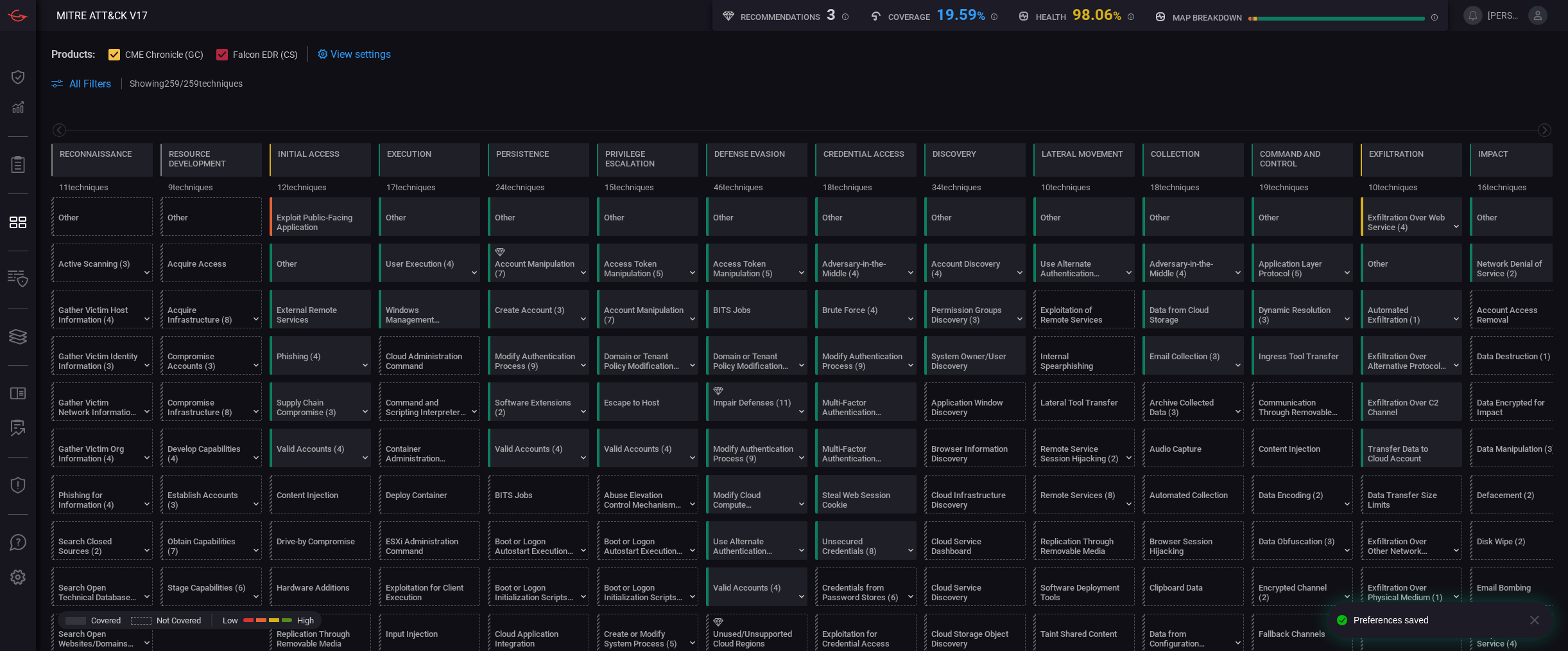
scroll to position [0, 32]
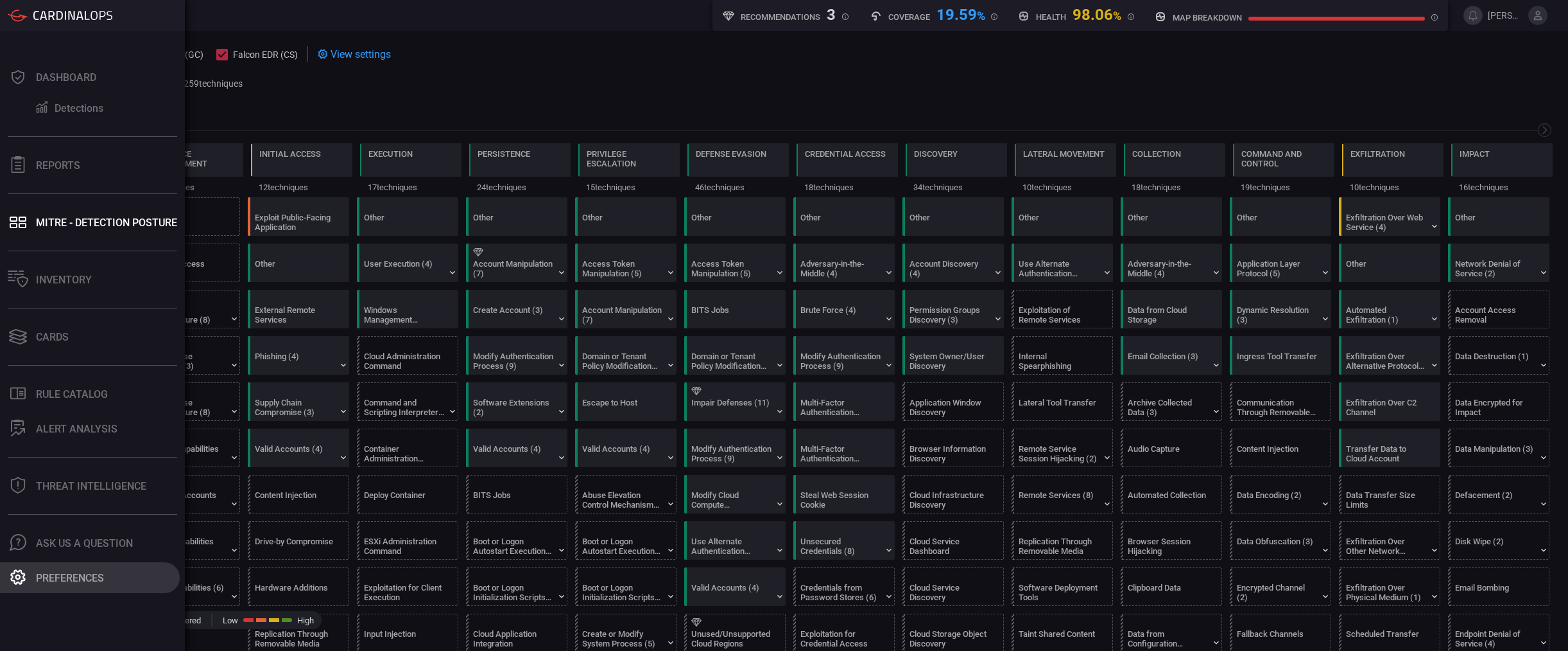
click at [50, 567] on button "Preferences" at bounding box center [90, 577] width 180 height 31
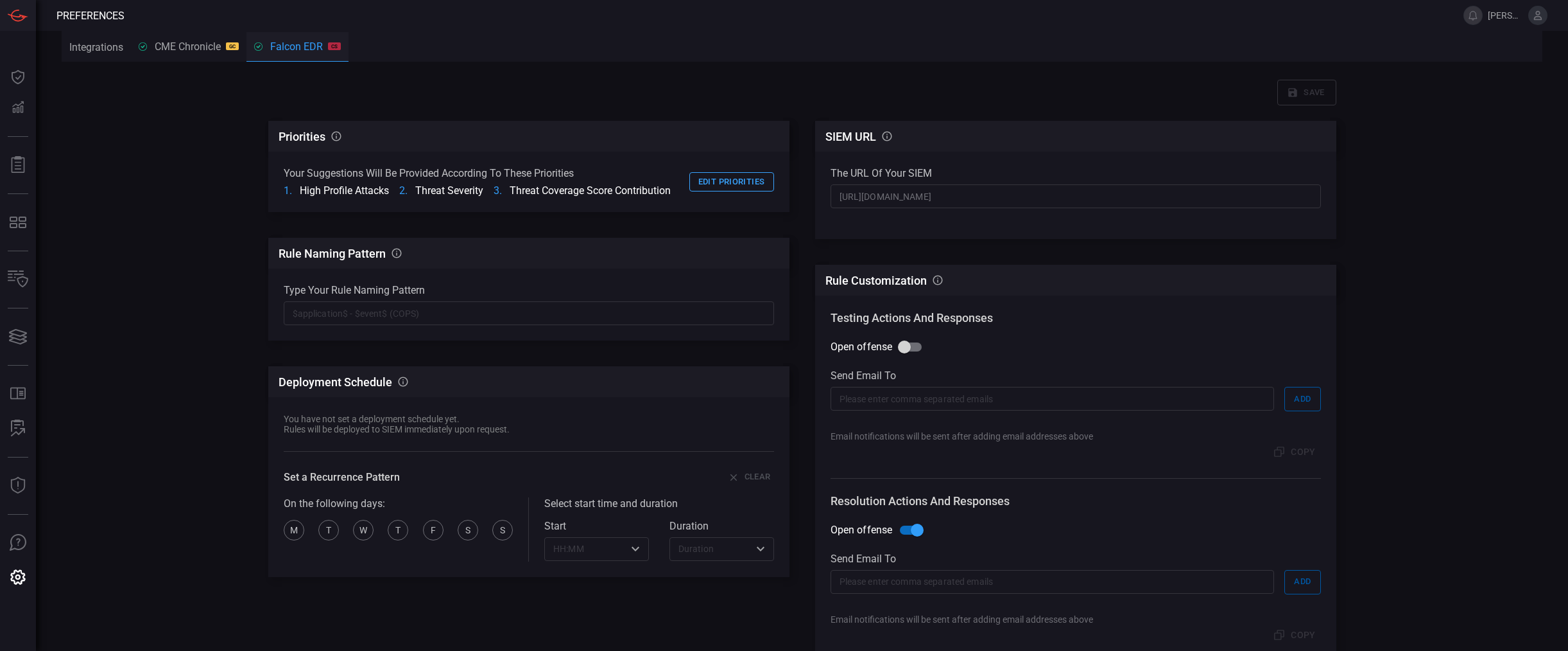
click at [178, 42] on div "CME Chronicle GC" at bounding box center [188, 46] width 100 height 12
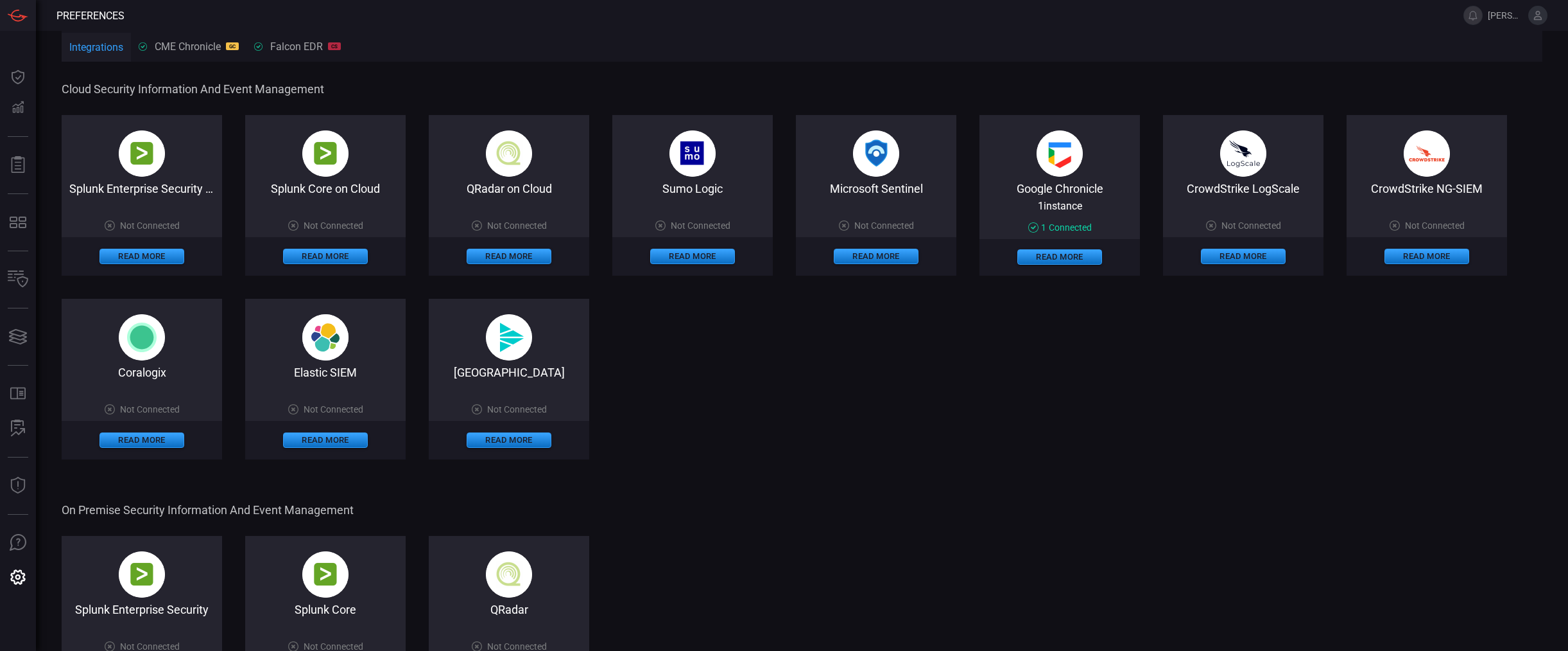
click at [1109, 184] on div "Google Chronicle" at bounding box center [1060, 188] width 161 height 12
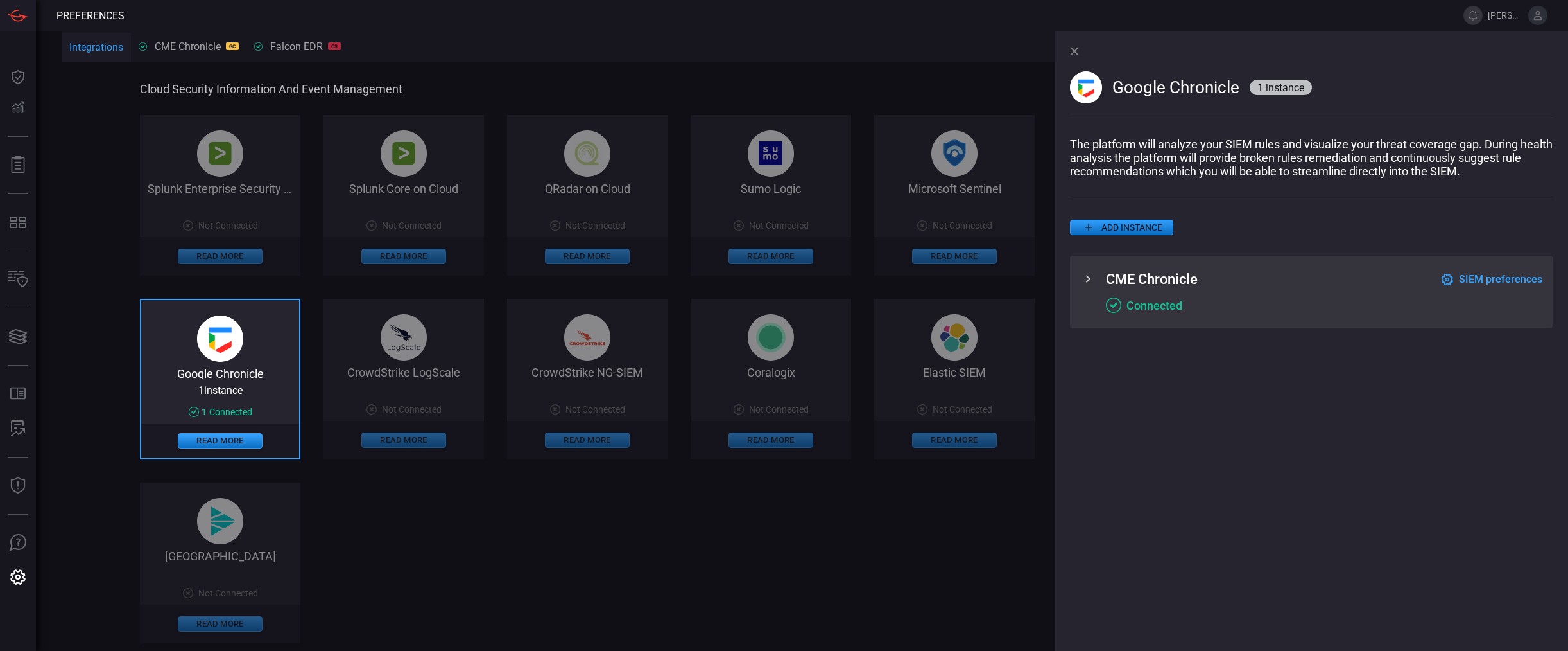
click at [1520, 290] on span at bounding box center [1324, 292] width 436 height 11
click at [1525, 282] on span "SIEM preferences" at bounding box center [1500, 279] width 83 height 12
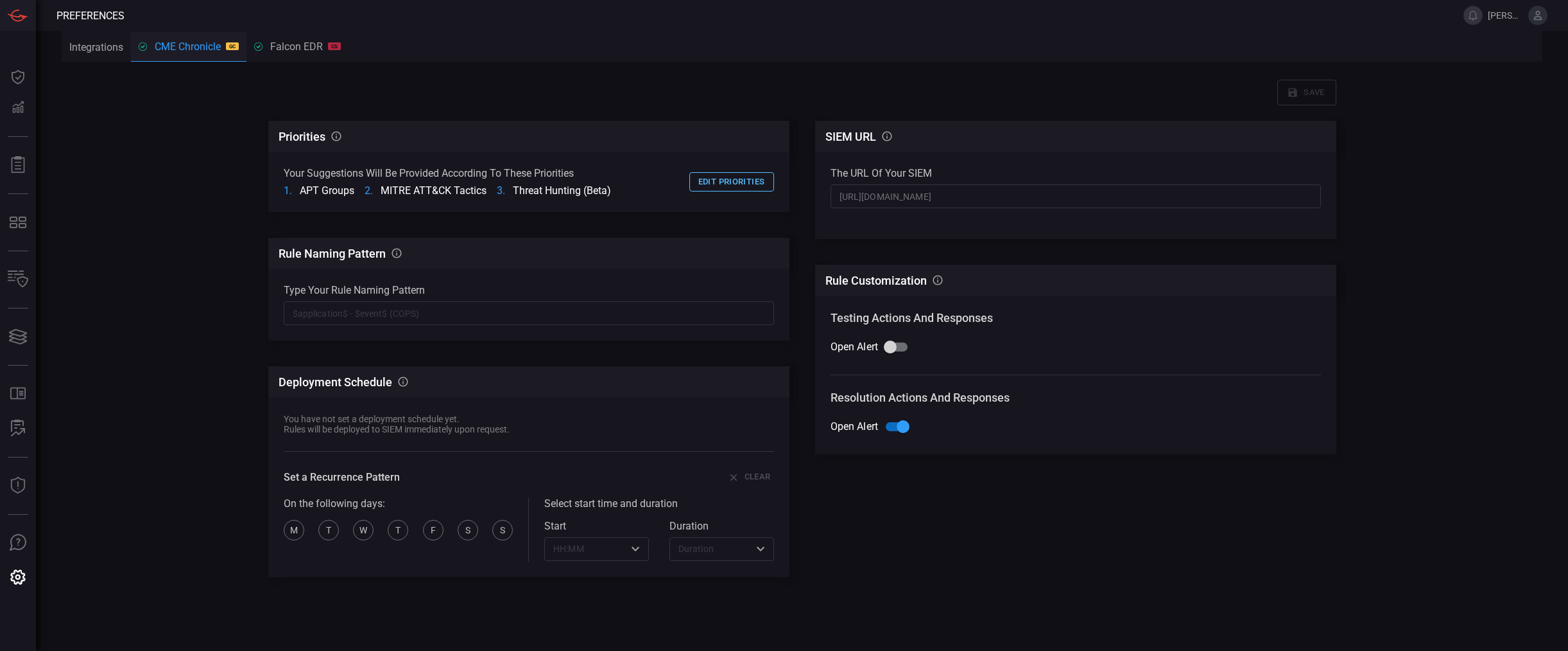
click at [718, 187] on button "Edit priorities" at bounding box center [731, 182] width 85 height 20
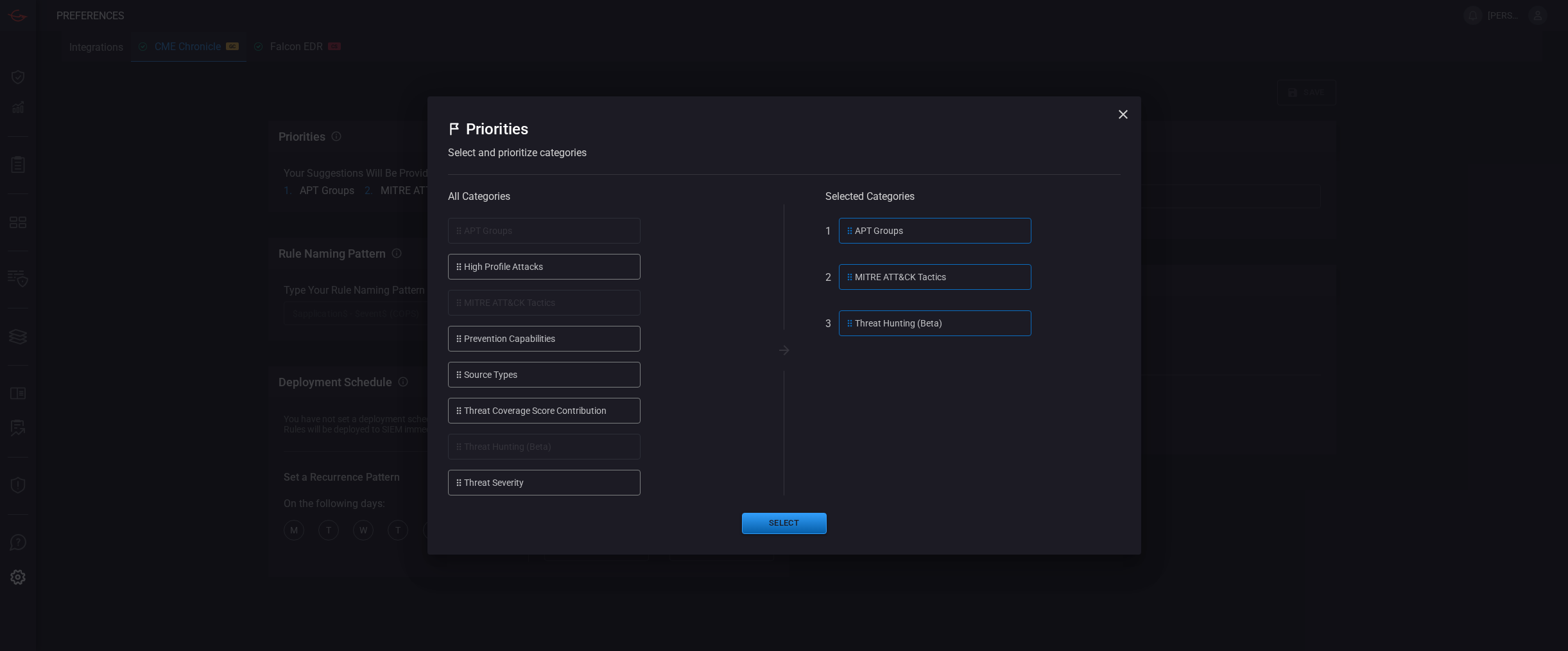
click at [801, 518] on button "Select" at bounding box center [784, 523] width 85 height 21
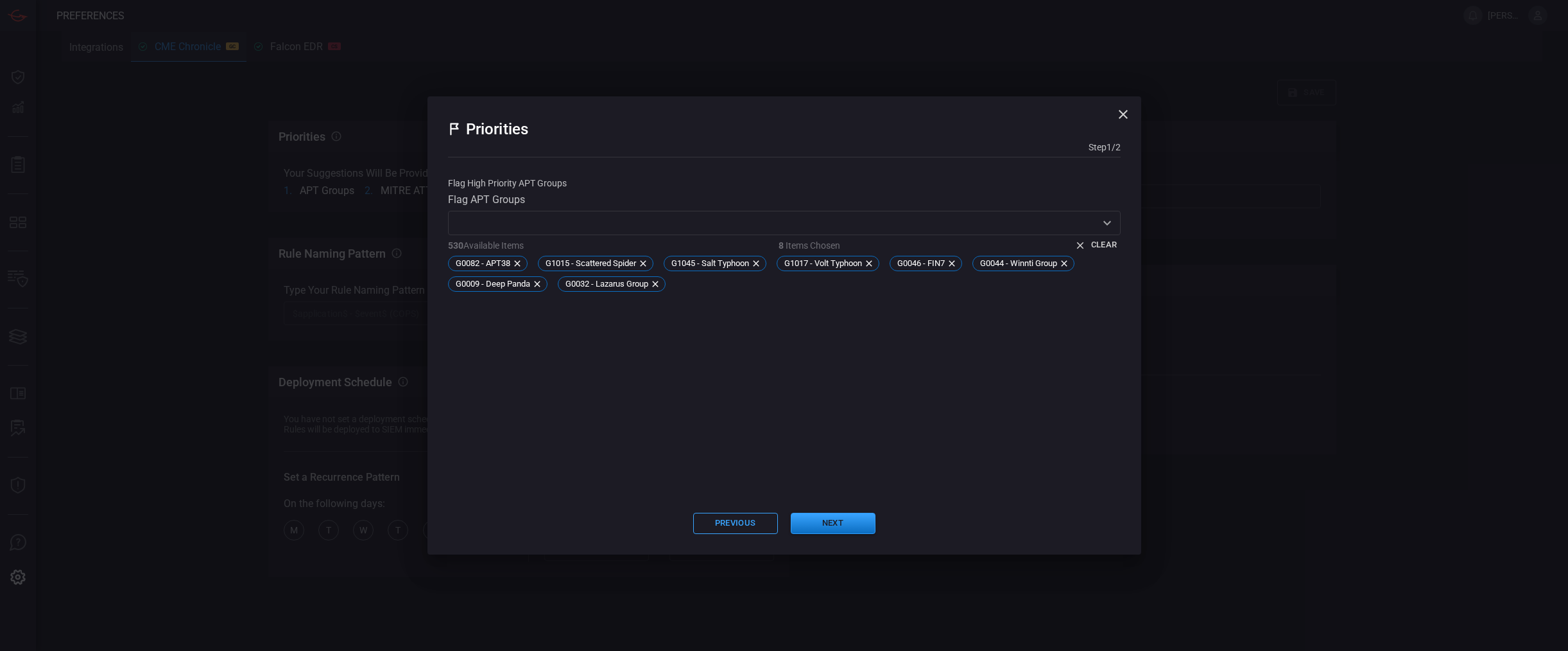
click at [1126, 110] on icon "button" at bounding box center [1123, 114] width 15 height 15
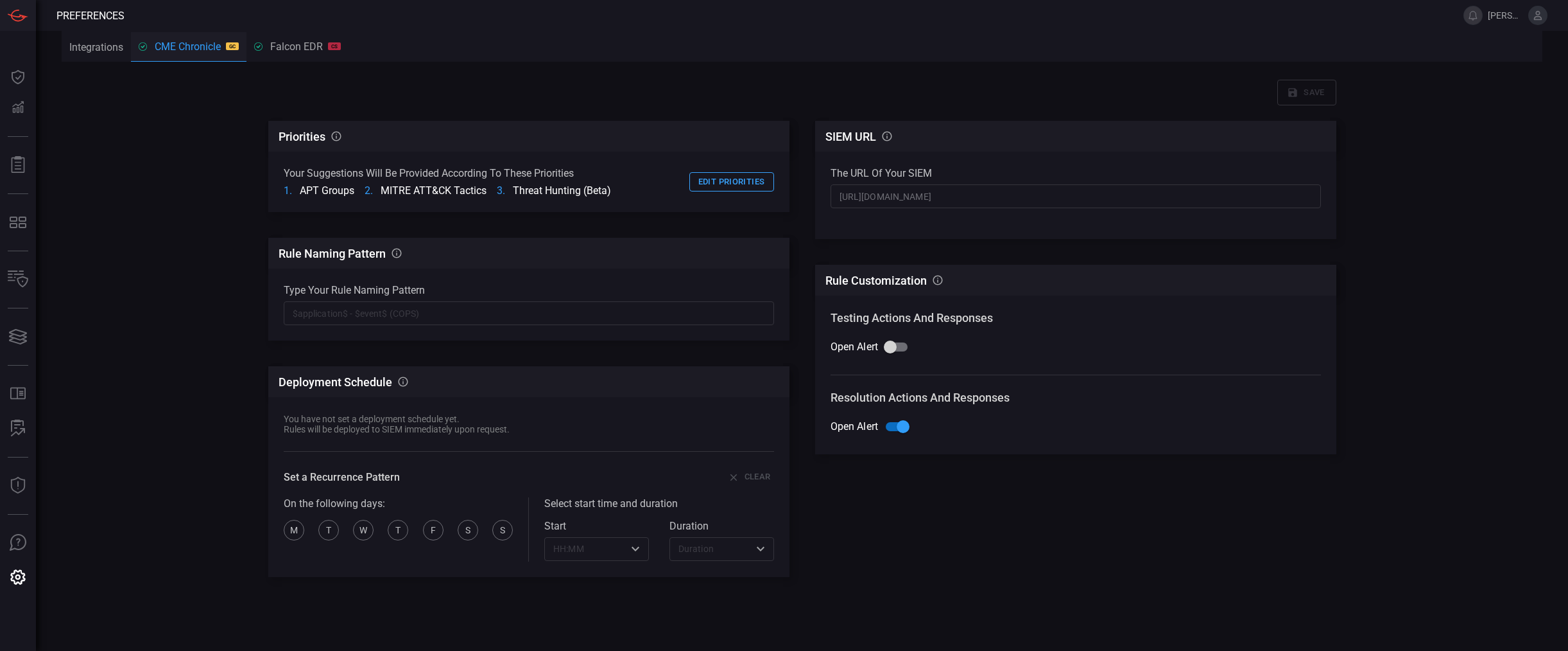
click at [1523, 16] on span "[PERSON_NAME][DOMAIN_NAME]" at bounding box center [1517, 15] width 59 height 19
click at [1498, 12] on span "[PERSON_NAME][DOMAIN_NAME]" at bounding box center [1505, 15] width 35 height 11
click at [1526, 15] on span "[PERSON_NAME][DOMAIN_NAME]" at bounding box center [1517, 15] width 59 height 19
click at [1545, 21] on button at bounding box center [1537, 15] width 19 height 19
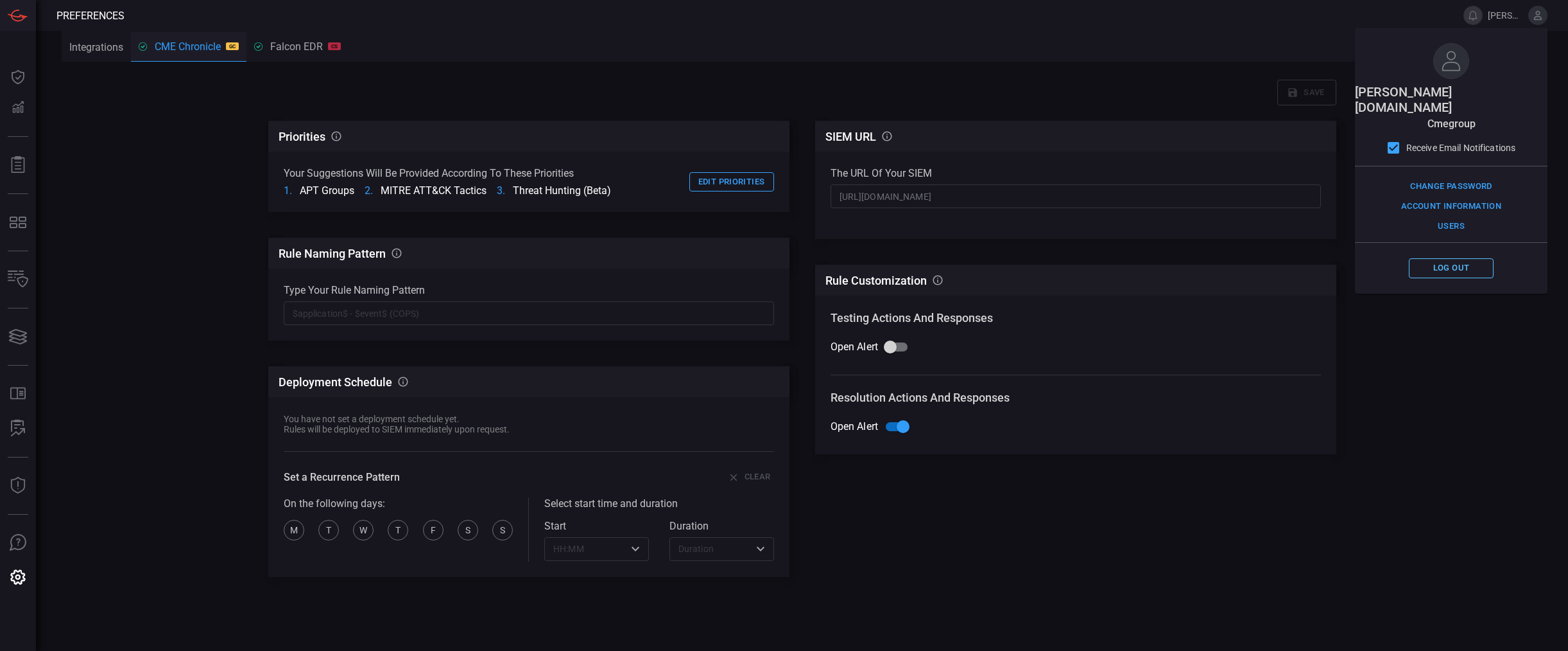
click at [1467, 258] on button "Log out" at bounding box center [1450, 268] width 85 height 20
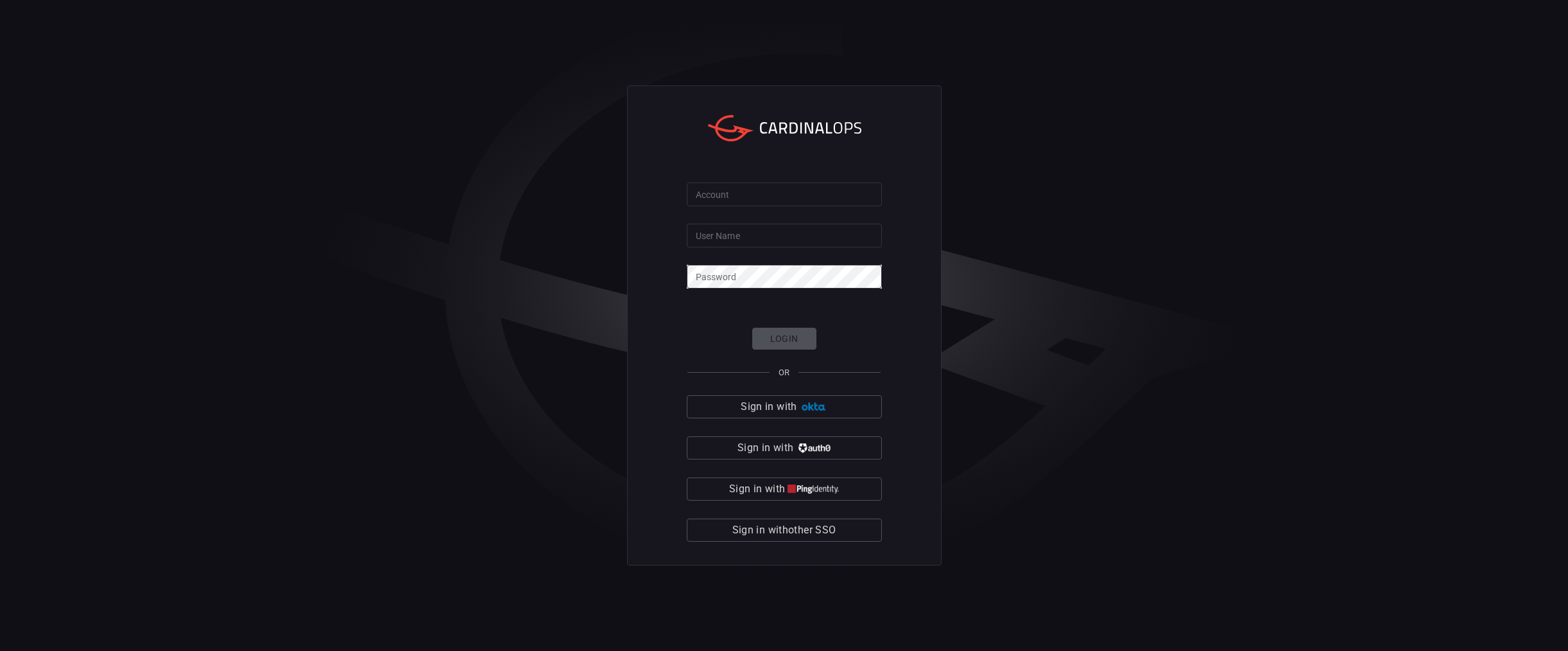
type input "[PERSON_NAME][DOMAIN_NAME]"
